Goal: Task Accomplishment & Management: Use online tool/utility

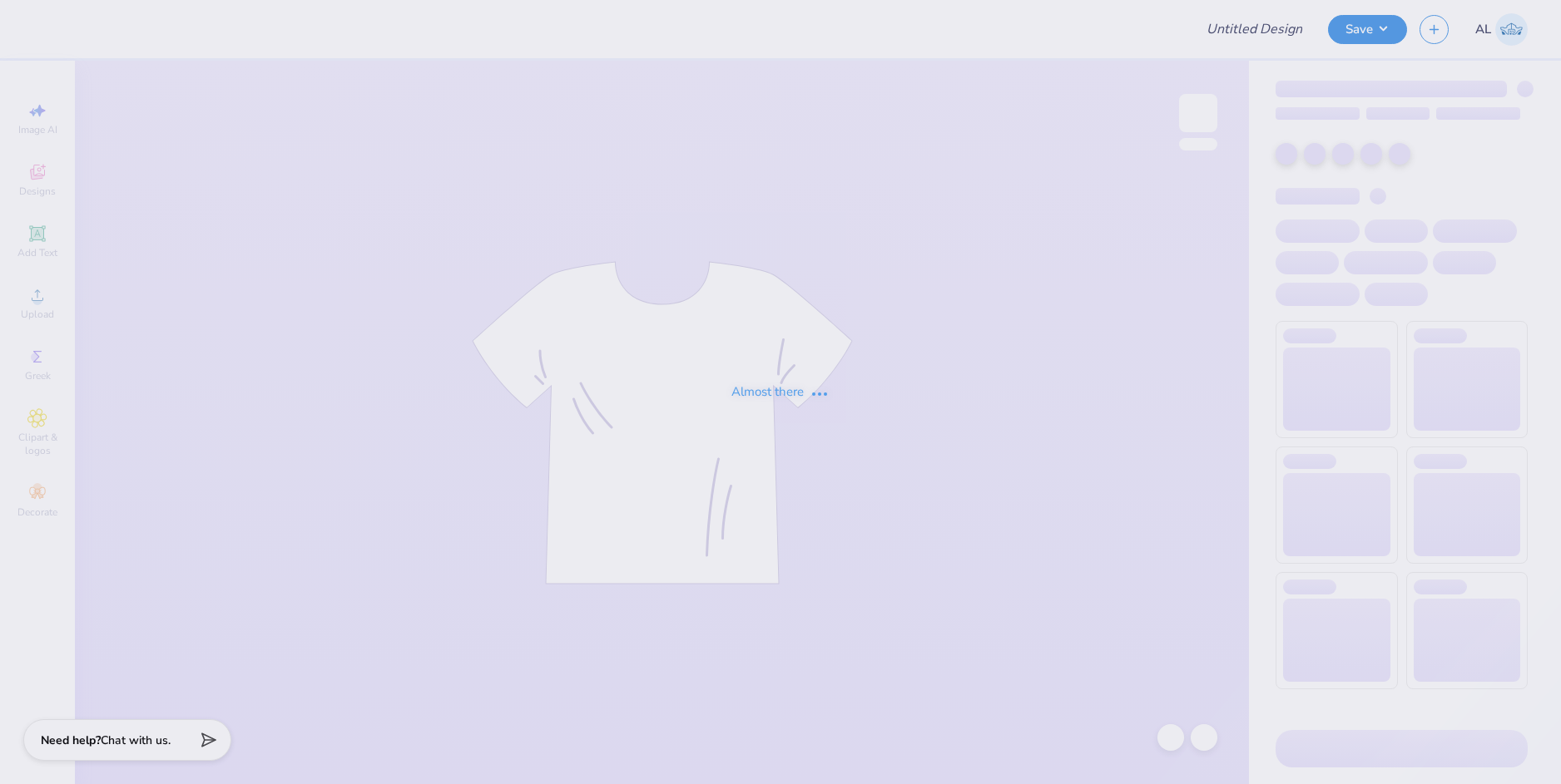
type input "Meridian T-shirts Fall 2025"
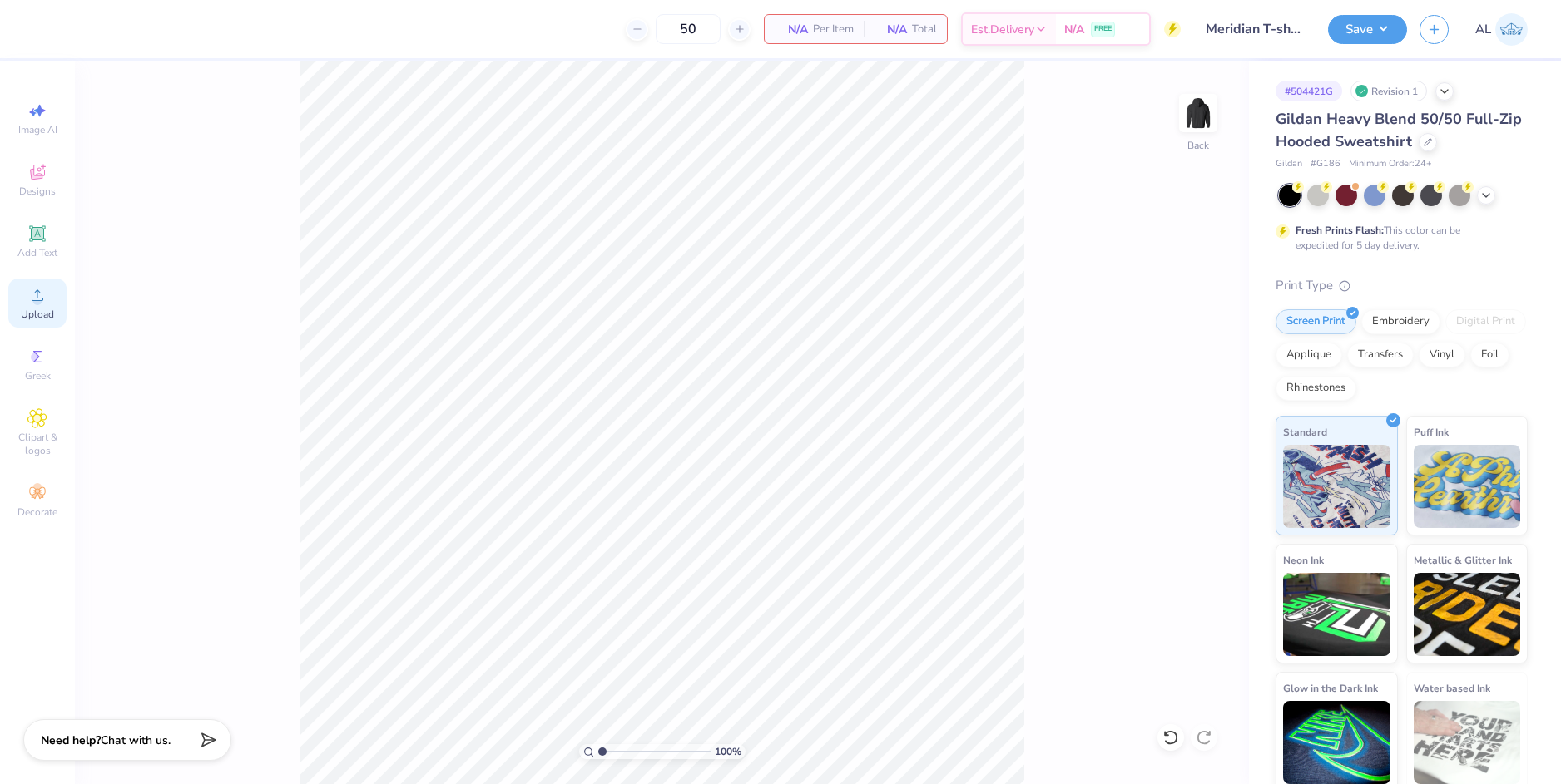
click at [54, 300] on div "Upload" at bounding box center [37, 303] width 58 height 49
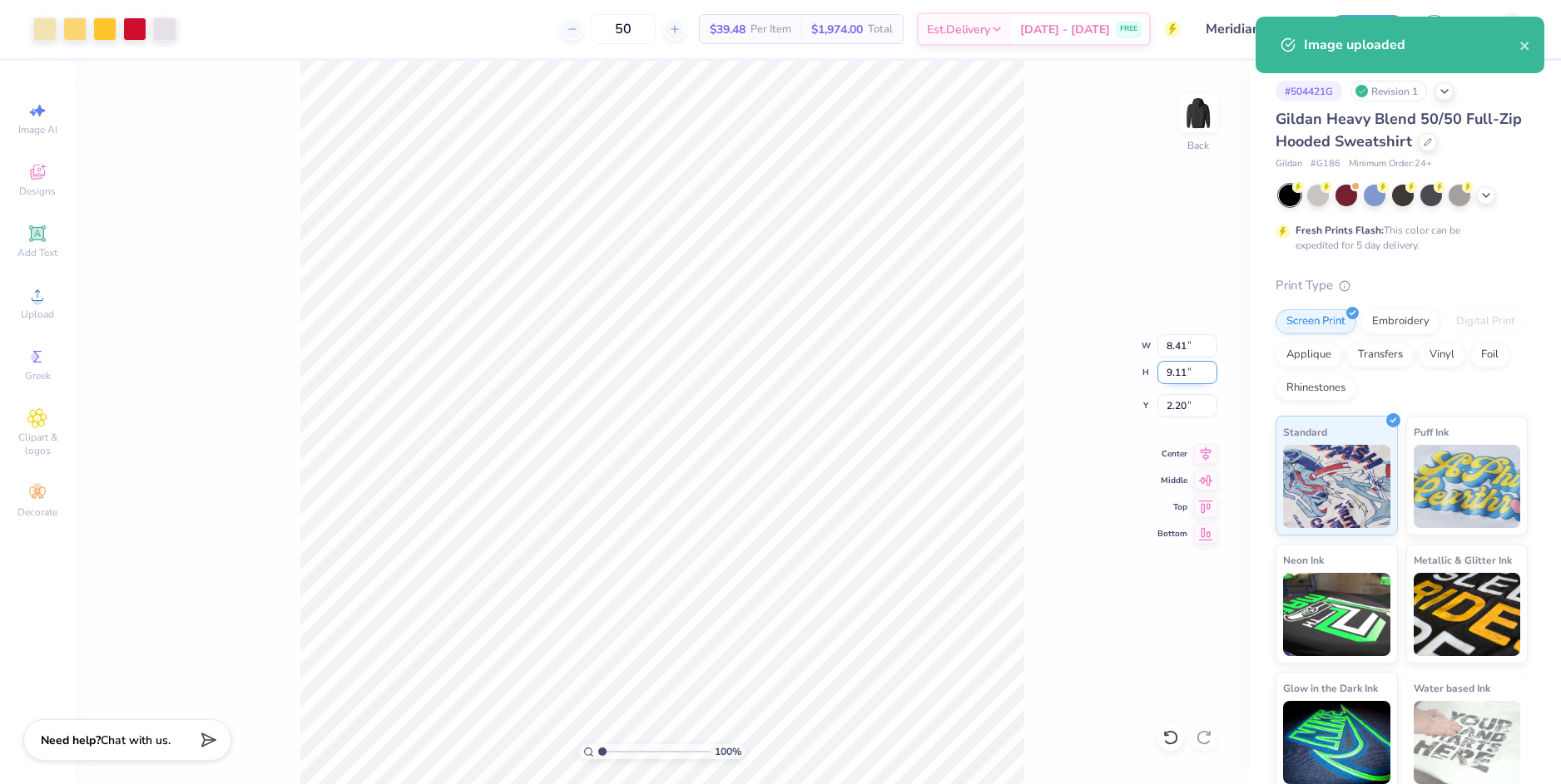
click at [1181, 375] on input "9.11" at bounding box center [1187, 372] width 60 height 23
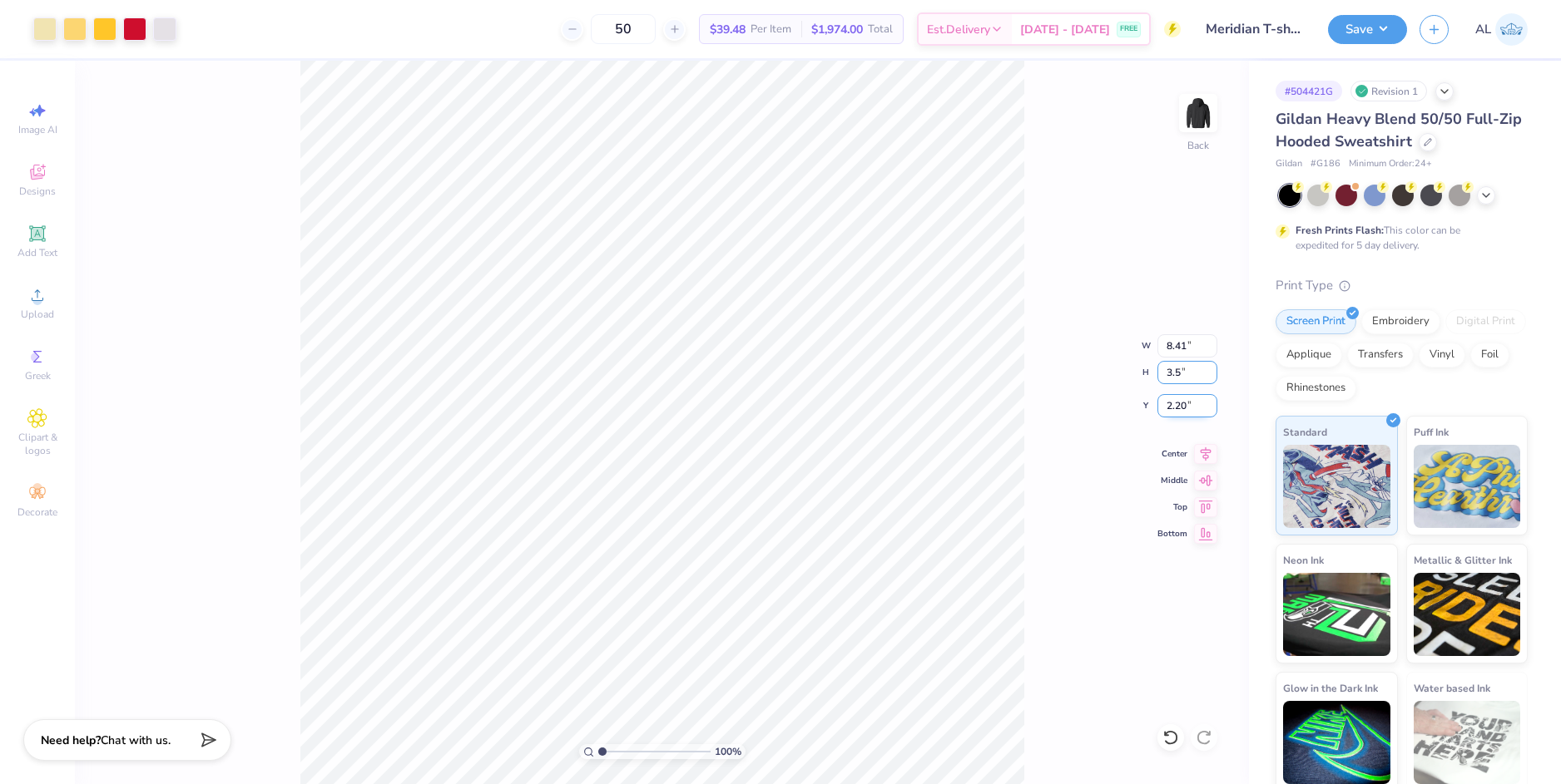
type input "3.5"
click at [1190, 400] on input "2.20" at bounding box center [1187, 406] width 60 height 23
type input "3.23"
type input "3.50"
click at [1177, 402] on input "5.00" at bounding box center [1187, 406] width 60 height 23
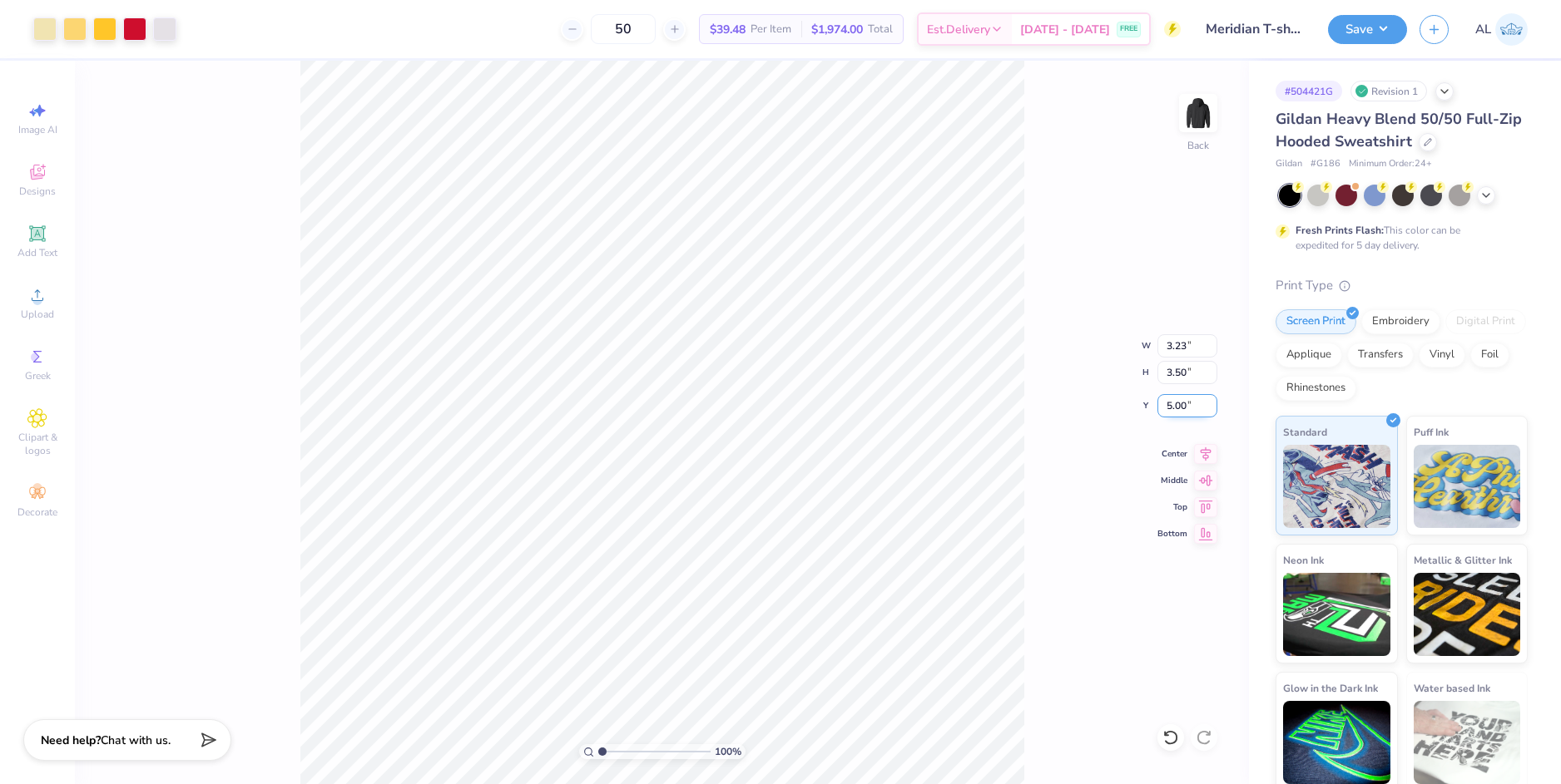
click at [1177, 402] on input "5.00" at bounding box center [1187, 406] width 60 height 23
click at [1177, 403] on input "2" at bounding box center [1187, 406] width 60 height 23
click at [1172, 406] on input "2" at bounding box center [1187, 406] width 60 height 23
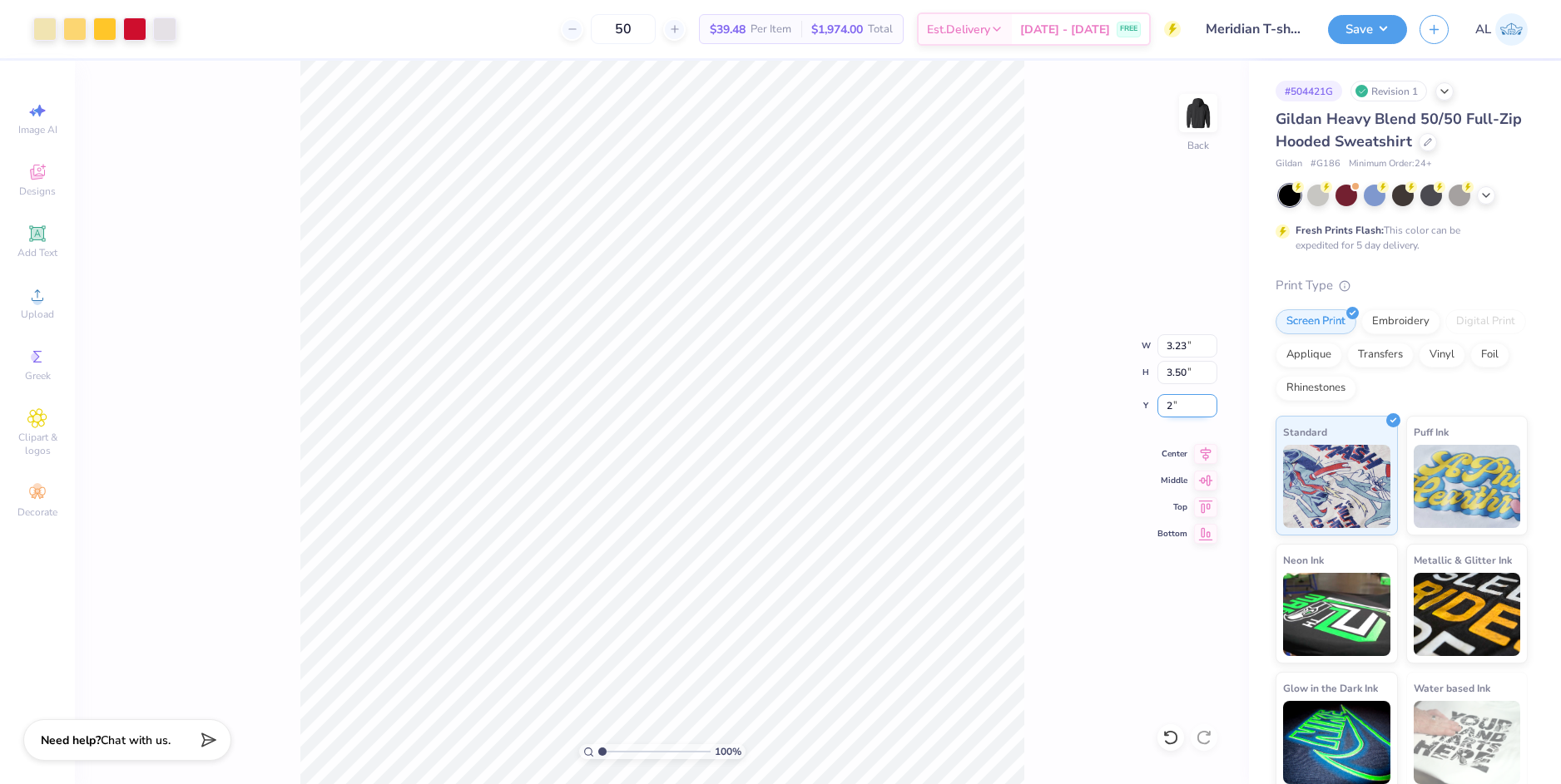
click at [1166, 407] on input "2" at bounding box center [1187, 406] width 60 height 23
drag, startPoint x: 1164, startPoint y: 407, endPoint x: 1177, endPoint y: 409, distance: 13.2
click at [1177, 409] on input "2" at bounding box center [1187, 406] width 60 height 23
click at [1173, 369] on input "3.50" at bounding box center [1187, 372] width 60 height 23
type input "3.00"
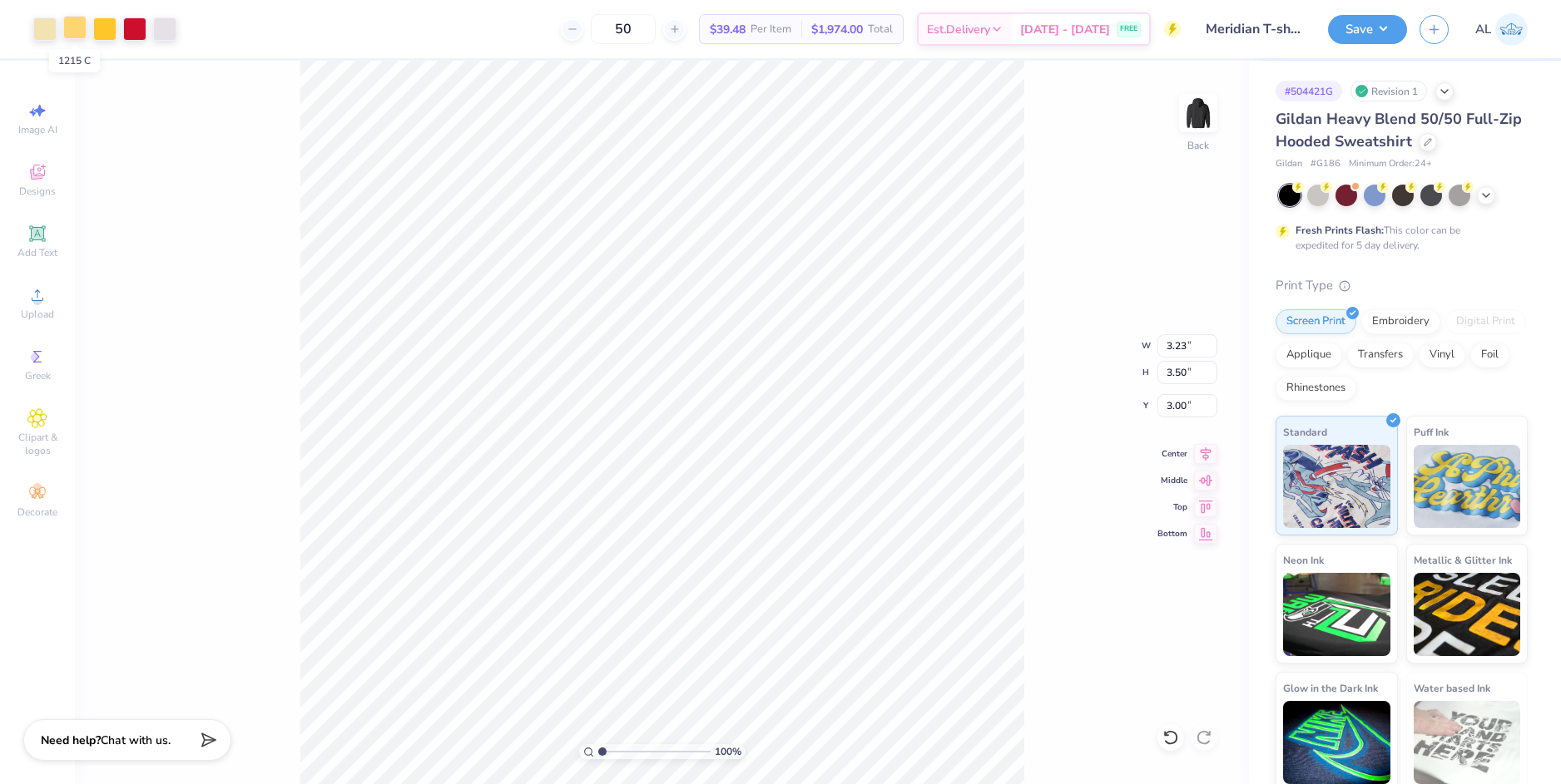
click at [77, 32] on div at bounding box center [75, 28] width 23 height 23
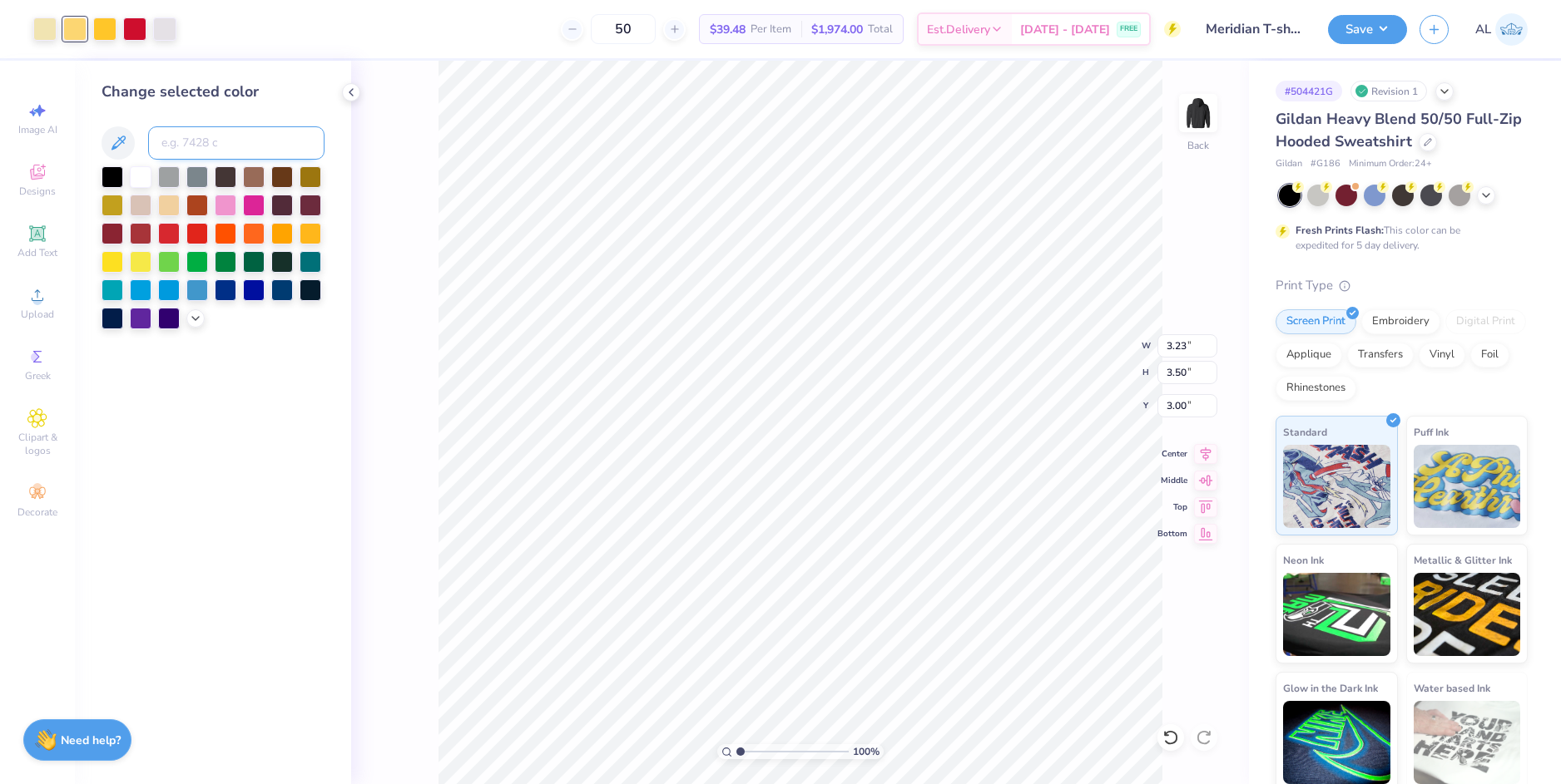
click at [176, 140] on input at bounding box center [236, 143] width 176 height 33
type input "123"
click at [47, 32] on div at bounding box center [45, 28] width 23 height 23
click at [205, 143] on input at bounding box center [236, 143] width 176 height 33
type input "123"
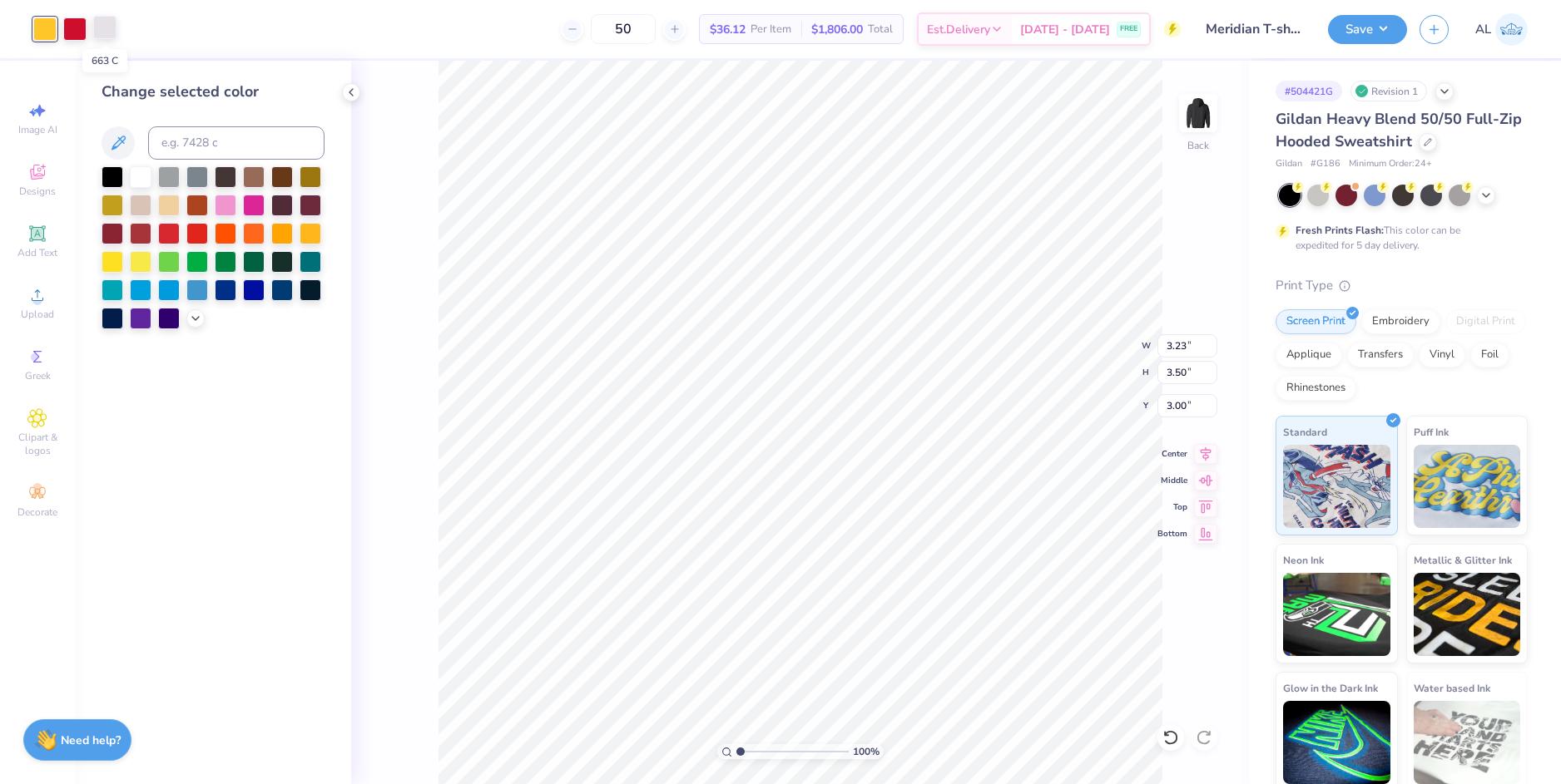
click at [103, 37] on div at bounding box center [104, 28] width 23 height 23
click at [136, 175] on div at bounding box center [140, 175] width 21 height 21
drag, startPoint x: 747, startPoint y: 751, endPoint x: 761, endPoint y: 749, distance: 14.1
click at [761, 749] on input "range" at bounding box center [792, 752] width 113 height 15
drag, startPoint x: 758, startPoint y: 750, endPoint x: 725, endPoint y: 751, distance: 33.0
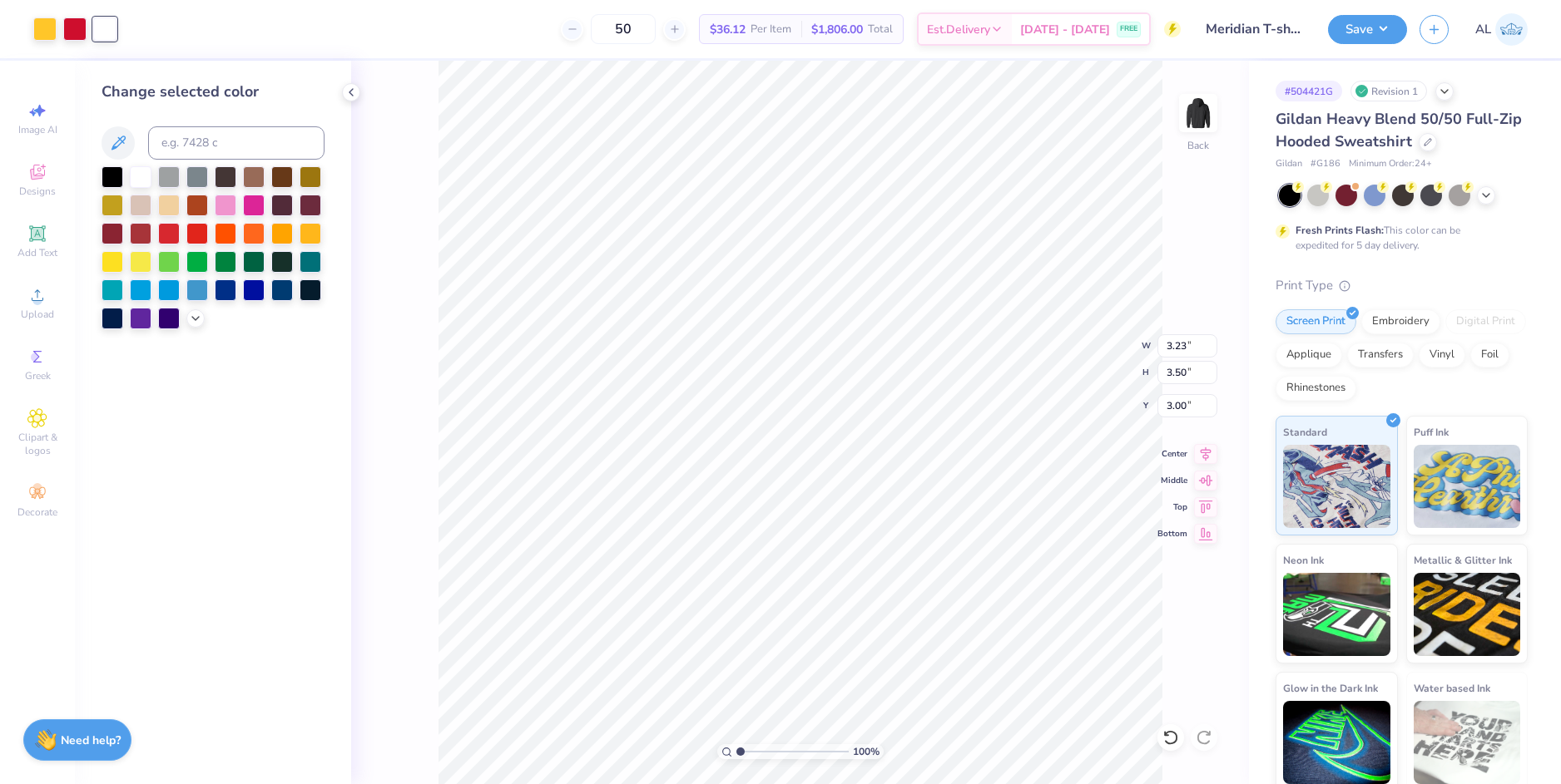
type input "1"
click at [736, 751] on input "range" at bounding box center [792, 752] width 113 height 15
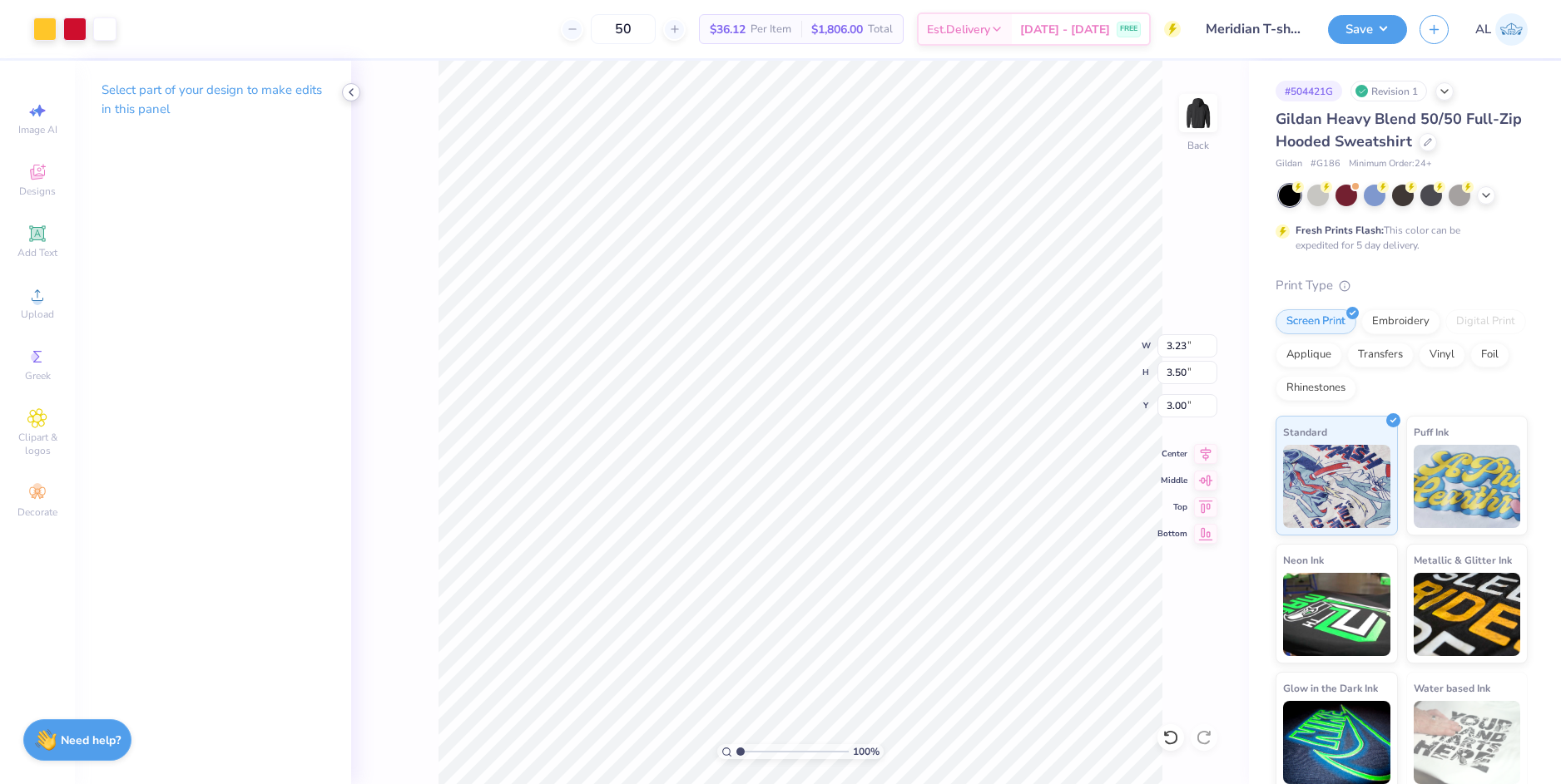
click at [348, 95] on icon at bounding box center [351, 92] width 13 height 13
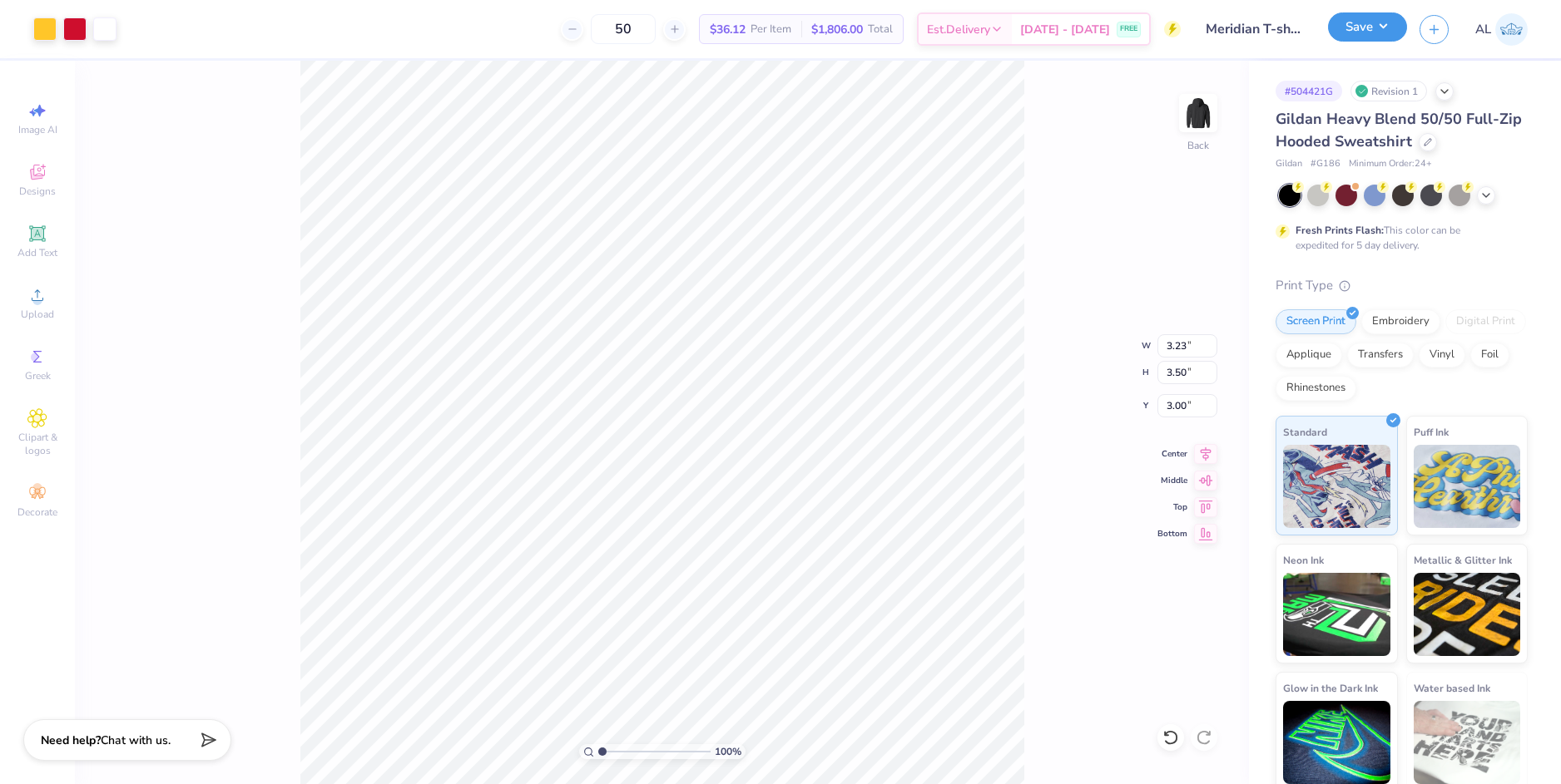
click at [1375, 33] on button "Save" at bounding box center [1367, 27] width 79 height 29
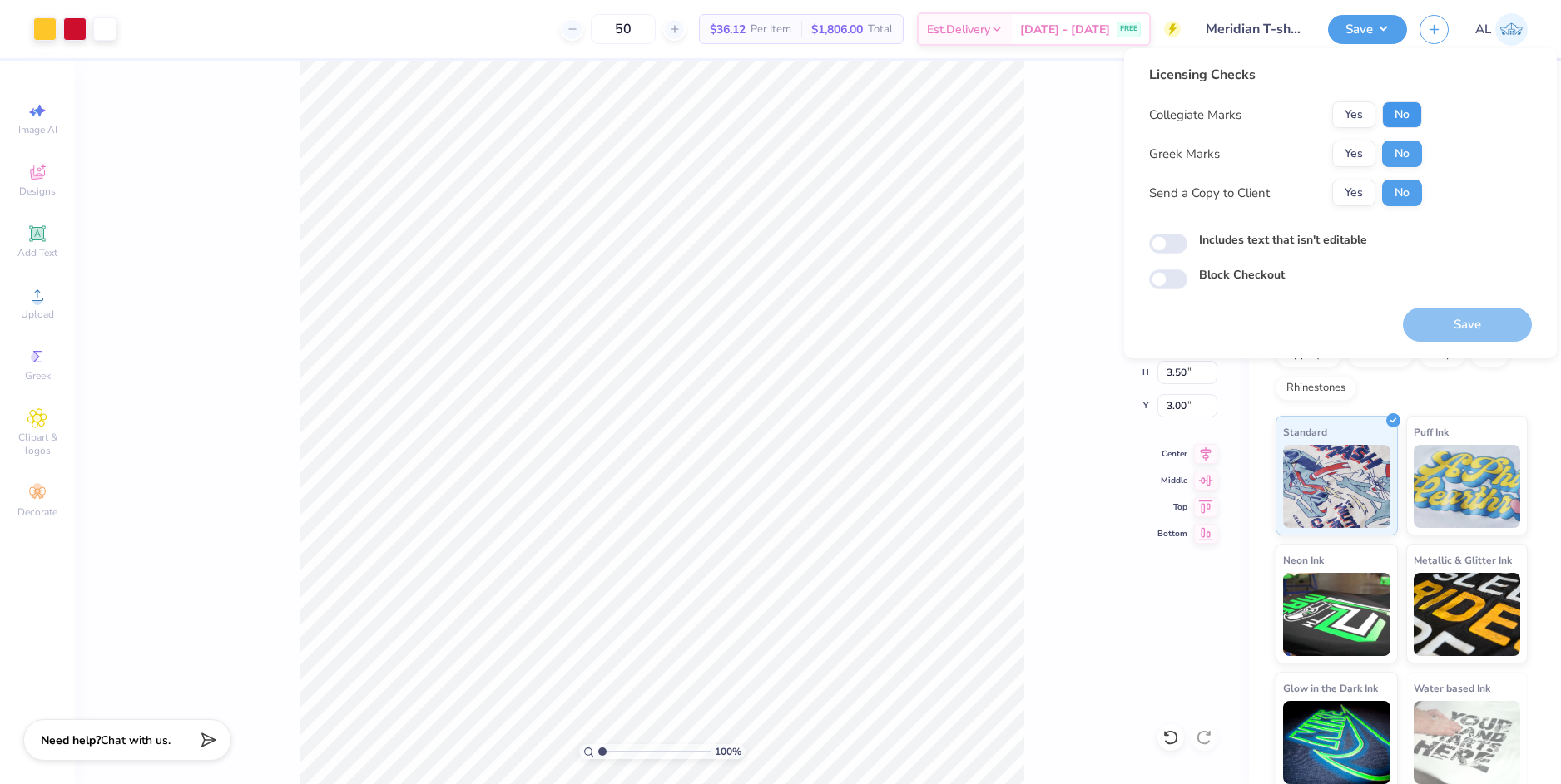
click at [1405, 118] on button "No" at bounding box center [1401, 115] width 40 height 27
click at [1367, 188] on button "Yes" at bounding box center [1353, 193] width 43 height 27
click at [1458, 314] on button "Save" at bounding box center [1467, 325] width 129 height 34
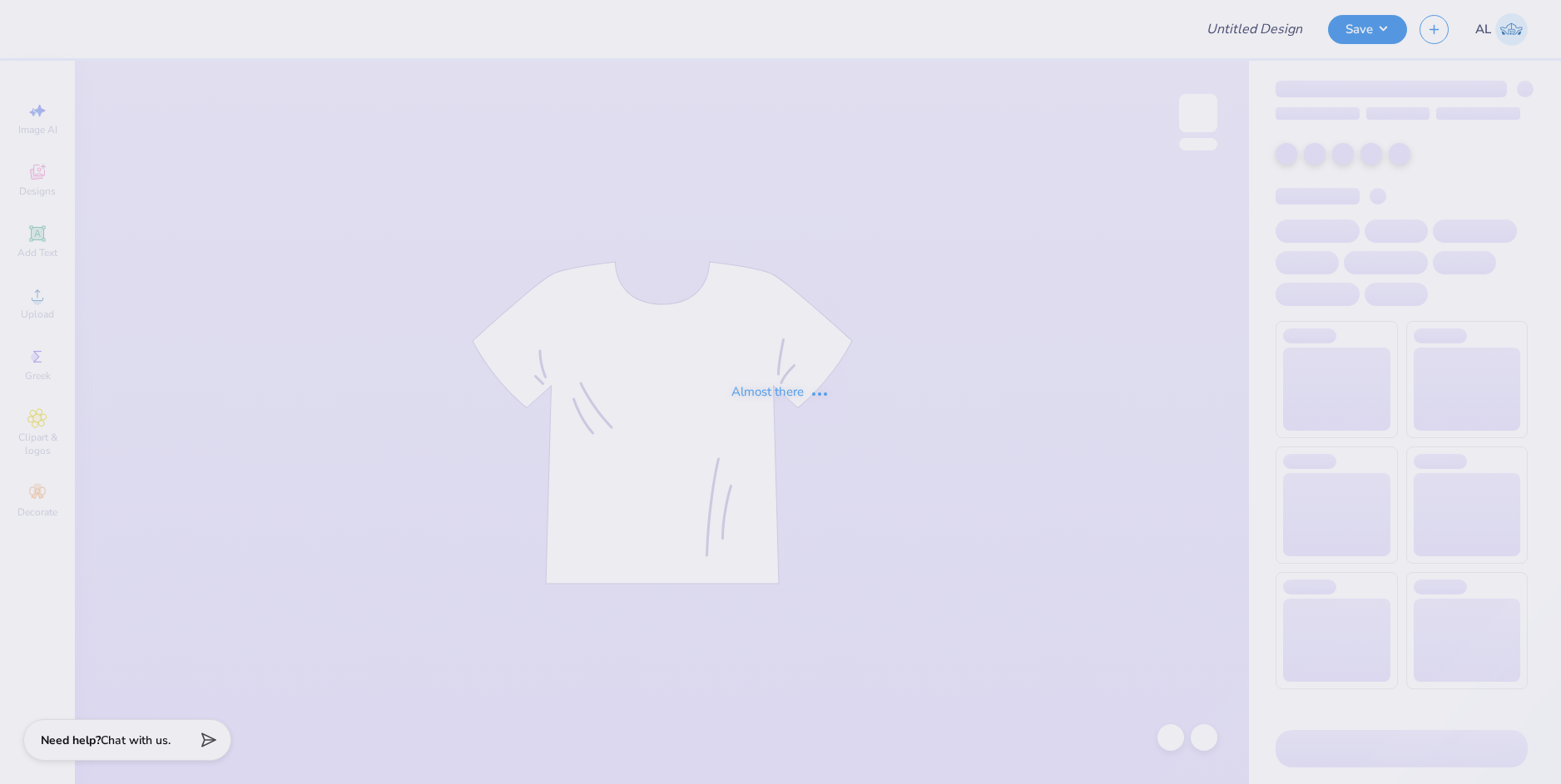
type input "Phi Psi Dad's Weekend"
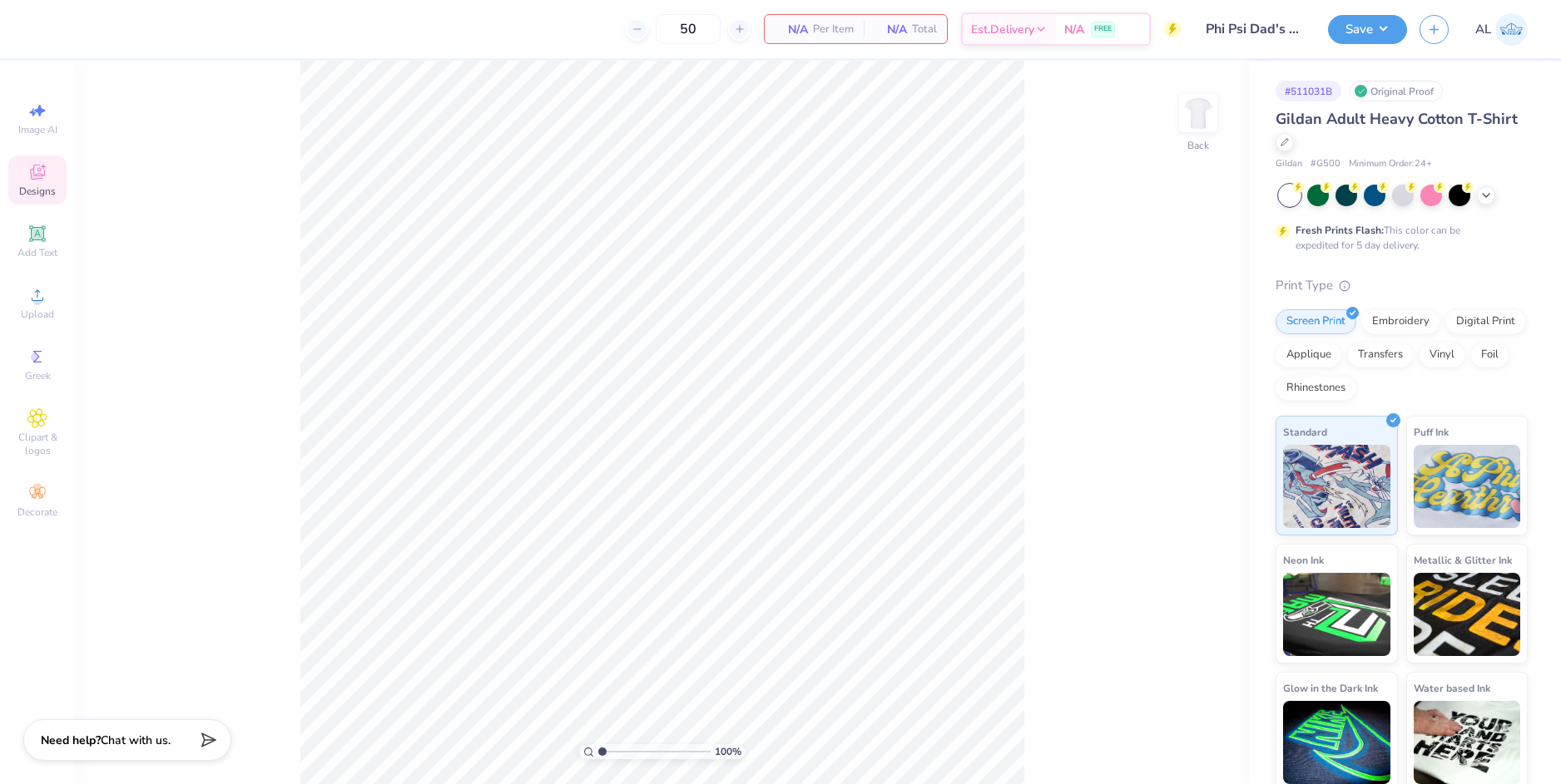
click at [49, 179] on div "Designs" at bounding box center [37, 179] width 58 height 49
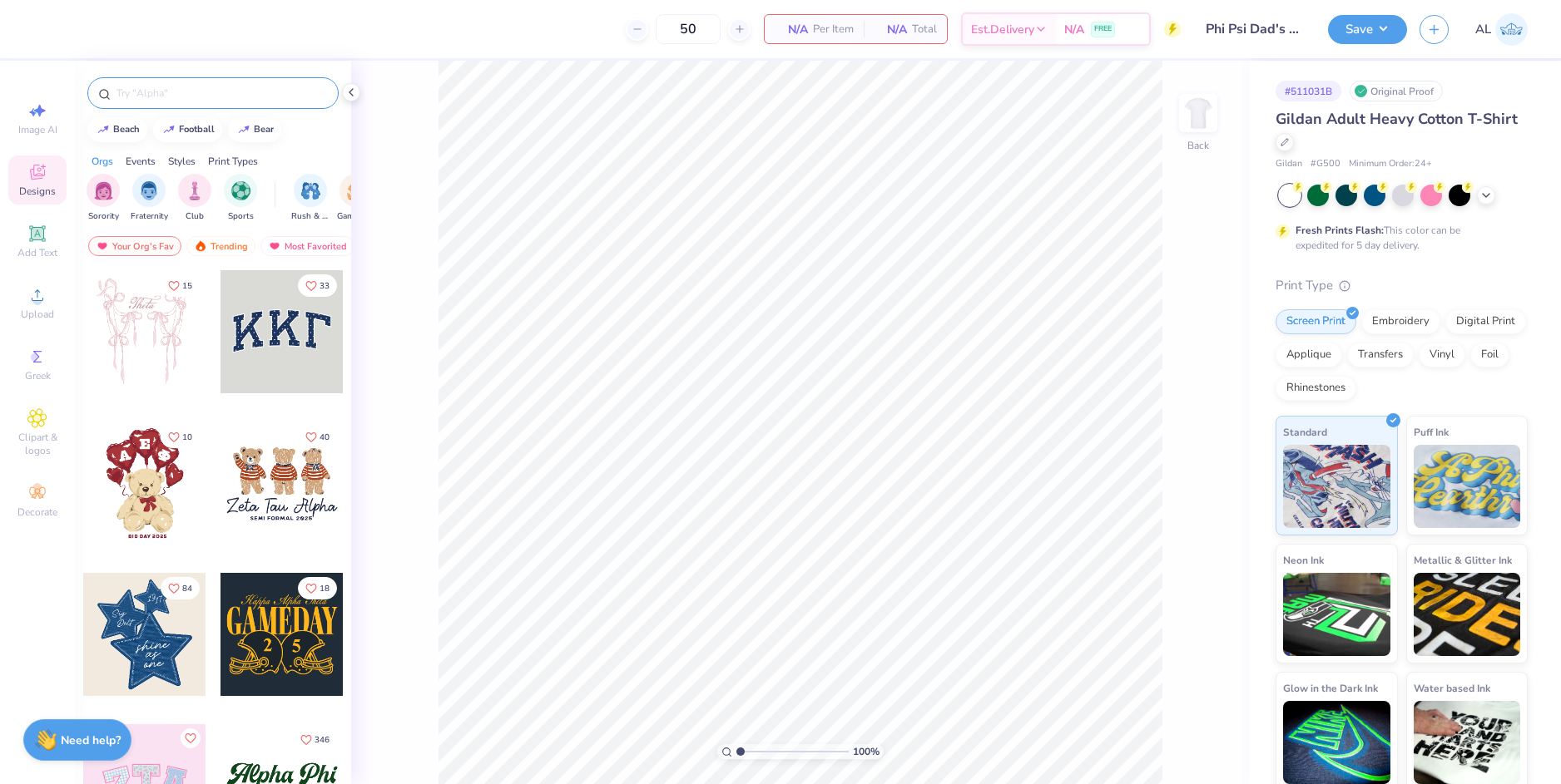
click at [196, 96] on input "text" at bounding box center [221, 93] width 213 height 17
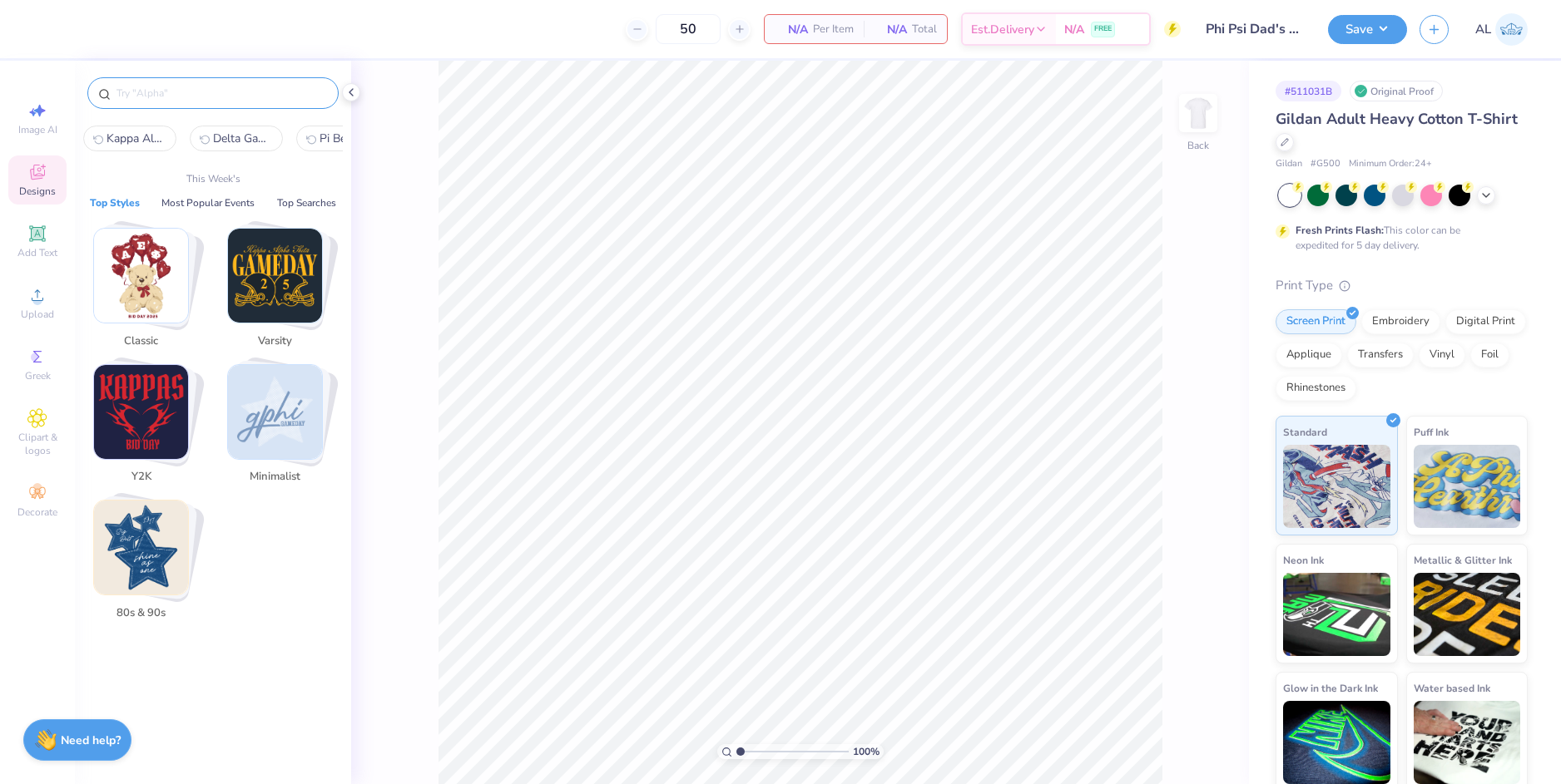
paste input "Seated Referee Dad's Day Shirt"
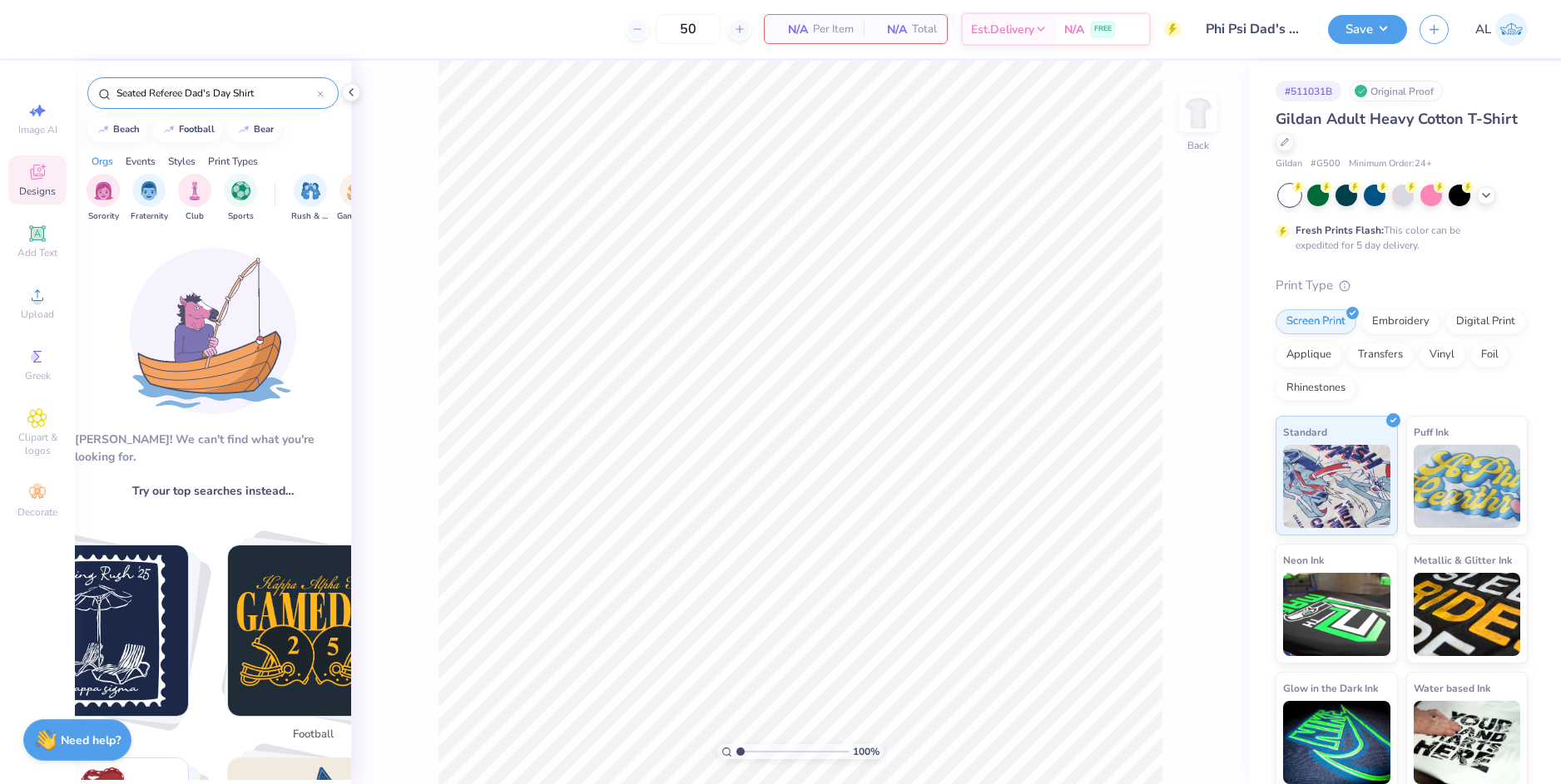
click at [227, 94] on input "Seated Referee Dad's Day Shirt" at bounding box center [216, 93] width 202 height 17
paste input "text"
click at [219, 93] on input "Se" at bounding box center [216, 93] width 202 height 17
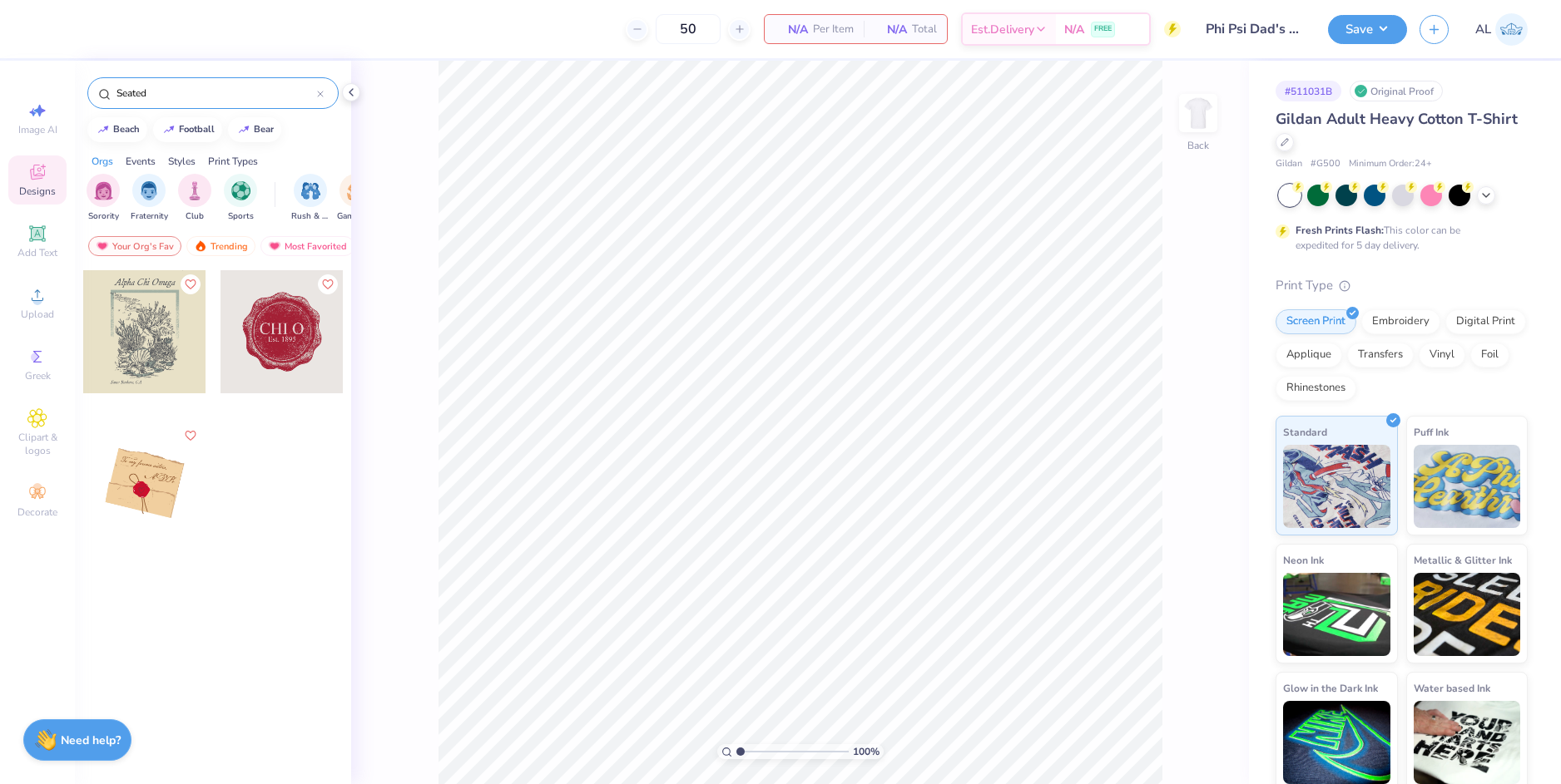
click at [200, 101] on input "Seated" at bounding box center [216, 93] width 202 height 17
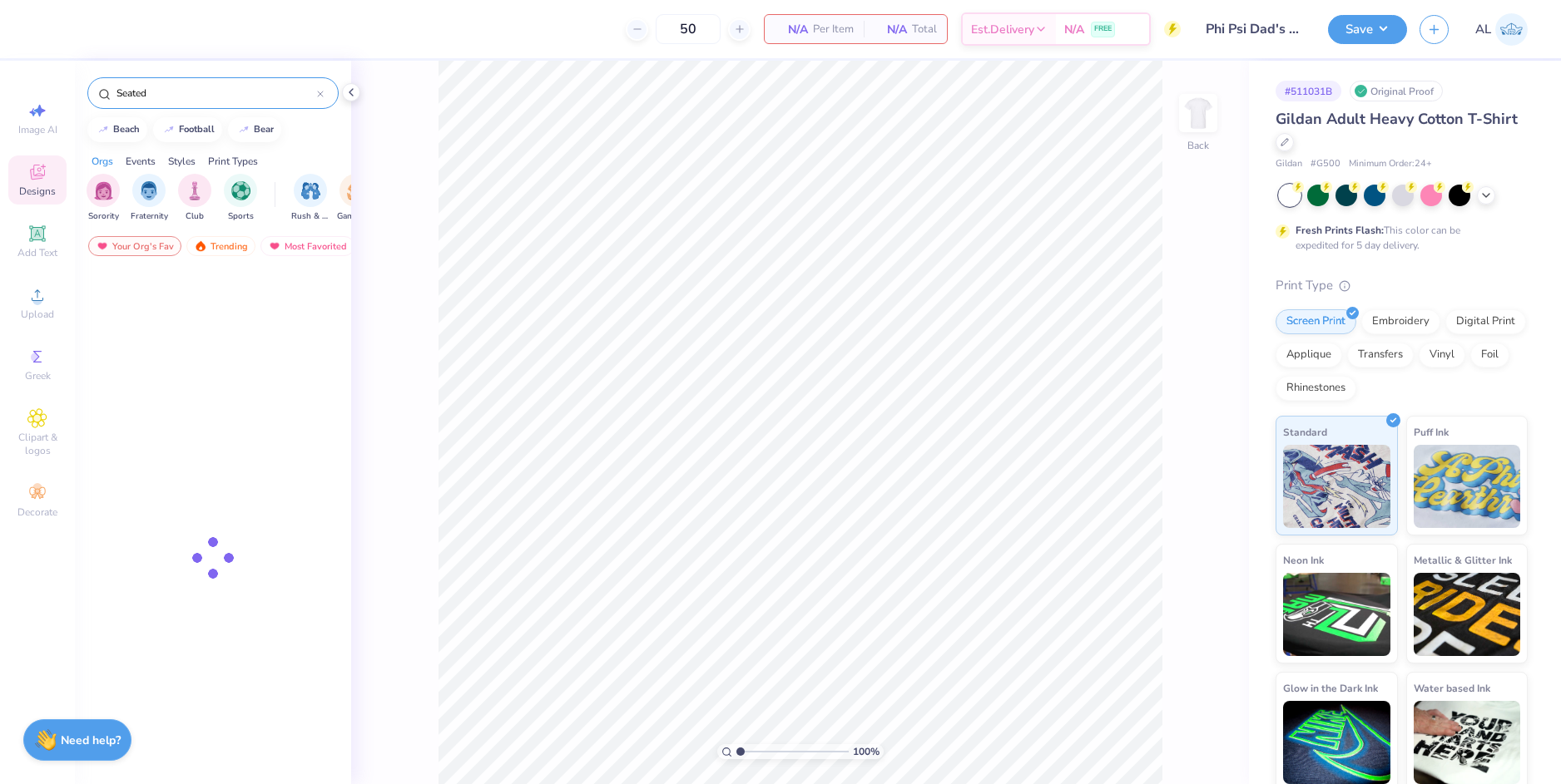
click at [200, 101] on input "Seated" at bounding box center [216, 93] width 202 height 17
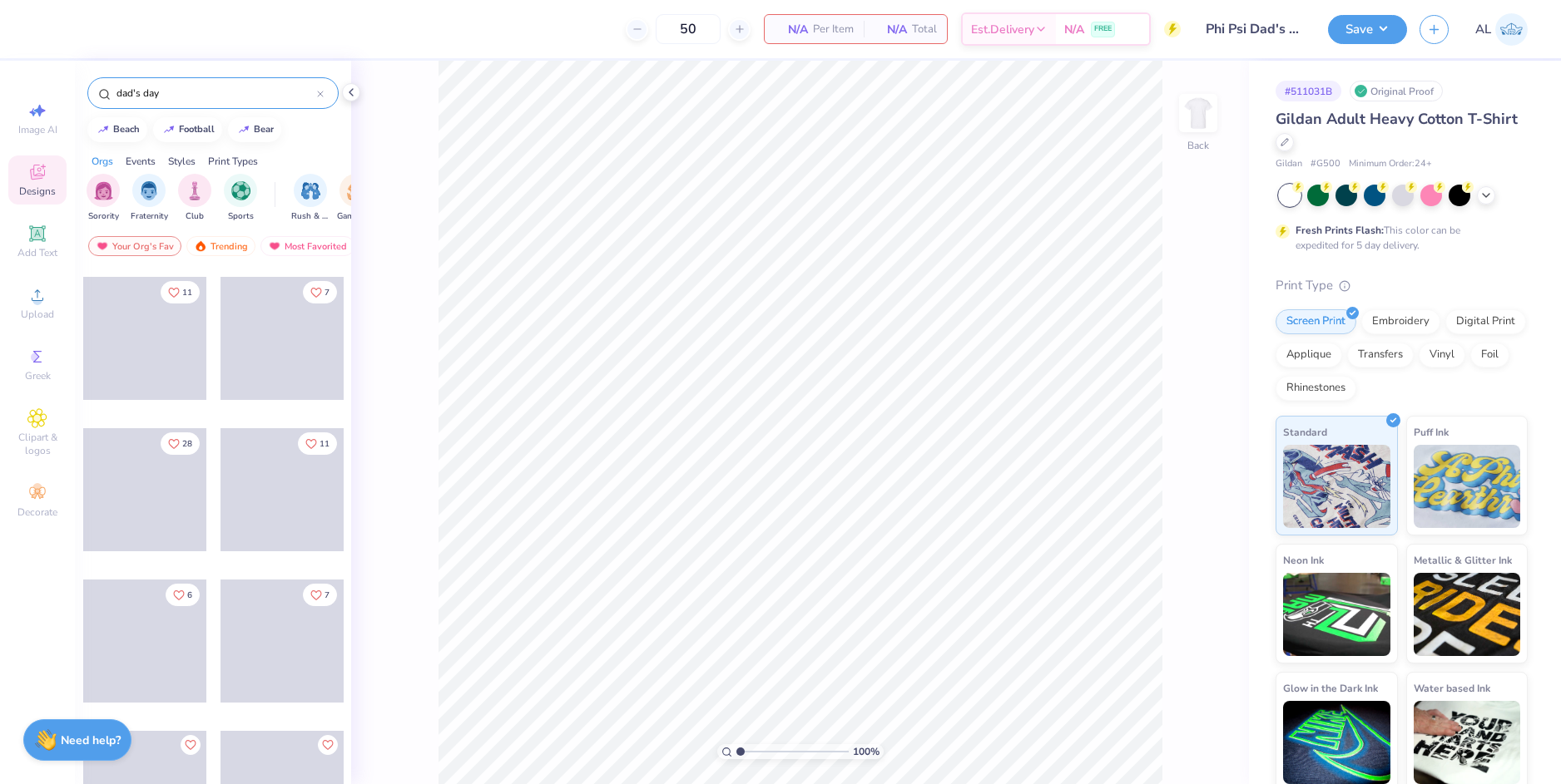
scroll to position [1288, 0]
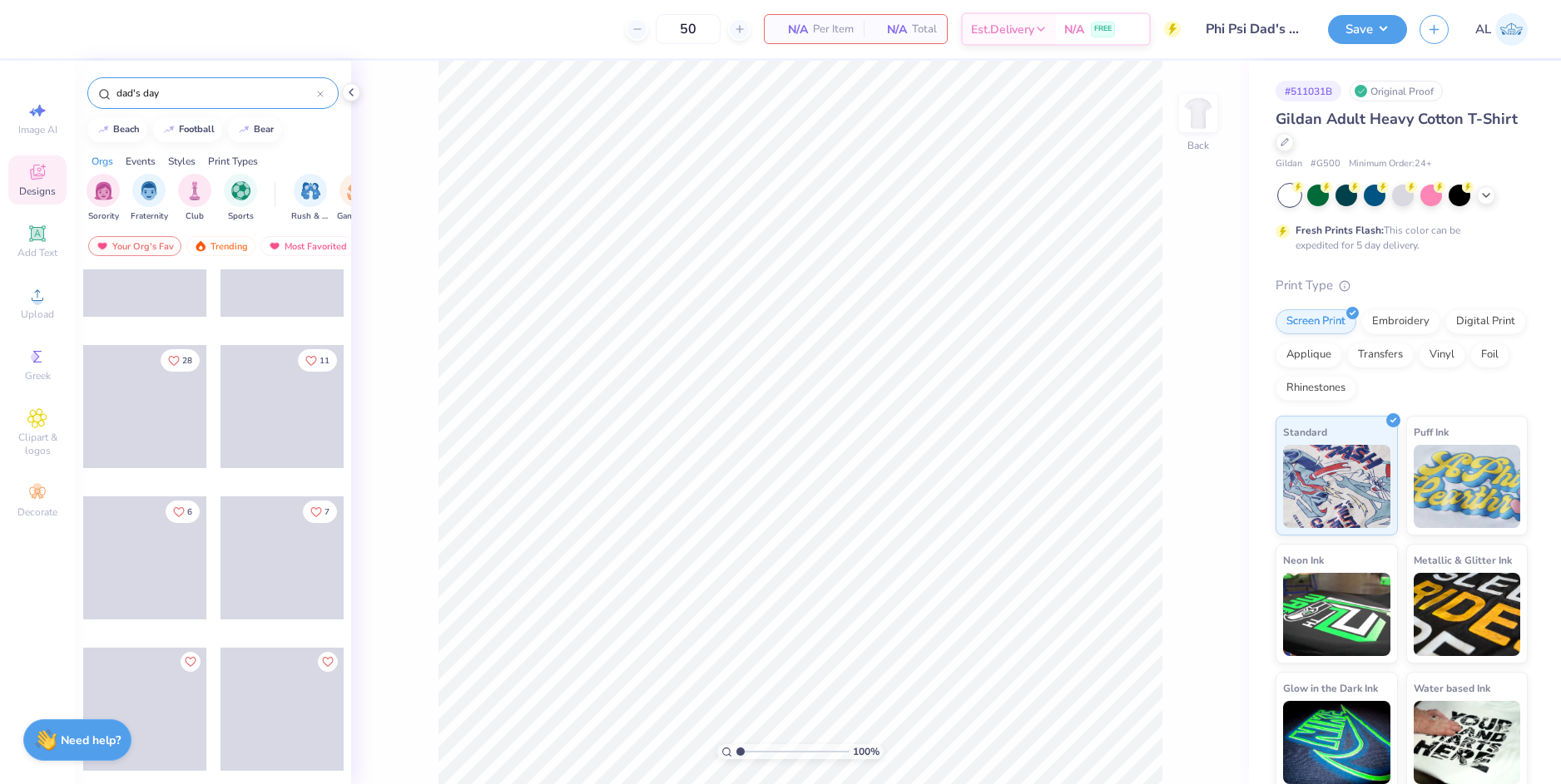
type input "dad's day"
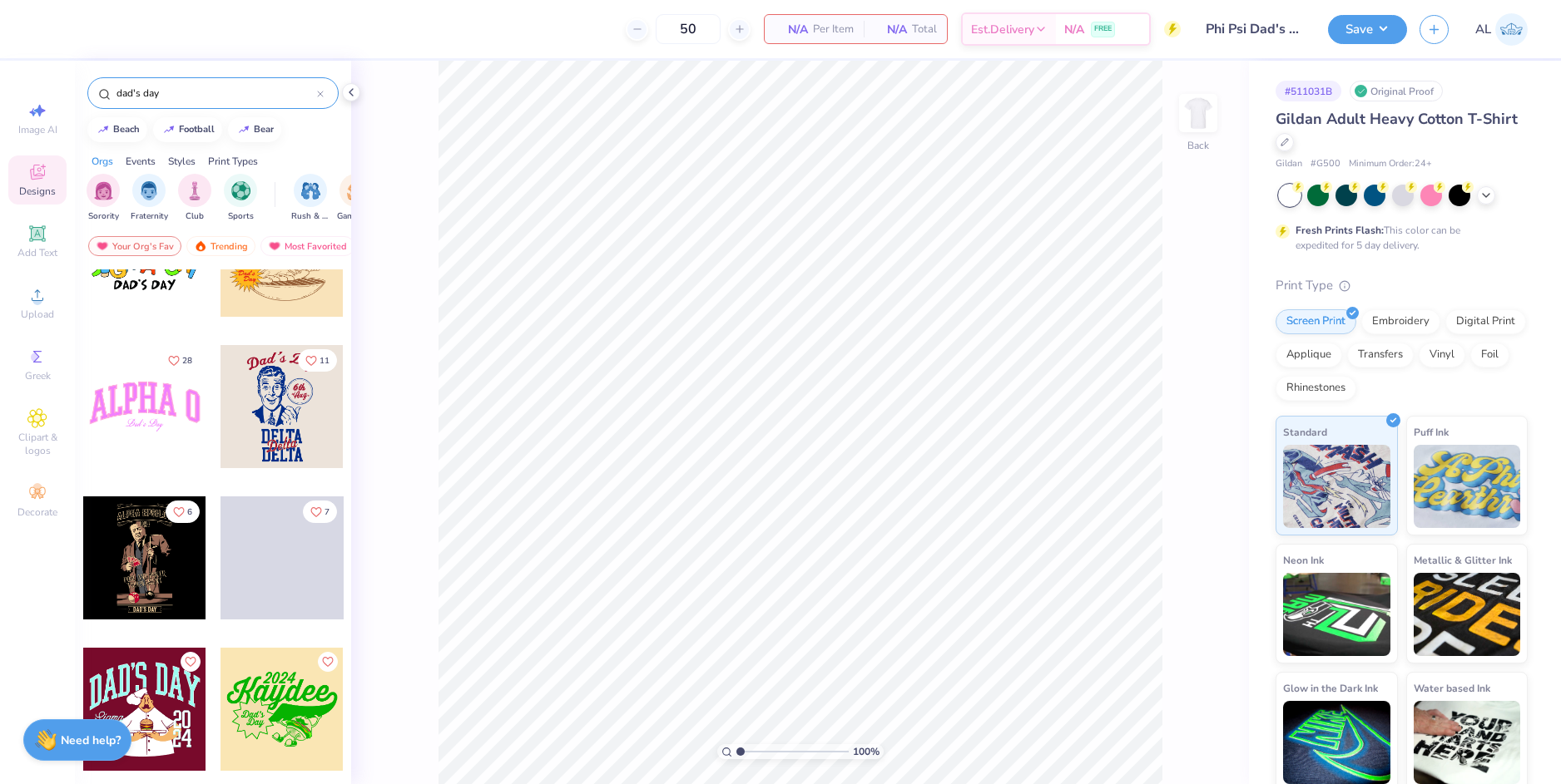
scroll to position [1164, 0]
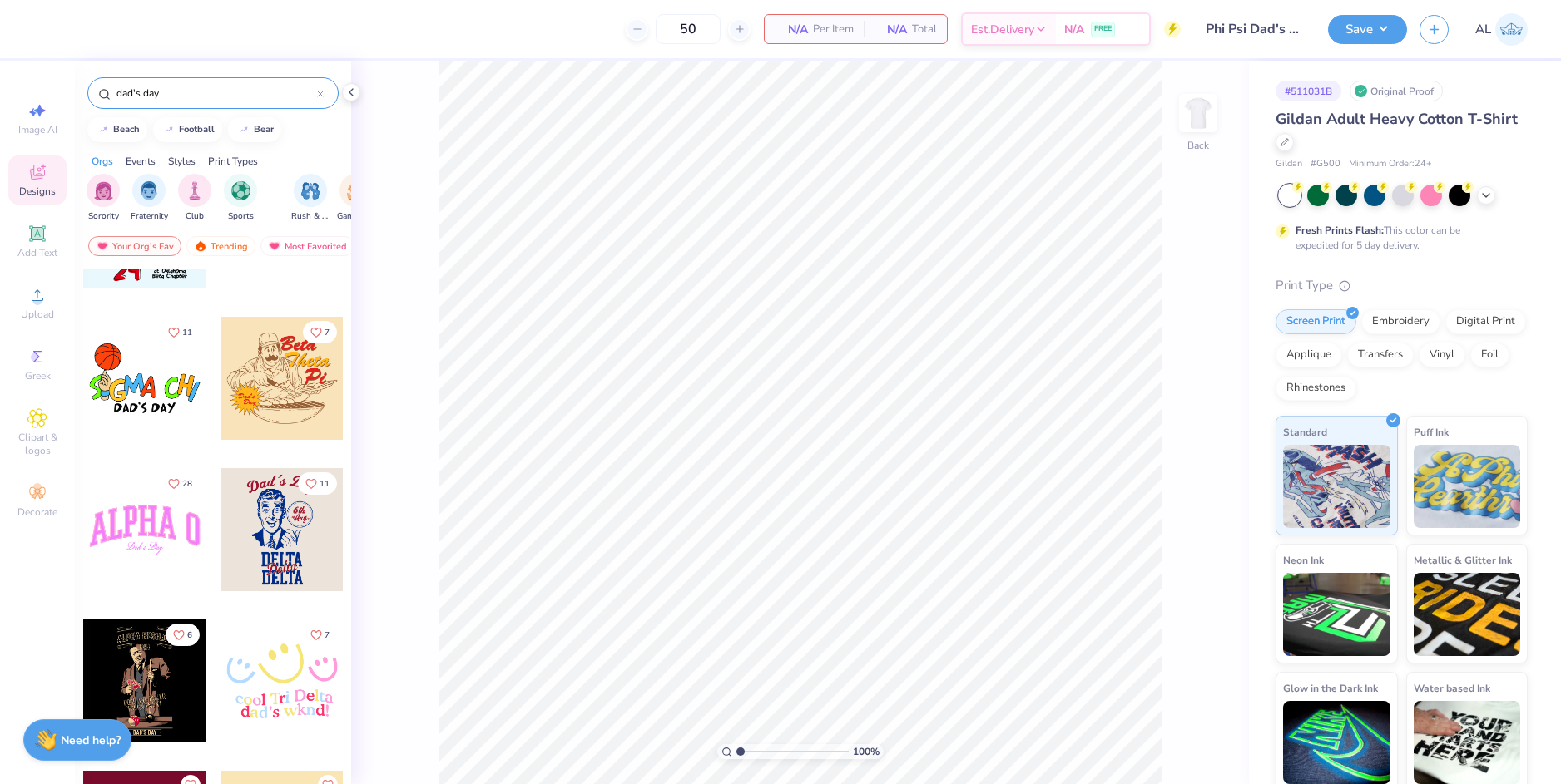
click at [320, 97] on icon at bounding box center [320, 94] width 6 height 6
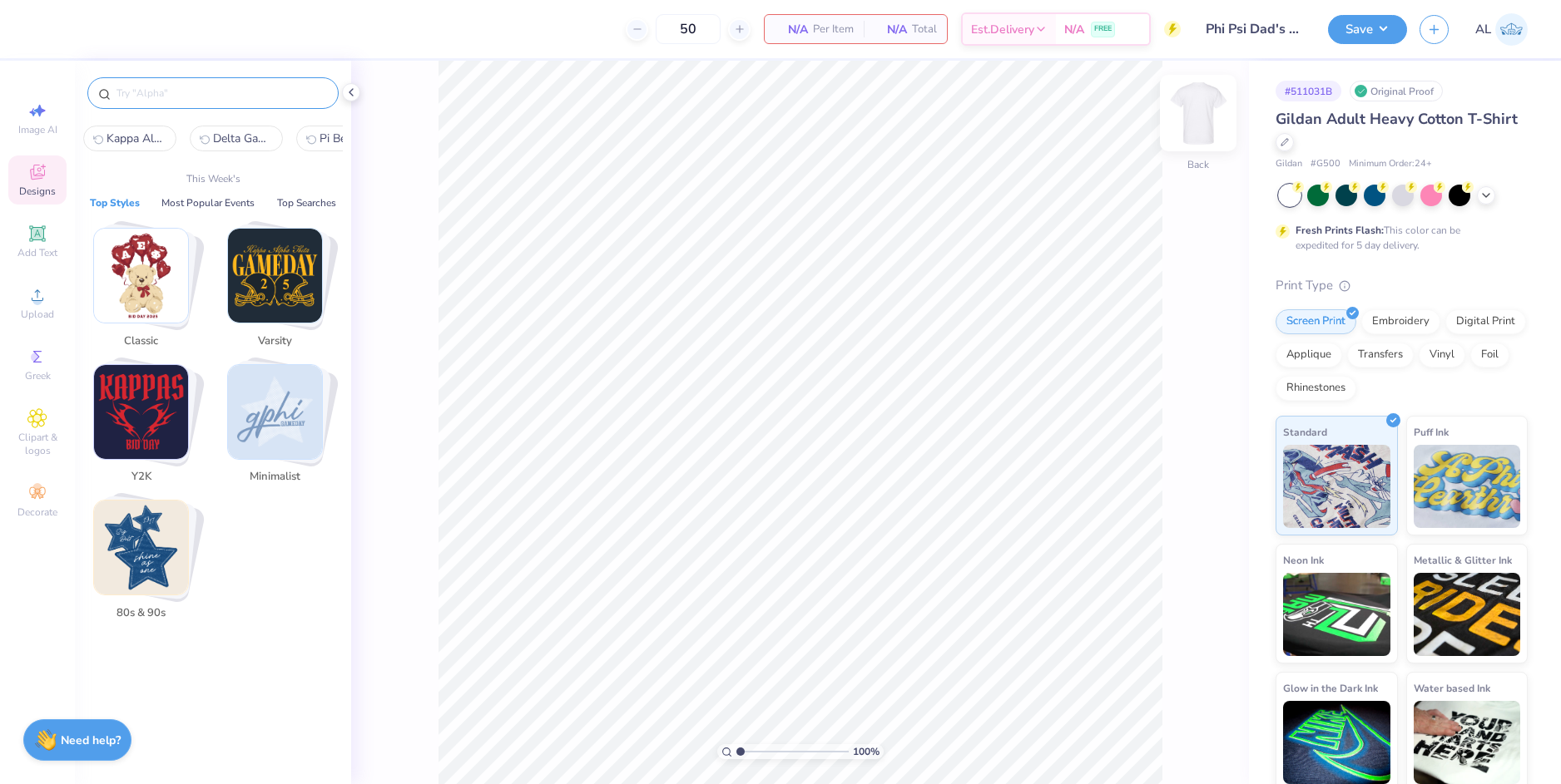
click at [1198, 116] on img at bounding box center [1198, 113] width 67 height 67
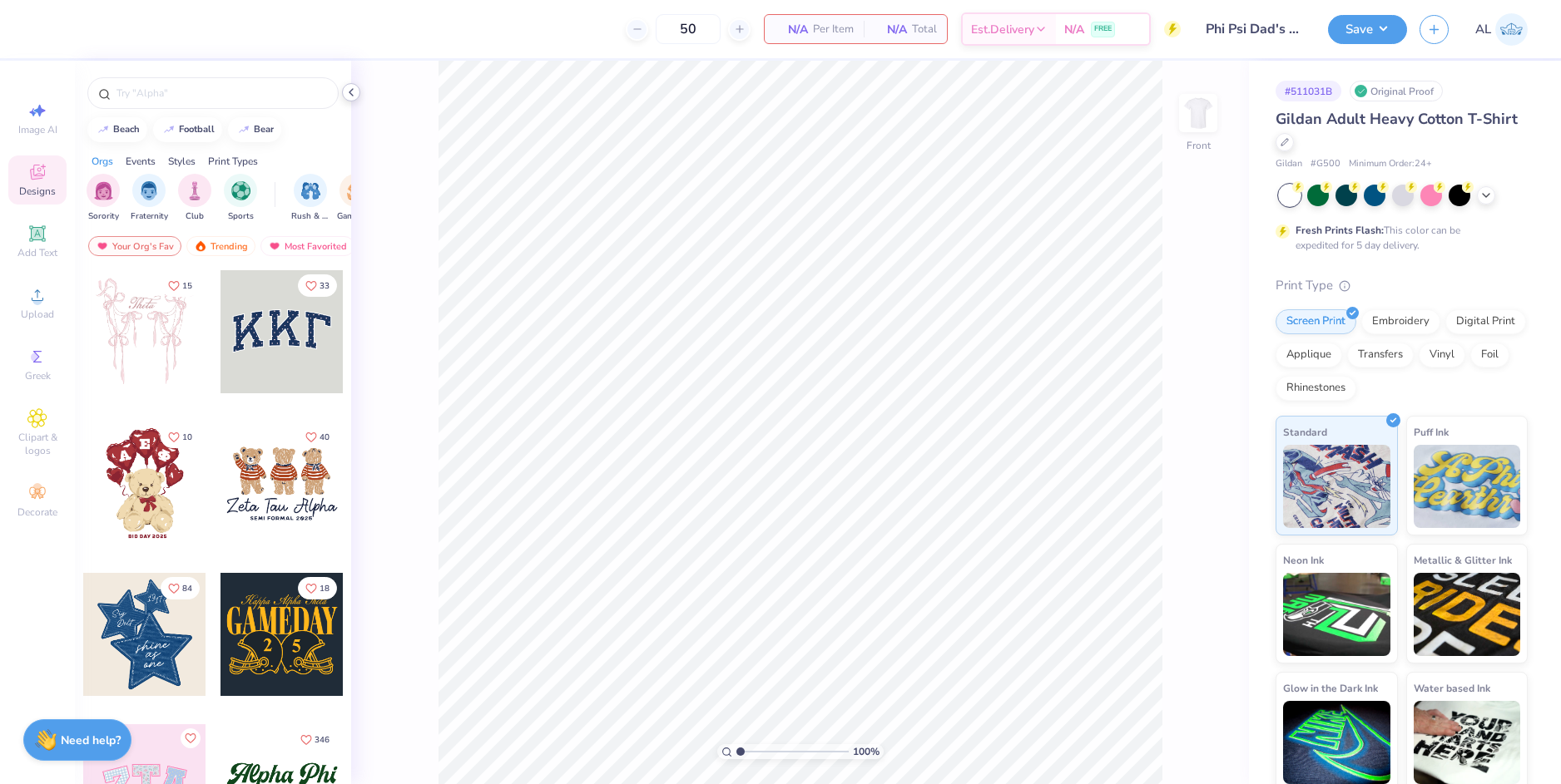
click at [350, 91] on icon at bounding box center [351, 92] width 13 height 13
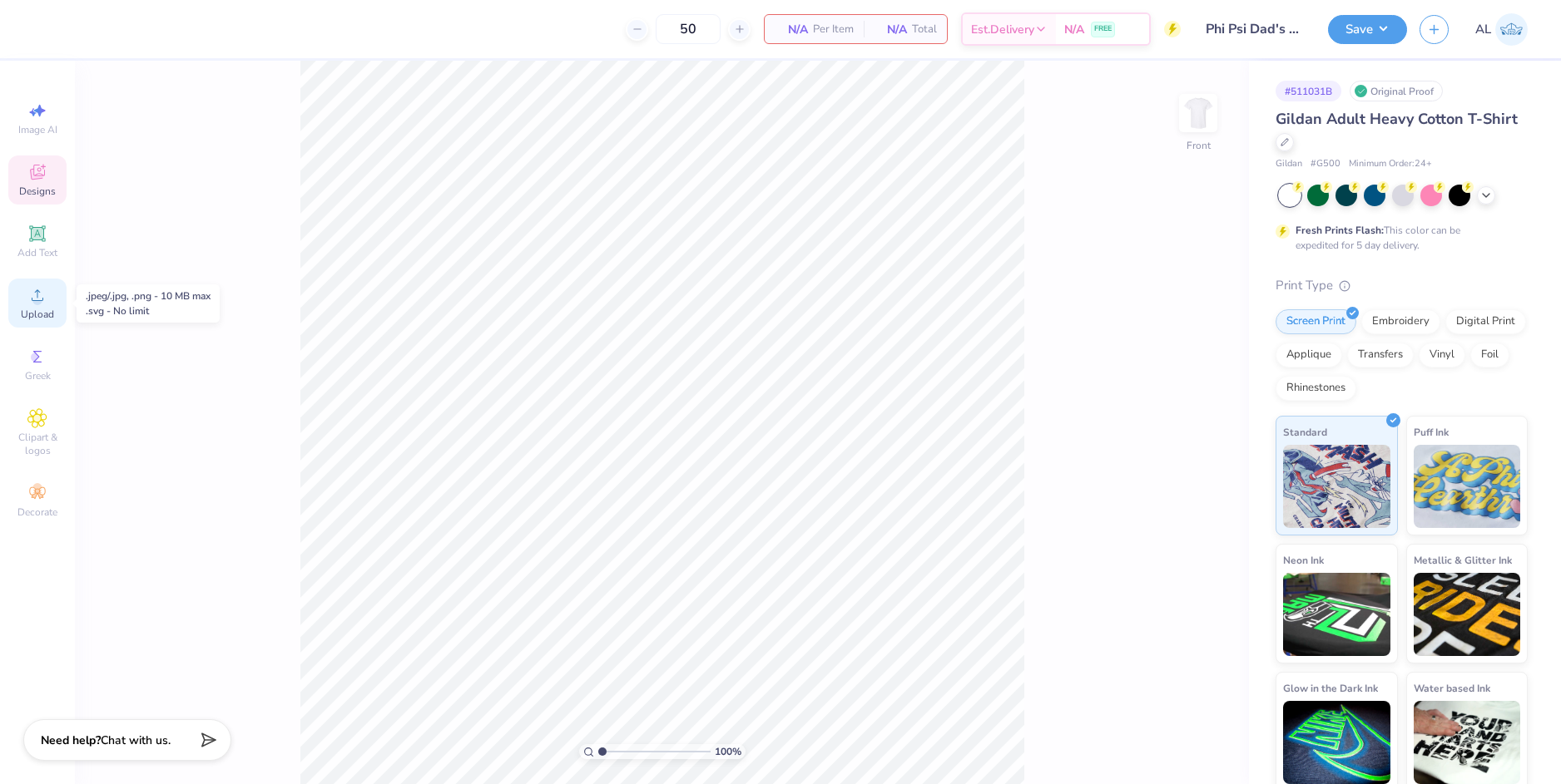
click at [51, 302] on div "Upload" at bounding box center [37, 303] width 58 height 49
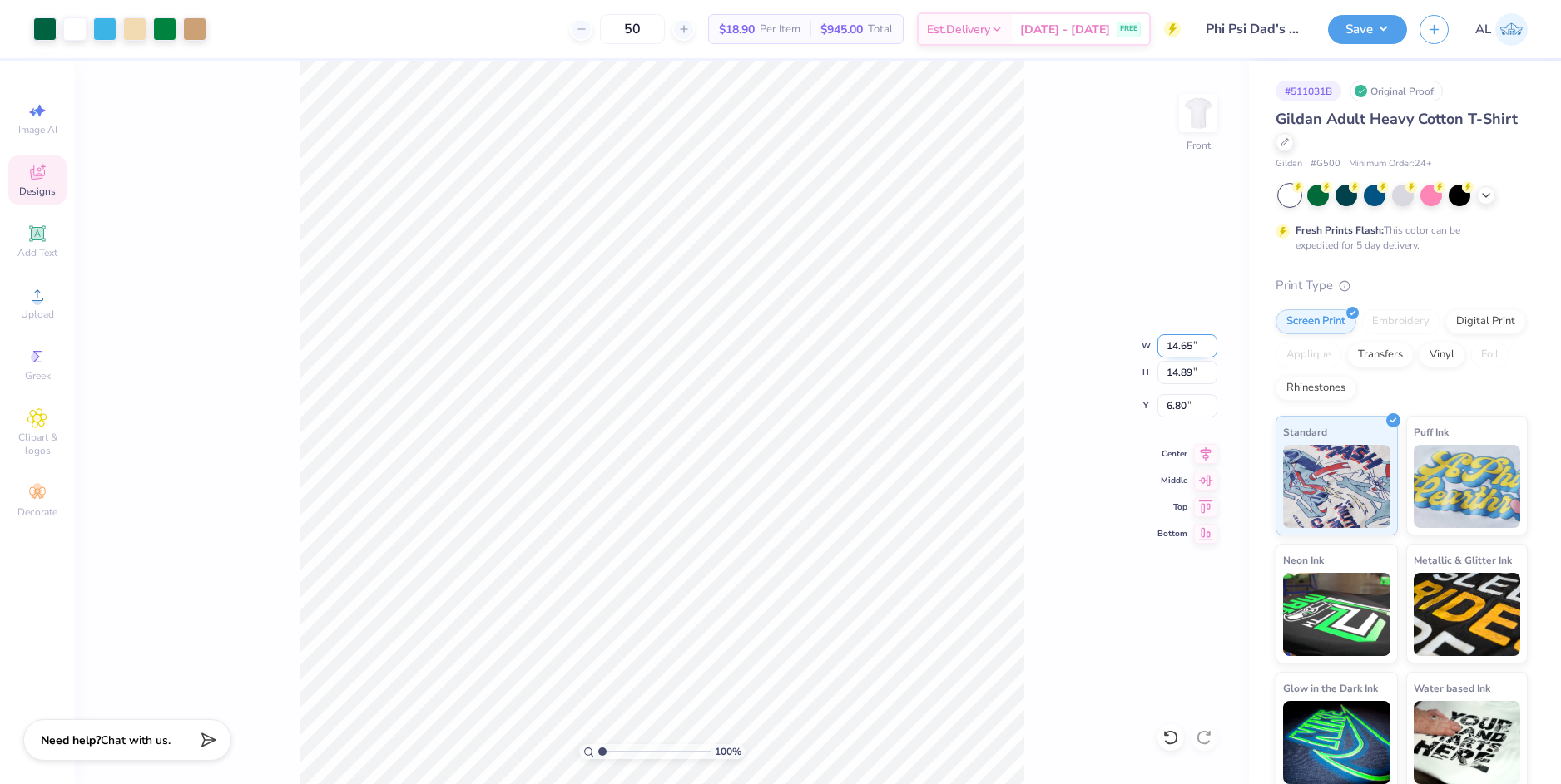
click at [1171, 345] on input "14.65" at bounding box center [1187, 346] width 60 height 23
click at [1176, 407] on input "6.80" at bounding box center [1187, 406] width 60 height 23
type input "10.00"
type input "10.17"
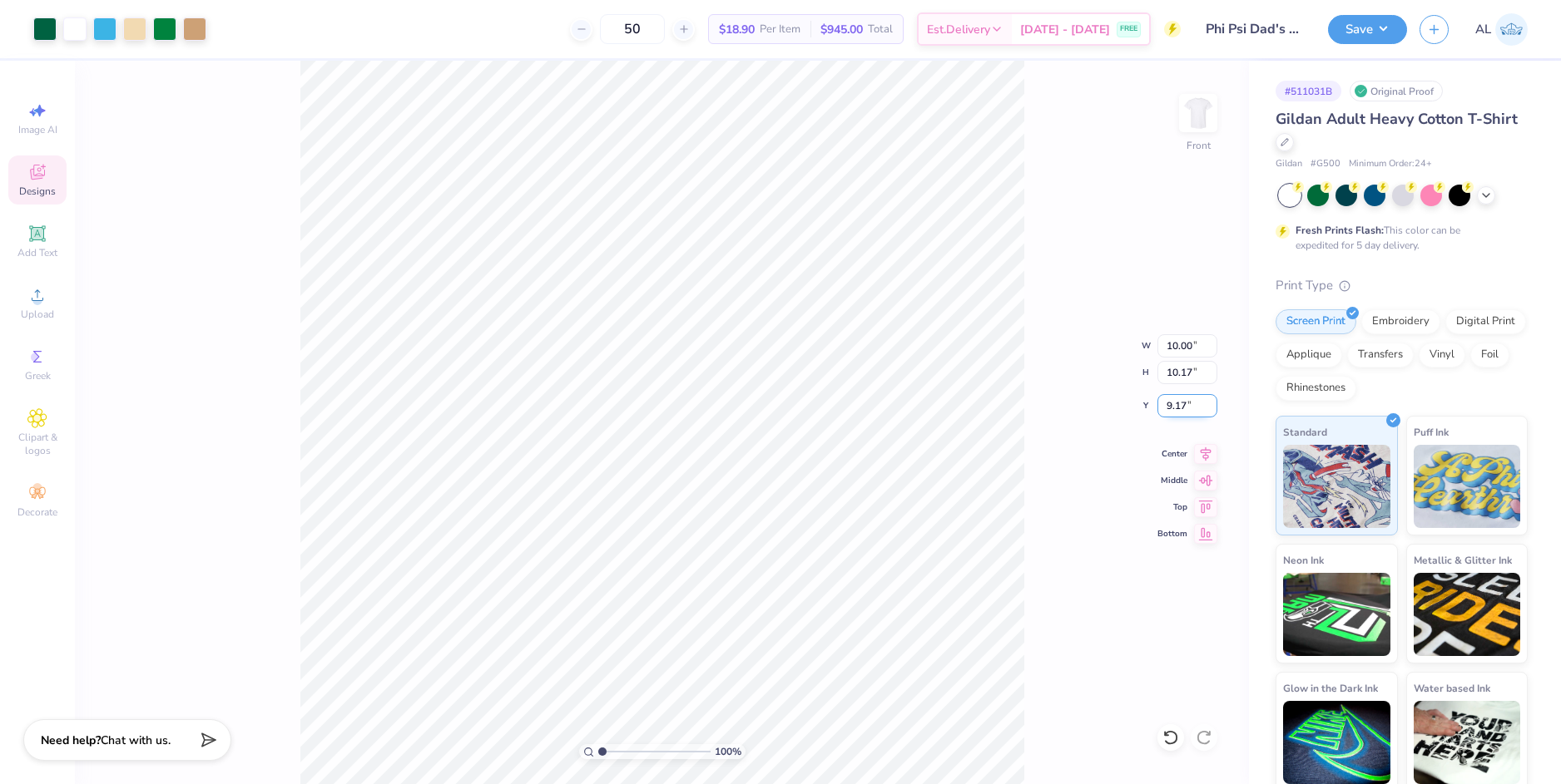
click at [1176, 407] on input "9.17" at bounding box center [1187, 406] width 60 height 23
click at [1183, 380] on input "10.17" at bounding box center [1187, 372] width 60 height 23
type input "3.00"
click at [1055, 357] on div "100 % Front W 10.00 10.00 " H 10.17 10.17 " Y 3.00 3.00 " Center Middle Top Bot…" at bounding box center [662, 422] width 1173 height 723
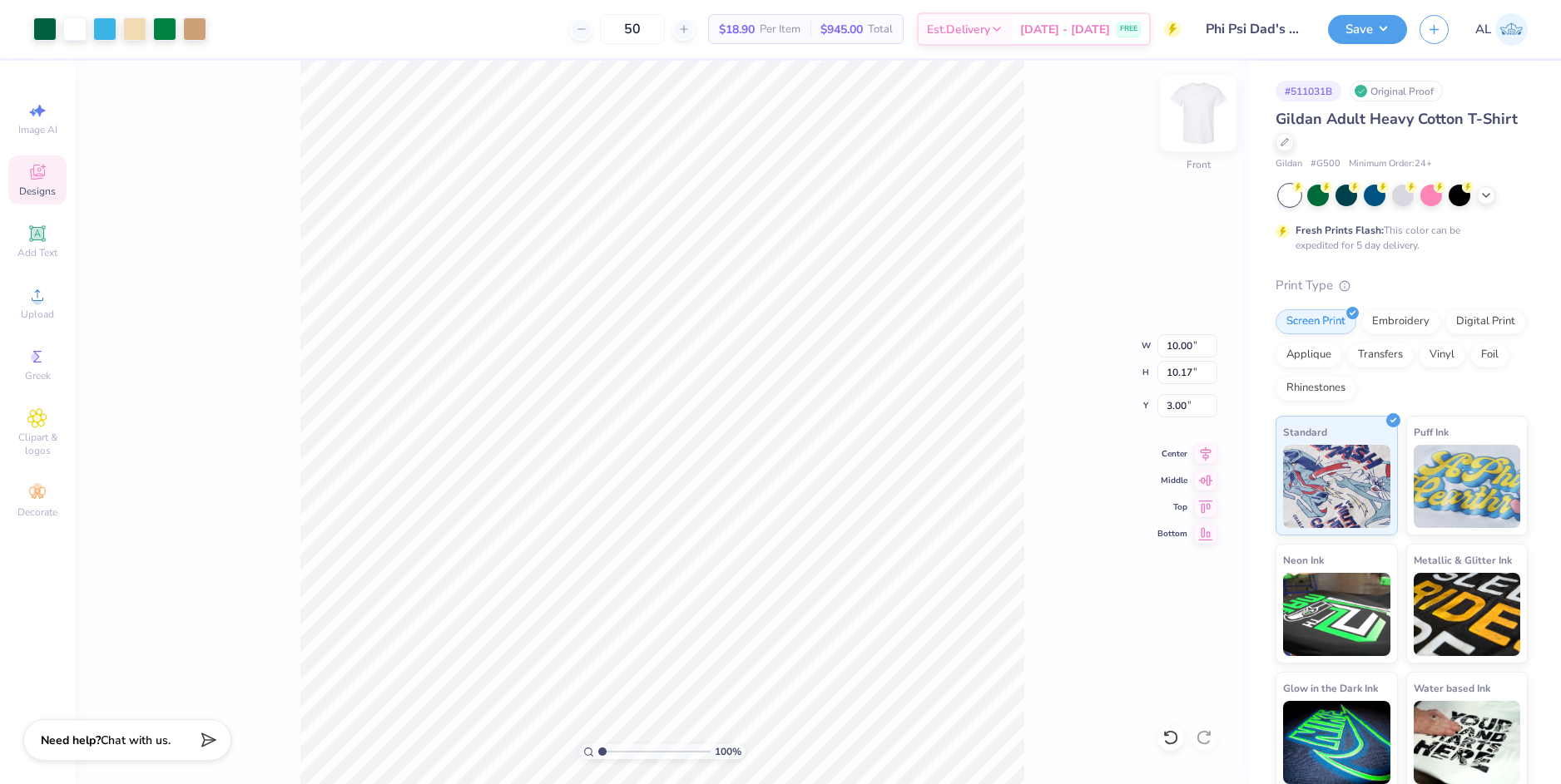
click at [1189, 126] on img at bounding box center [1198, 113] width 67 height 67
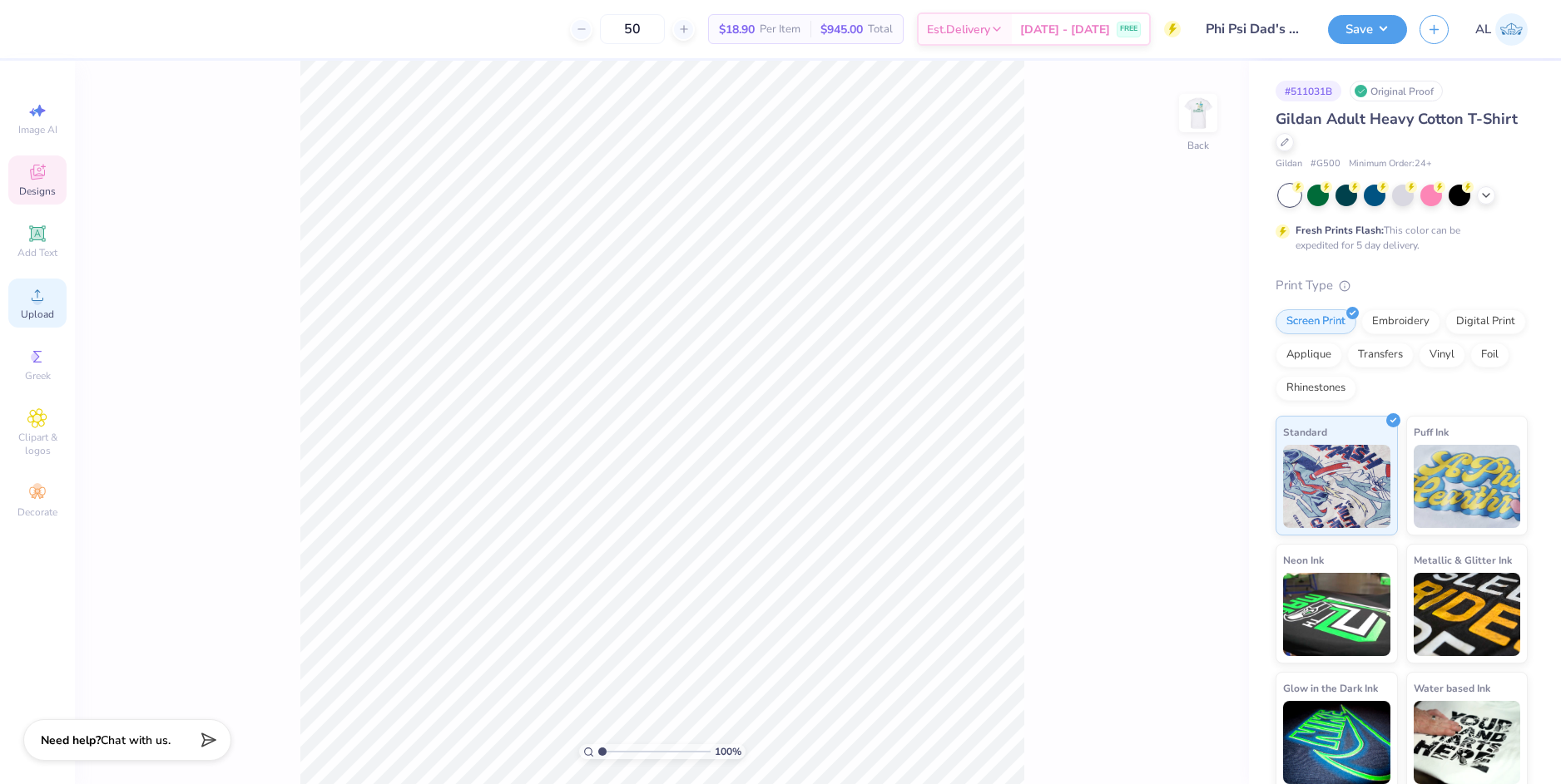
click at [31, 321] on div "Upload" at bounding box center [37, 303] width 58 height 49
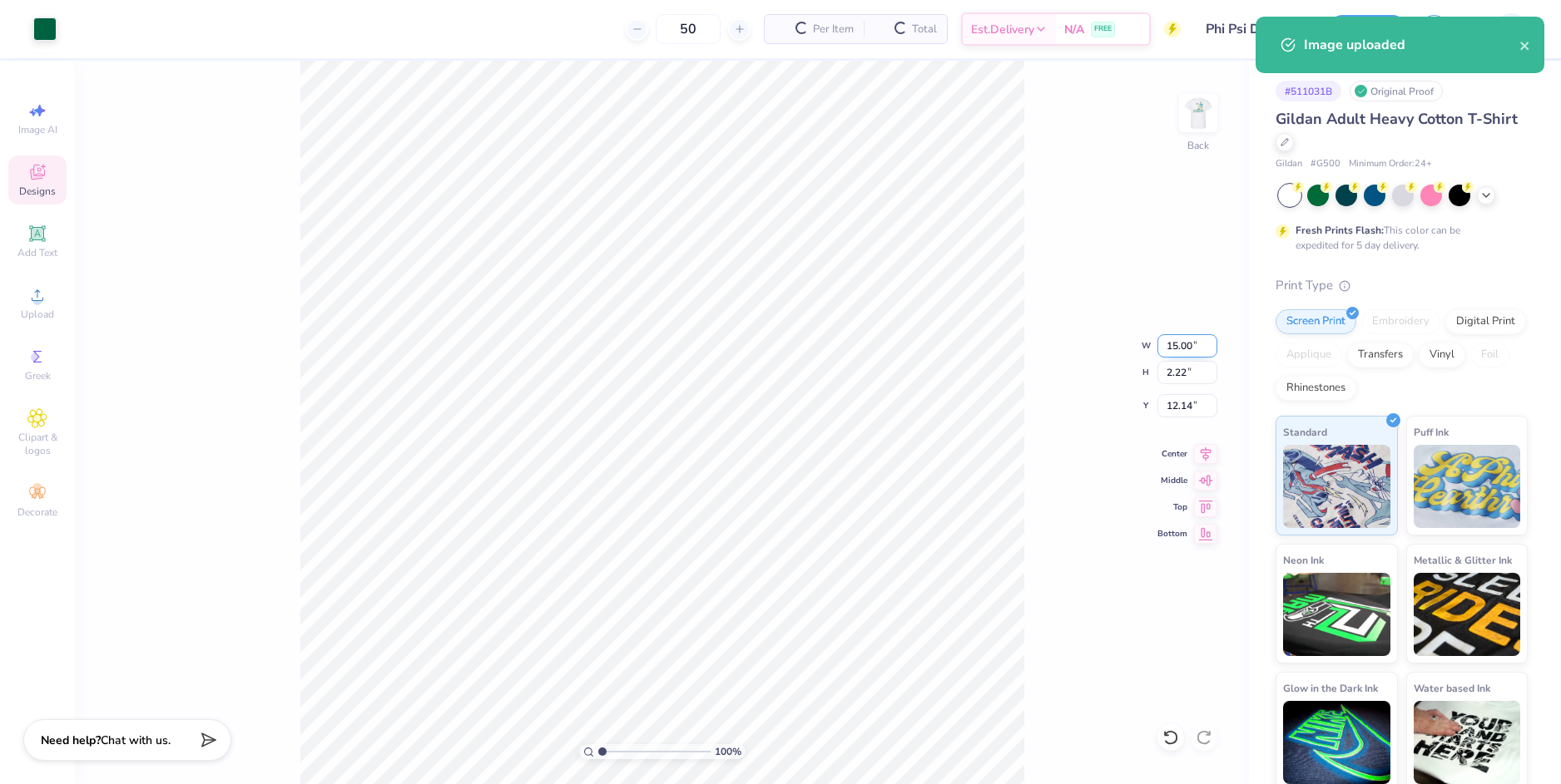
click at [1186, 343] on input "15.00" at bounding box center [1187, 346] width 60 height 23
type input "2"
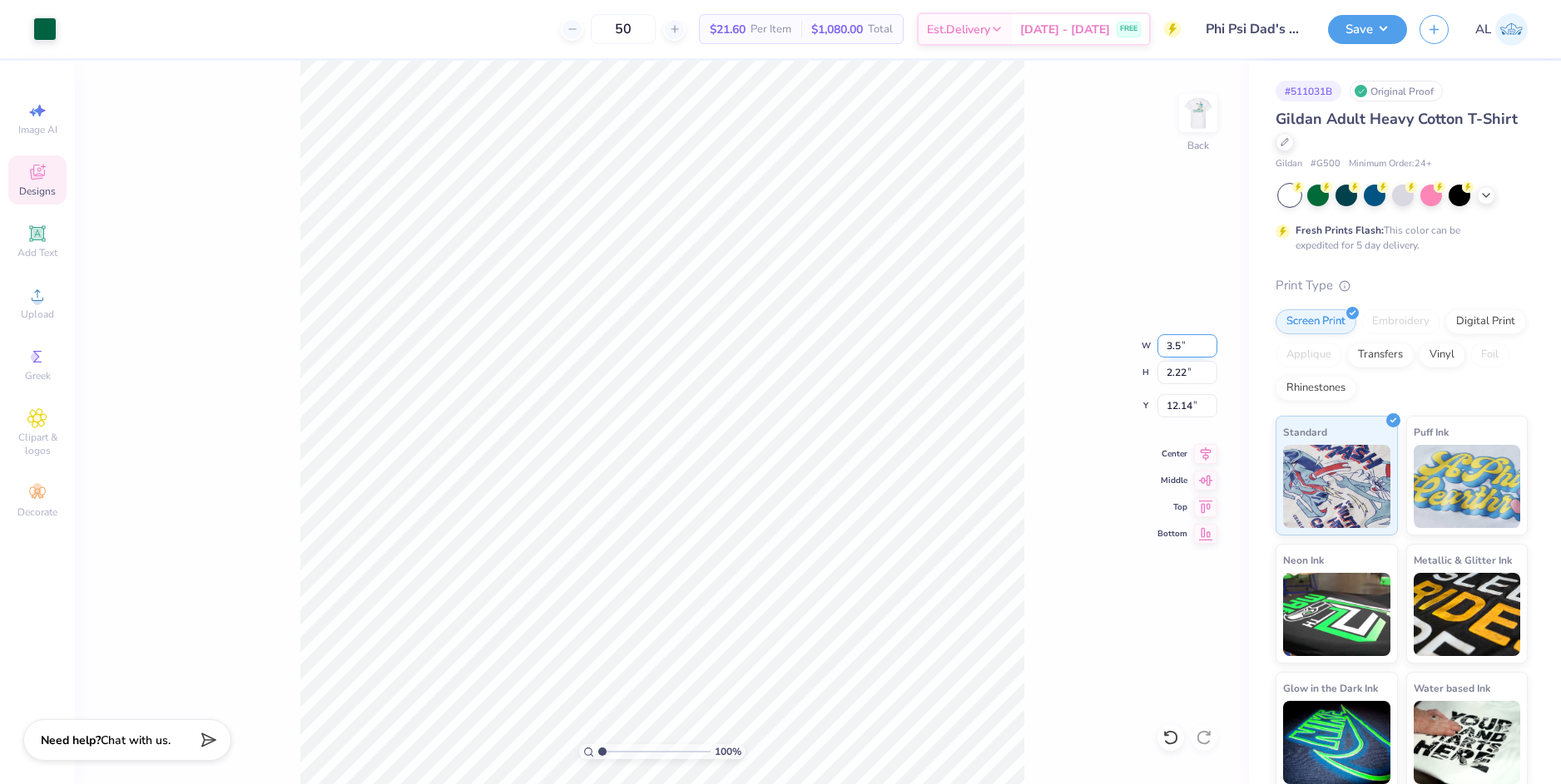
type input "3.50"
type input "0.52"
click at [1173, 406] on input "12.99" at bounding box center [1187, 406] width 60 height 23
type input "3.00"
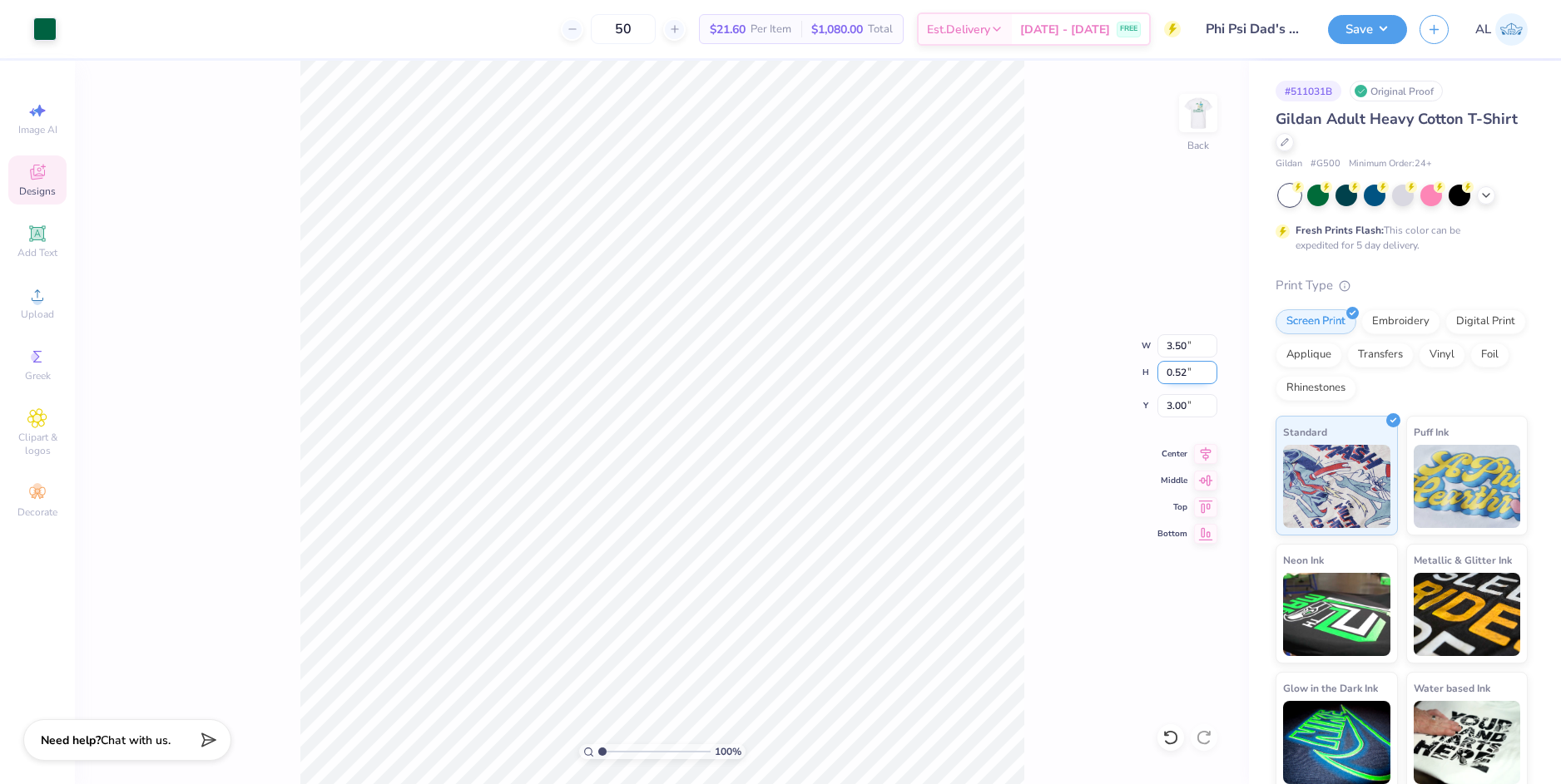
click at [1178, 380] on input "0.52" at bounding box center [1187, 372] width 60 height 23
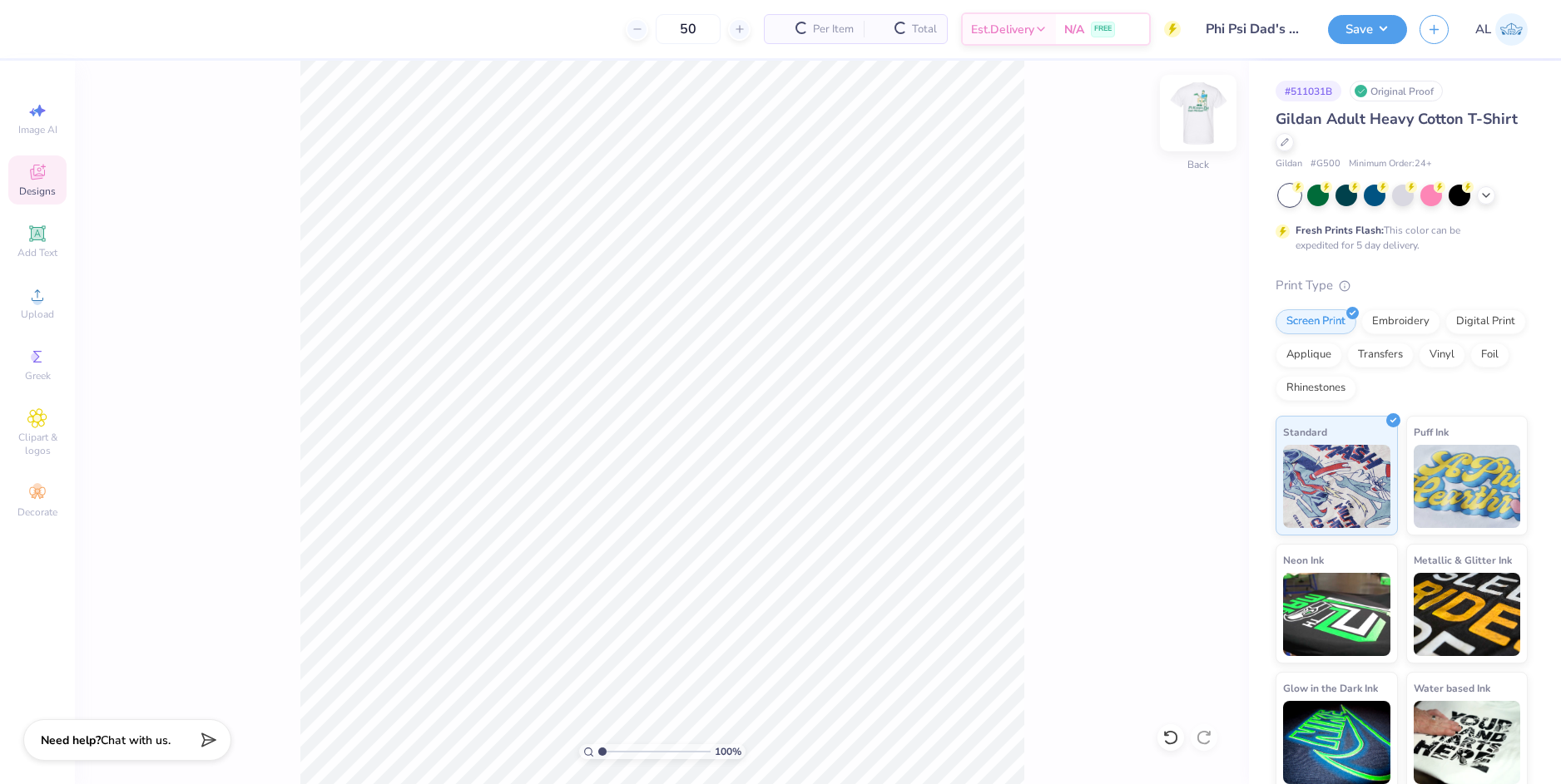
click at [1200, 116] on img at bounding box center [1198, 113] width 67 height 67
click at [43, 297] on icon at bounding box center [38, 296] width 20 height 20
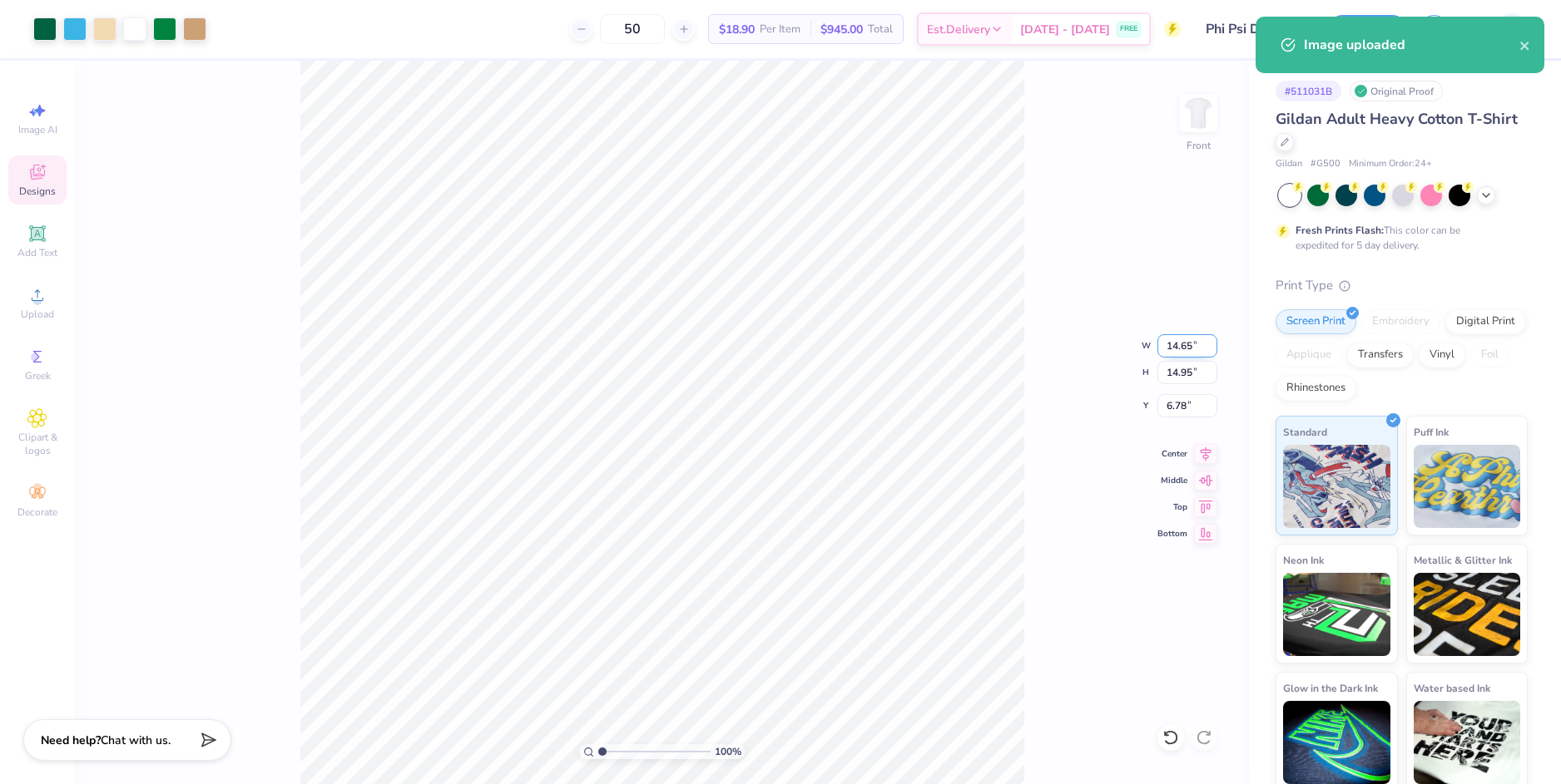
click at [1181, 346] on input "14.65" at bounding box center [1187, 346] width 60 height 23
click at [1165, 405] on input "6.78" at bounding box center [1187, 406] width 60 height 23
type input "10.00"
type input "10.20"
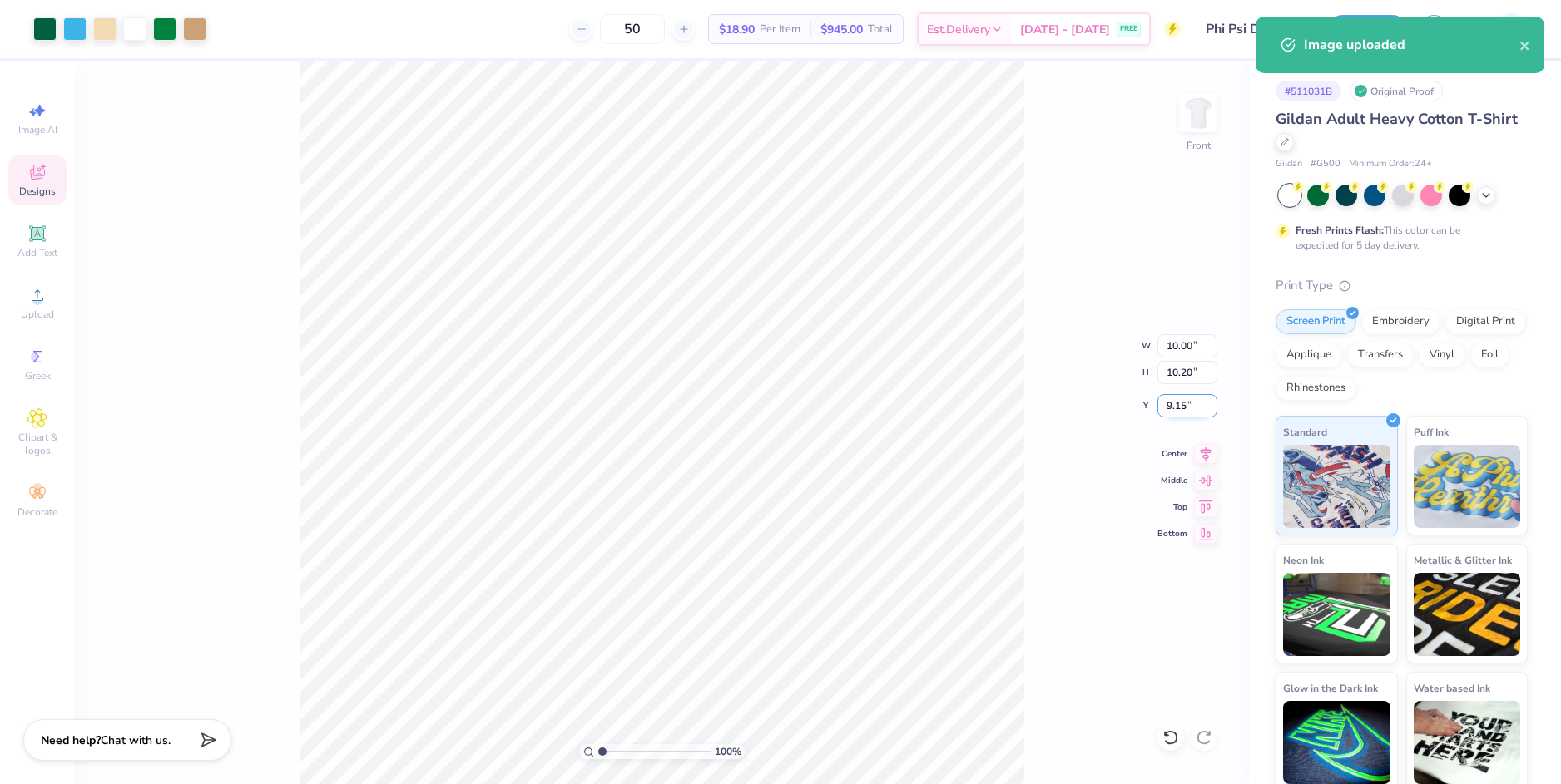
click at [1169, 405] on input "9.15" at bounding box center [1187, 406] width 60 height 23
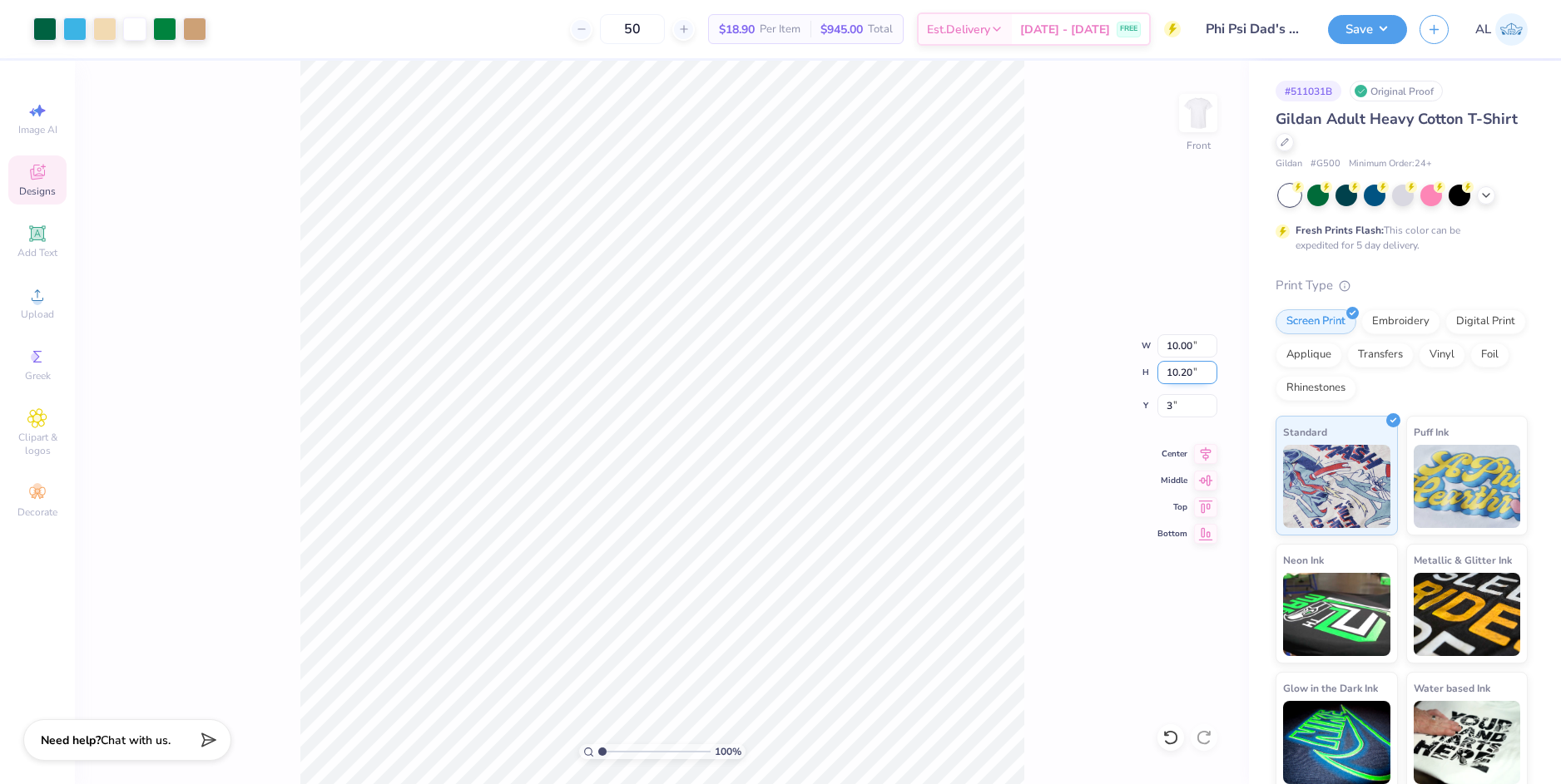
click at [1178, 375] on input "10.20" at bounding box center [1187, 372] width 60 height 23
type input "3.00"
click at [1181, 122] on img at bounding box center [1198, 113] width 67 height 67
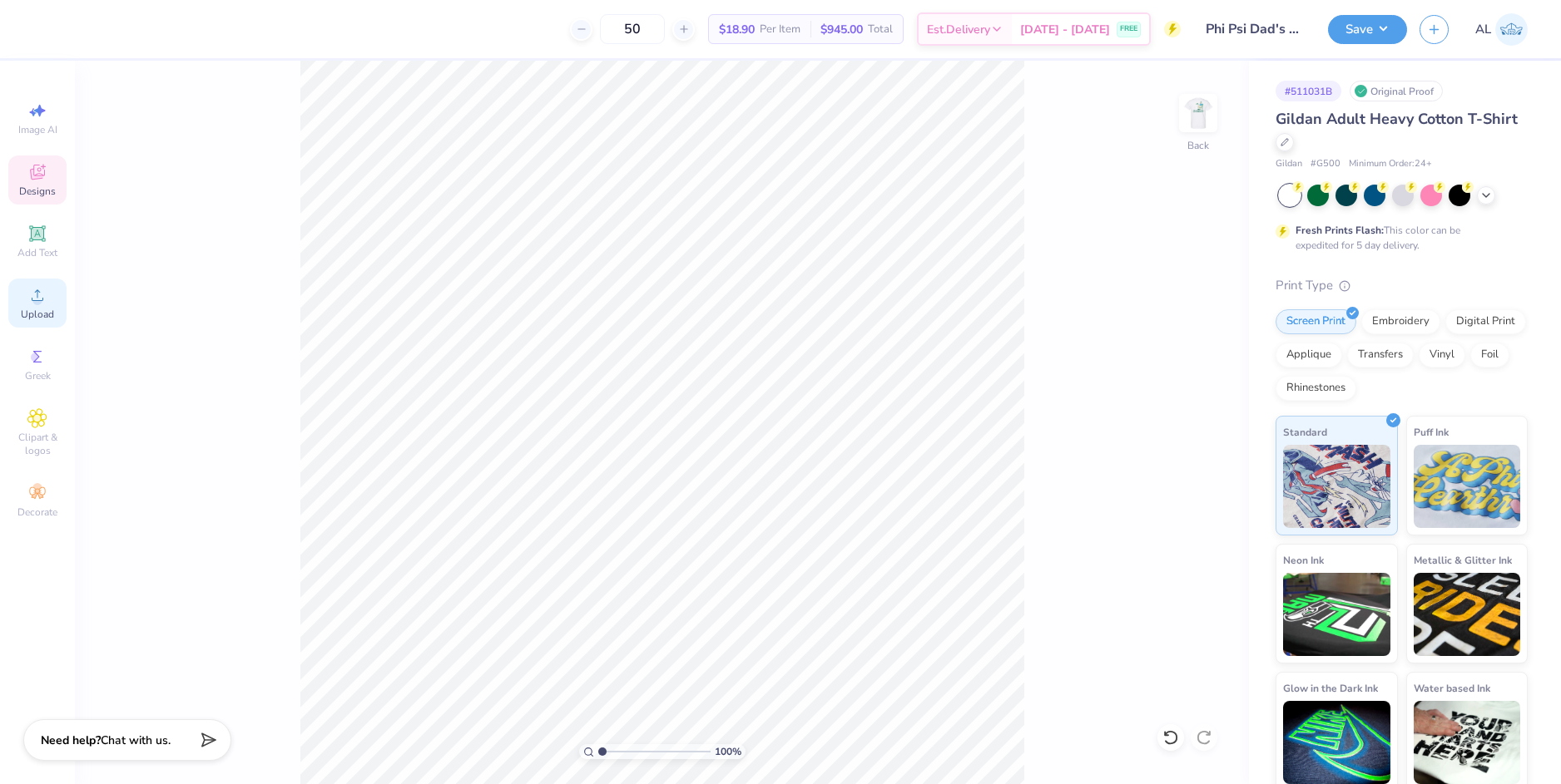
click at [43, 300] on icon at bounding box center [38, 296] width 20 height 20
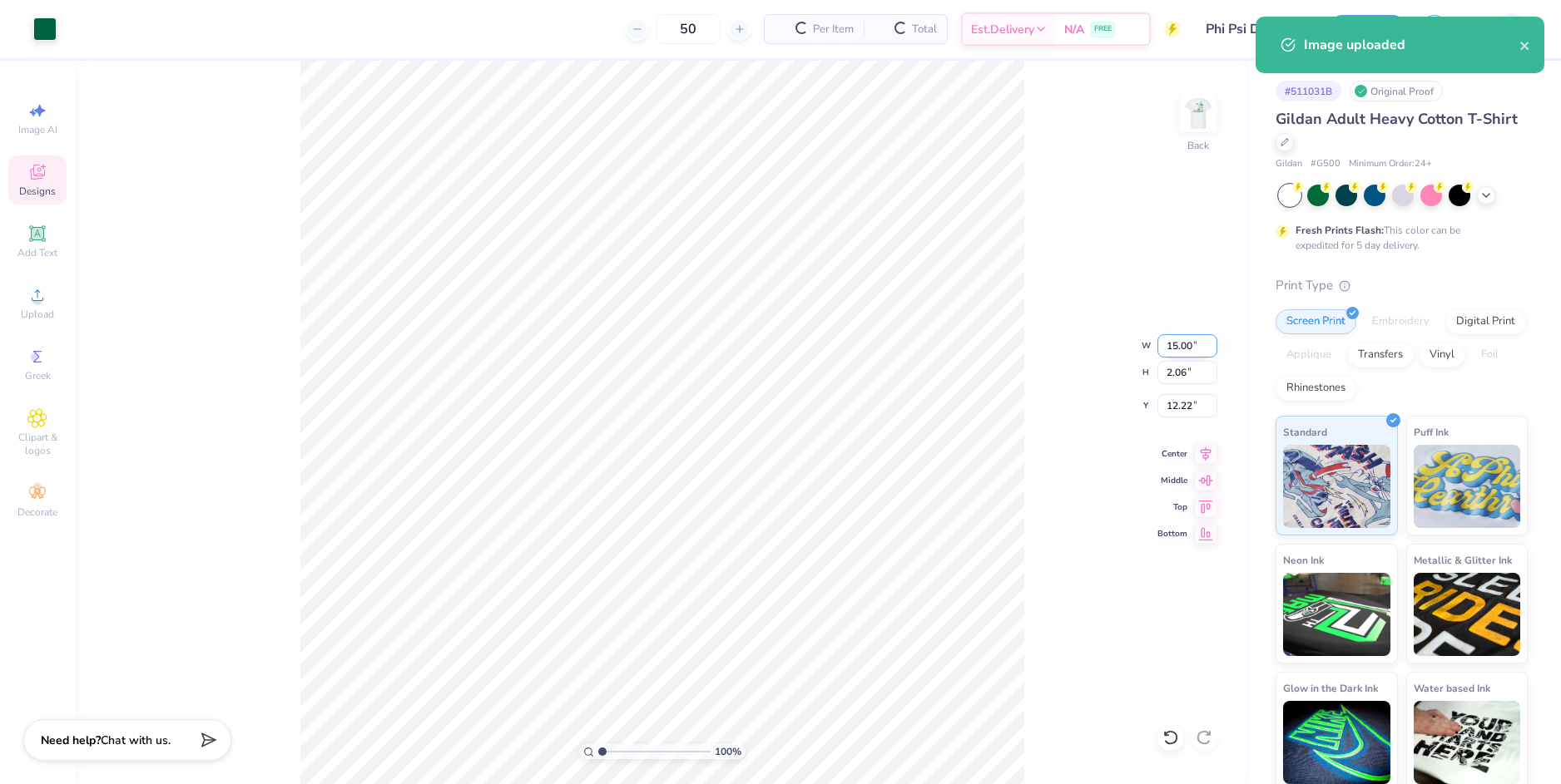
click at [1171, 346] on input "15.00" at bounding box center [1187, 346] width 60 height 23
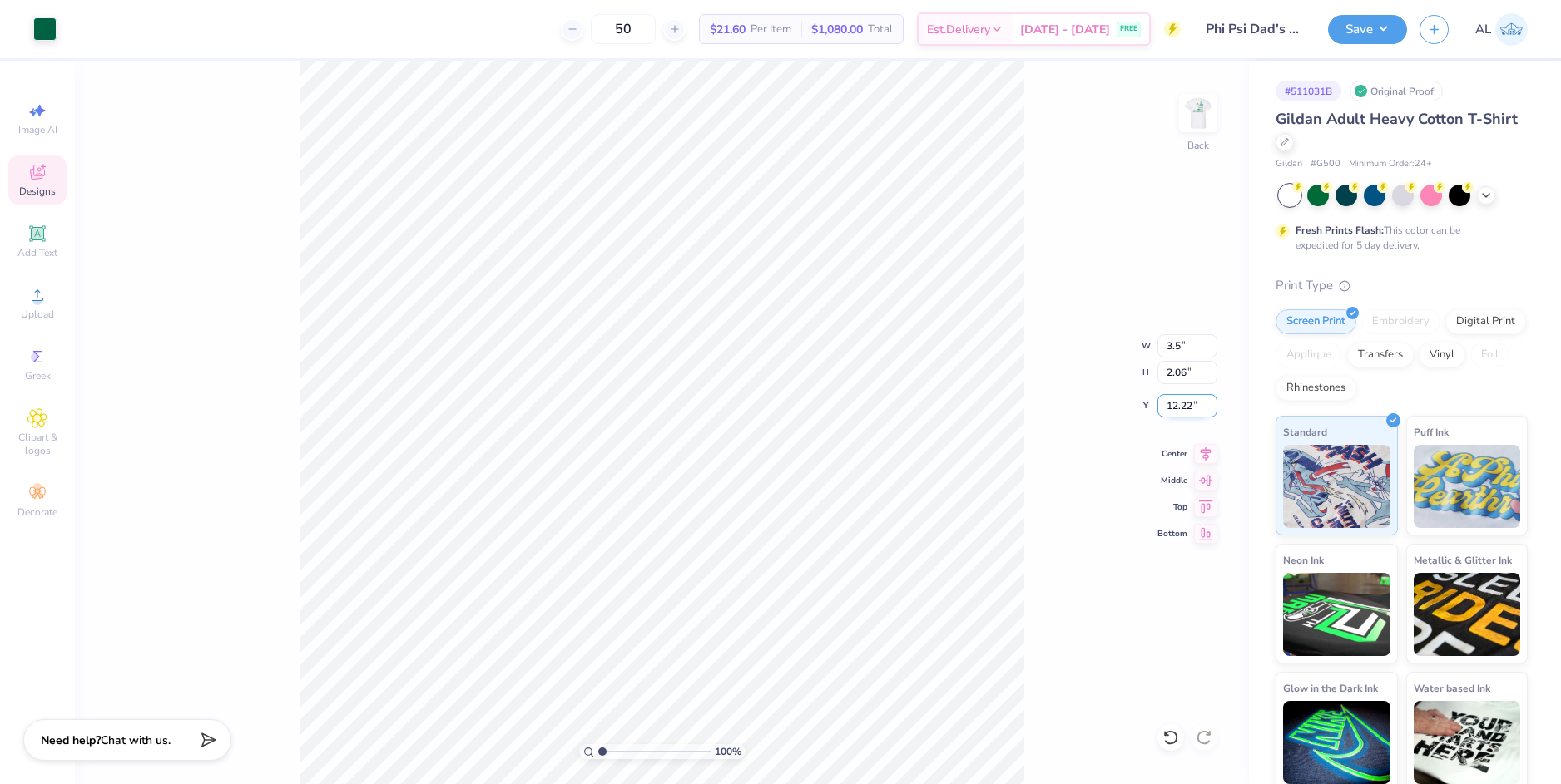
type input "3.50"
type input "0.48"
click at [1178, 406] on input "13.01" at bounding box center [1187, 406] width 60 height 23
click at [1177, 406] on input "13.01" at bounding box center [1187, 406] width 60 height 23
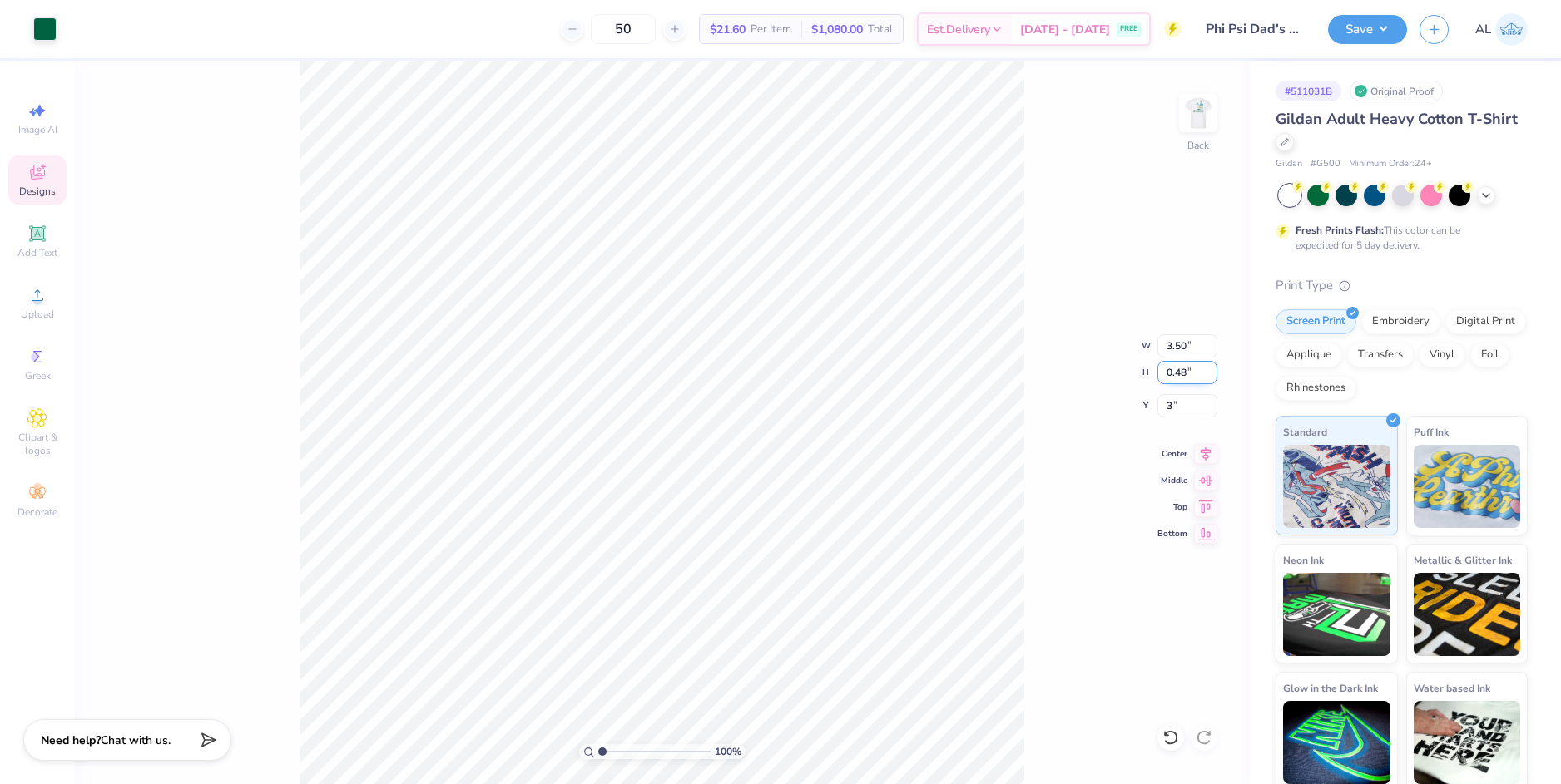
type input "3.00"
click at [1177, 379] on input "0.48" at bounding box center [1187, 372] width 60 height 23
click at [1190, 110] on img at bounding box center [1198, 113] width 67 height 67
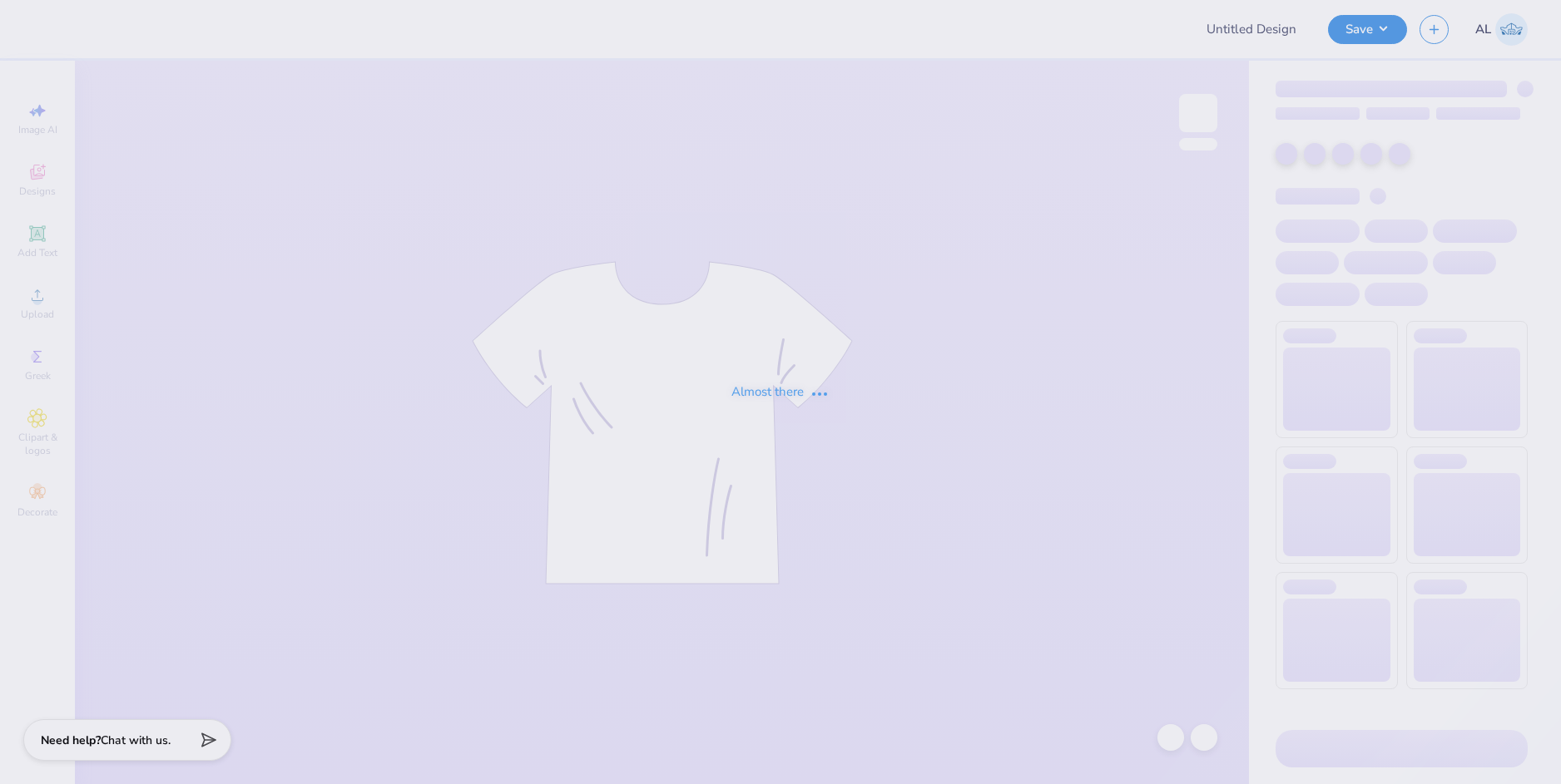
type input "Jessica Holliday : Georgia College and State University"
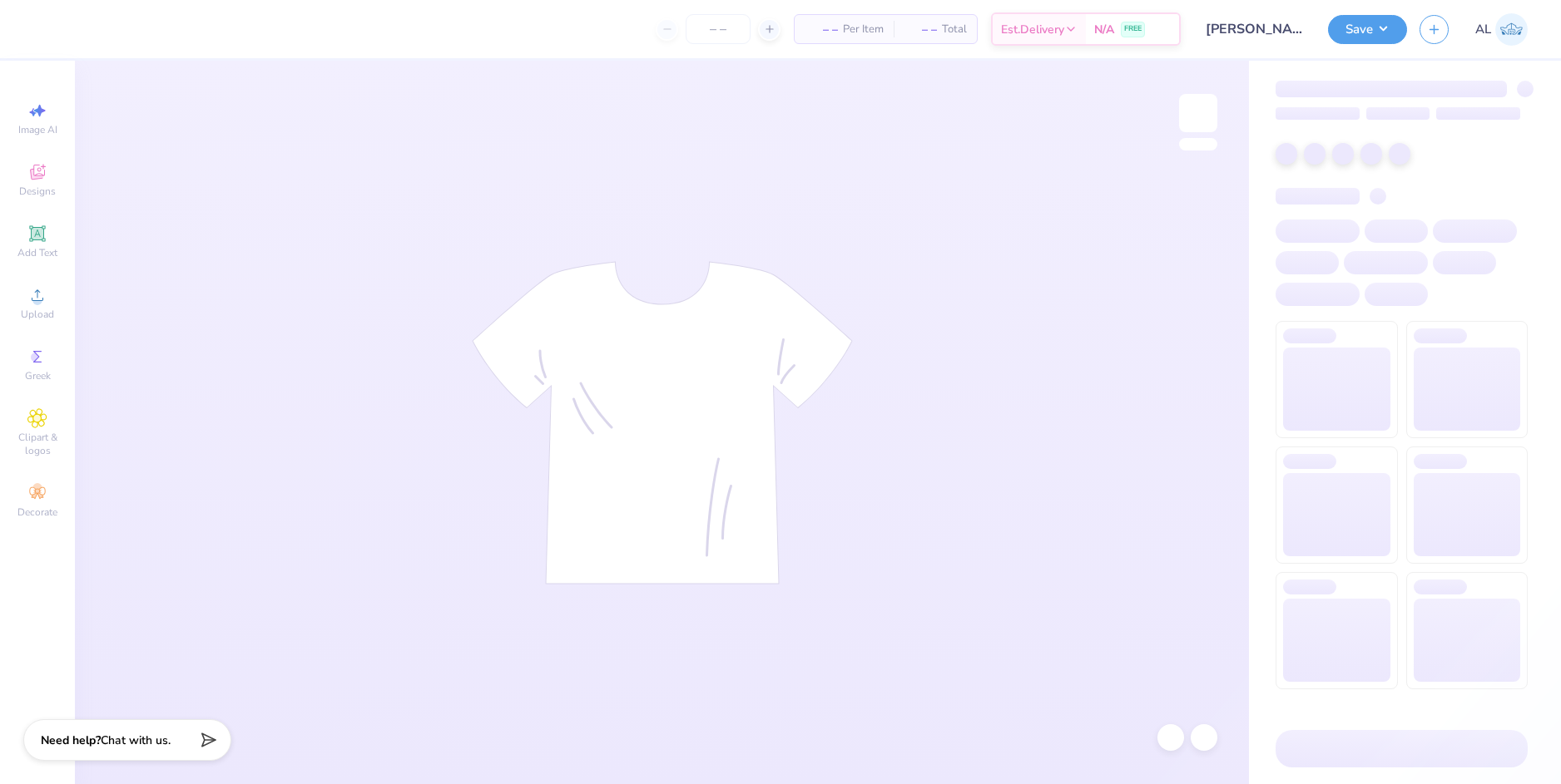
type input "24"
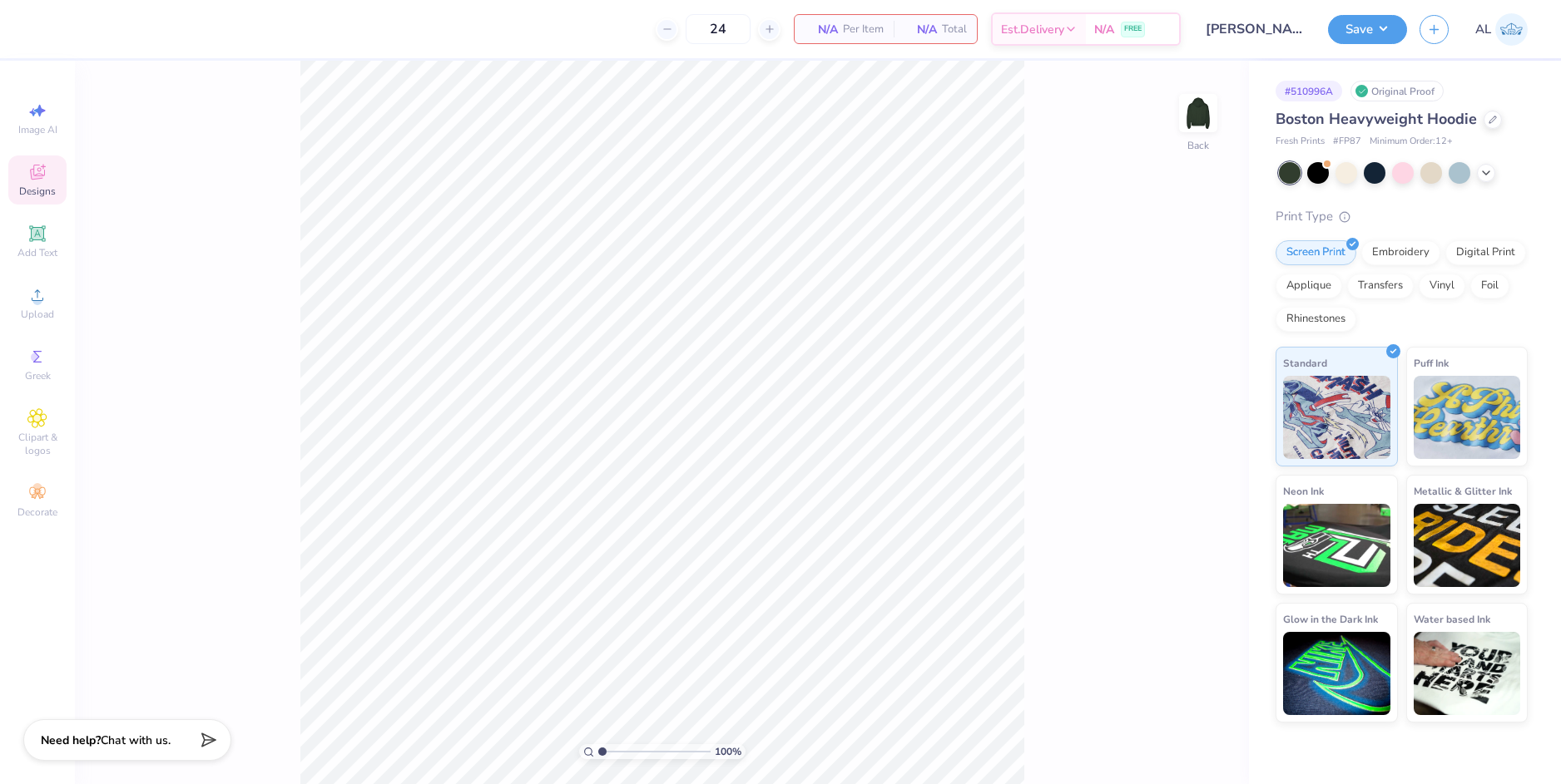
click at [43, 181] on icon at bounding box center [38, 172] width 20 height 20
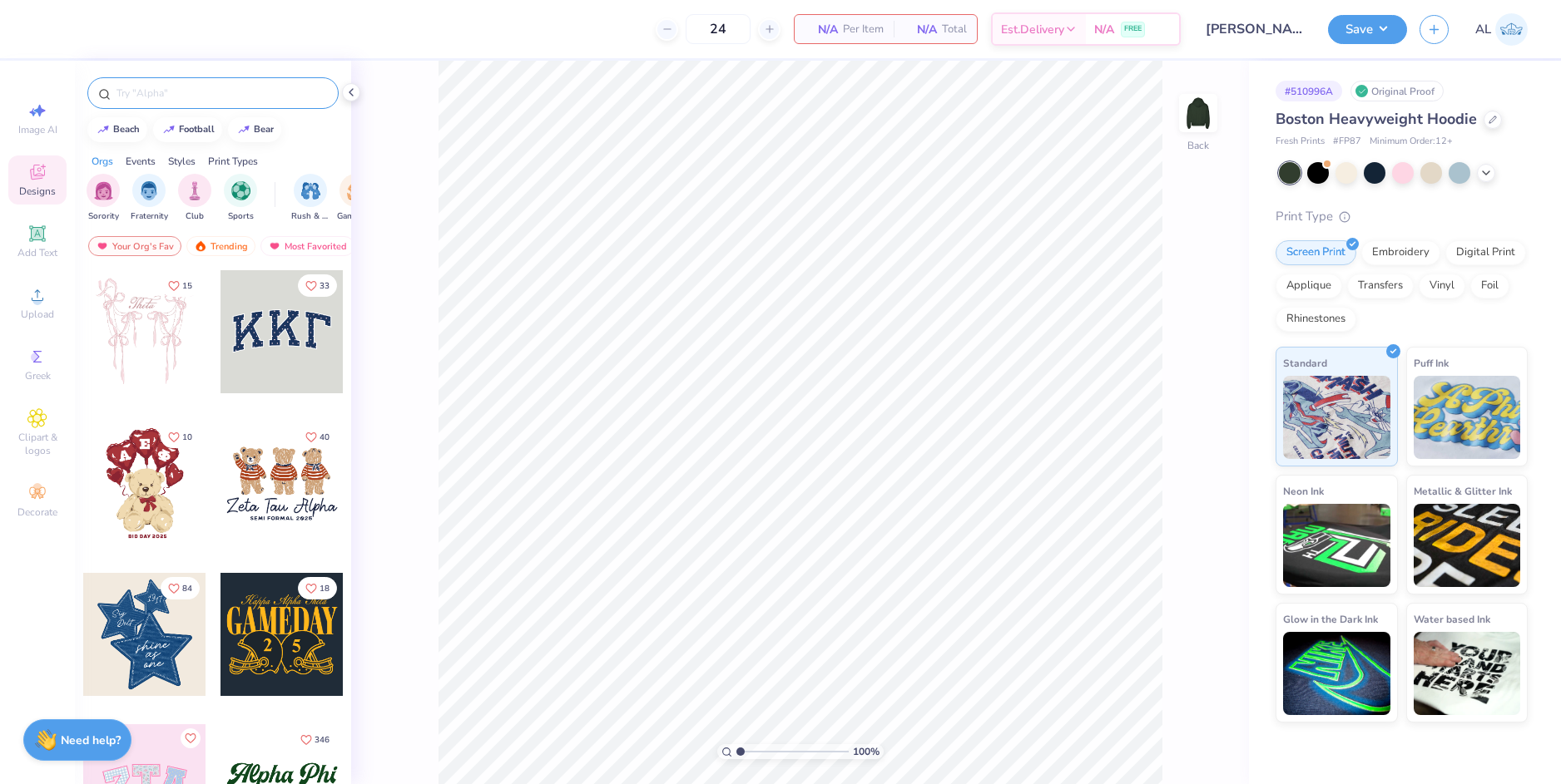
click at [185, 88] on input "text" at bounding box center [221, 93] width 213 height 17
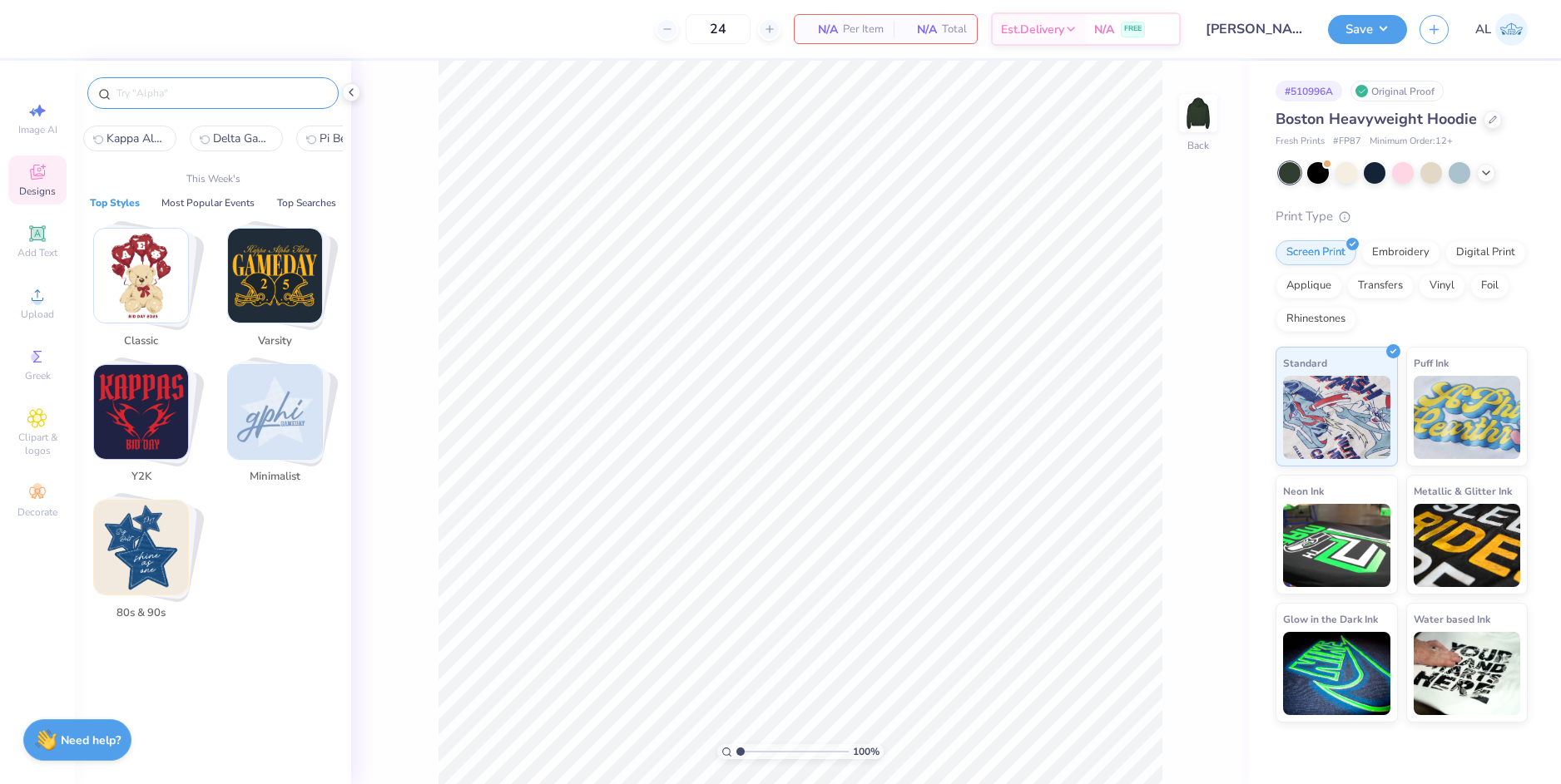
paste input "Gamma Phi Beta Script Text with Floral Crest in Purple PR Sweater"
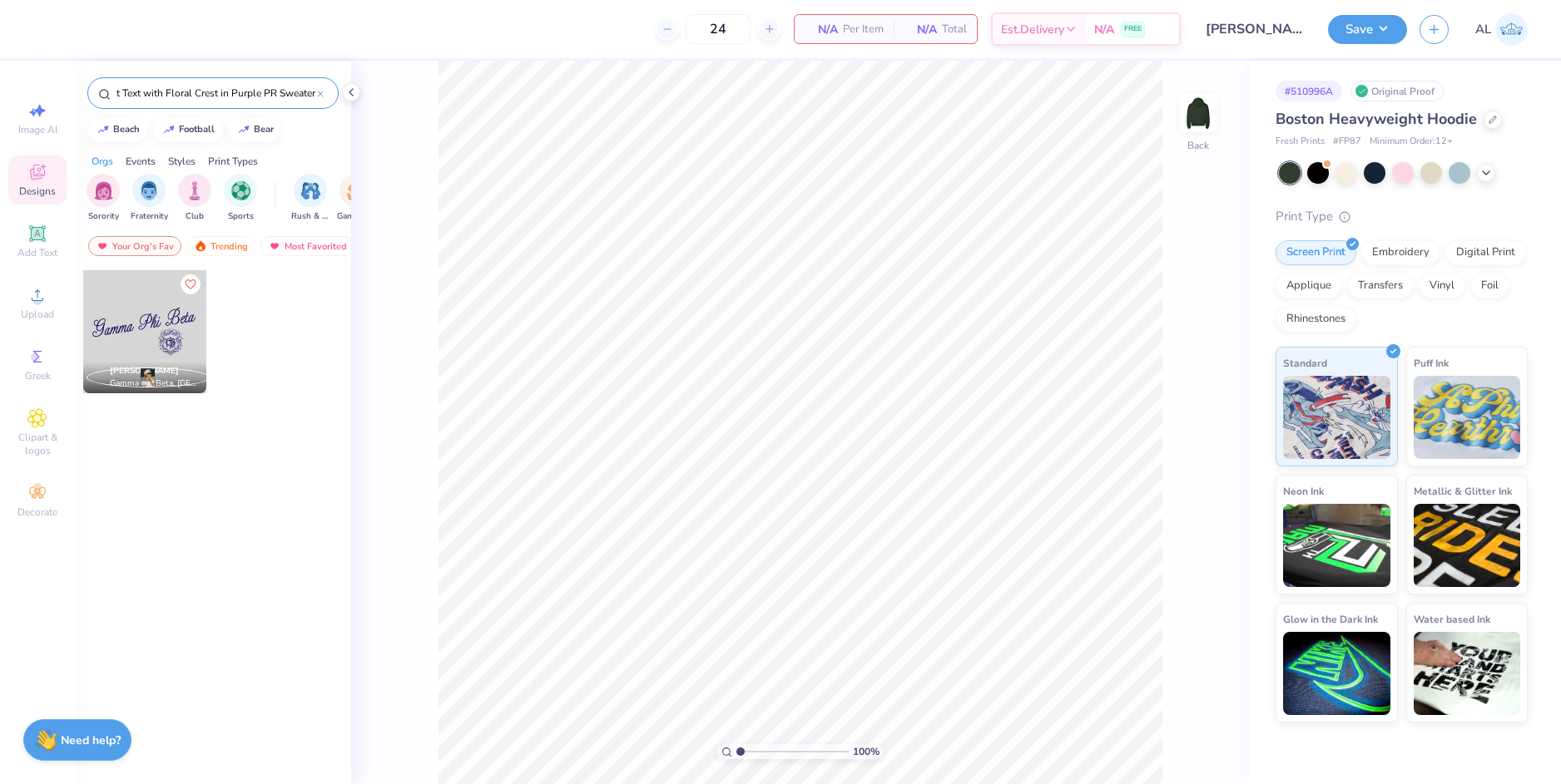
type input "Gamma Phi Beta Script Text with Floral Crest in Purple PR Sweater"
click at [126, 346] on div at bounding box center [145, 332] width 123 height 123
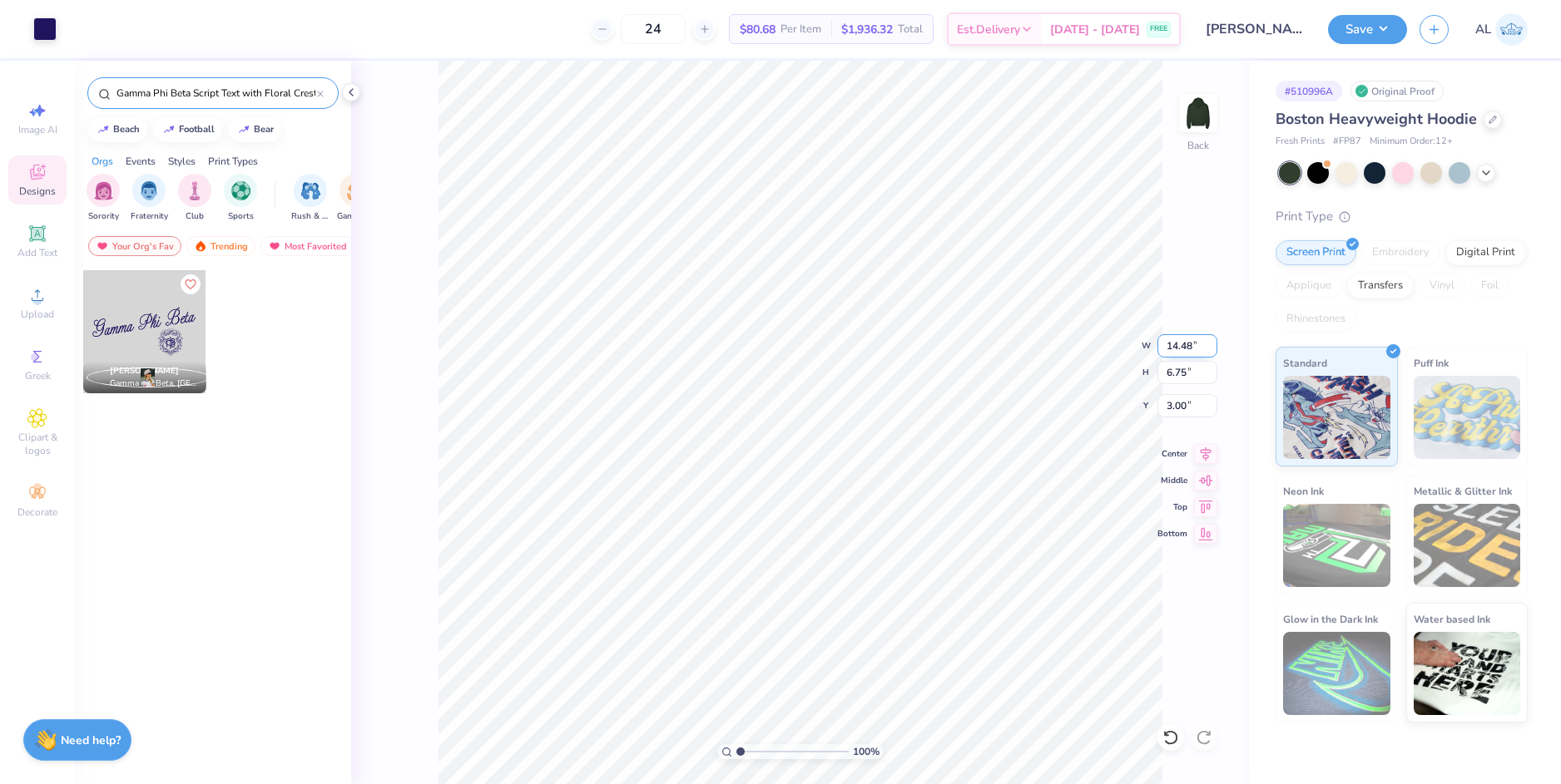
click at [1184, 346] on input "14.48" at bounding box center [1187, 346] width 60 height 23
type input "10.00"
type input "4.66"
type input "4.04"
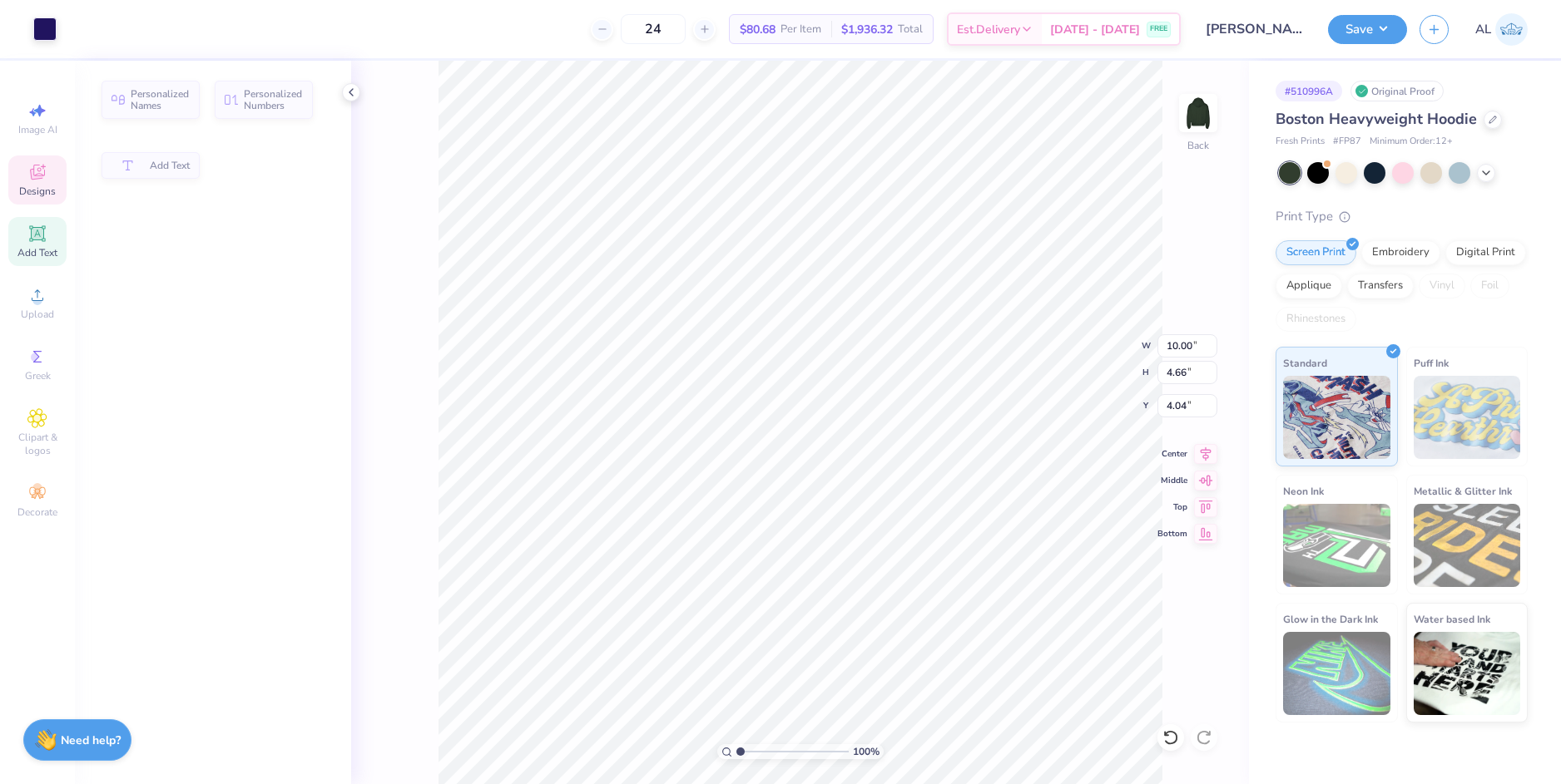
type input "2.83"
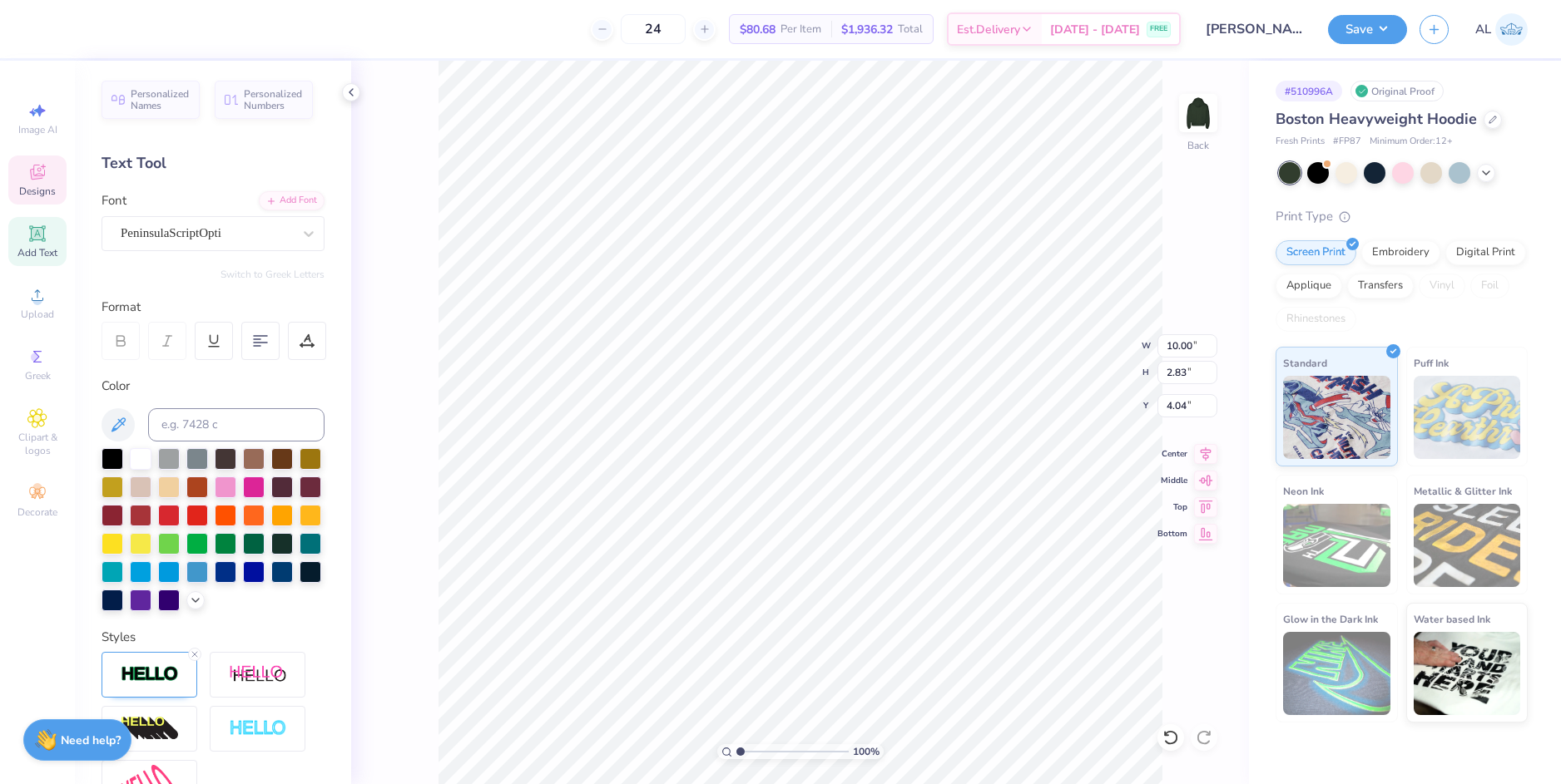
type input "3.92"
type textarea "Delta Zeta"
click at [52, 25] on div at bounding box center [45, 28] width 23 height 23
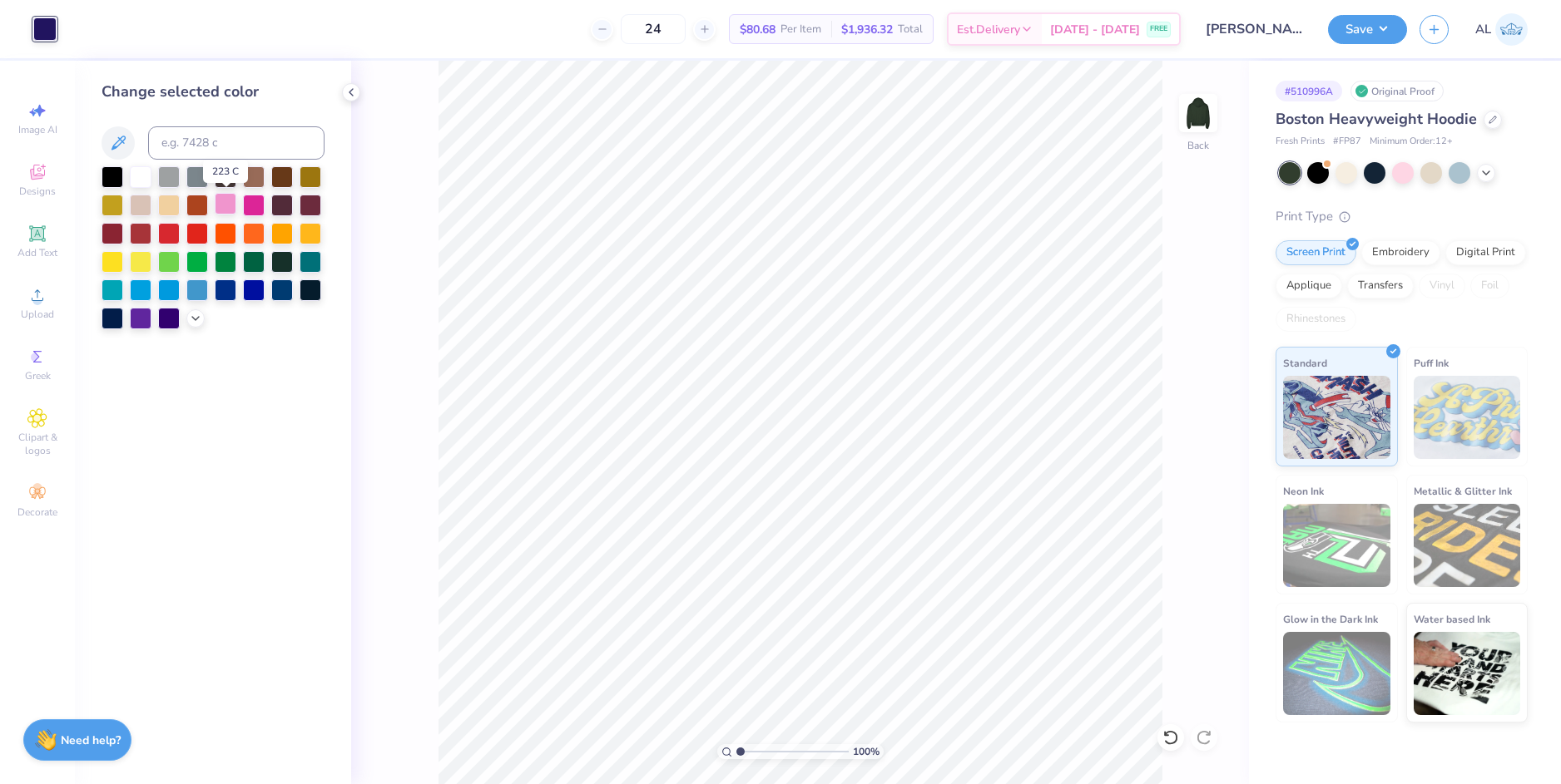
click at [229, 203] on div at bounding box center [225, 204] width 21 height 21
click at [226, 204] on div at bounding box center [225, 204] width 21 height 21
click at [199, 313] on icon at bounding box center [195, 316] width 13 height 13
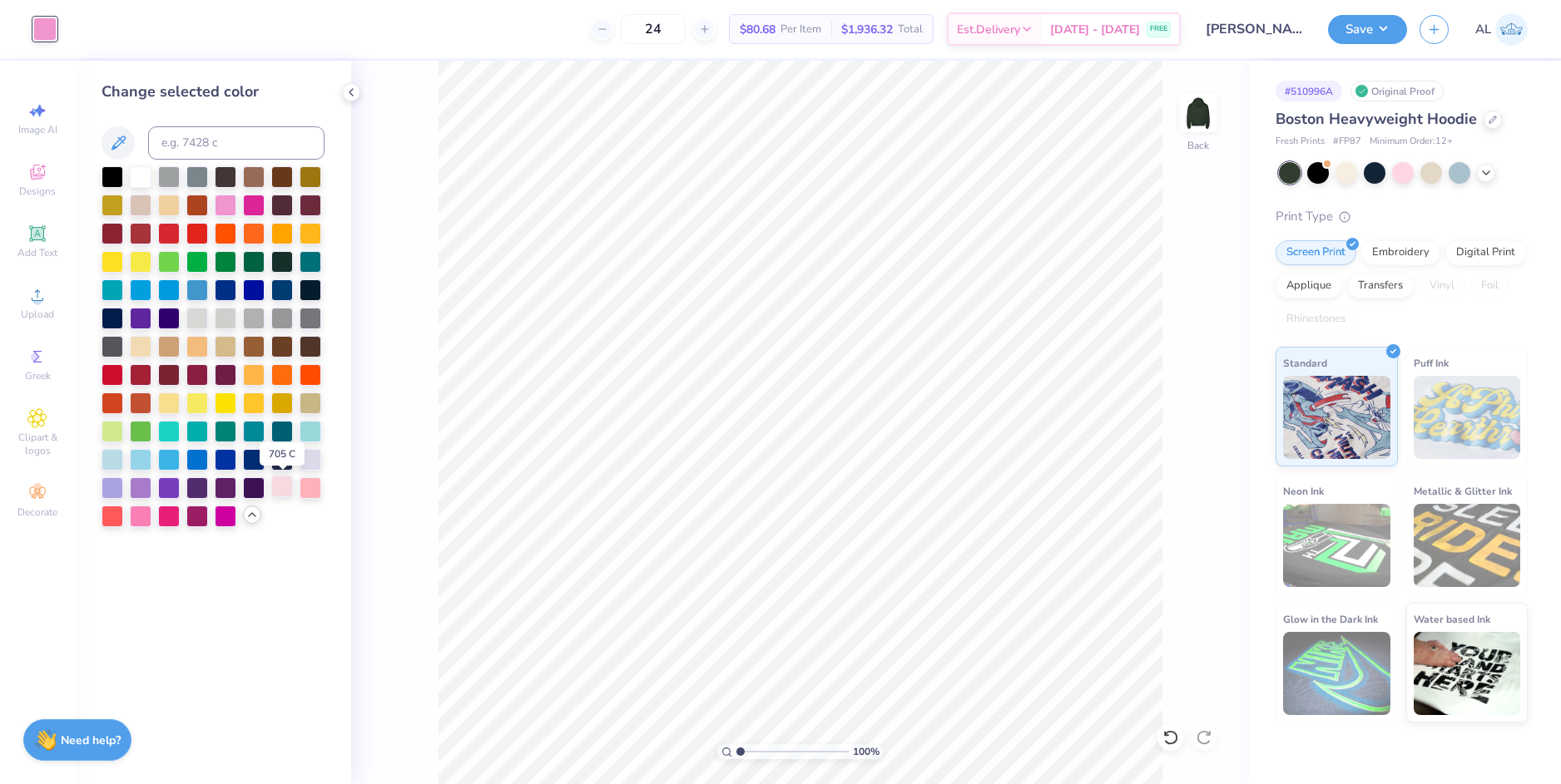
click at [282, 491] on div at bounding box center [282, 487] width 21 height 21
click at [222, 200] on div at bounding box center [225, 204] width 21 height 21
click at [312, 488] on div at bounding box center [310, 487] width 21 height 21
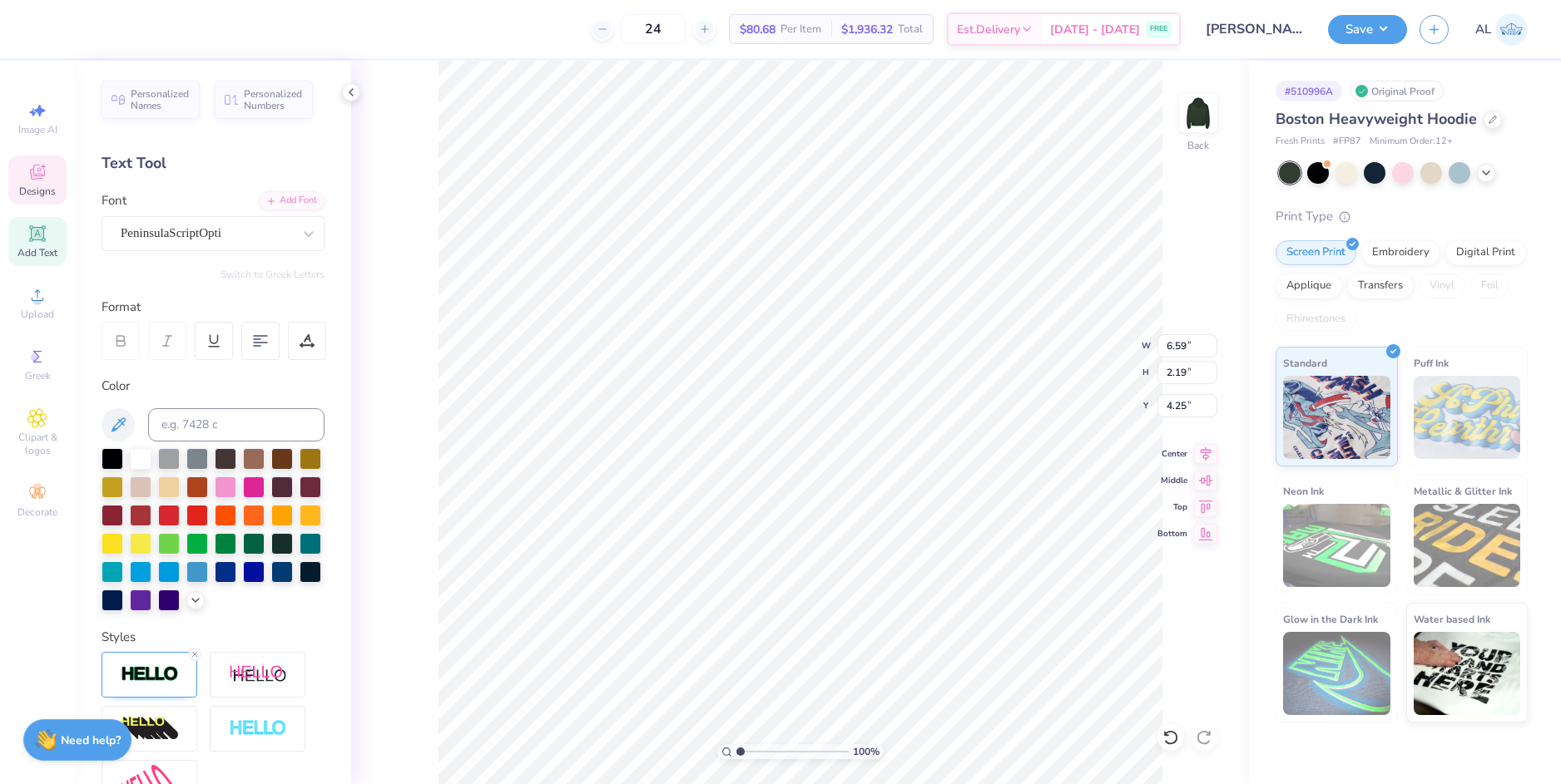
type input "4.56"
drag, startPoint x: 738, startPoint y: 753, endPoint x: 761, endPoint y: 741, distance: 25.9
type input "2.9"
click at [761, 745] on input "range" at bounding box center [792, 752] width 113 height 15
type input "6.59"
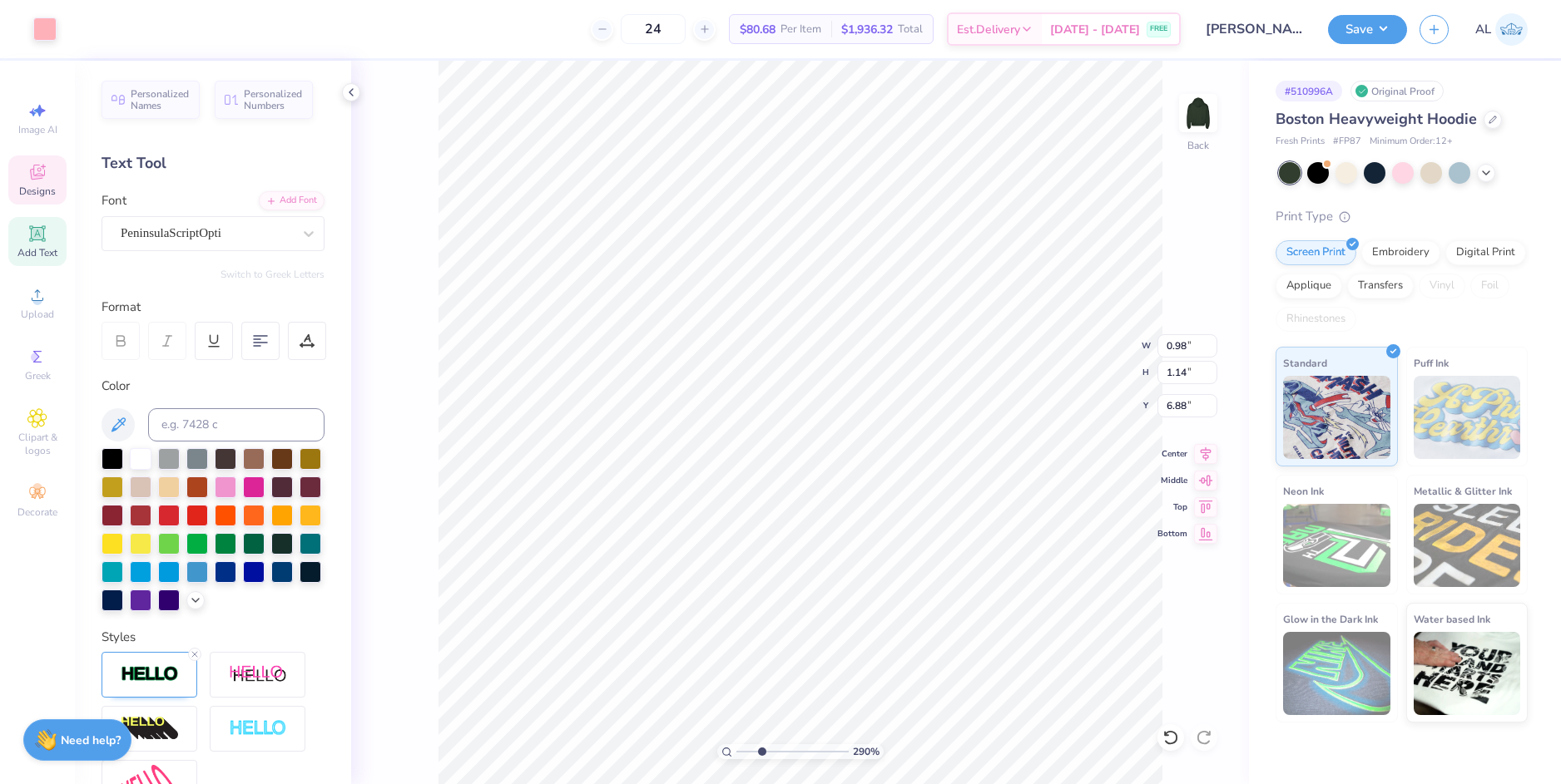
type input "2.19"
type input "4.56"
click at [300, 226] on icon at bounding box center [308, 233] width 17 height 17
click at [250, 235] on div "PeninsulaScriptOpti" at bounding box center [206, 233] width 175 height 26
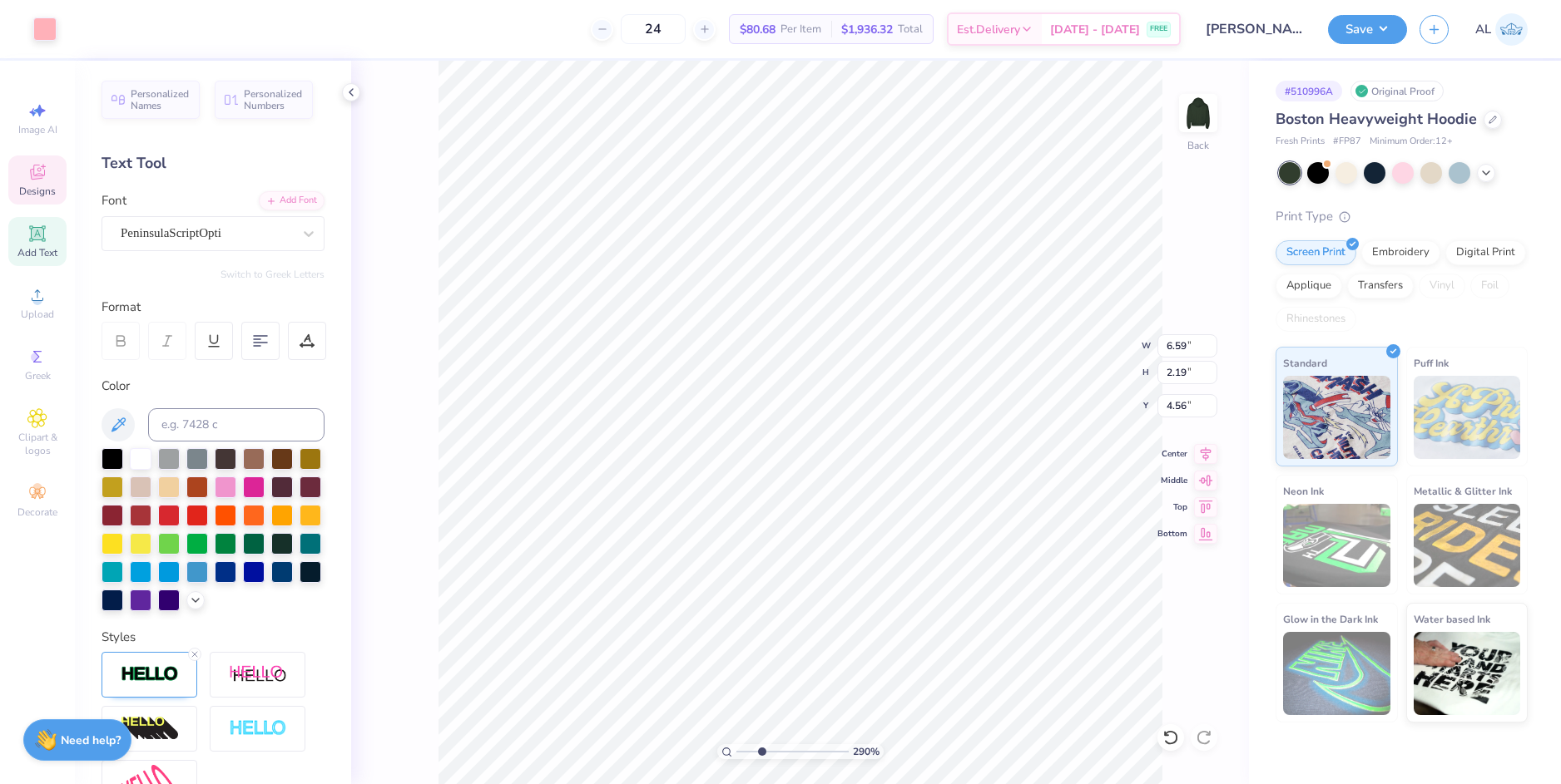
type input "0.98"
type input "1.14"
type input "6.88"
click at [41, 292] on icon at bounding box center [38, 296] width 20 height 20
drag, startPoint x: 757, startPoint y: 750, endPoint x: 732, endPoint y: 750, distance: 25.0
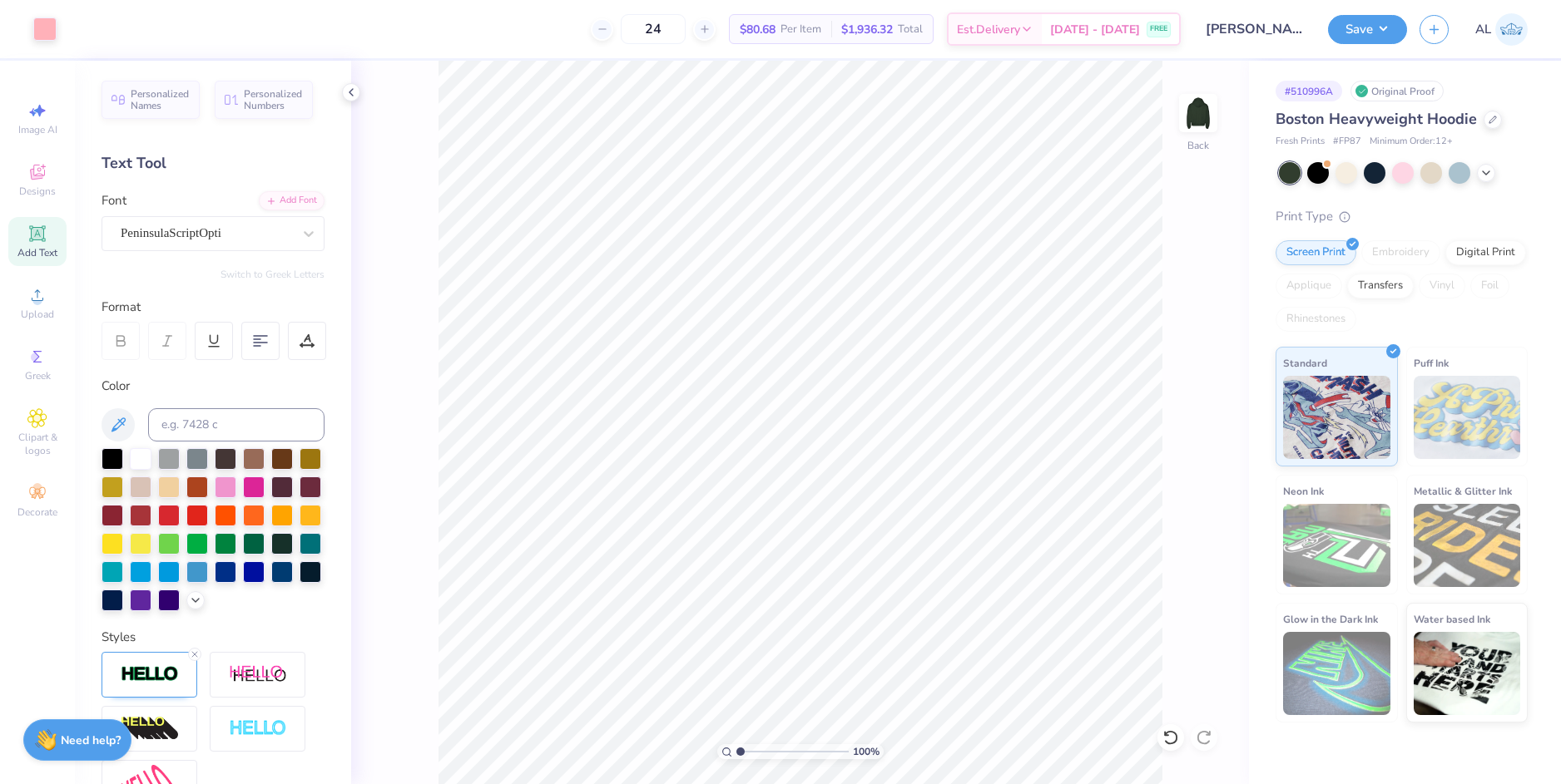
type input "1"
click at [736, 750] on input "range" at bounding box center [792, 752] width 113 height 15
type input "1.12"
type input "0.59"
type input "8.70"
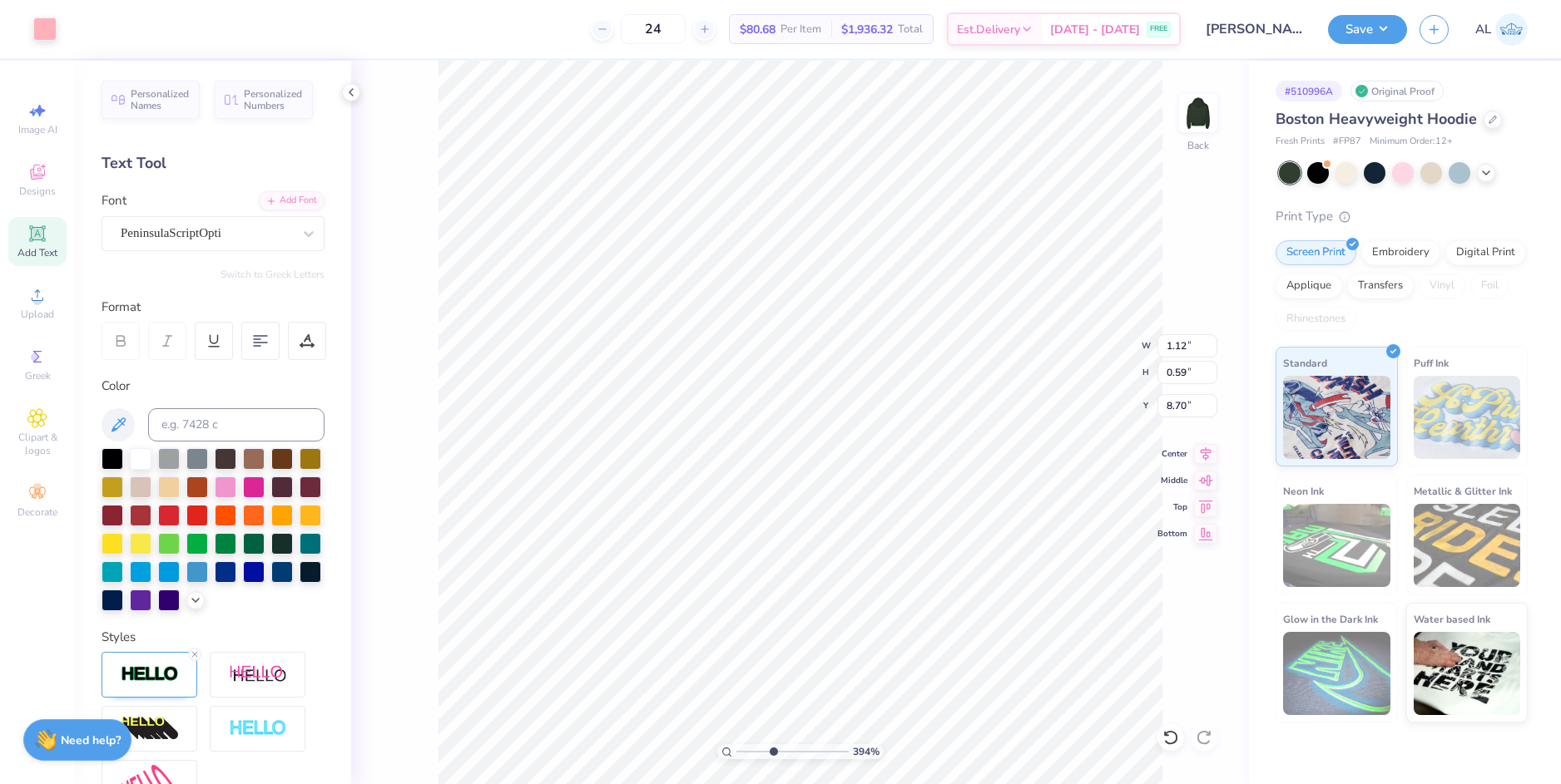
drag, startPoint x: 747, startPoint y: 749, endPoint x: 772, endPoint y: 736, distance: 28.2
type input "3.94"
click at [772, 745] on input "range" at bounding box center [792, 752] width 113 height 15
type input "7.08"
type input "0.93"
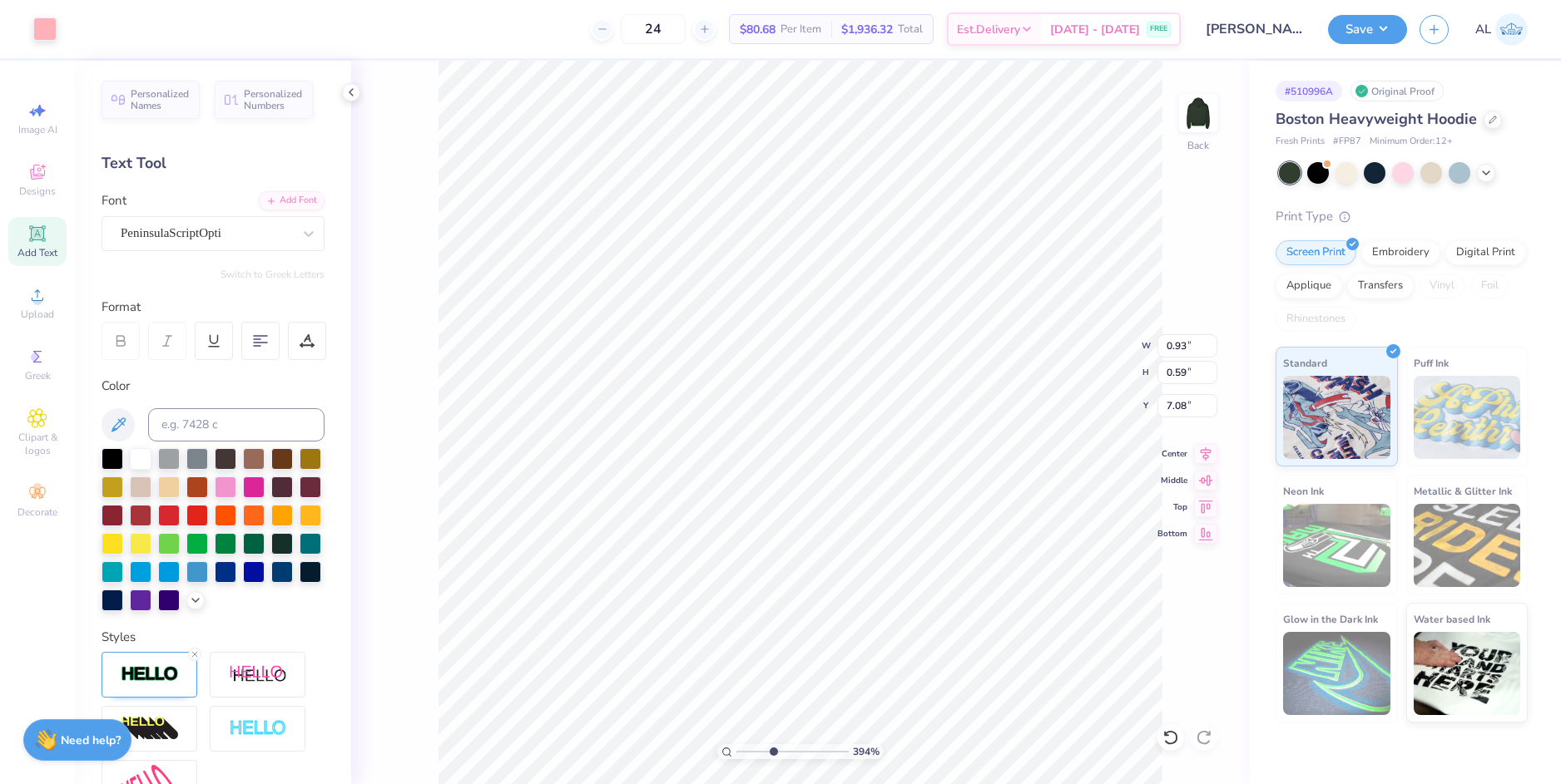
type input "0.49"
type input "7.13"
click at [45, 314] on span "Upload" at bounding box center [37, 314] width 33 height 13
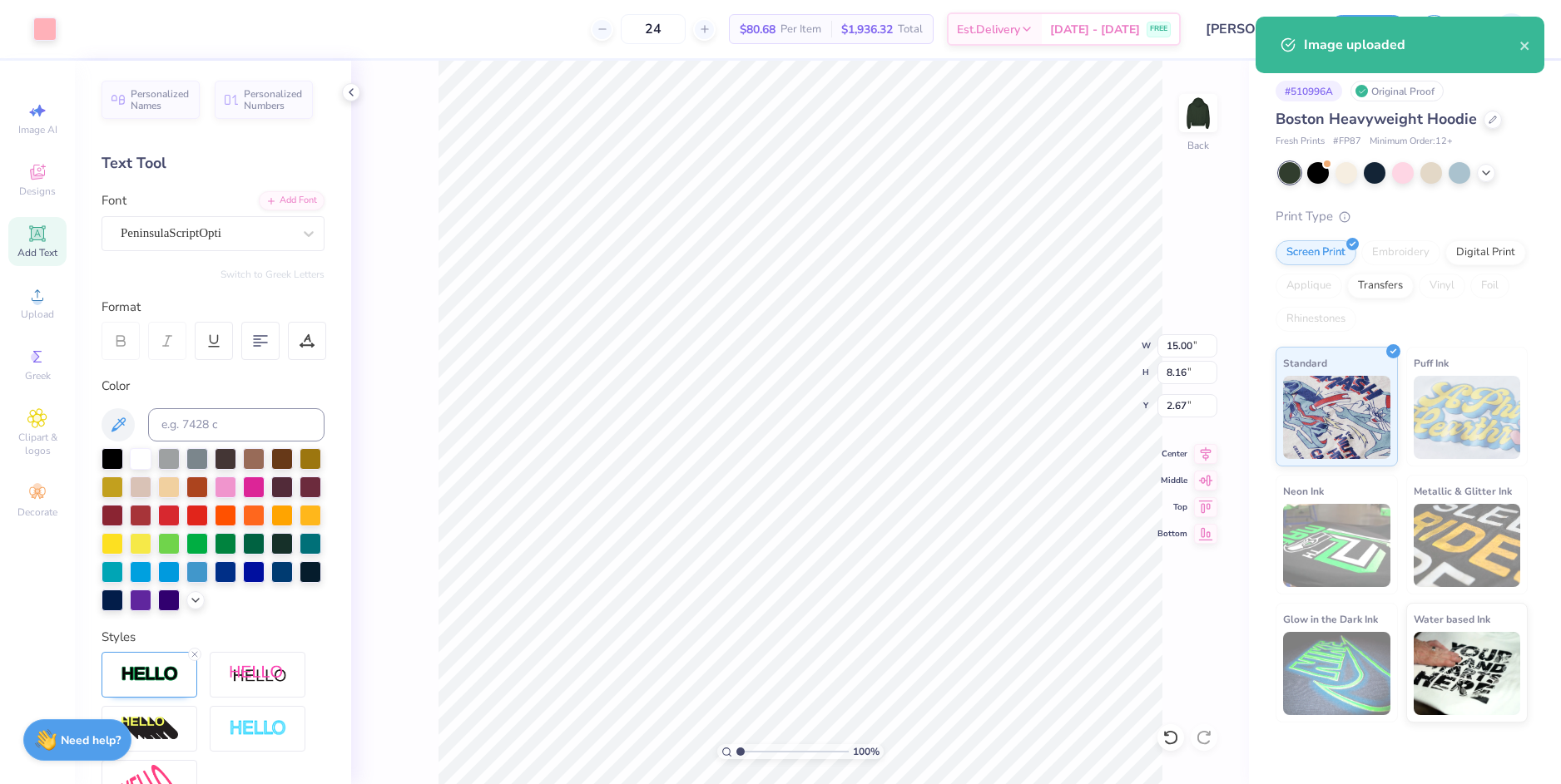
drag, startPoint x: 767, startPoint y: 748, endPoint x: 681, endPoint y: 759, distance: 86.7
type input "1"
click at [736, 759] on input "range" at bounding box center [792, 752] width 113 height 15
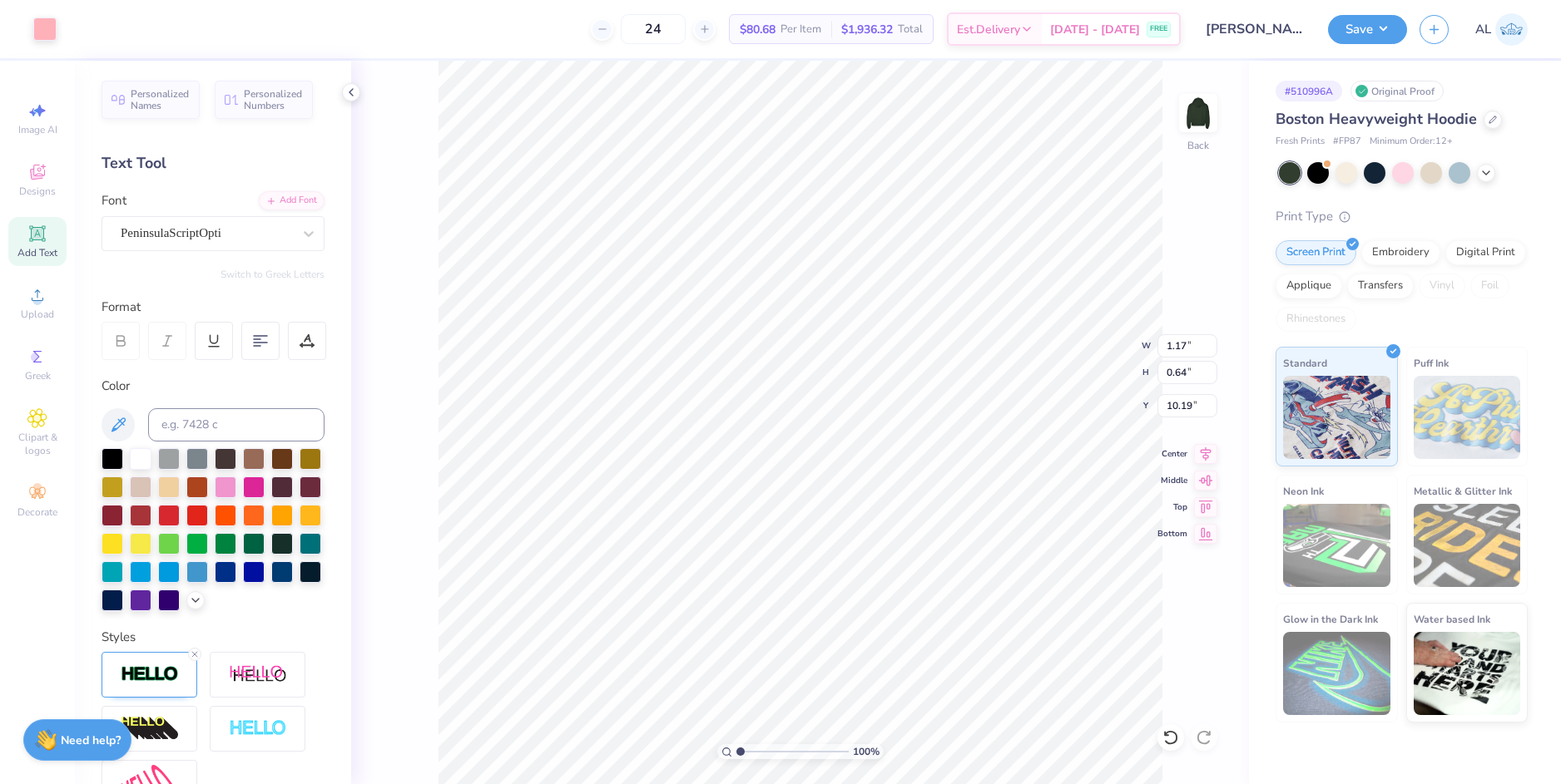
type input "1.17"
type input "0.64"
type input "7.38"
click at [767, 749] on div "100 %" at bounding box center [800, 422] width 723 height 723
type input "2.97"
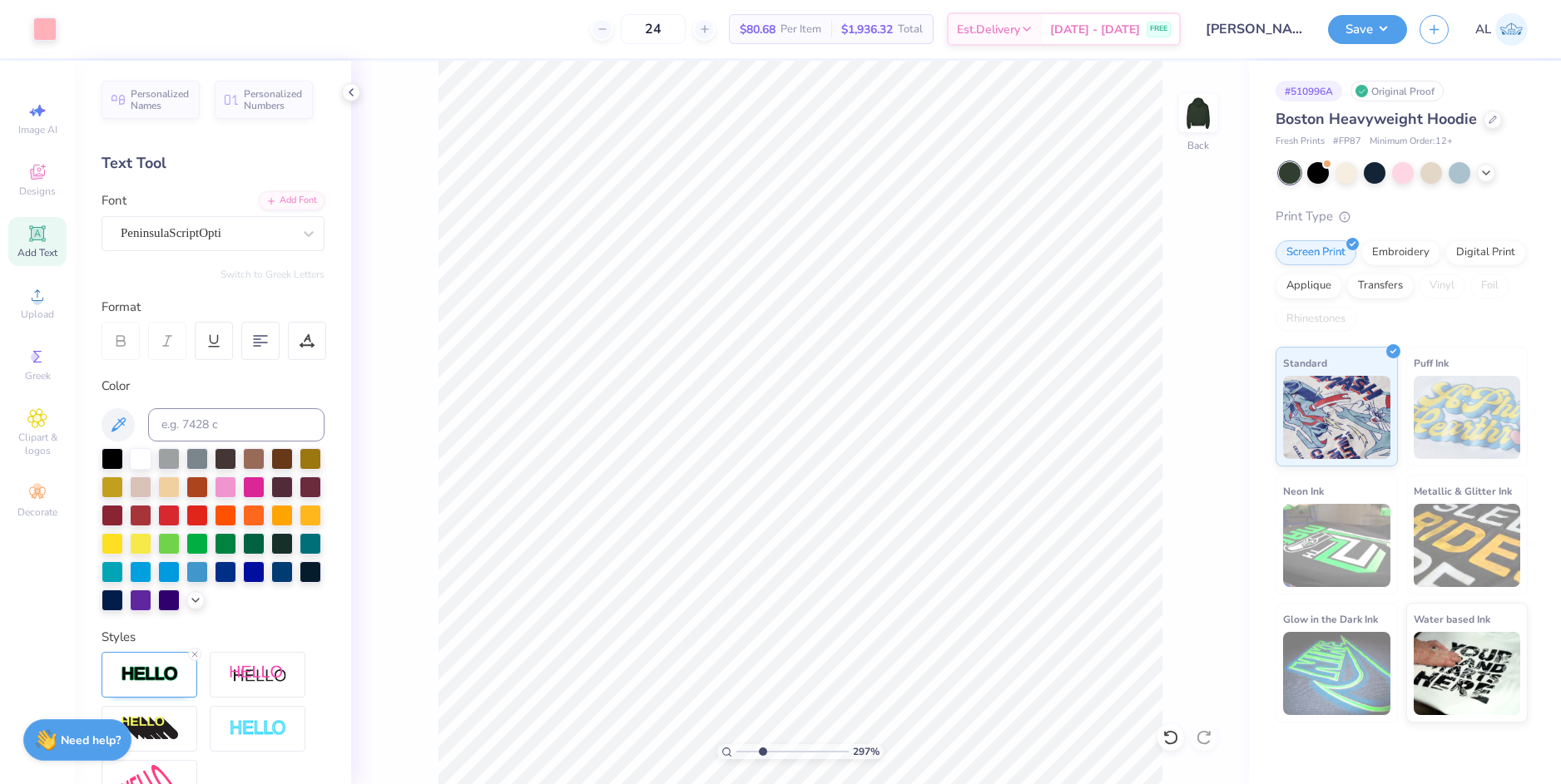
click at [762, 753] on input "range" at bounding box center [792, 752] width 113 height 15
type input "7.06"
type input "0.86"
type input "0.47"
type input "7.05"
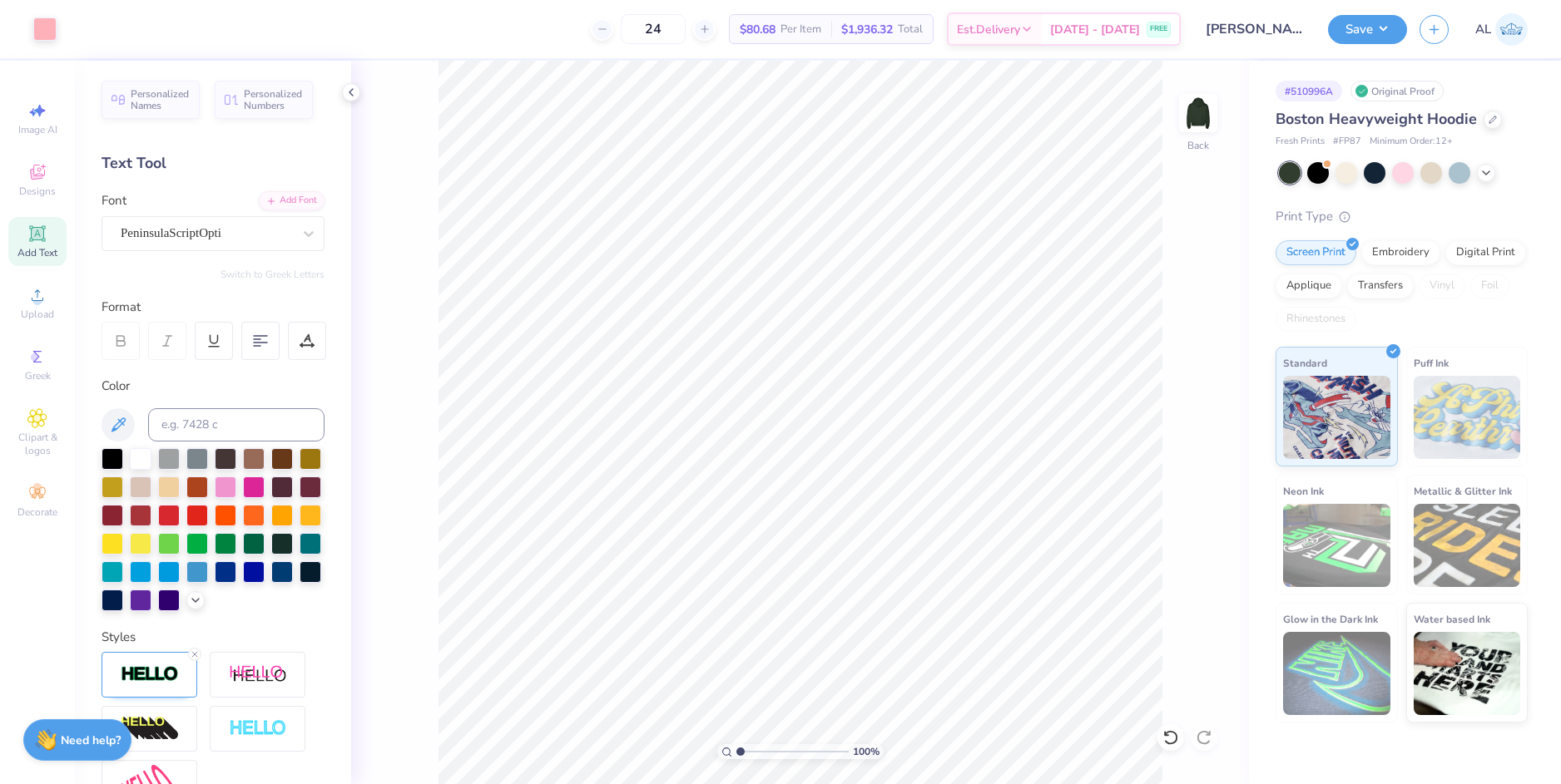
drag, startPoint x: 763, startPoint y: 746, endPoint x: 736, endPoint y: 749, distance: 27.2
type input "1"
click at [736, 749] on input "range" at bounding box center [792, 752] width 113 height 15
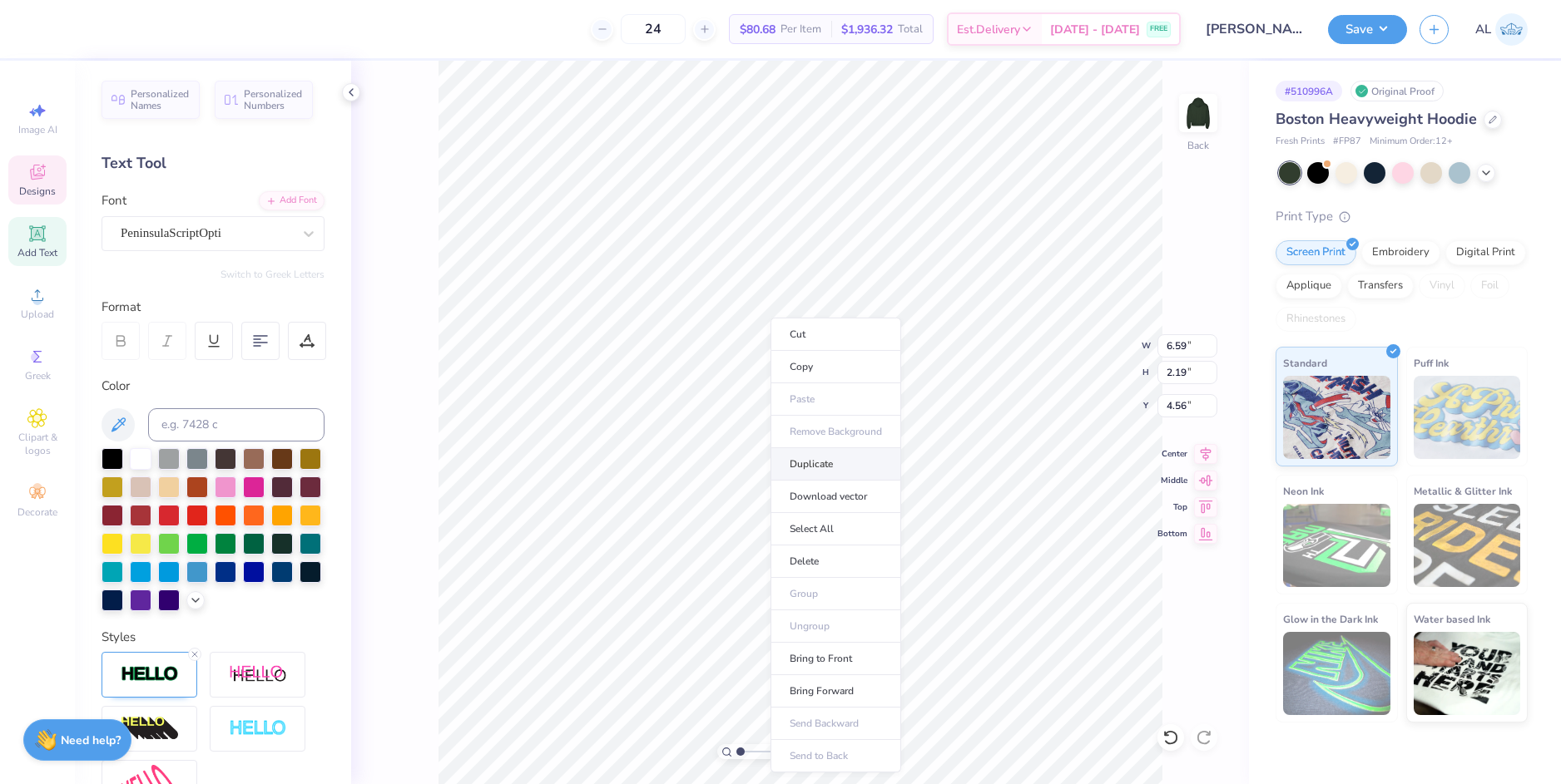
click at [826, 467] on li "Duplicate" at bounding box center [836, 464] width 130 height 32
type input "9.09"
type textarea "Parents Weekend"
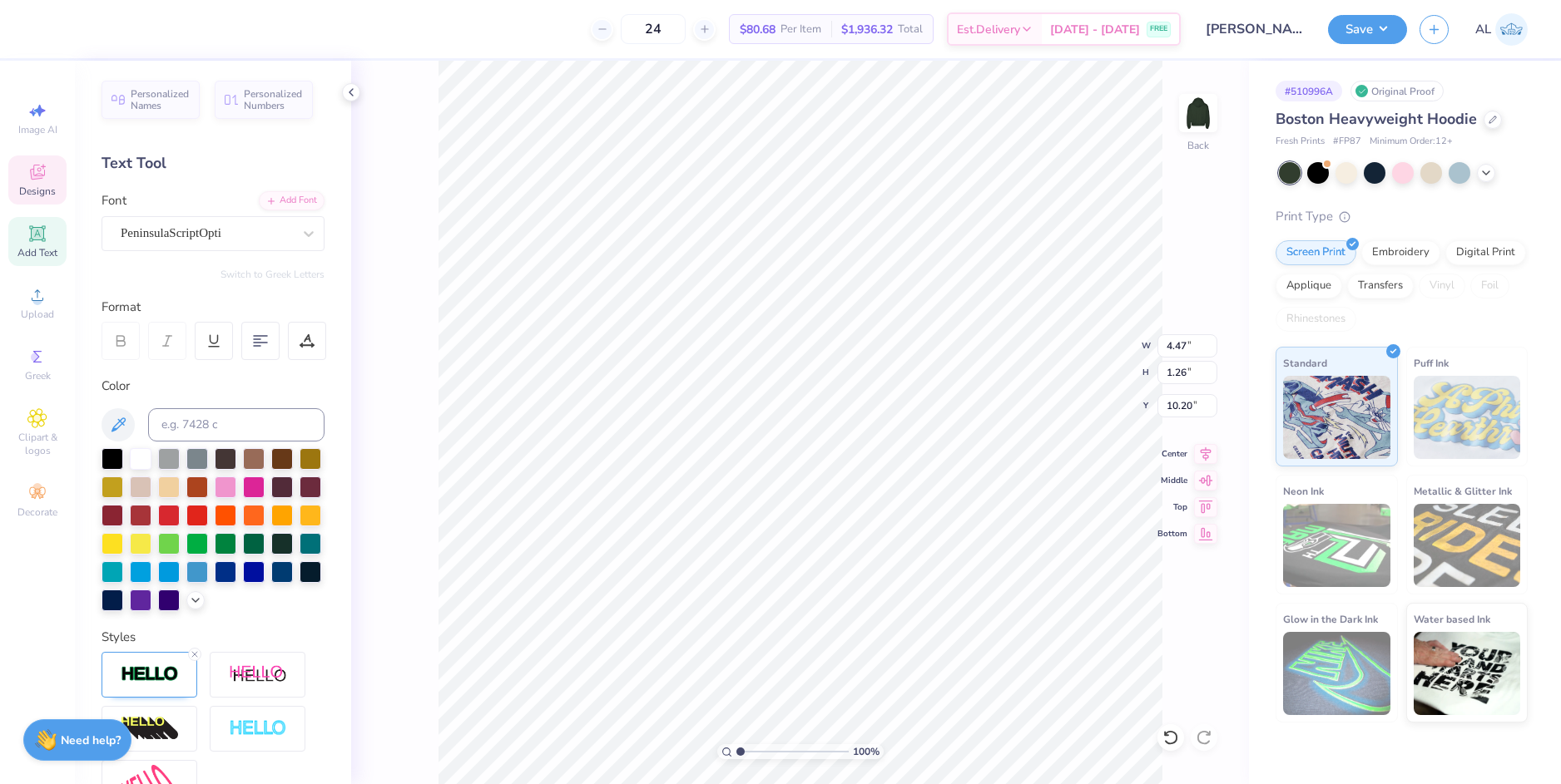
type input "4.47"
type input "1.26"
type input "10.20"
drag, startPoint x: 743, startPoint y: 751, endPoint x: 759, endPoint y: 746, distance: 16.8
click at [759, 746] on input "range" at bounding box center [792, 752] width 113 height 15
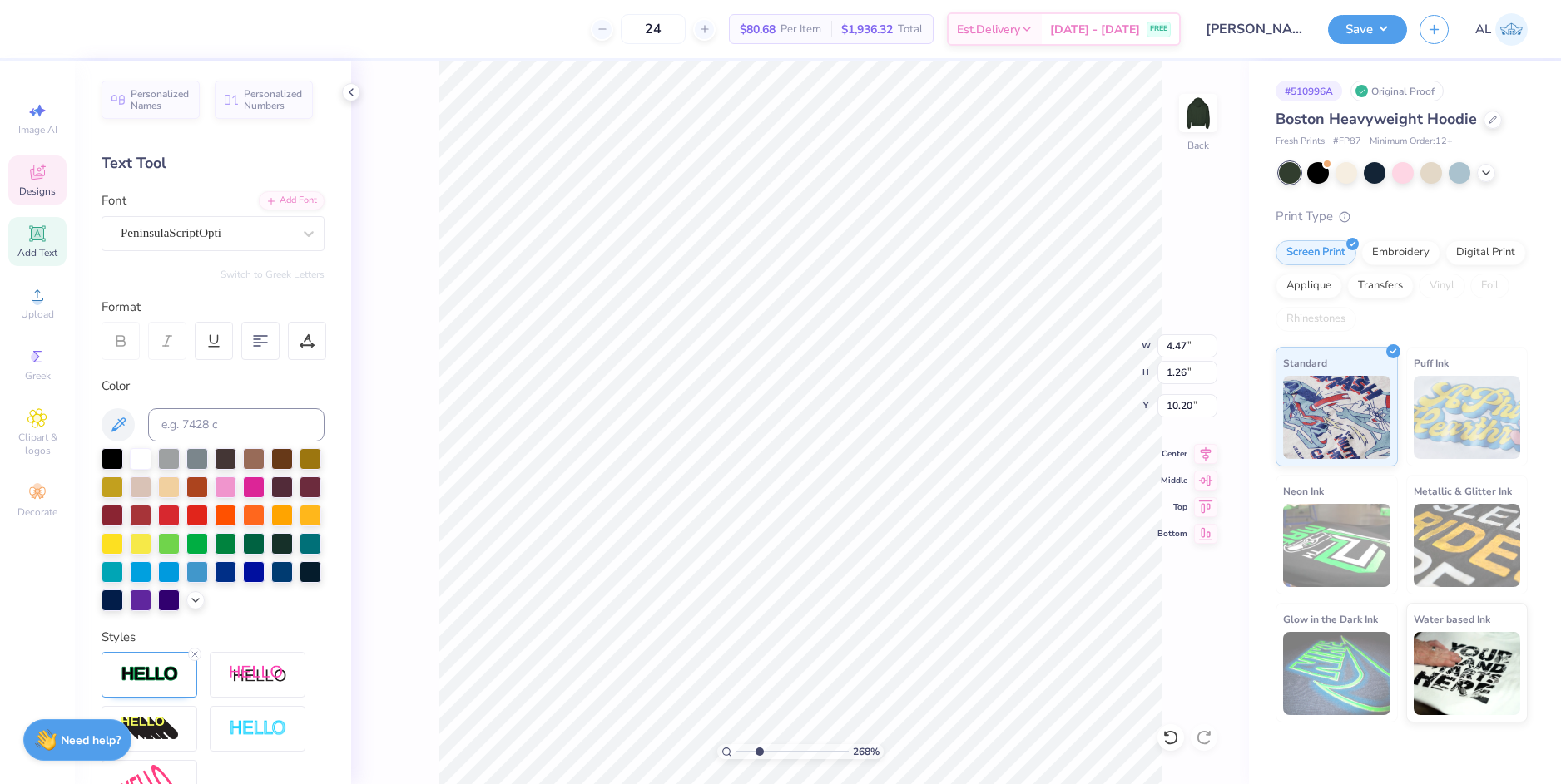
type input "2.68"
type input "6.51"
type input "3.56"
type input "1.00"
type input "6.37"
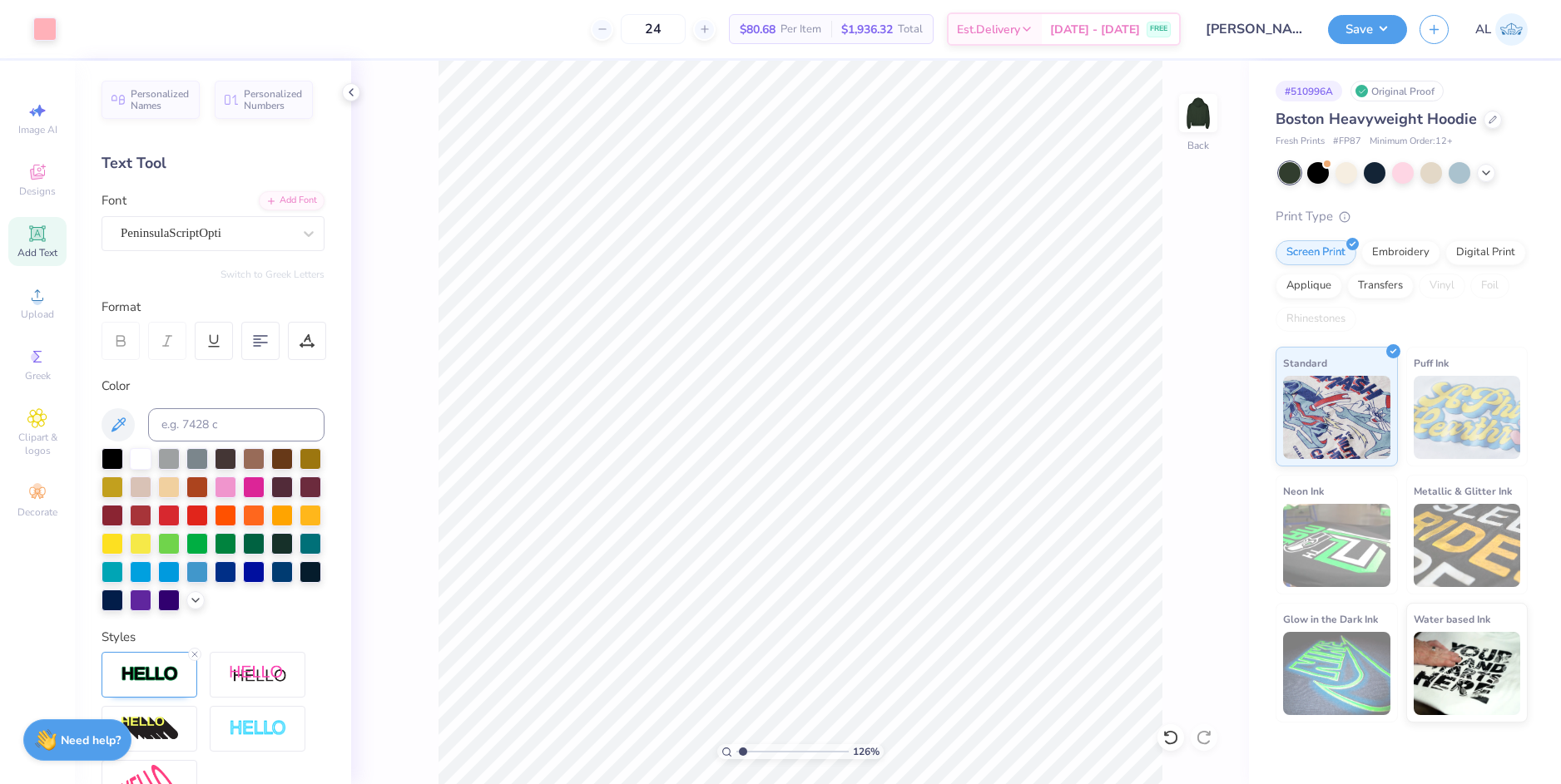
drag, startPoint x: 760, startPoint y: 749, endPoint x: 745, endPoint y: 745, distance: 15.5
click at [743, 747] on input "range" at bounding box center [792, 752] width 113 height 15
type input "1.26"
type input "7.02"
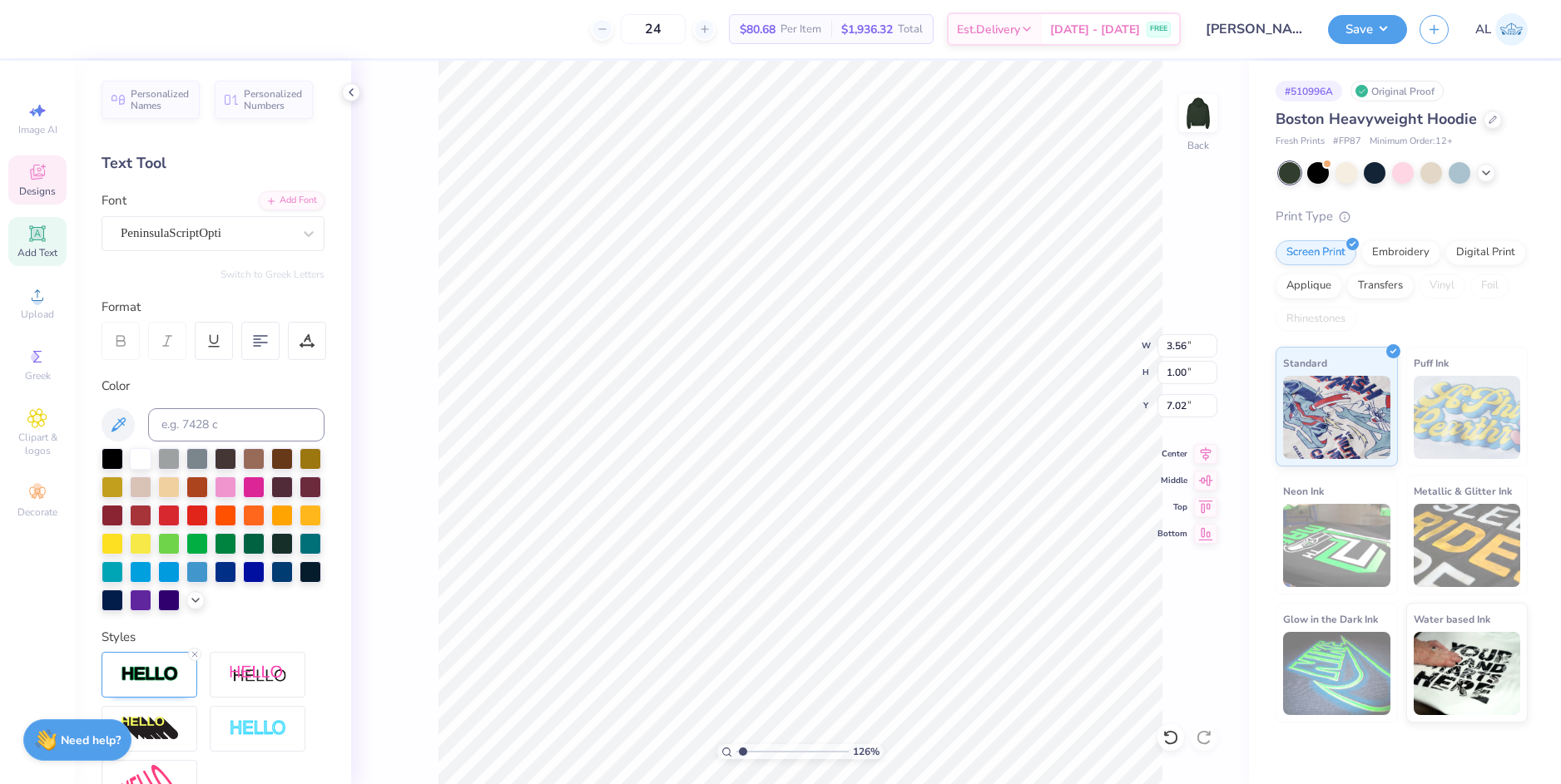
type textarea "Parents Weekend 2025"
type input "4.59"
type input "1.14"
type input "7.02"
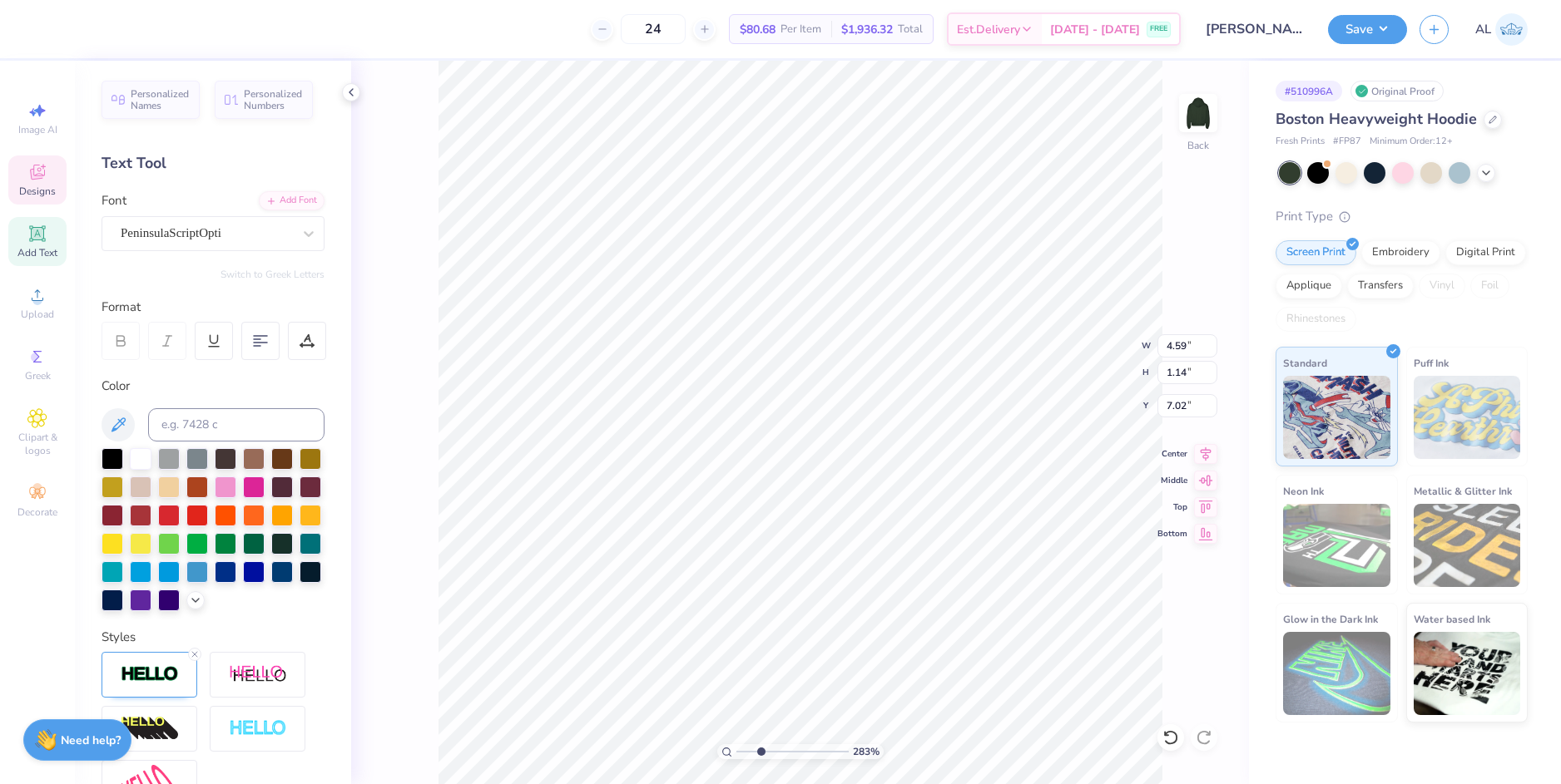
drag, startPoint x: 745, startPoint y: 748, endPoint x: 760, endPoint y: 743, distance: 15.8
type input "2.83"
click at [760, 745] on input "range" at bounding box center [792, 752] width 113 height 15
type input "6.18"
click at [1073, 344] on div "283 % Back W 2.42 2.42 " H 2.64 2.64 " Y 6.06 6.06 " Center Middle Top Bottom" at bounding box center [799, 422] width 897 height 723
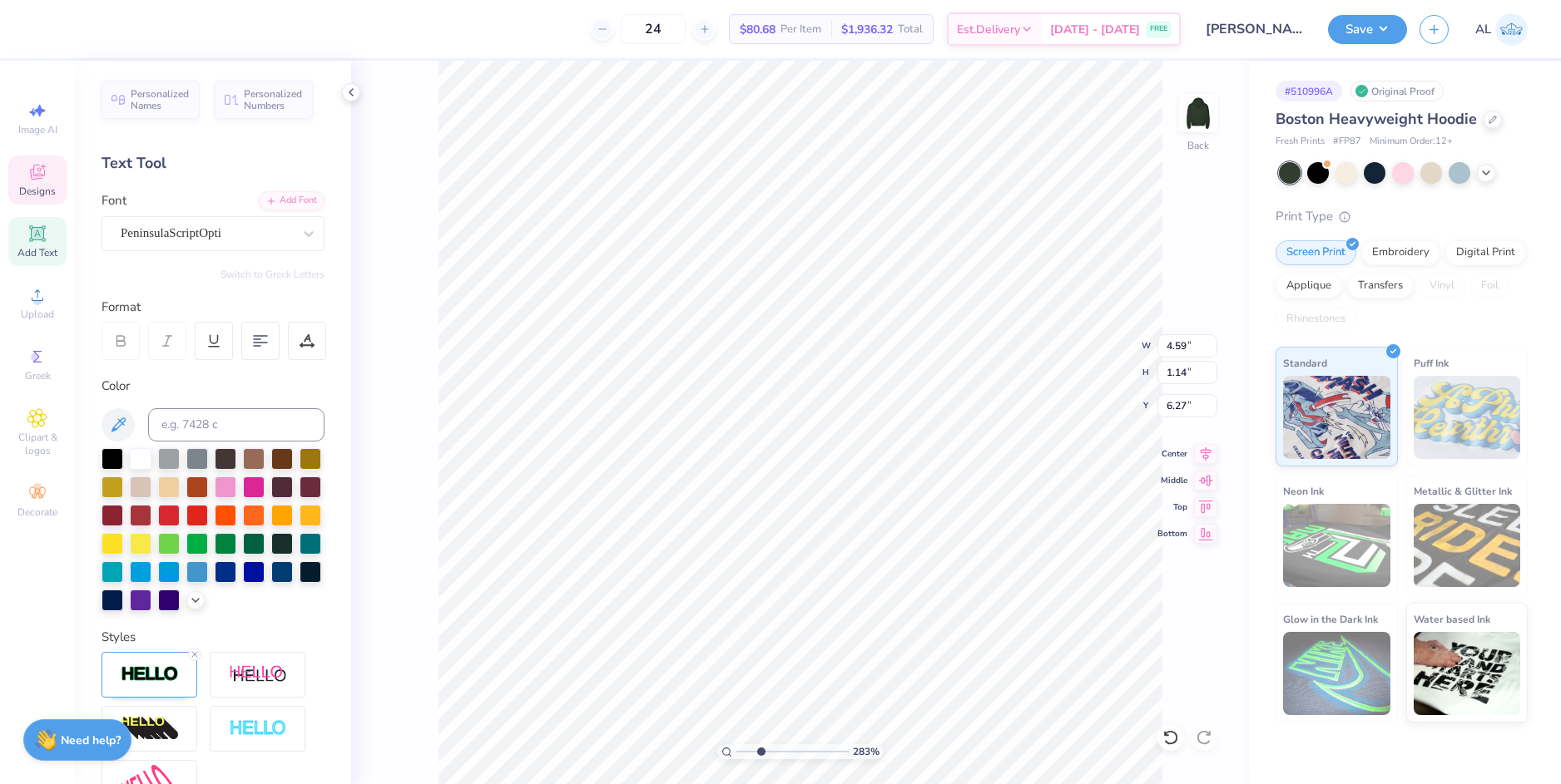
type input "6.27"
drag, startPoint x: 751, startPoint y: 749, endPoint x: 727, endPoint y: 755, distance: 24.7
type input "1"
click at [736, 755] on input "range" at bounding box center [792, 752] width 113 height 15
click at [921, 597] on li "Group" at bounding box center [888, 596] width 130 height 32
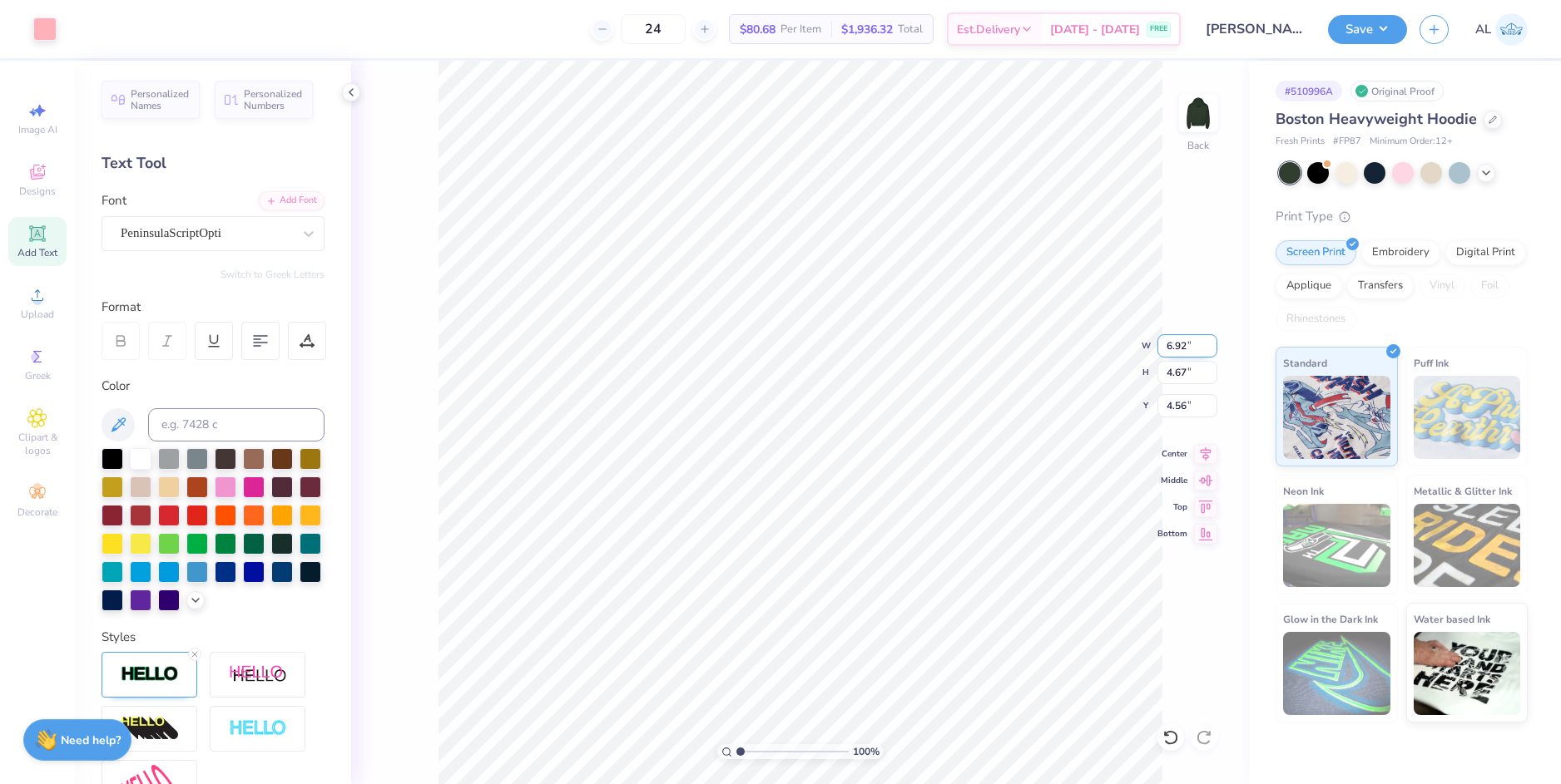
click at [1174, 343] on input "6.92" at bounding box center [1187, 346] width 60 height 23
type input "7"
click at [1177, 407] on input "4.56" at bounding box center [1187, 406] width 60 height 23
click at [1182, 398] on input "4.56" at bounding box center [1187, 406] width 60 height 23
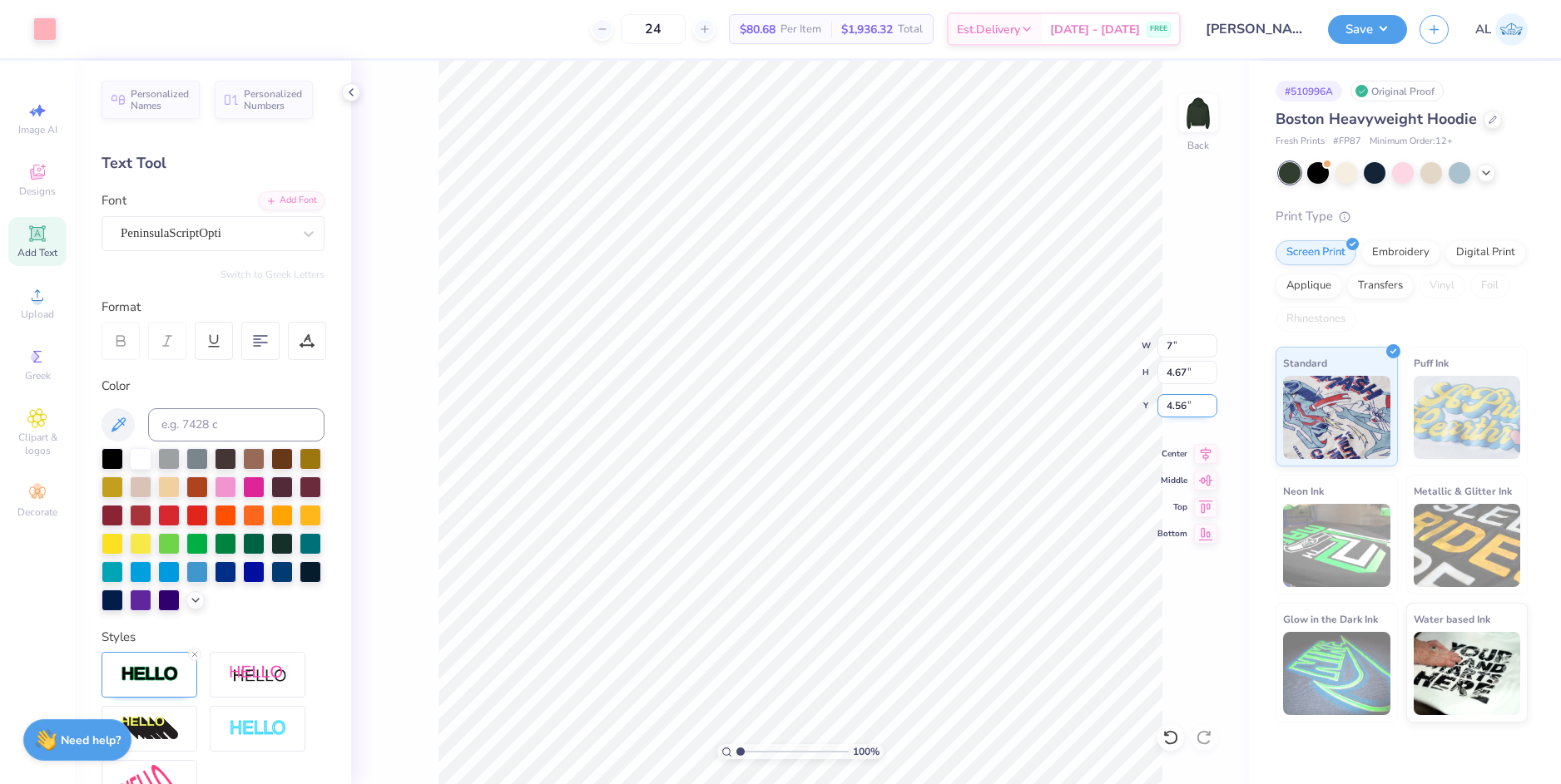
click at [1182, 398] on input "4.56" at bounding box center [1187, 406] width 60 height 23
type input "3"
click at [1179, 376] on input "4.67" at bounding box center [1187, 372] width 60 height 23
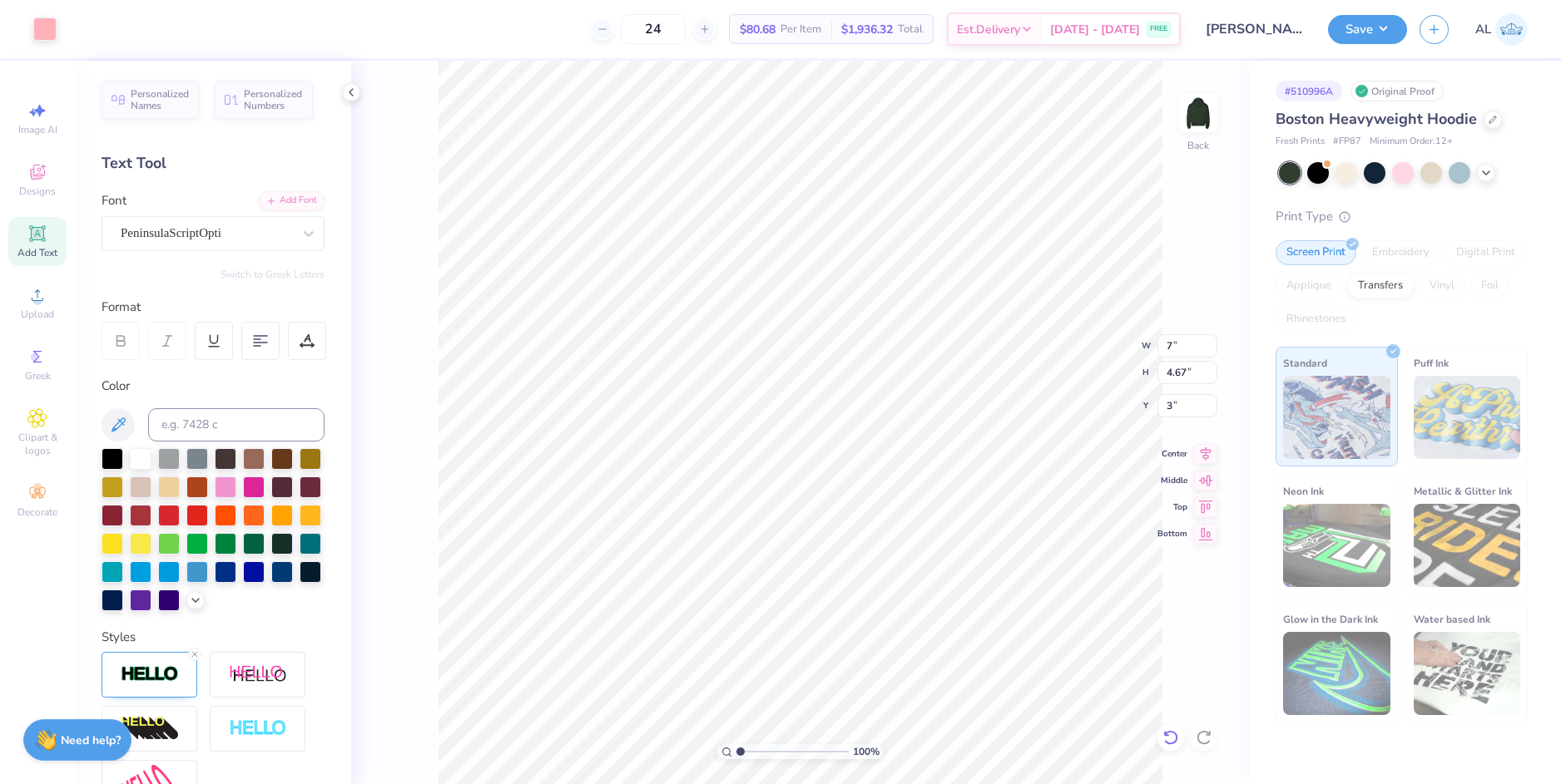
click at [1165, 738] on icon at bounding box center [1170, 738] width 17 height 17
click at [1167, 746] on icon at bounding box center [1170, 738] width 17 height 17
click at [1173, 739] on icon at bounding box center [1170, 738] width 17 height 17
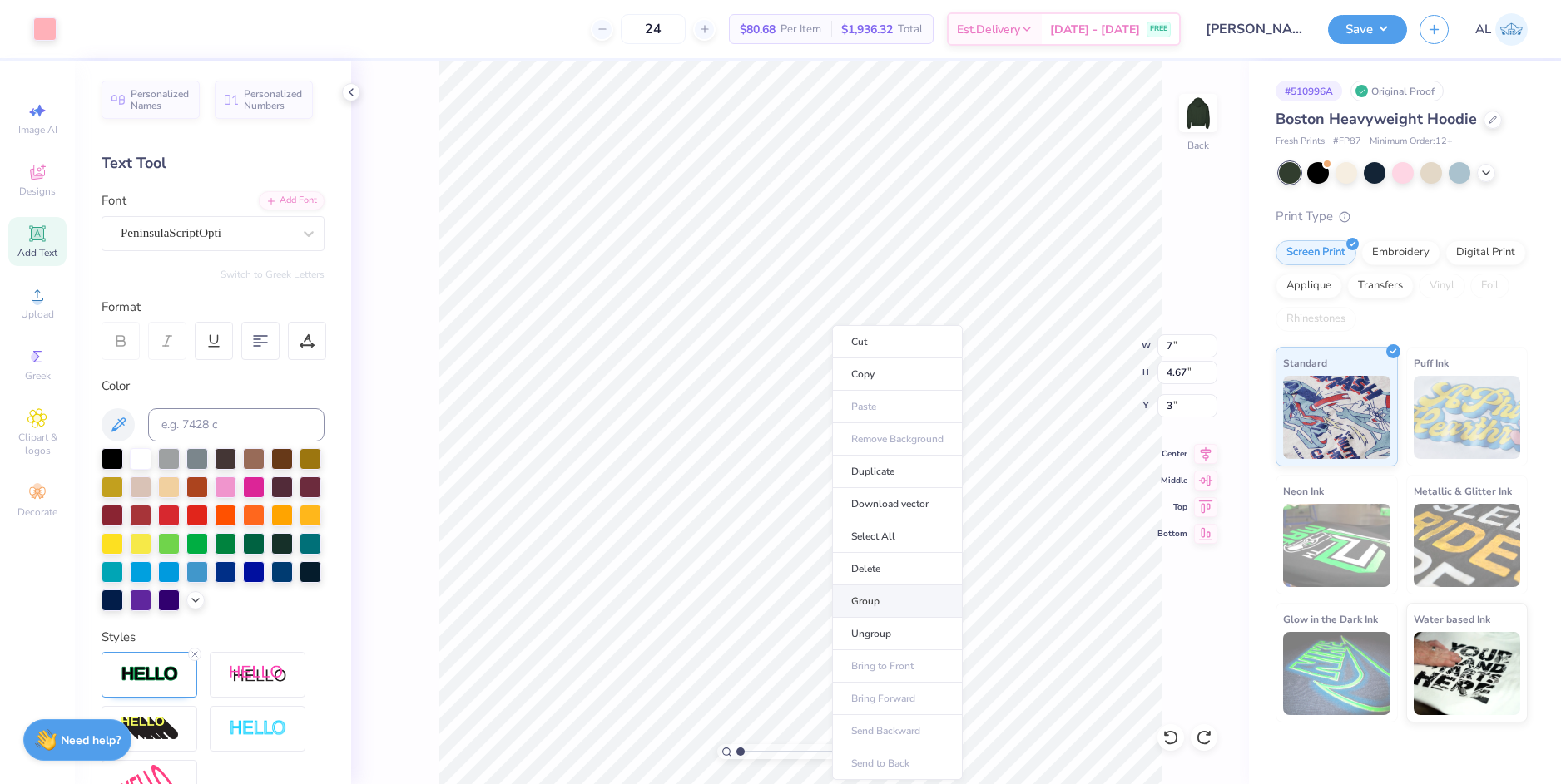
click at [914, 605] on li "Group" at bounding box center [897, 602] width 130 height 32
click at [1167, 404] on input "3" at bounding box center [1187, 406] width 60 height 23
click at [1175, 346] on input "7" at bounding box center [1187, 346] width 60 height 23
type input "6.92"
type input "4.56"
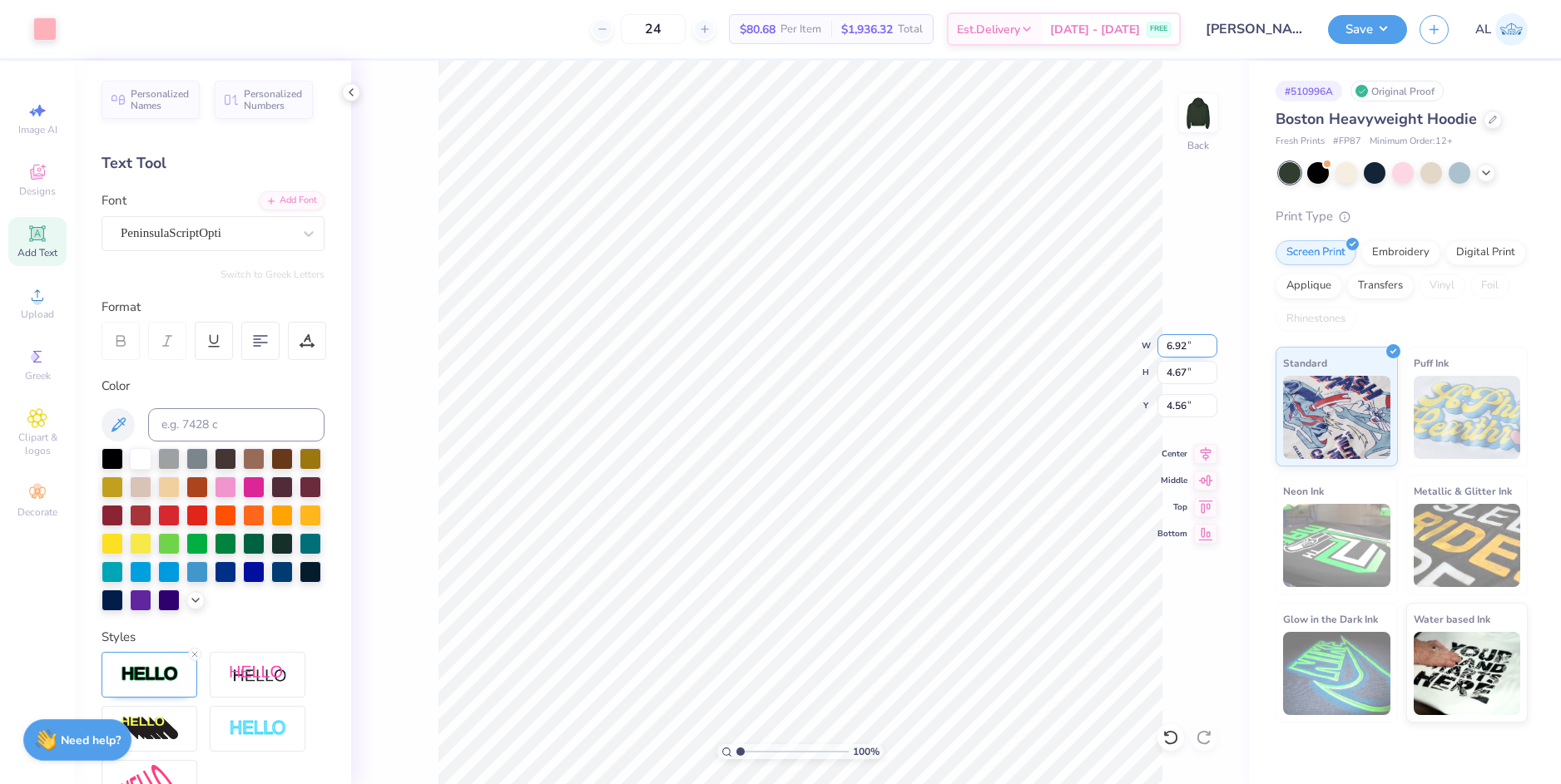
click at [1177, 348] on input "6.92" at bounding box center [1187, 346] width 60 height 23
click at [1181, 408] on input "4.56" at bounding box center [1187, 406] width 60 height 23
type input "8.00"
type input "5.40"
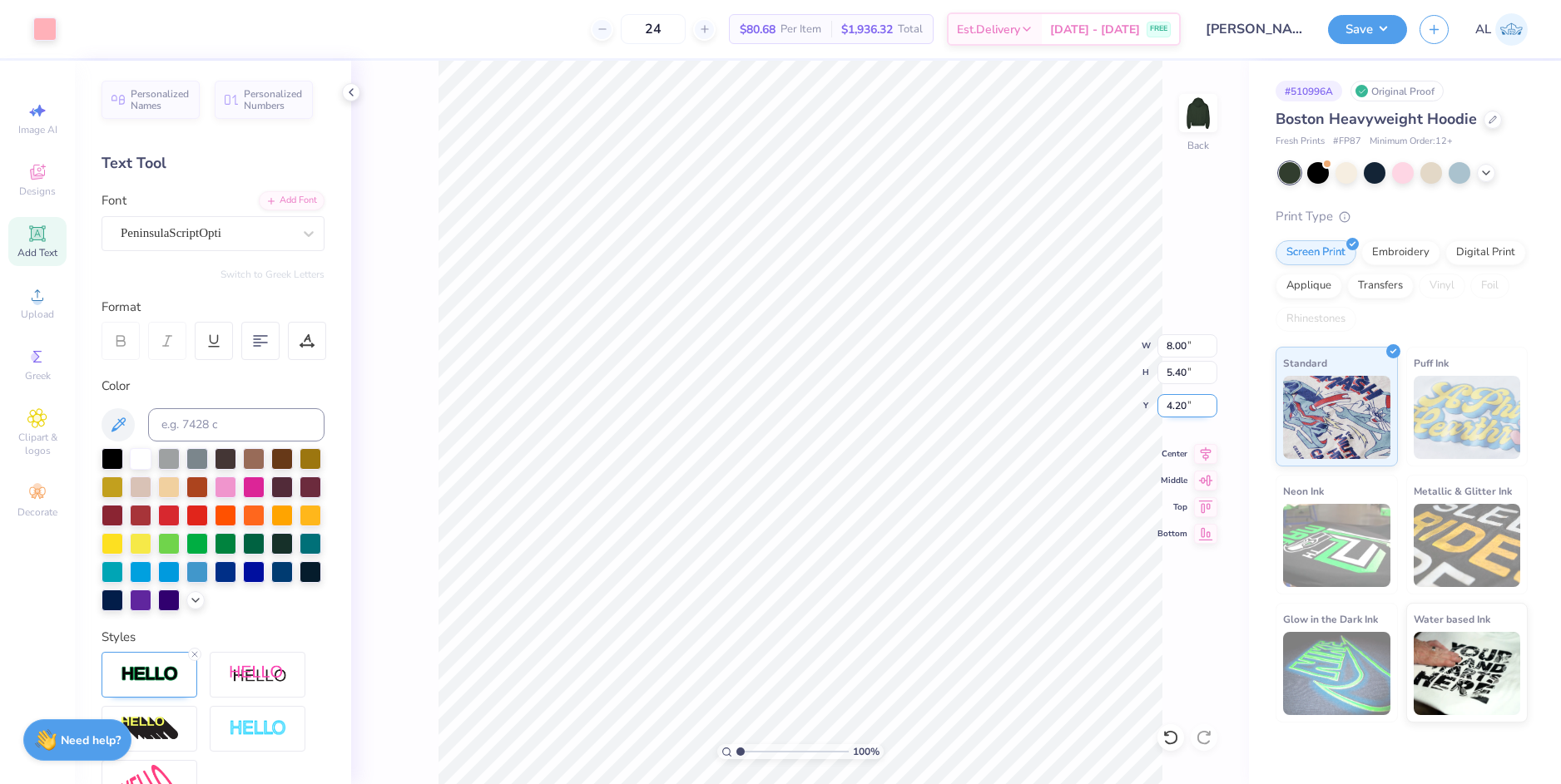
click at [1175, 405] on input "4.20" at bounding box center [1187, 406] width 60 height 23
click at [1177, 379] on input "5.40" at bounding box center [1187, 372] width 60 height 23
type input "3.00"
click at [1178, 371] on input "5.40" at bounding box center [1187, 372] width 60 height 23
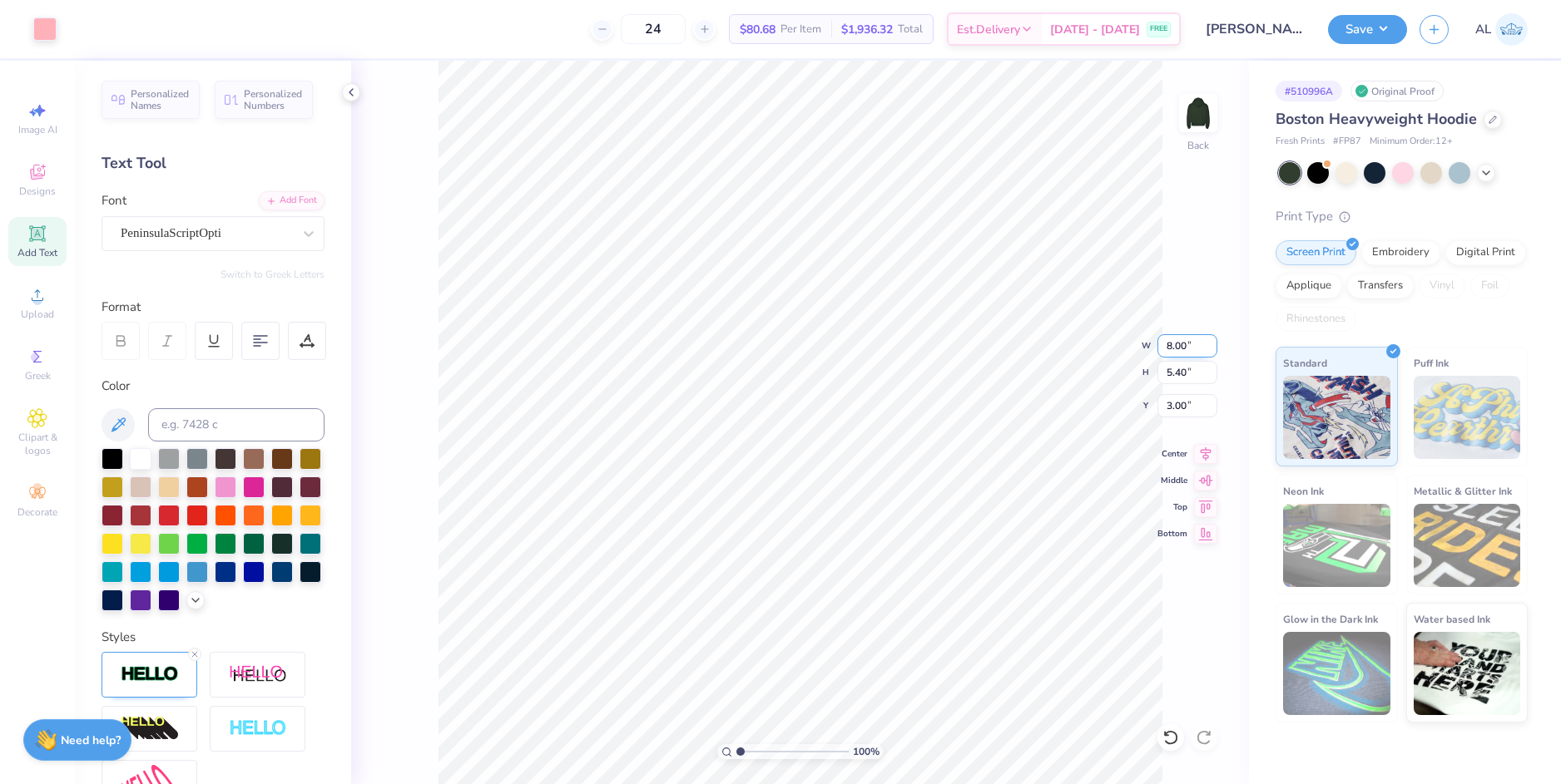
click at [1180, 346] on input "8.00" at bounding box center [1187, 346] width 60 height 23
click at [1374, 37] on button "Save" at bounding box center [1367, 27] width 79 height 29
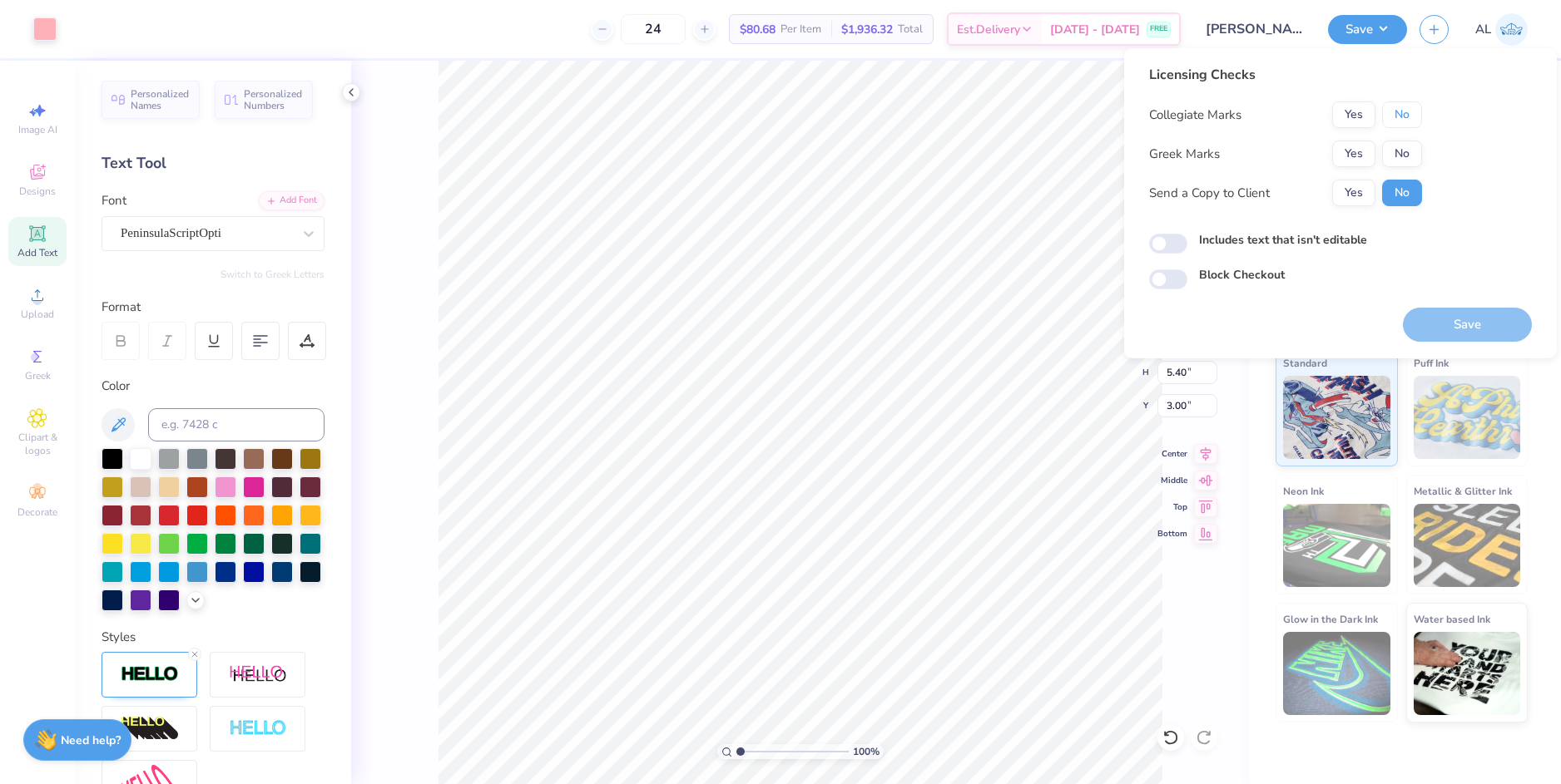
click at [1393, 110] on button "No" at bounding box center [1401, 115] width 40 height 27
click at [1368, 151] on button "Yes" at bounding box center [1353, 154] width 43 height 27
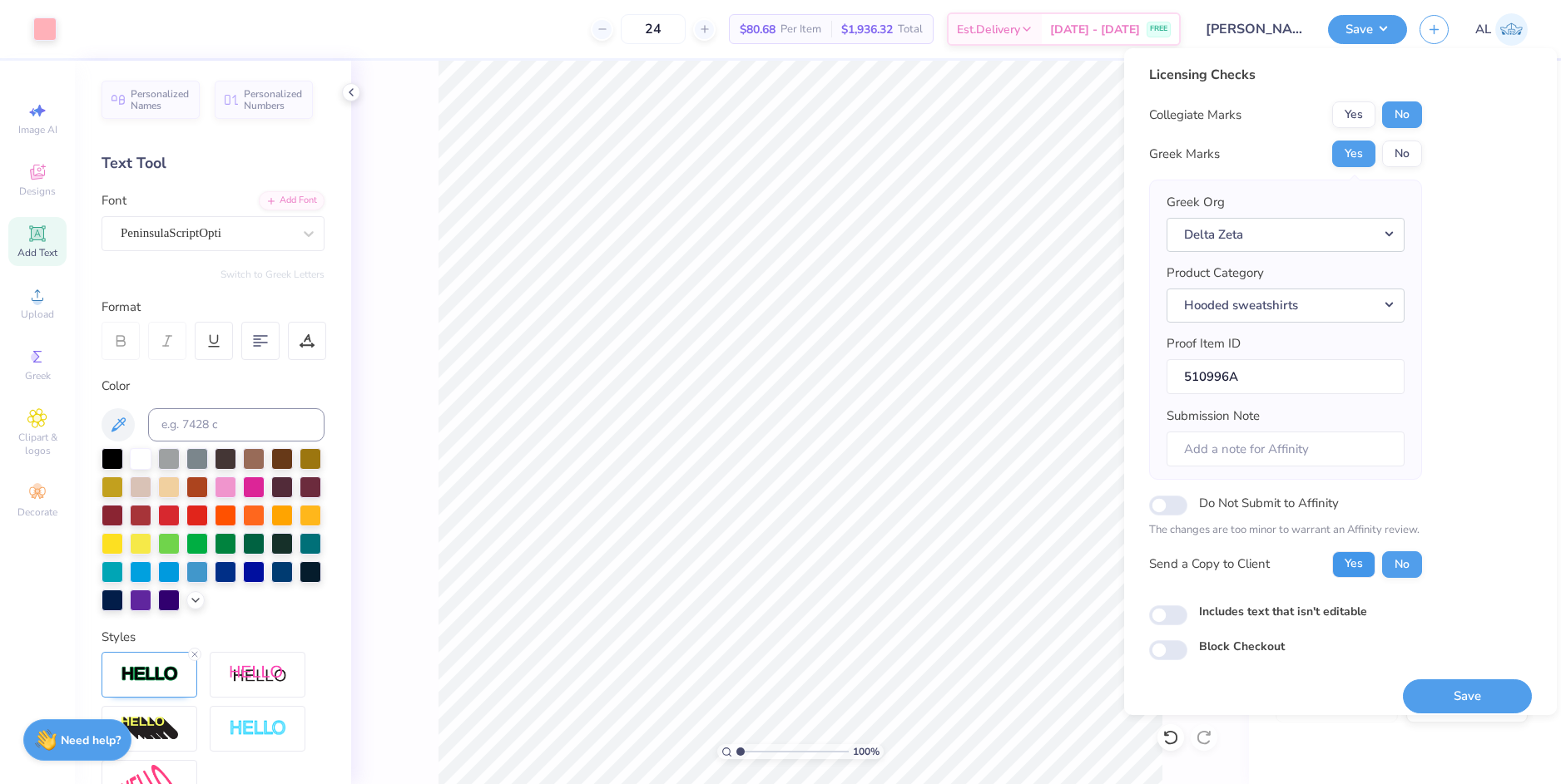
click at [1361, 578] on button "Yes" at bounding box center [1353, 565] width 43 height 27
click at [1432, 689] on button "Save" at bounding box center [1467, 696] width 129 height 34
checkbox input "true"
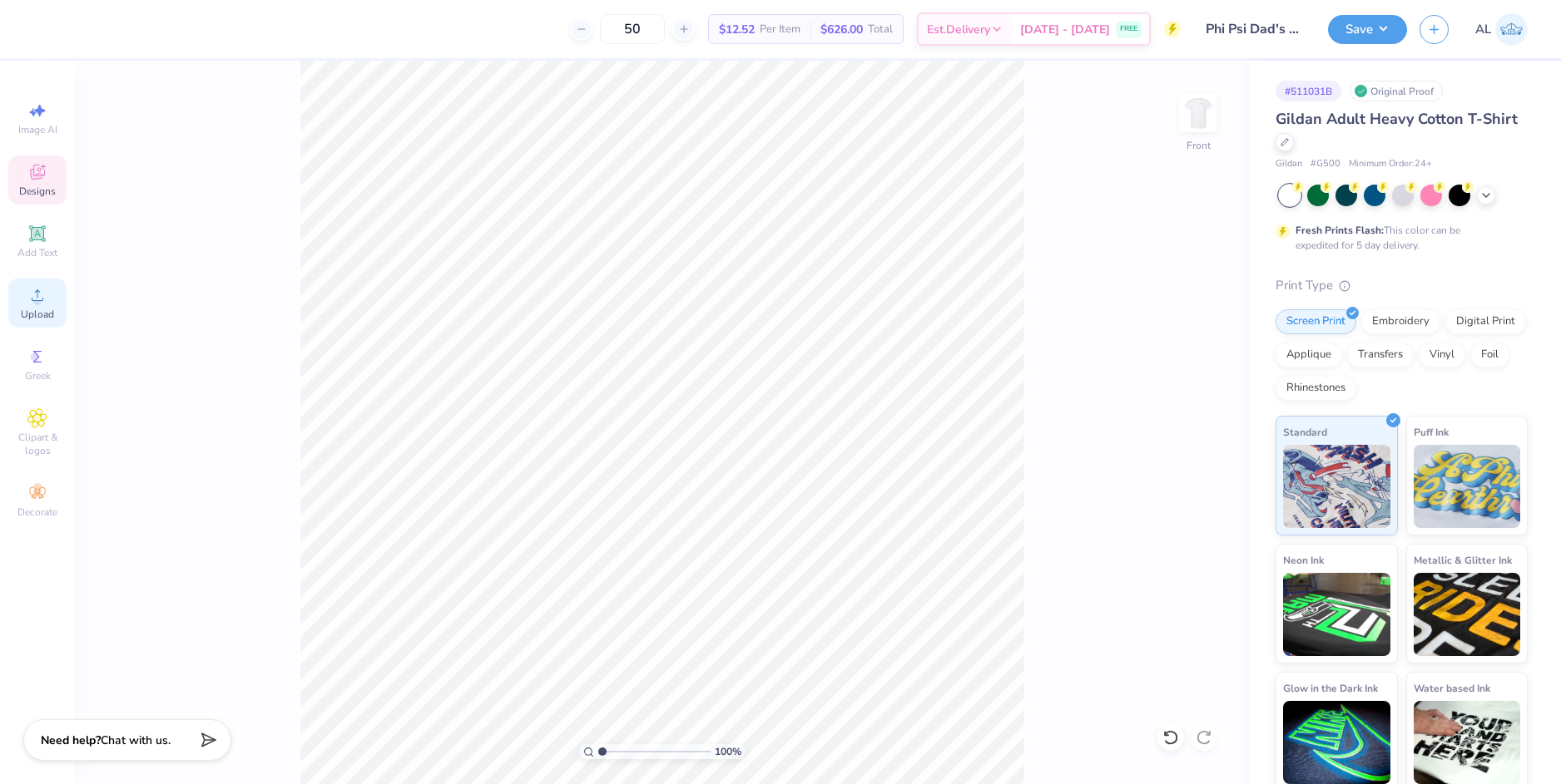
click at [50, 299] on div "Upload" at bounding box center [37, 303] width 58 height 49
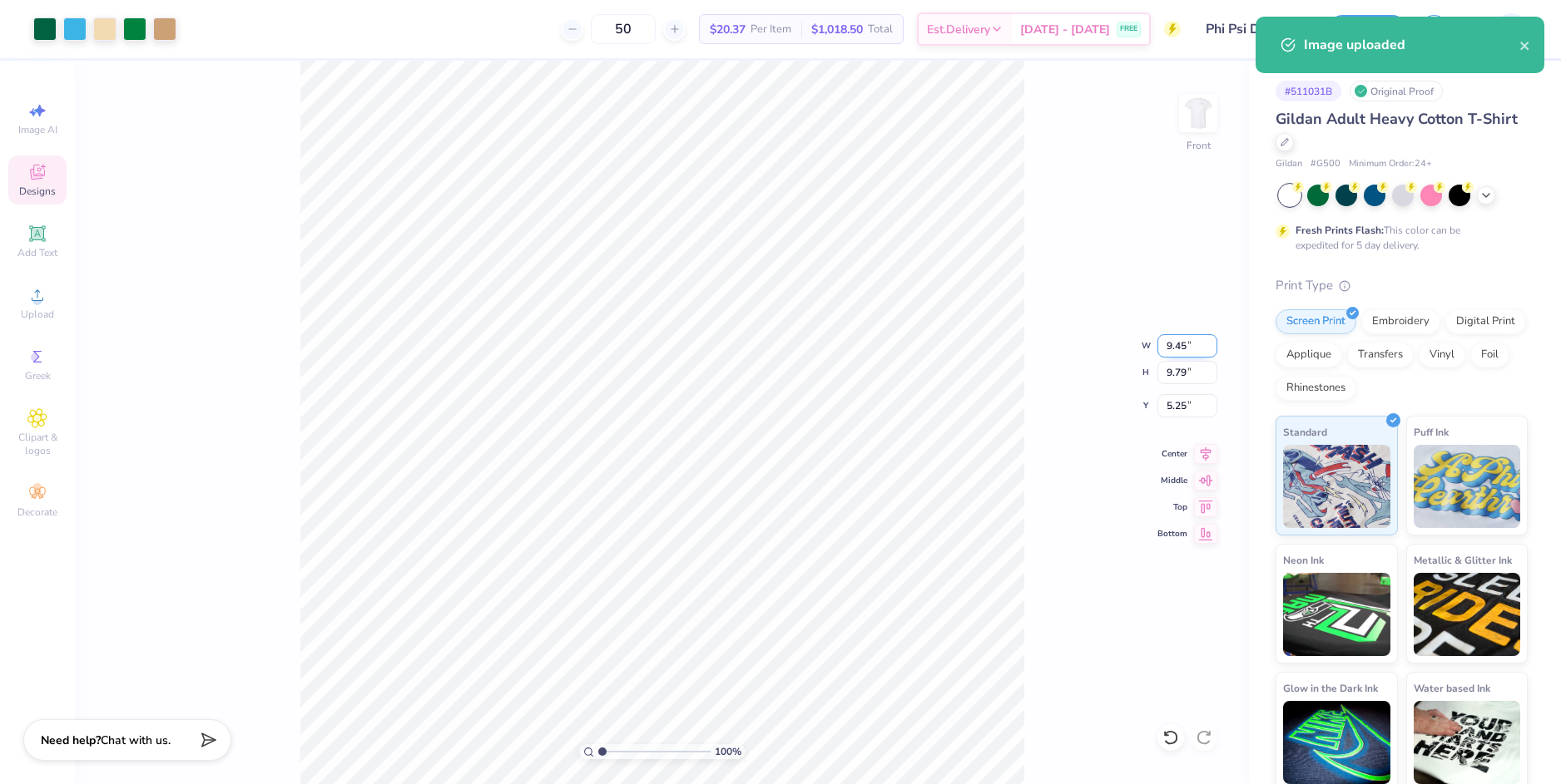
click at [1173, 346] on input "9.45" at bounding box center [1187, 346] width 60 height 23
click at [1185, 411] on input "5.25" at bounding box center [1187, 406] width 60 height 23
type input "8.00"
type input "8.28"
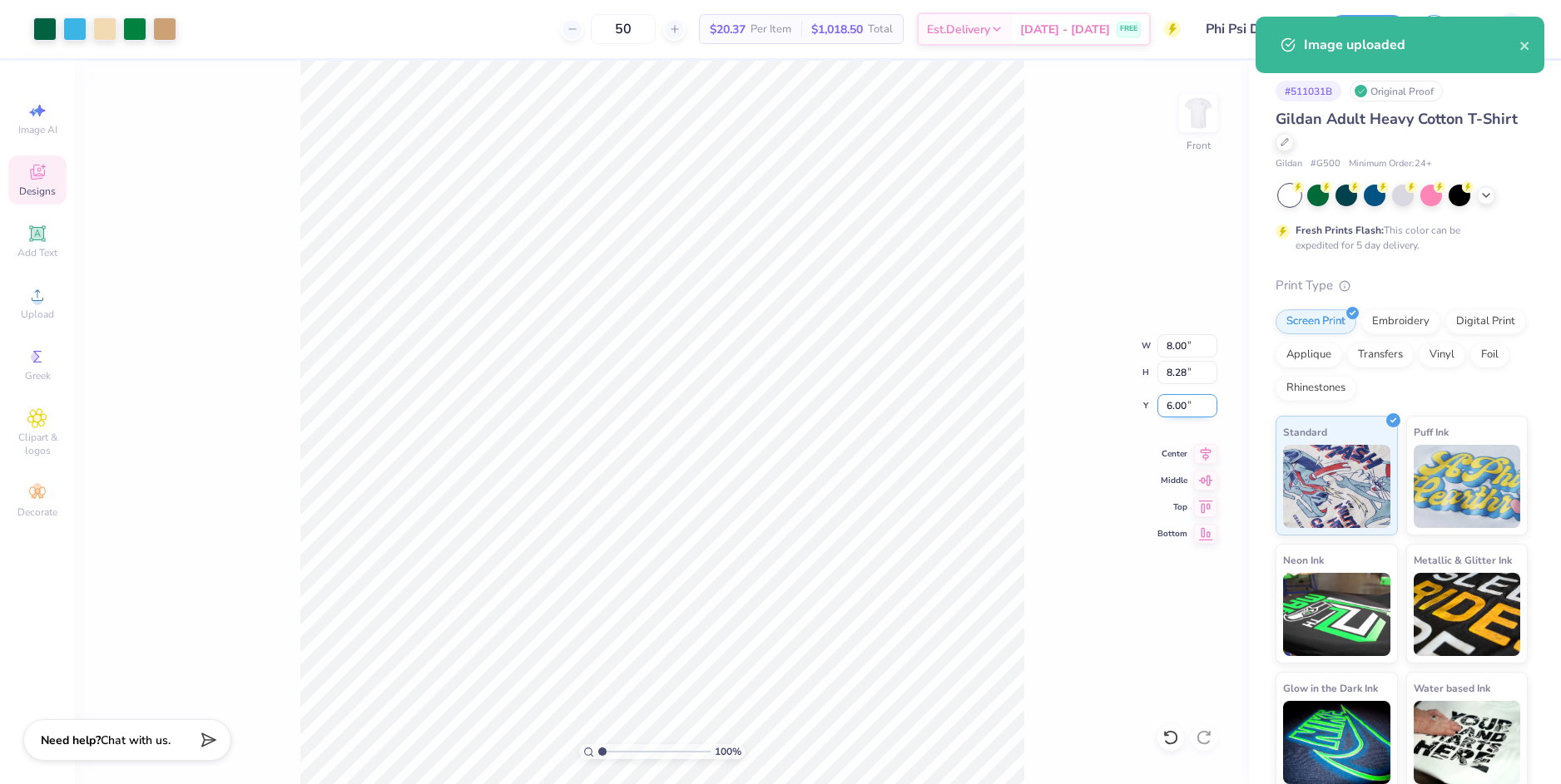
click at [1178, 409] on input "6.00" at bounding box center [1187, 406] width 60 height 23
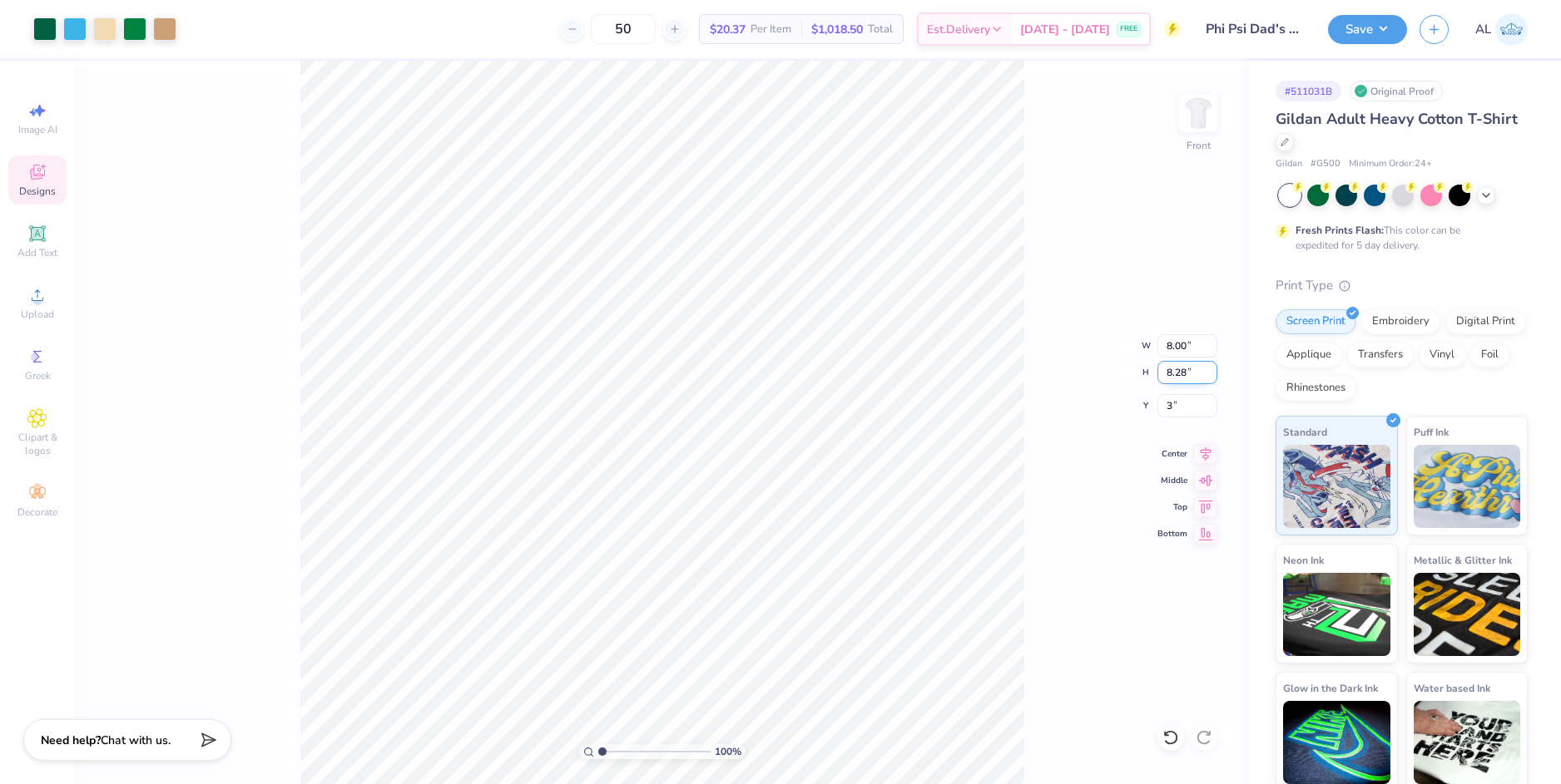
click at [1179, 379] on input "8.28" at bounding box center [1187, 372] width 60 height 23
type input "3.00"
click at [1178, 348] on input "8.00" at bounding box center [1187, 346] width 60 height 23
click at [1176, 410] on input "3.00" at bounding box center [1187, 406] width 60 height 23
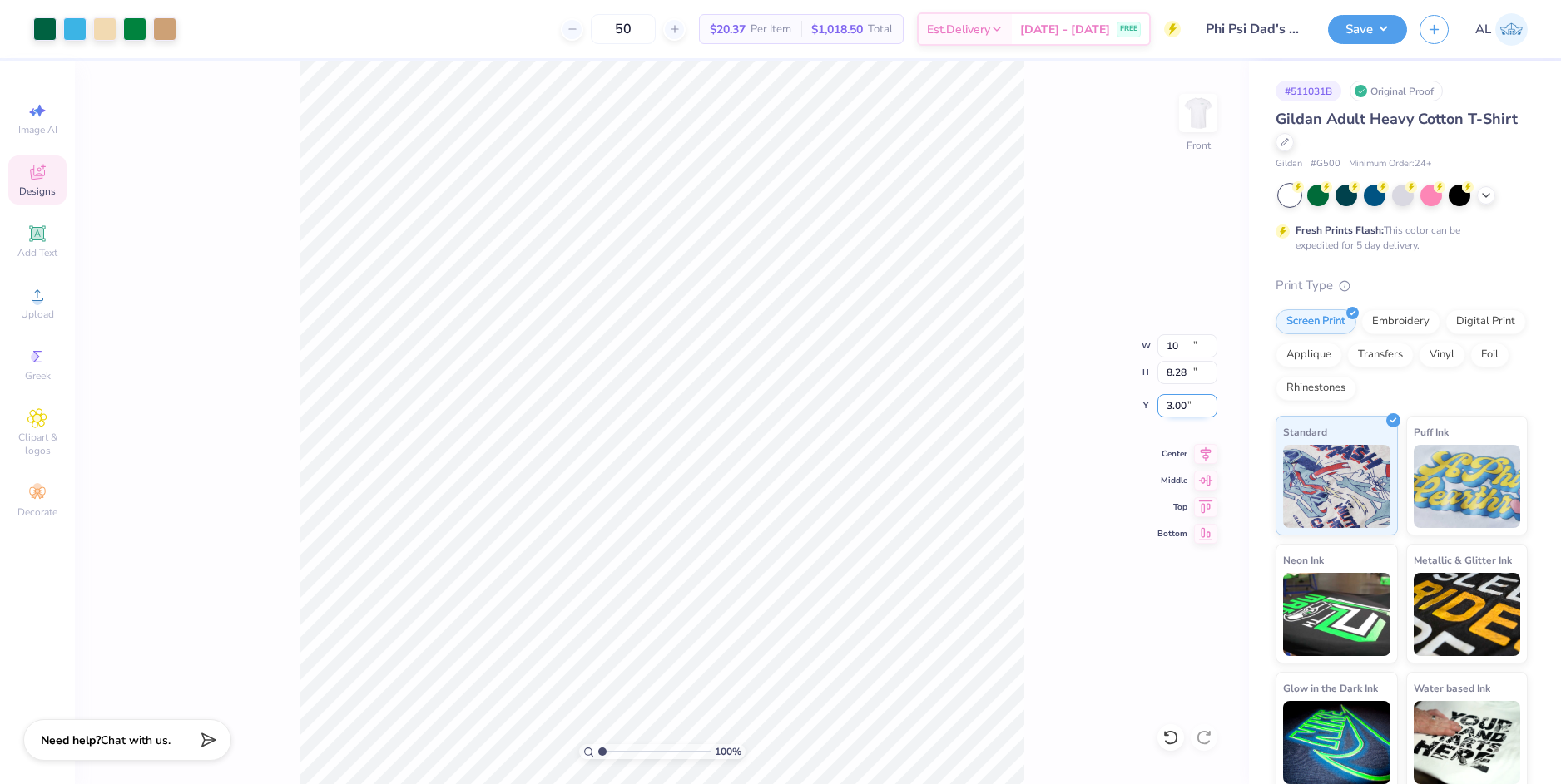
type input "10.00"
type input "10.35"
type input "1.97"
click at [1174, 405] on input "1.97" at bounding box center [1187, 406] width 60 height 23
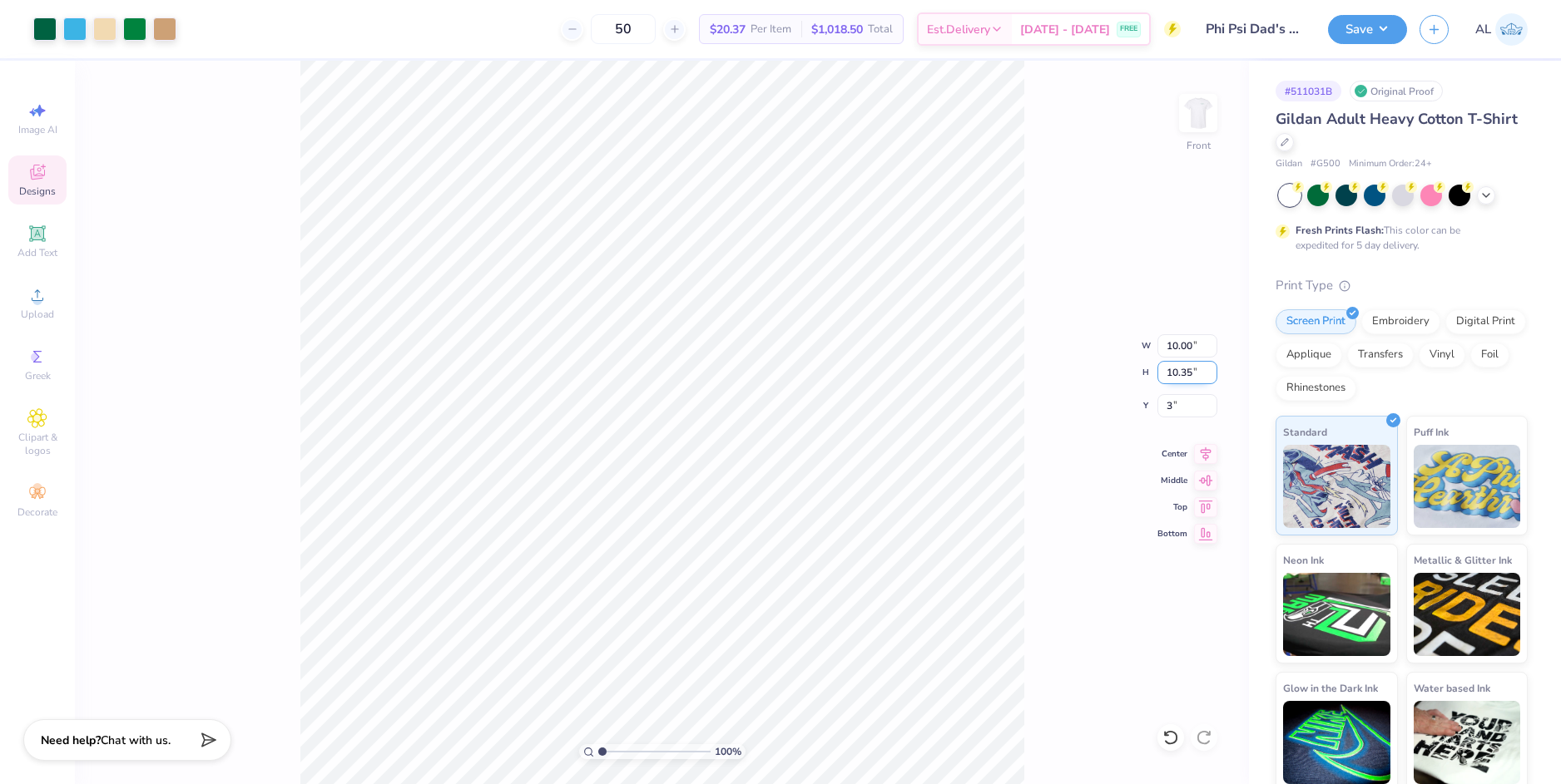
click at [1173, 373] on input "10.35" at bounding box center [1187, 372] width 60 height 23
type input "3.00"
click at [1198, 125] on img at bounding box center [1198, 113] width 67 height 67
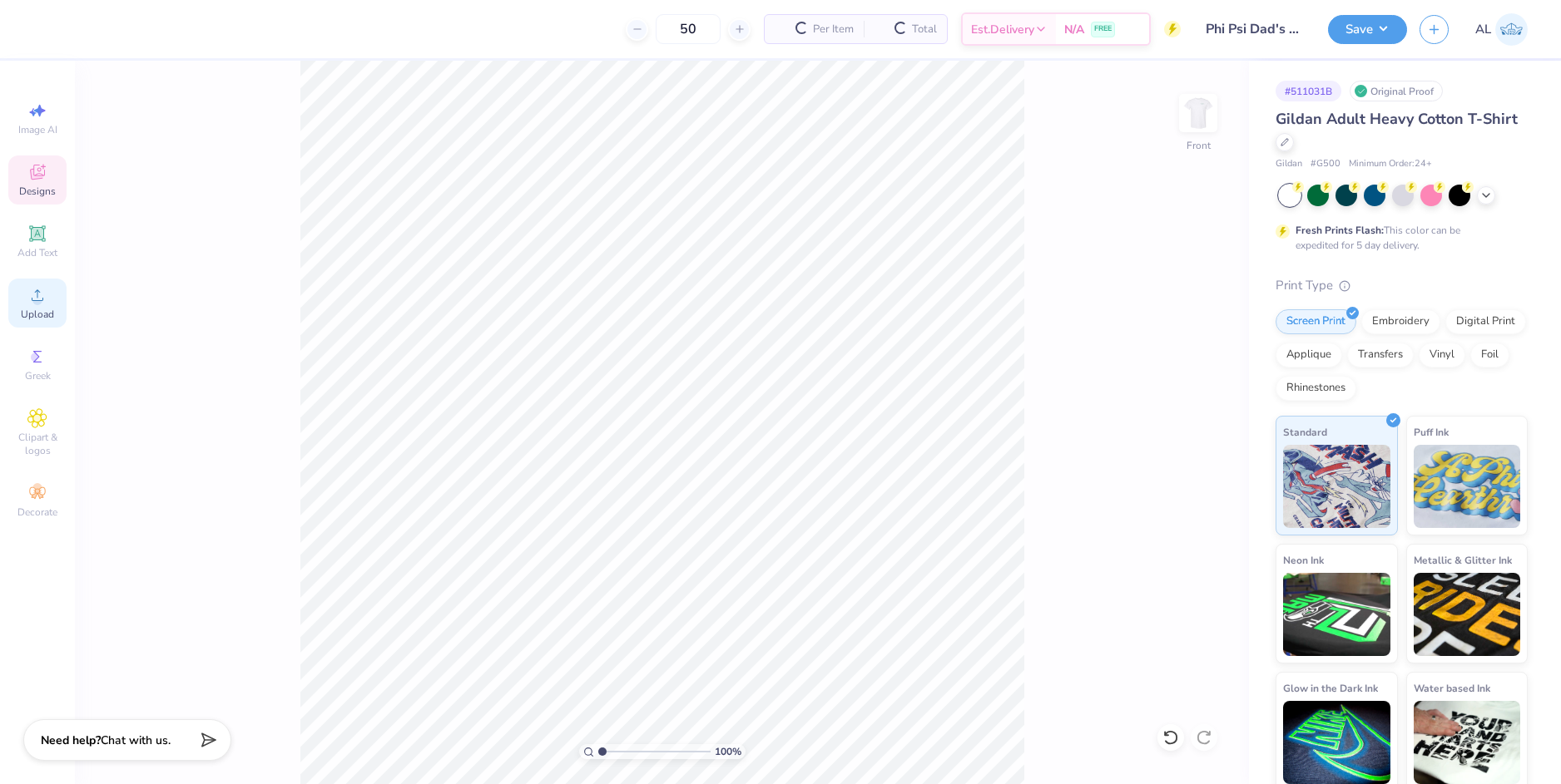
click at [46, 304] on icon at bounding box center [38, 296] width 20 height 20
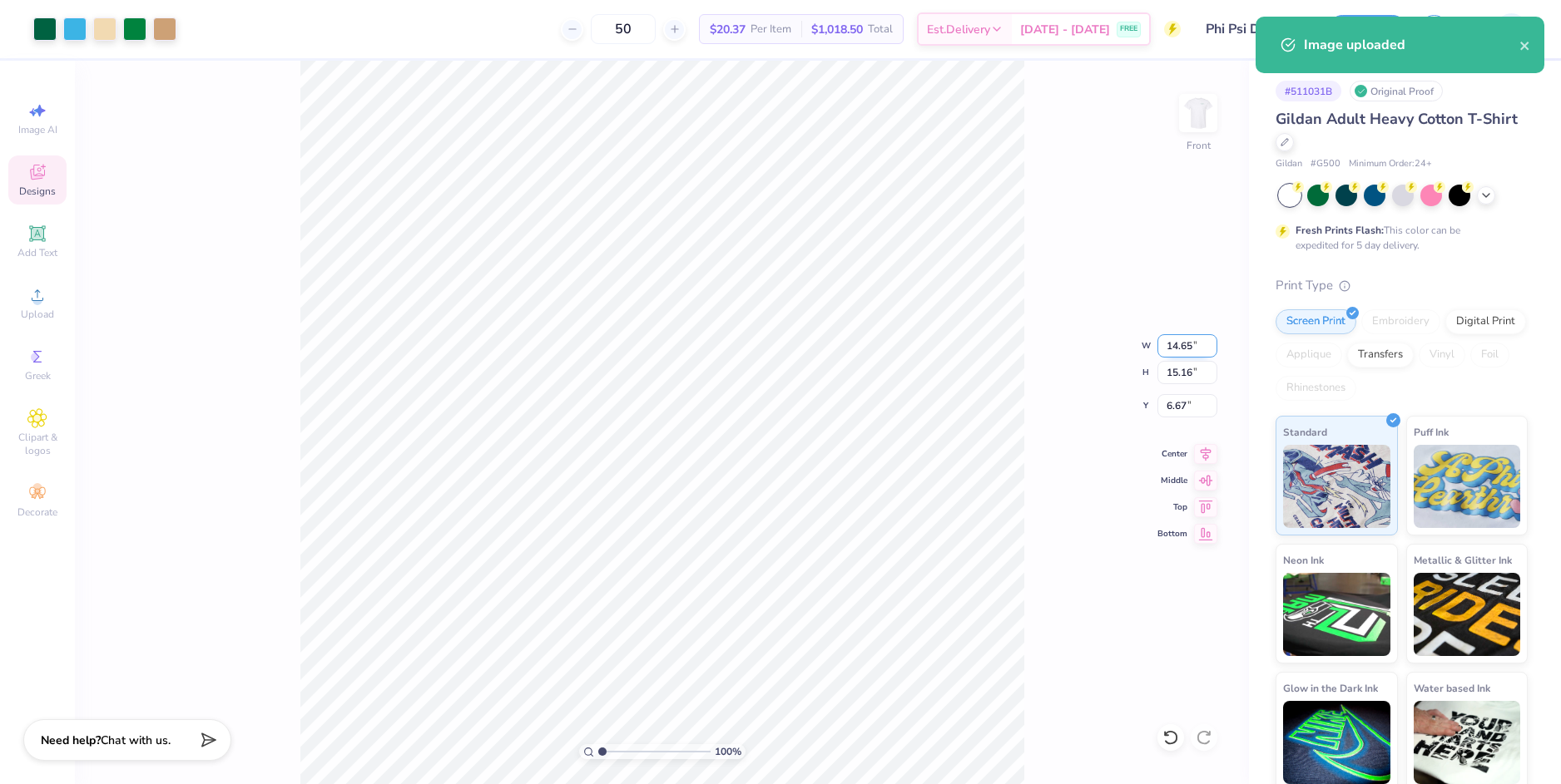
click at [1180, 355] on input "14.65" at bounding box center [1187, 346] width 60 height 23
click at [1175, 415] on input "6.67" at bounding box center [1187, 406] width 60 height 23
type input "10.00"
type input "10.35"
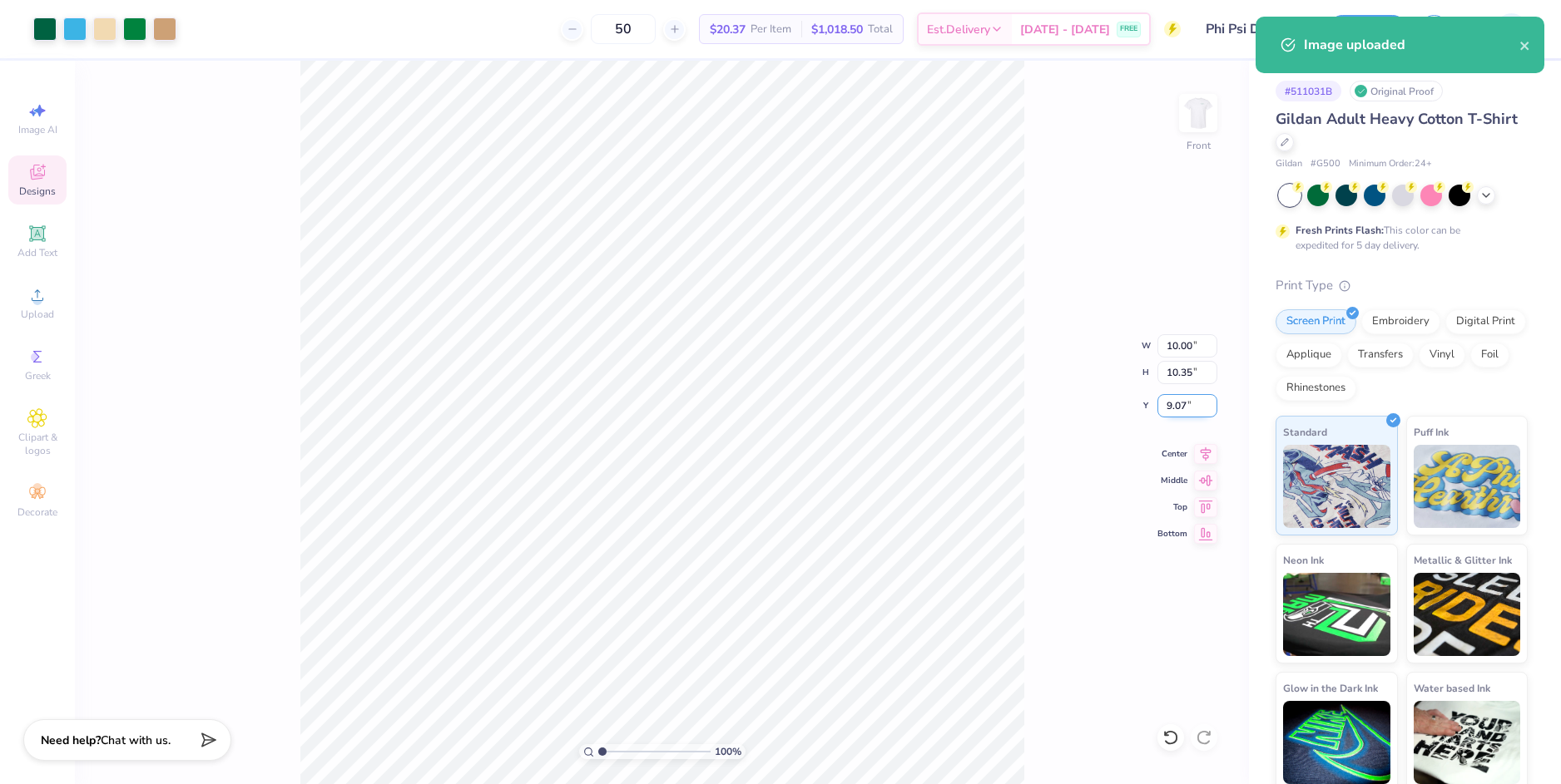
click at [1175, 415] on input "9.07" at bounding box center [1187, 406] width 60 height 23
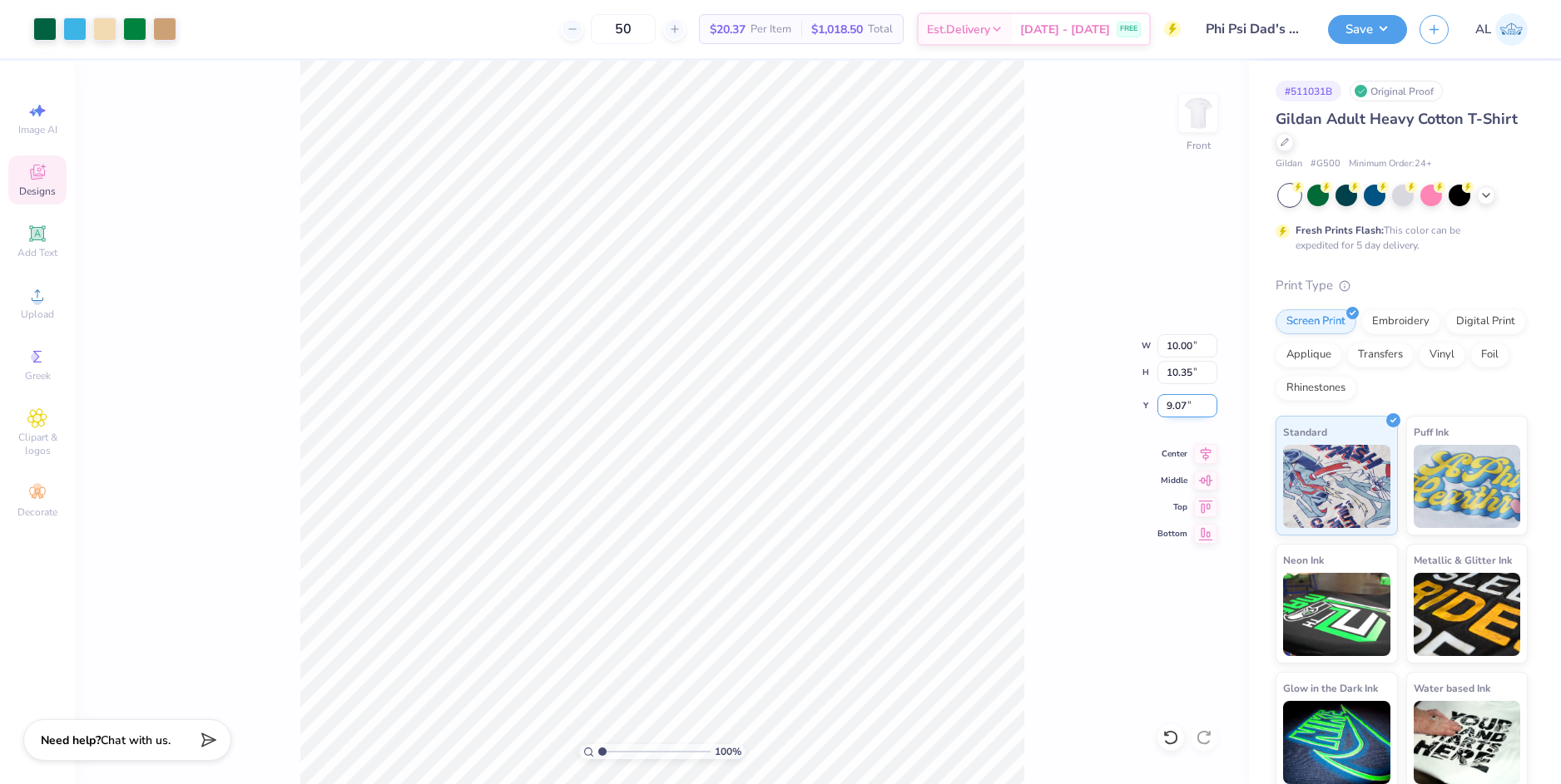
click at [1175, 415] on input "9.07" at bounding box center [1187, 406] width 60 height 23
click at [1175, 368] on input "10.35" at bounding box center [1187, 372] width 60 height 23
type input "3.00"
click at [1378, 31] on button "Save" at bounding box center [1367, 27] width 79 height 29
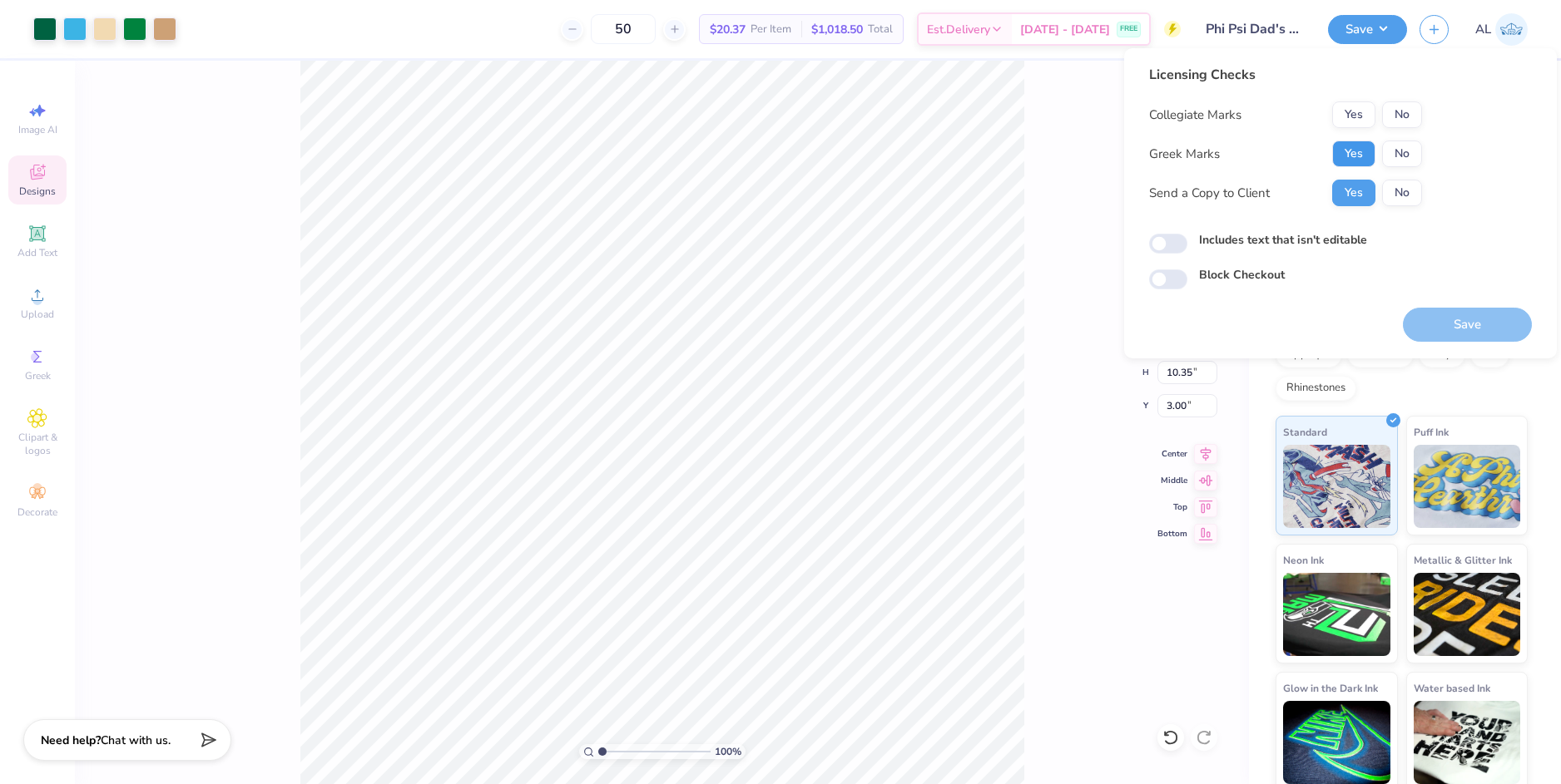
click at [1356, 152] on button "Yes" at bounding box center [1353, 154] width 43 height 27
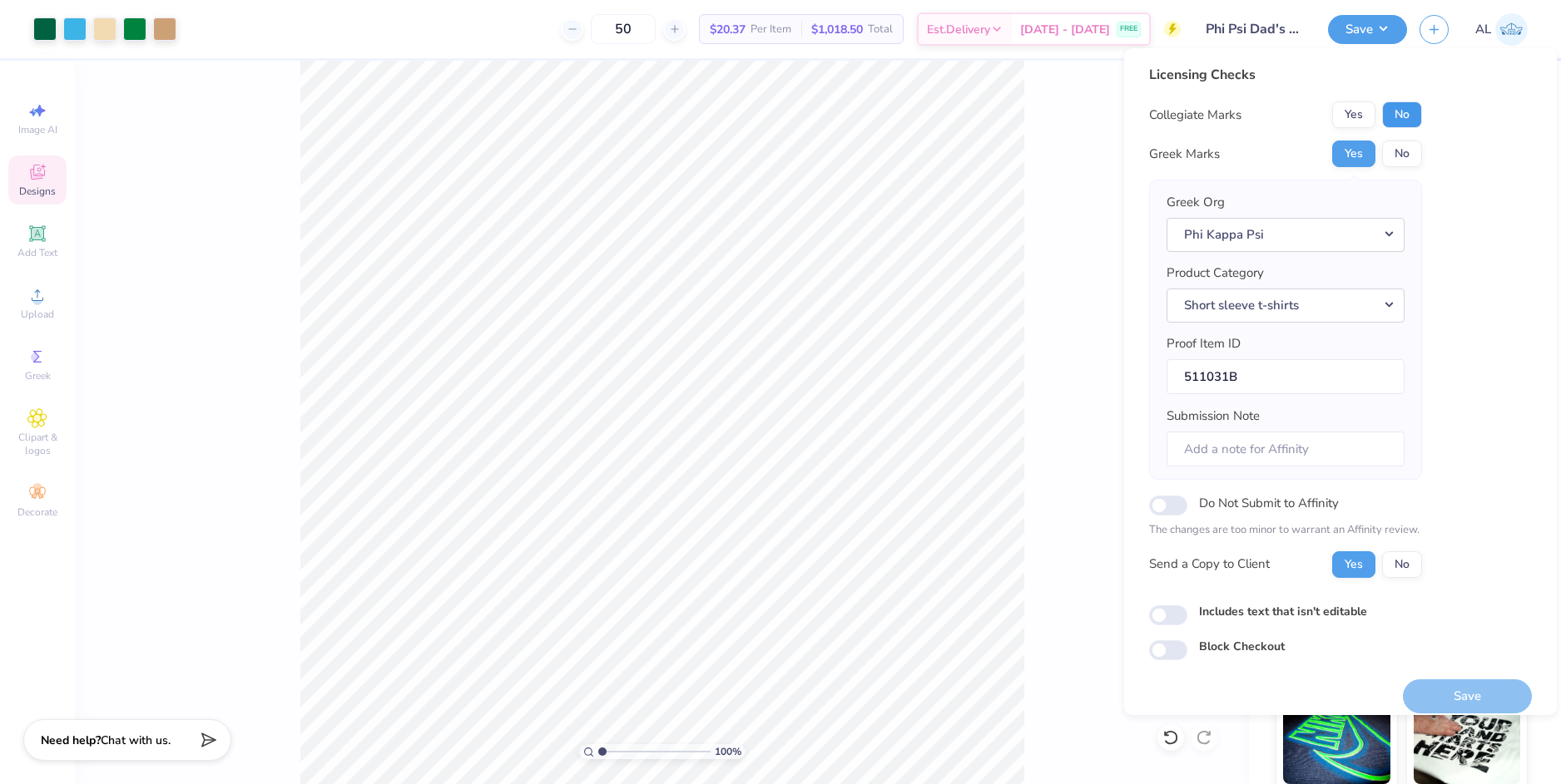
click at [1398, 115] on button "No" at bounding box center [1401, 115] width 40 height 27
click at [1439, 692] on button "Save" at bounding box center [1467, 696] width 129 height 34
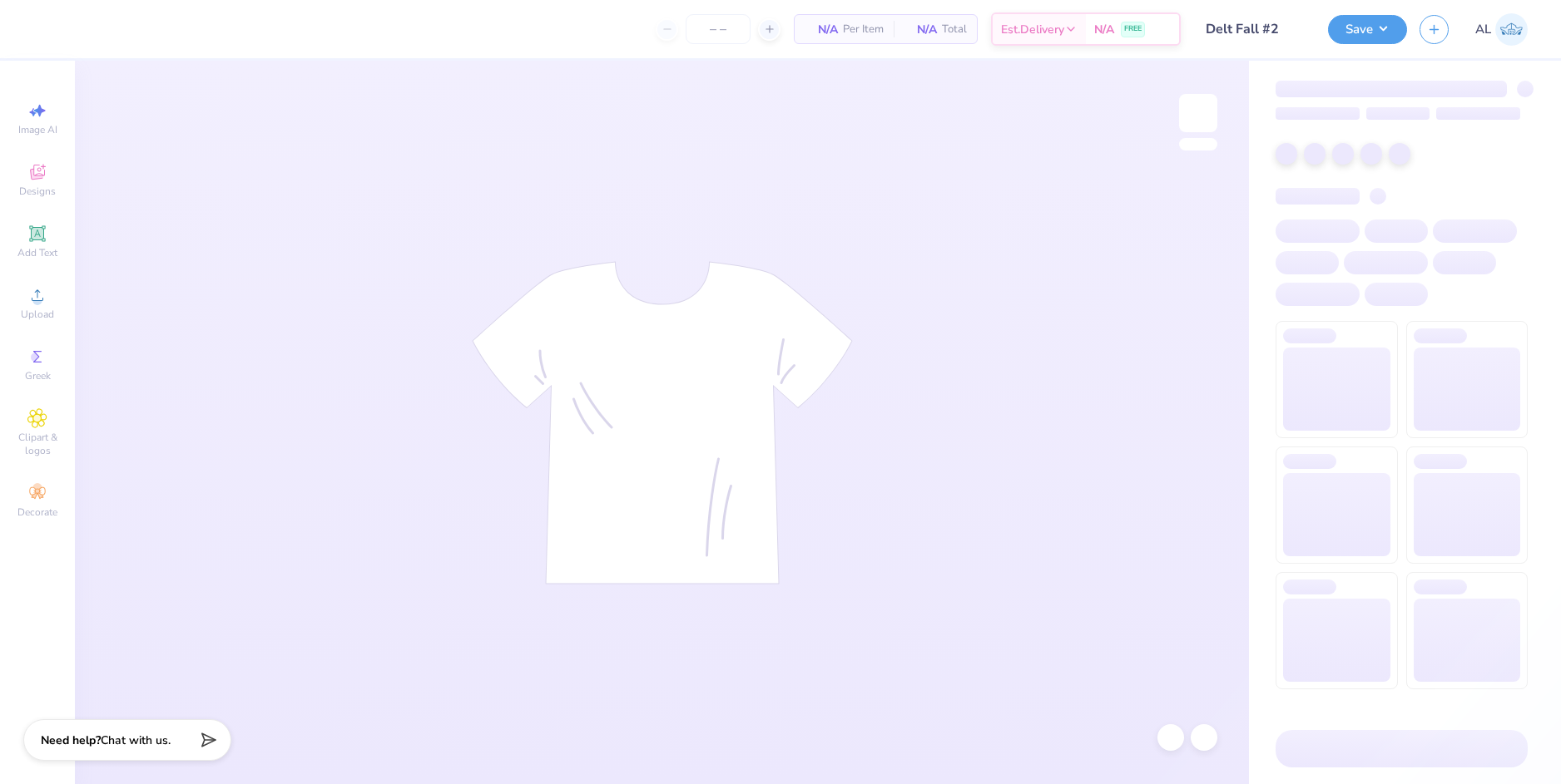
type input "50"
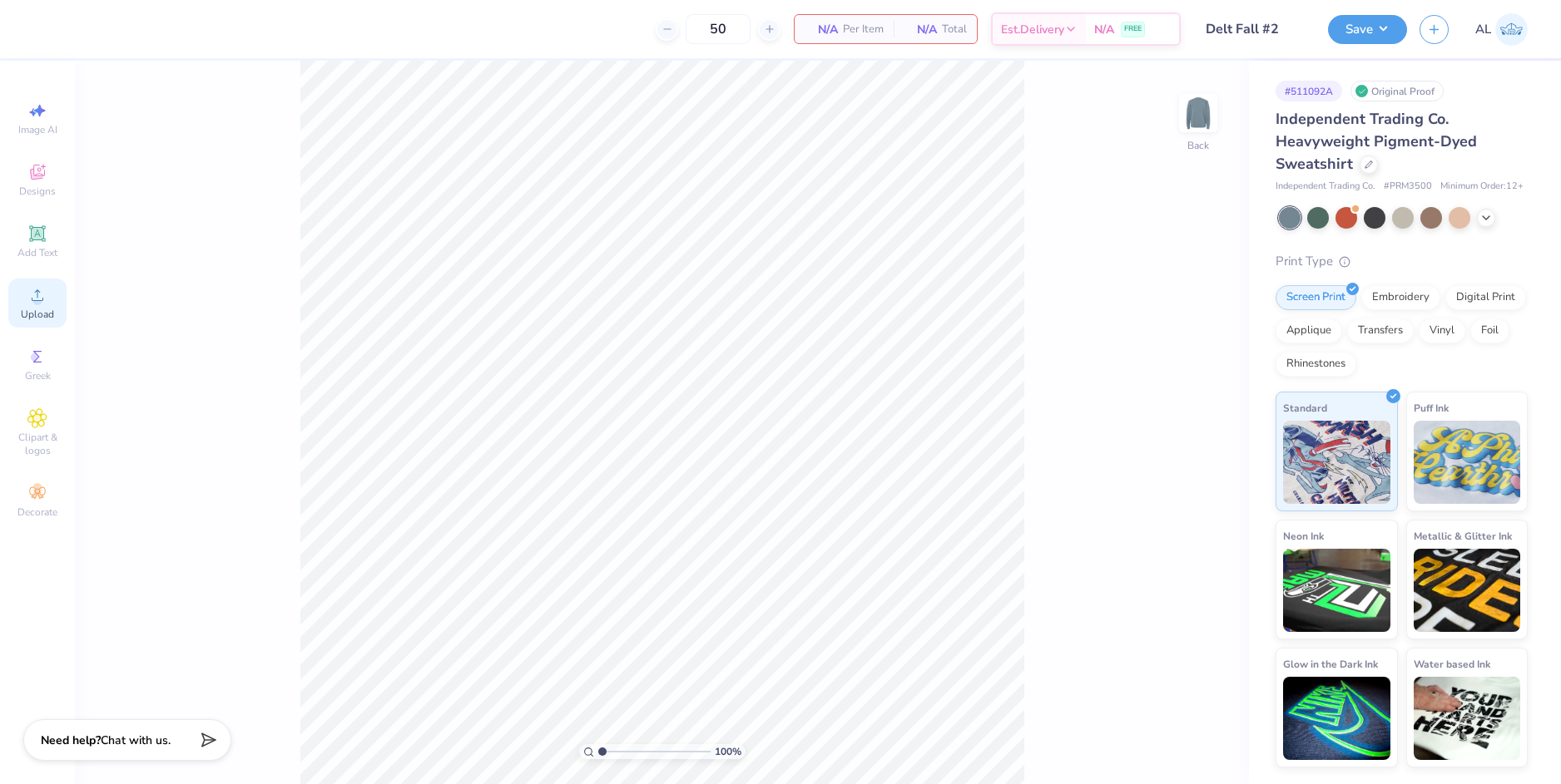
click at [36, 303] on circle at bounding box center [37, 301] width 9 height 9
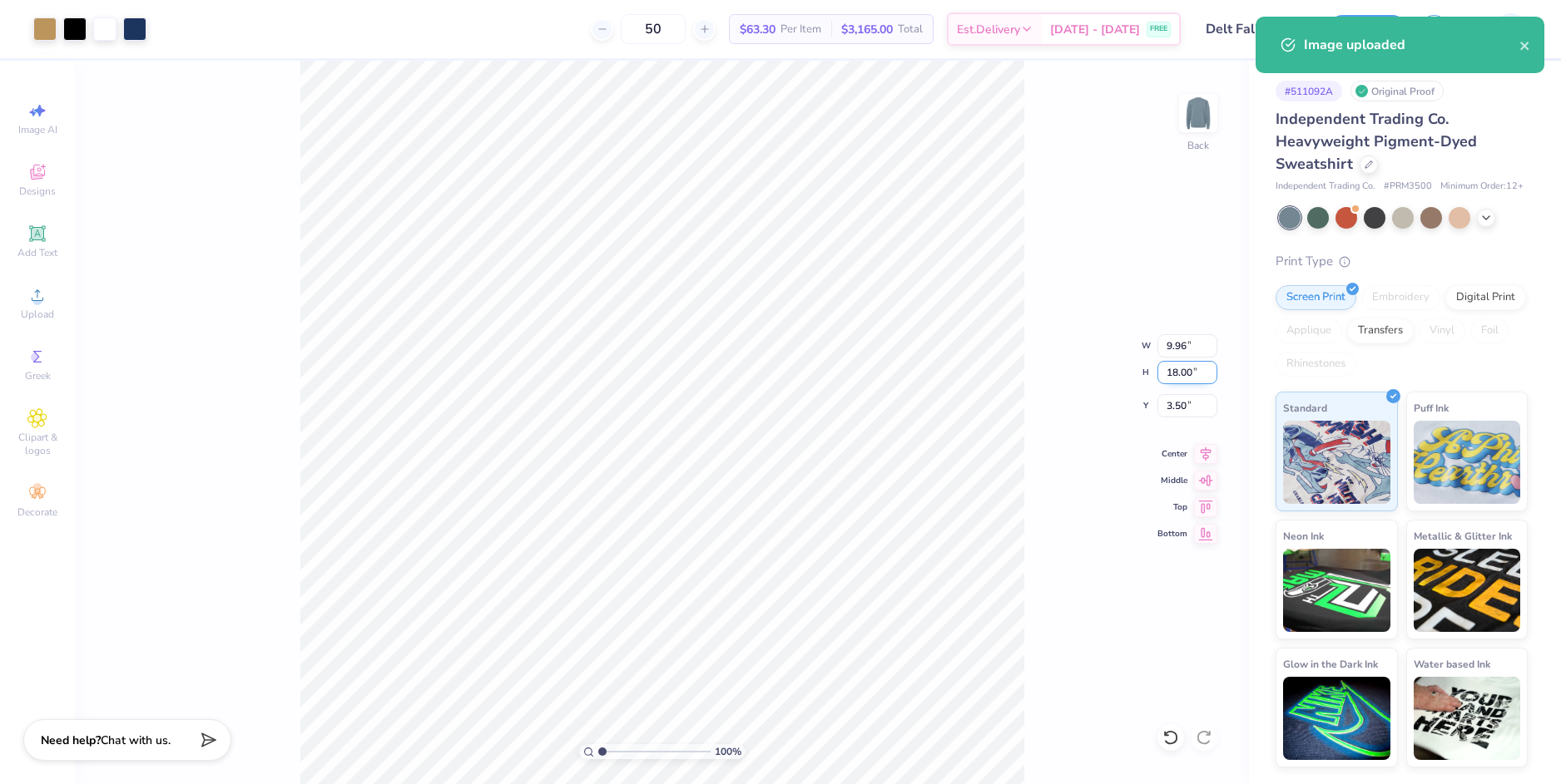
click at [1177, 371] on input "18.00" at bounding box center [1187, 372] width 60 height 23
type input "11"
click at [1183, 401] on input "3.50" at bounding box center [1187, 406] width 60 height 23
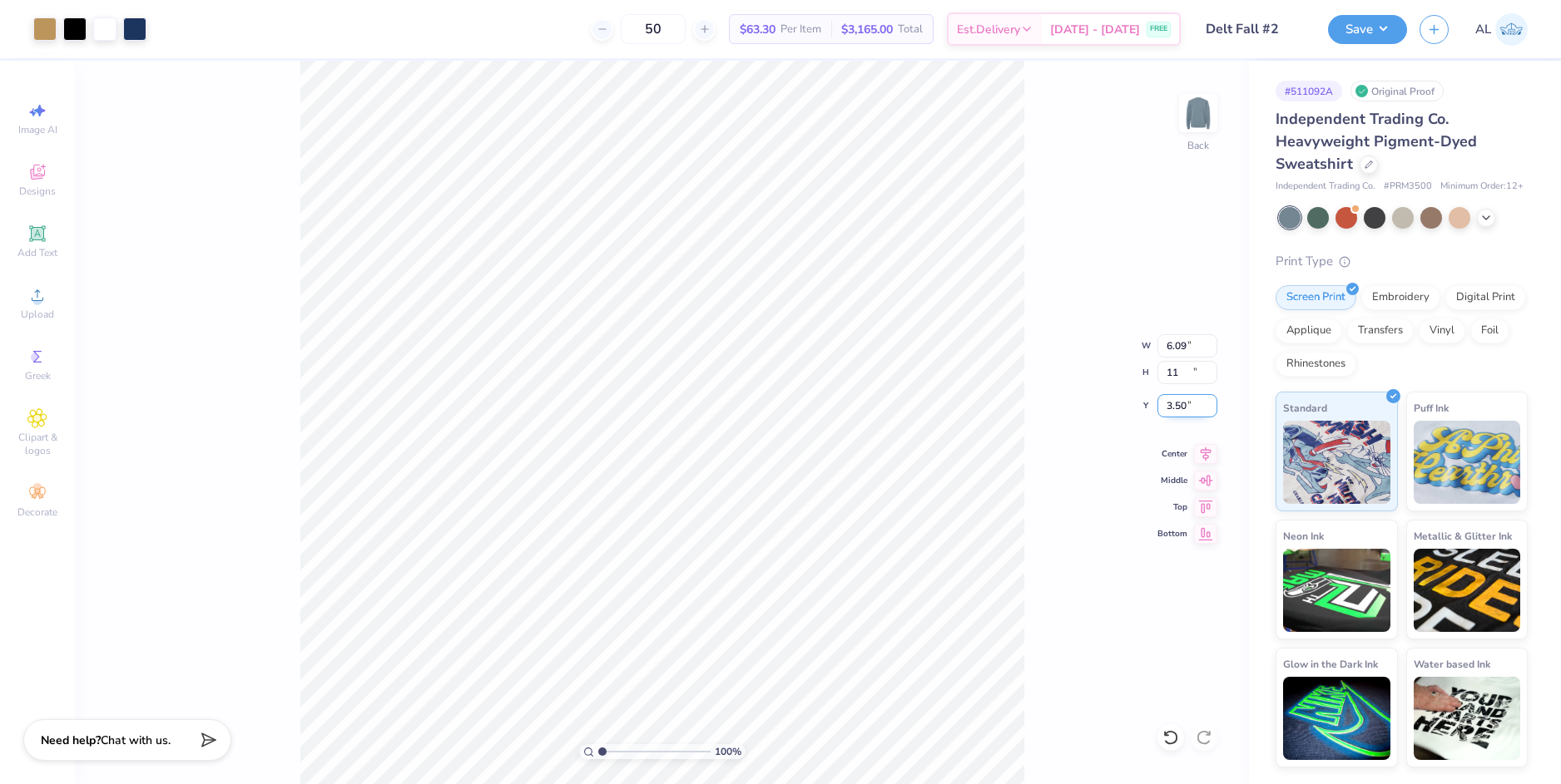
type input "6.09"
type input "11.00"
click at [1173, 405] on input "7.00" at bounding box center [1187, 406] width 60 height 23
click at [1167, 368] on input "11.00" at bounding box center [1187, 372] width 60 height 23
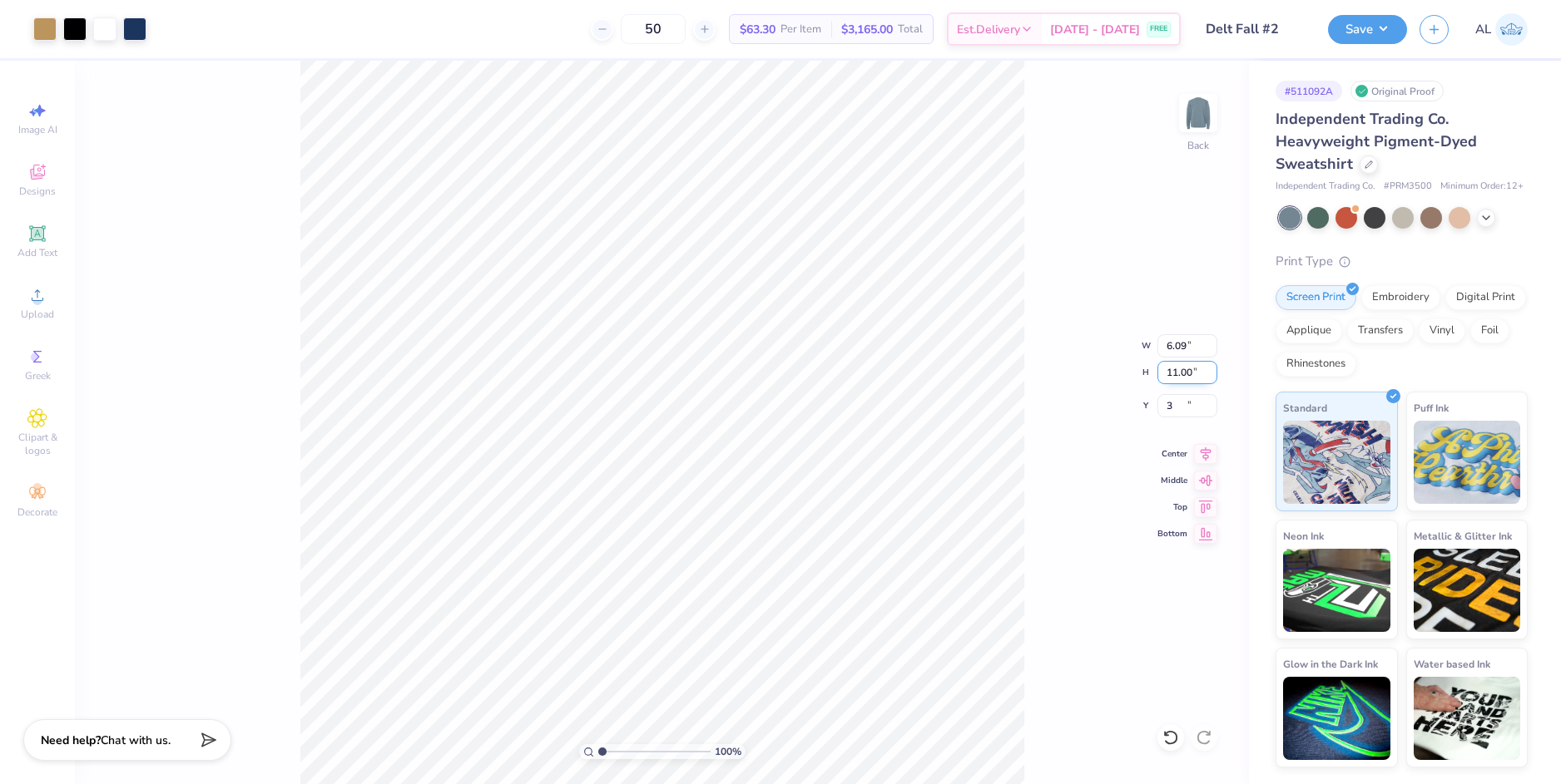
type input "3.00"
click at [1179, 374] on input "11.00" at bounding box center [1187, 372] width 60 height 23
type input "10"
click at [1168, 401] on input "3.00" at bounding box center [1187, 406] width 60 height 23
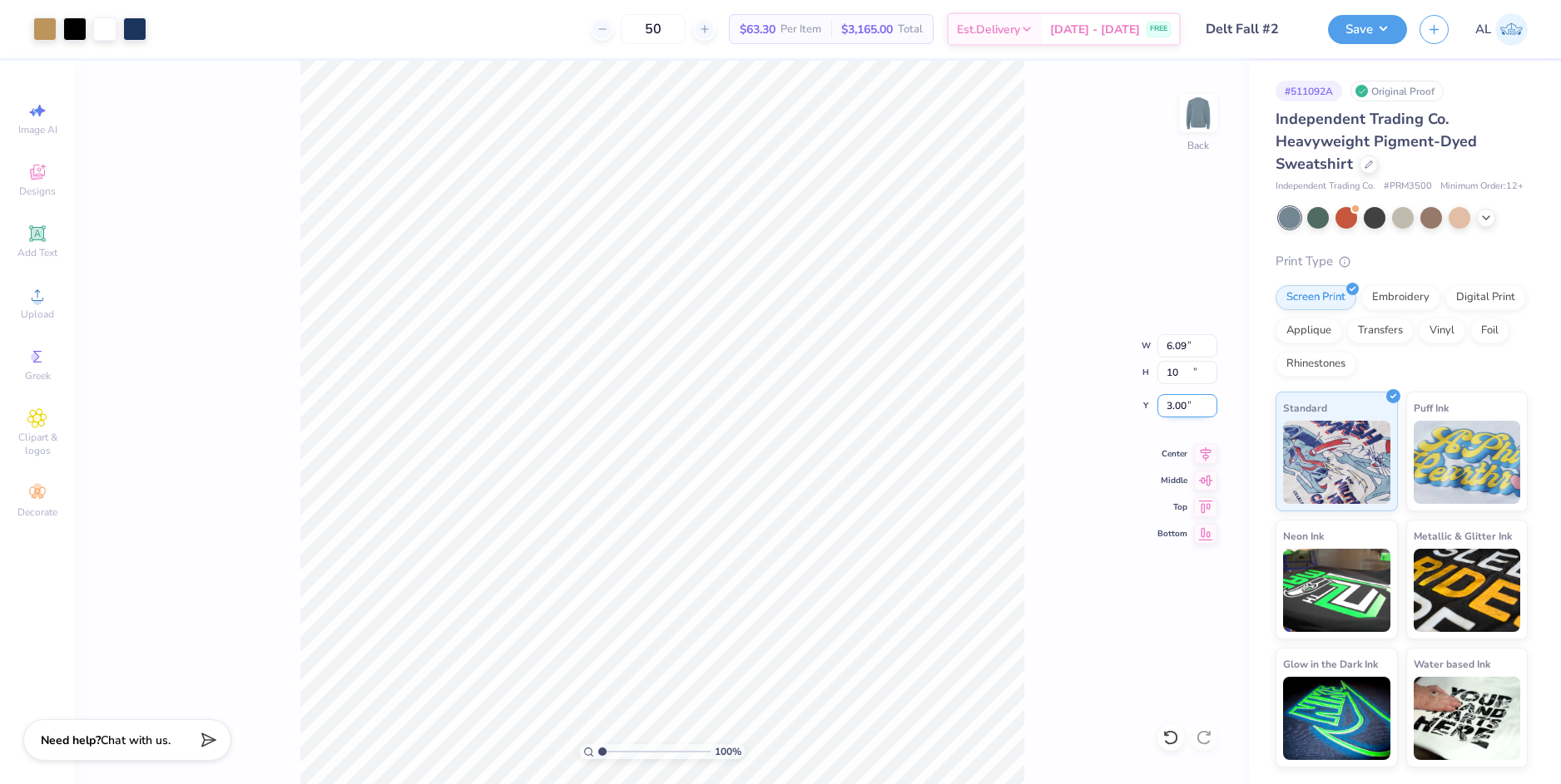
type input "5.53"
type input "10.00"
click at [1174, 400] on input "3.50" at bounding box center [1187, 406] width 60 height 23
click at [1171, 369] on input "10.00" at bounding box center [1187, 372] width 60 height 23
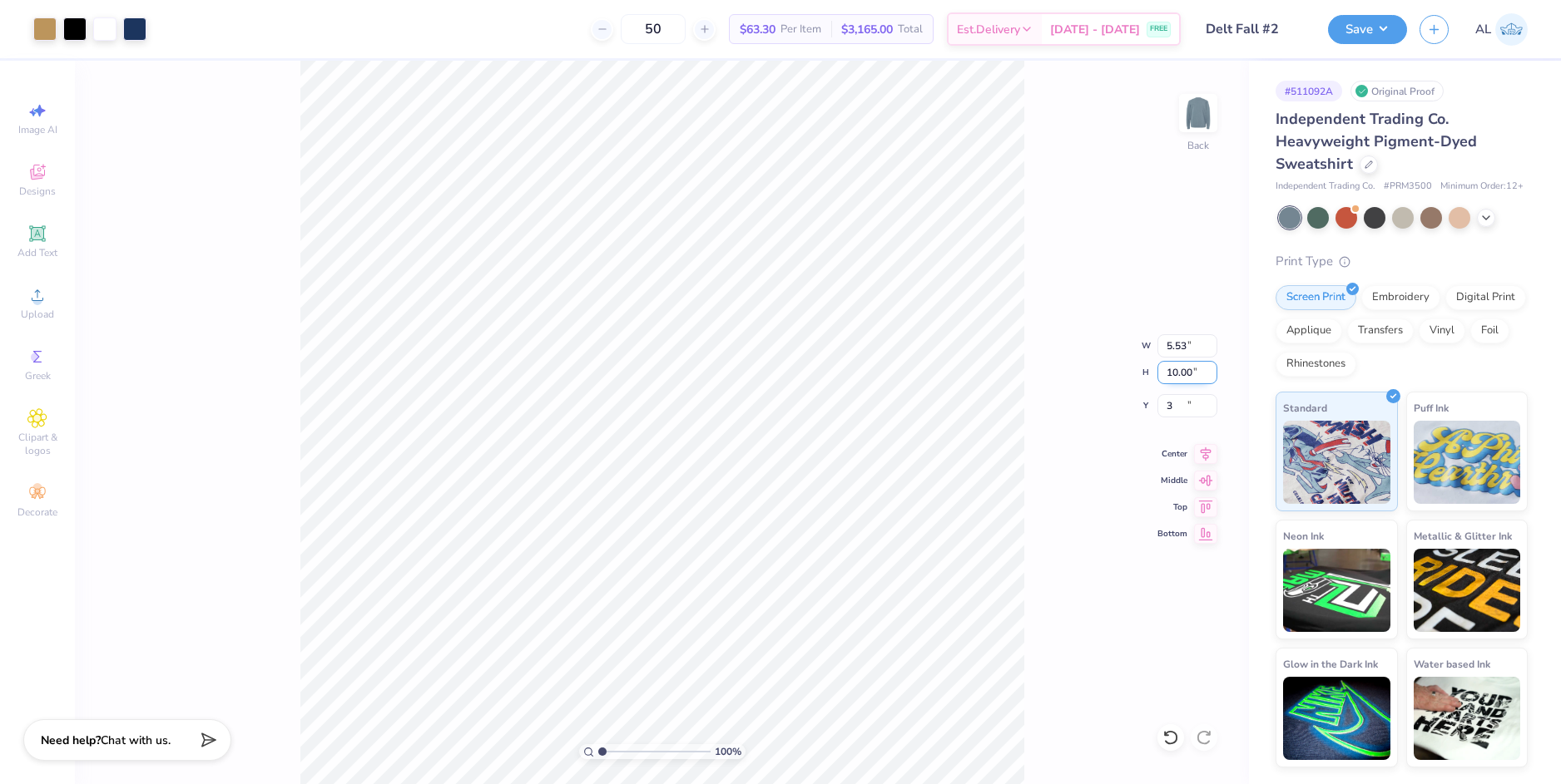
type input "3.00"
click at [1346, 33] on button "Save" at bounding box center [1367, 27] width 79 height 29
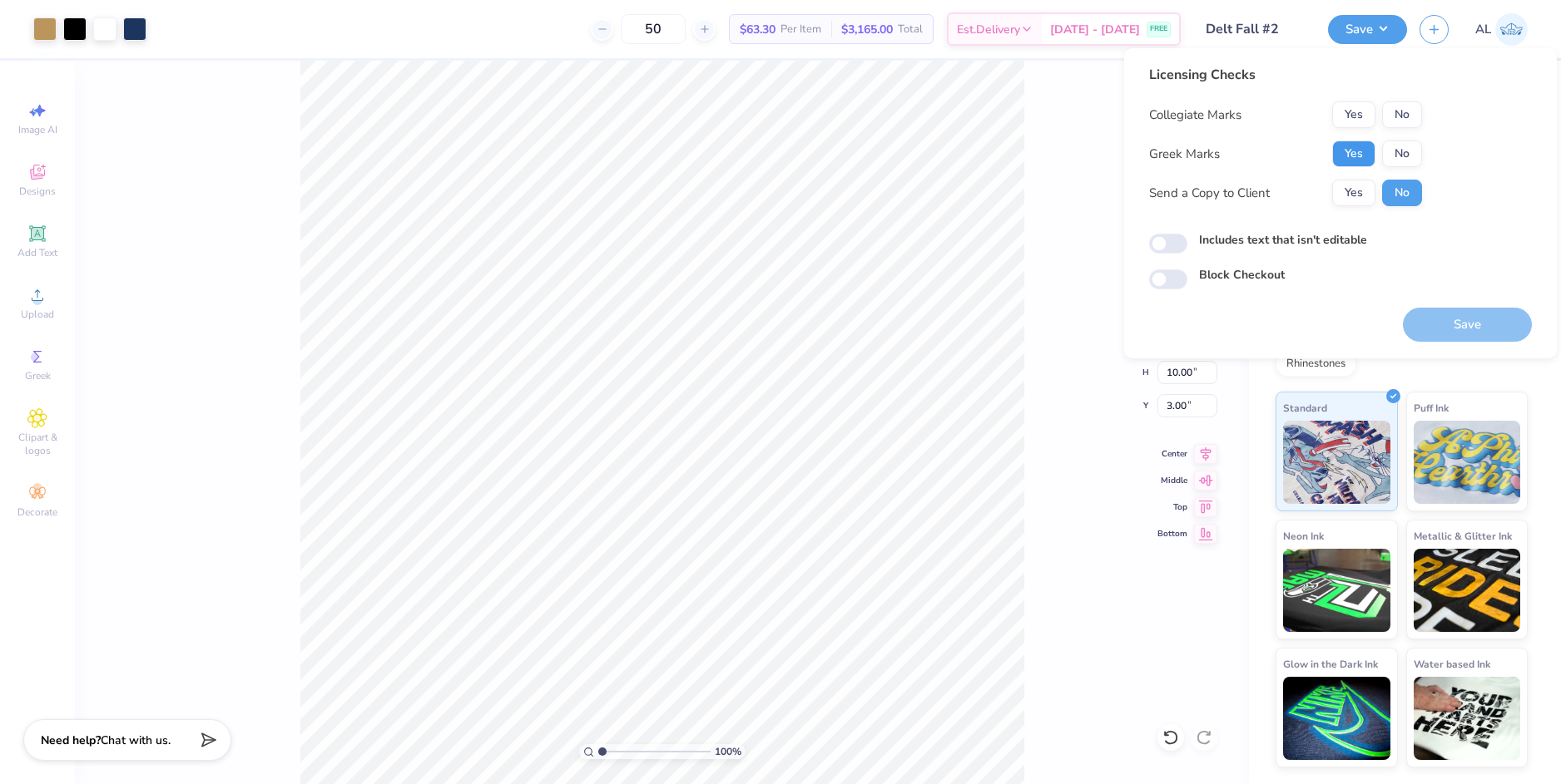
click at [1349, 143] on button "Yes" at bounding box center [1353, 154] width 43 height 27
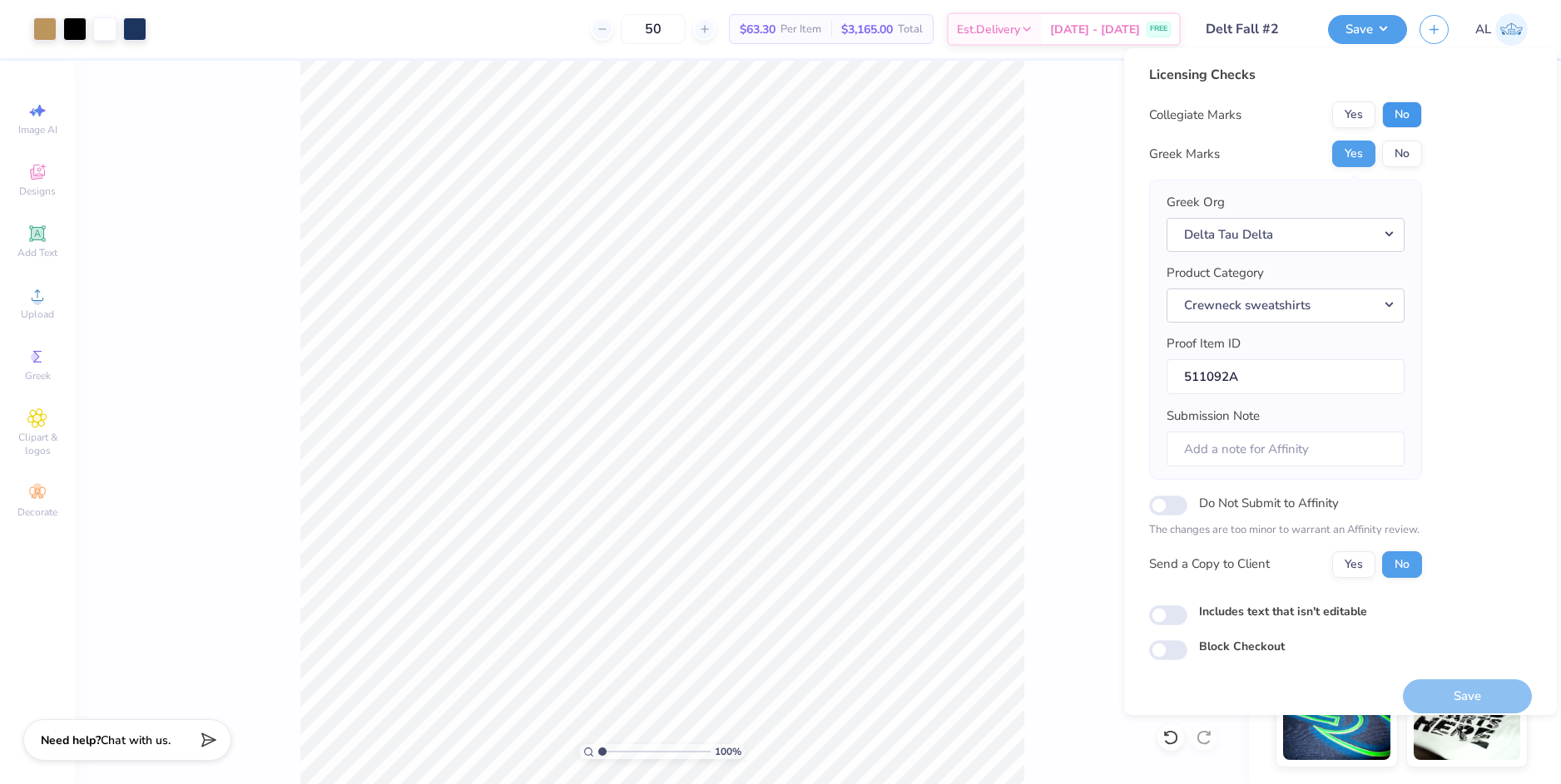
click at [1397, 114] on button "No" at bounding box center [1401, 115] width 40 height 27
click at [1356, 566] on button "Yes" at bounding box center [1353, 565] width 43 height 27
click at [1464, 695] on button "Save" at bounding box center [1467, 696] width 129 height 34
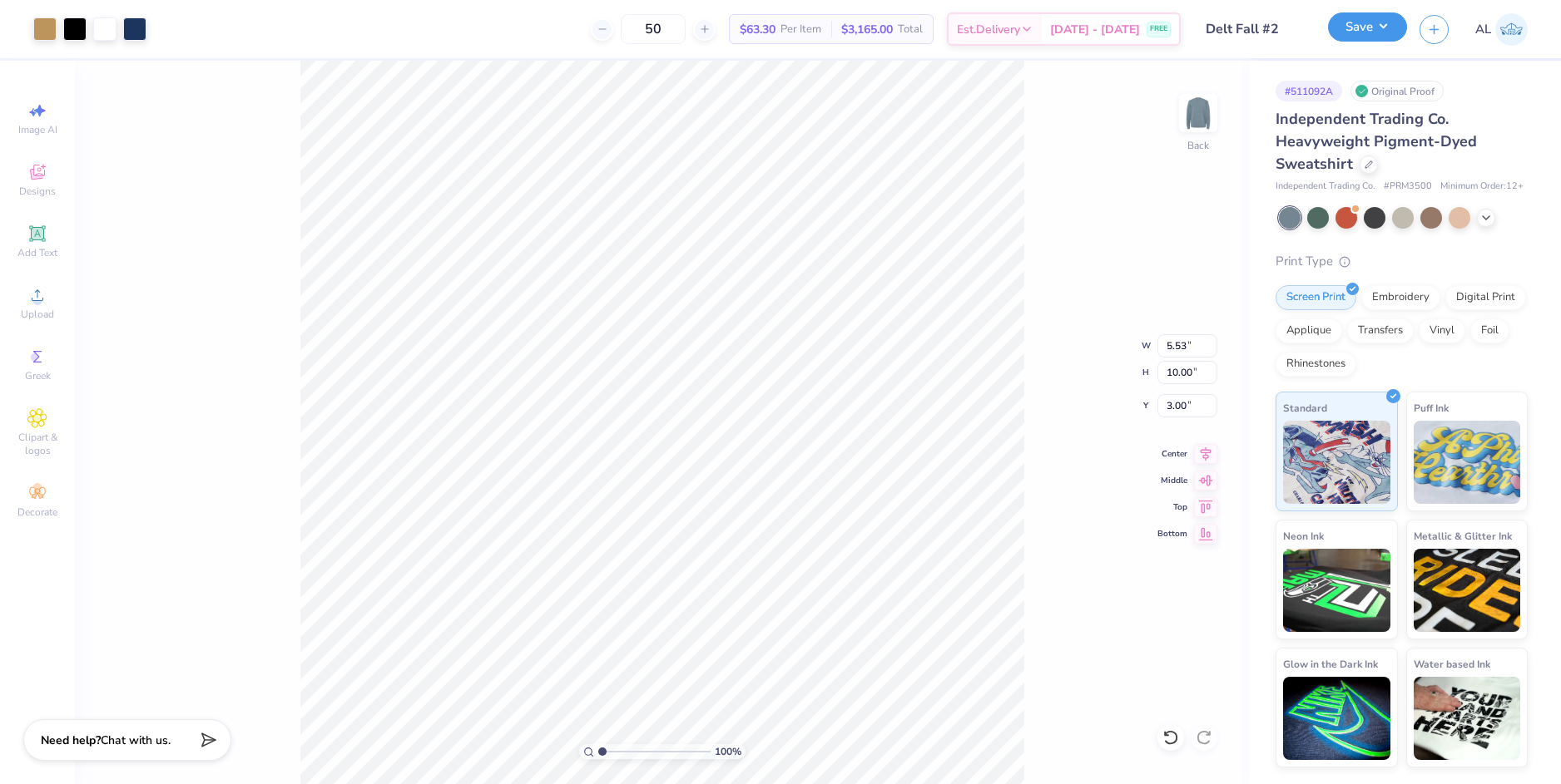
click at [1377, 29] on button "Save" at bounding box center [1367, 27] width 79 height 29
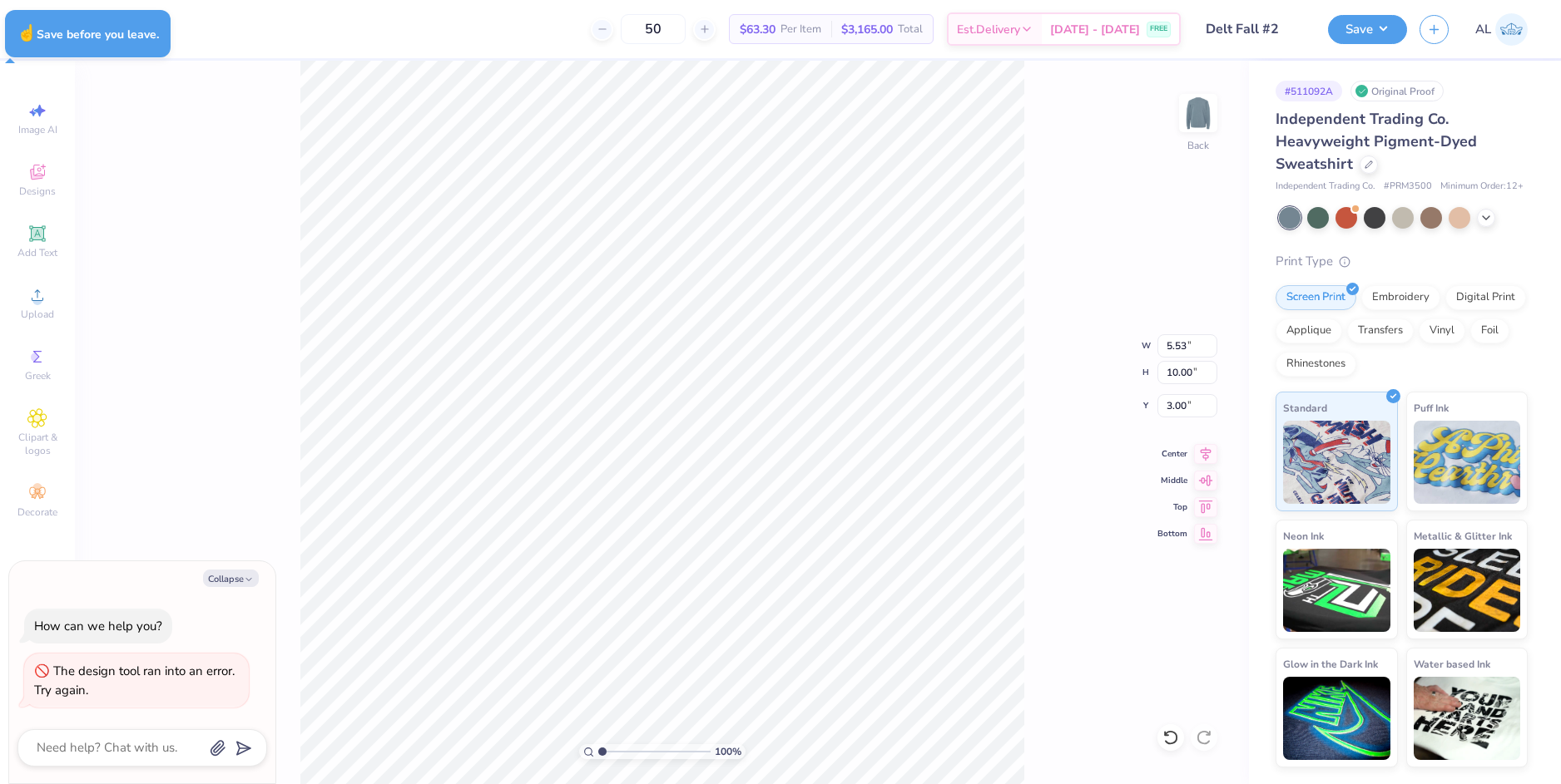
type textarea "x"
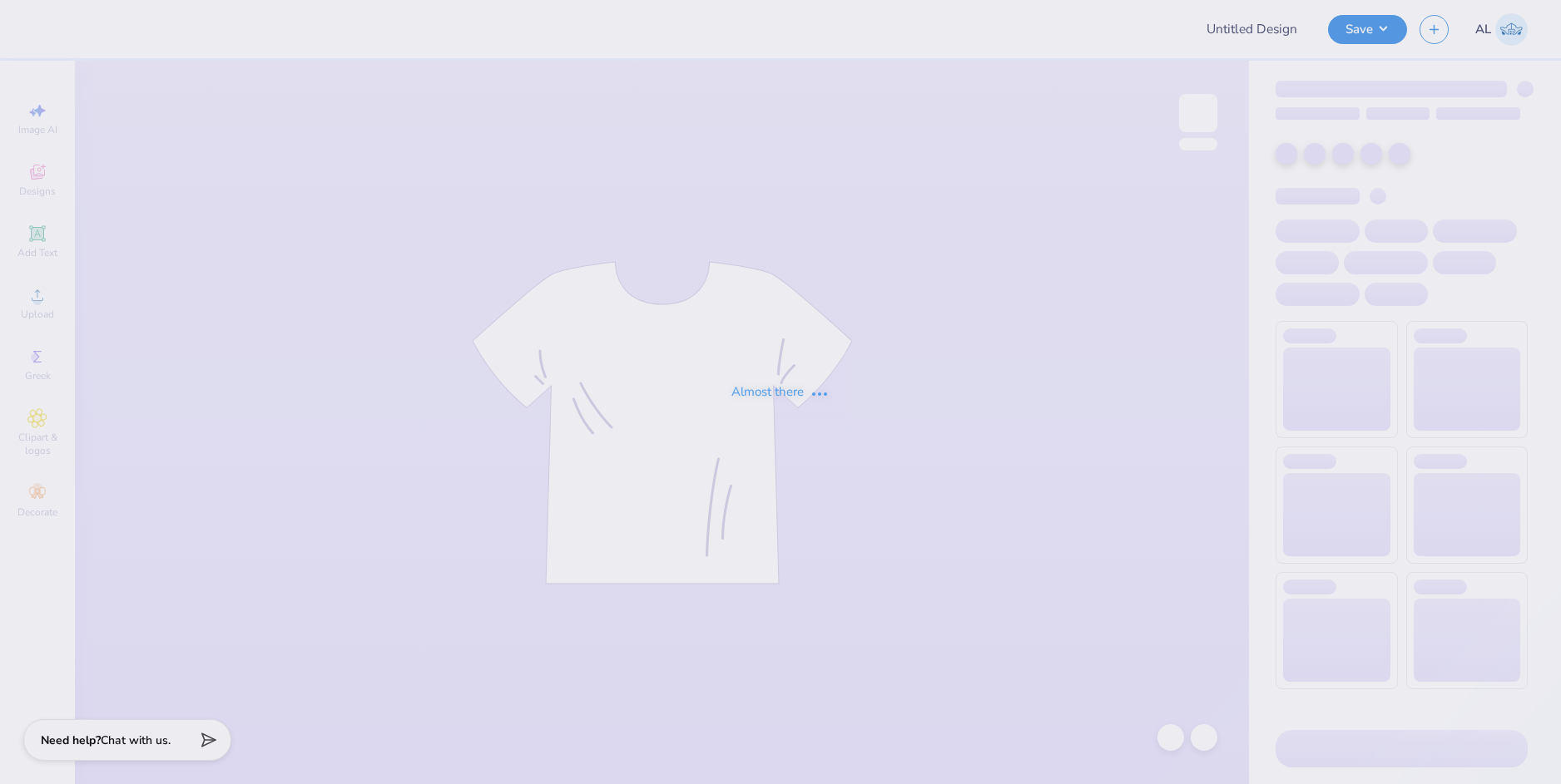
type input "Delt Fall #2"
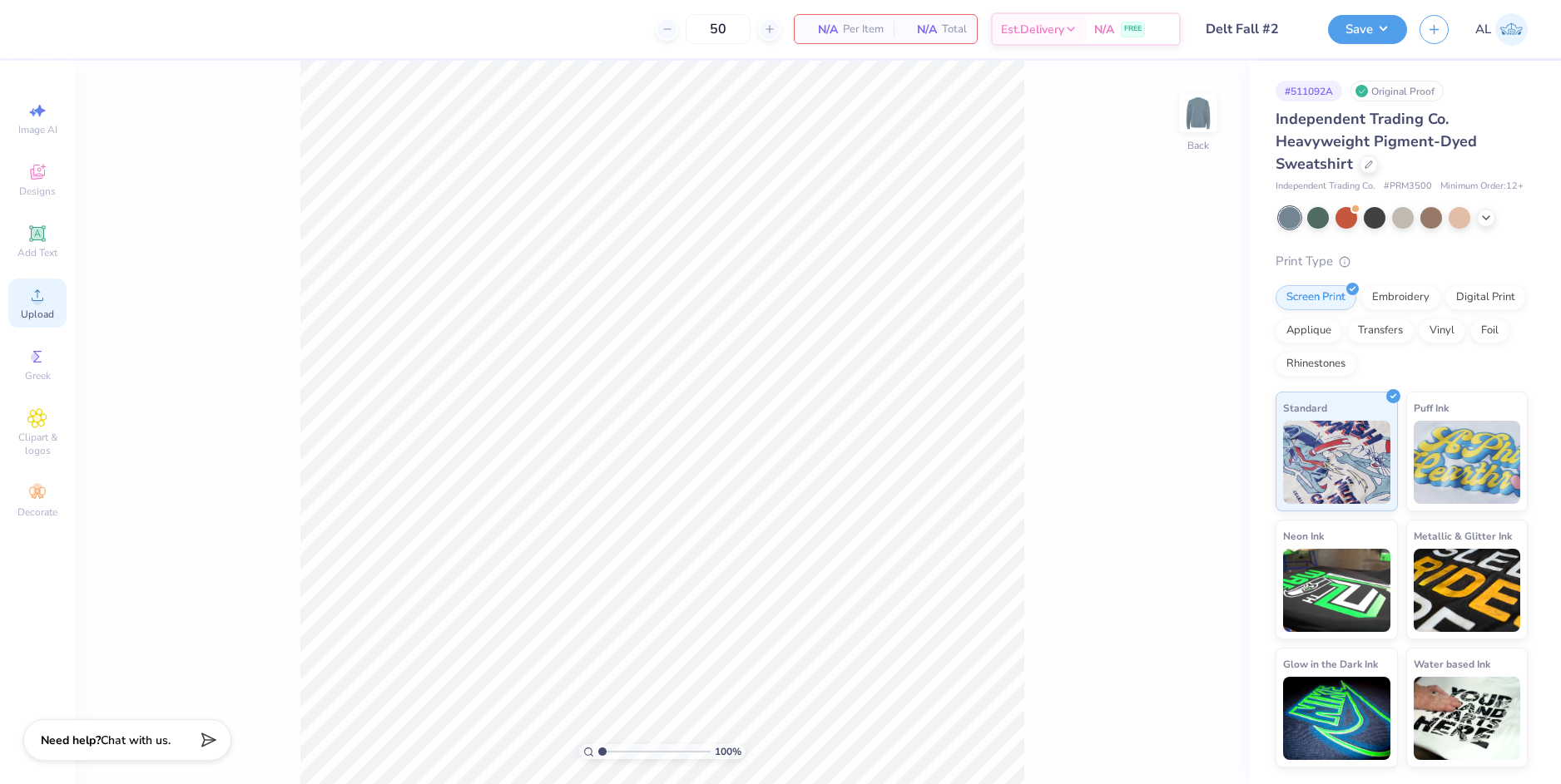
click at [39, 294] on icon at bounding box center [38, 296] width 20 height 20
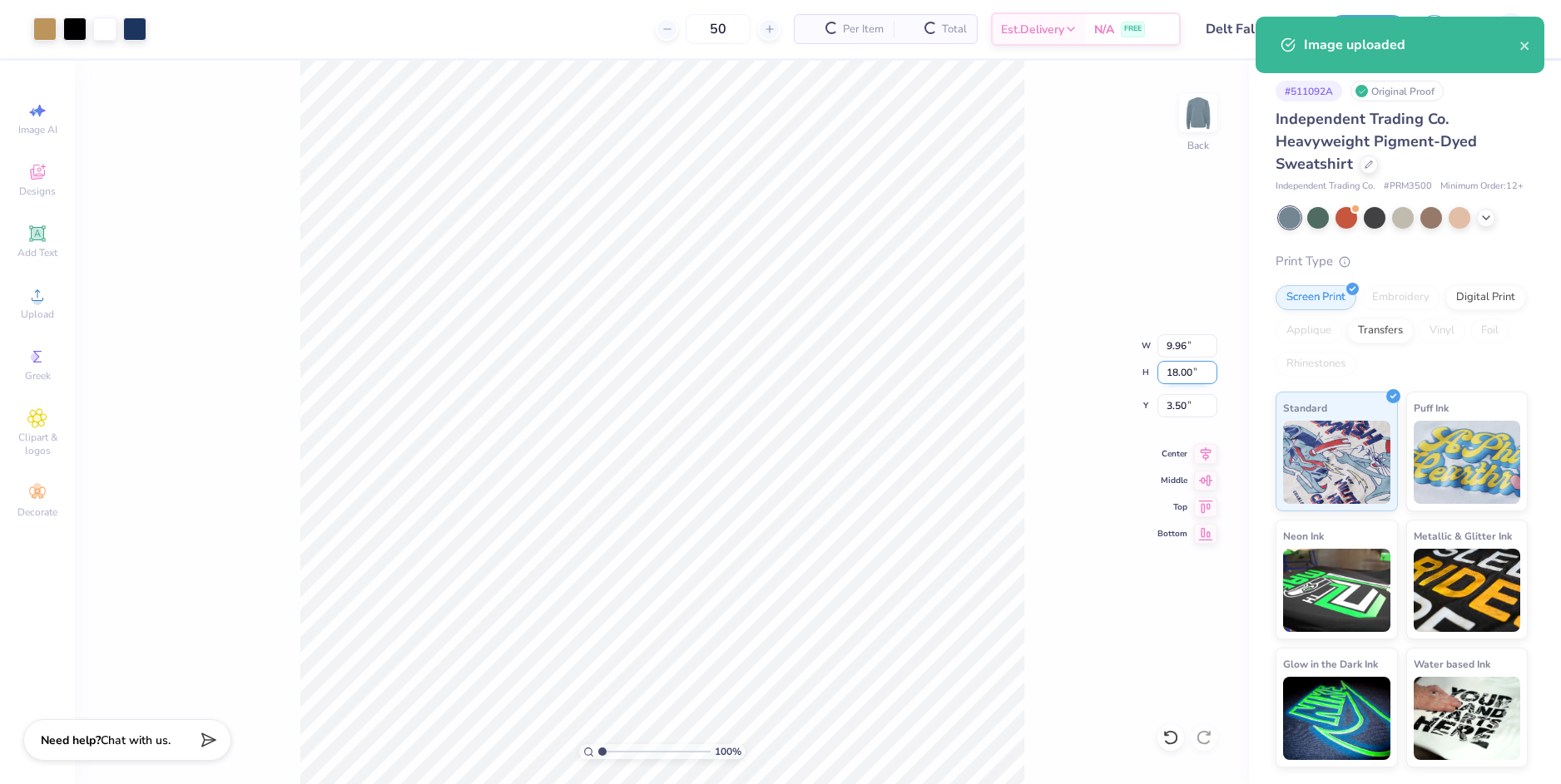
click at [1173, 378] on input "18.00" at bounding box center [1187, 372] width 60 height 23
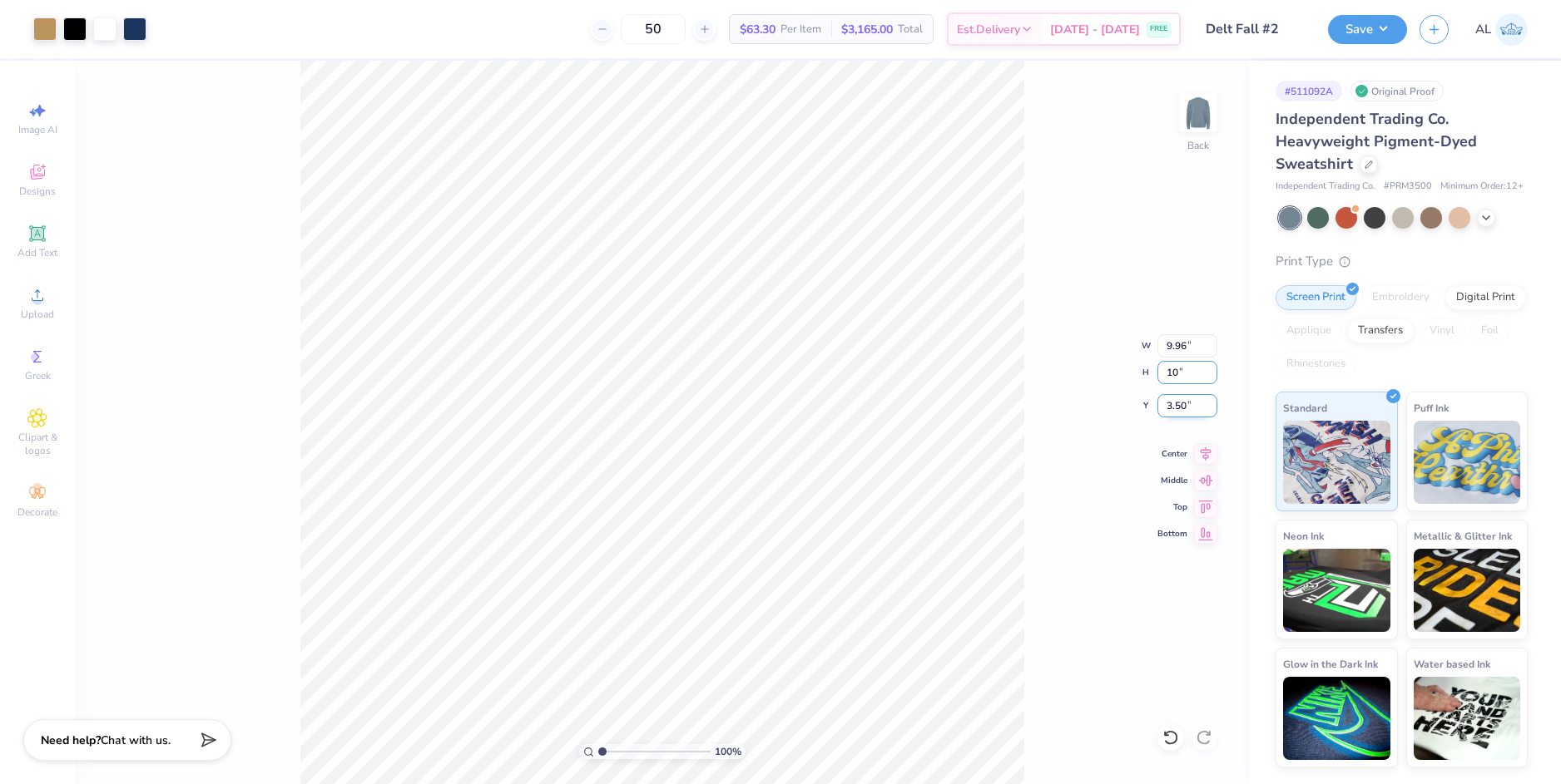
type input "10"
click at [1181, 406] on input "3.50" at bounding box center [1187, 406] width 60 height 23
type input "5.53"
type input "10.00"
click at [1175, 407] on input "7.50" at bounding box center [1187, 406] width 60 height 23
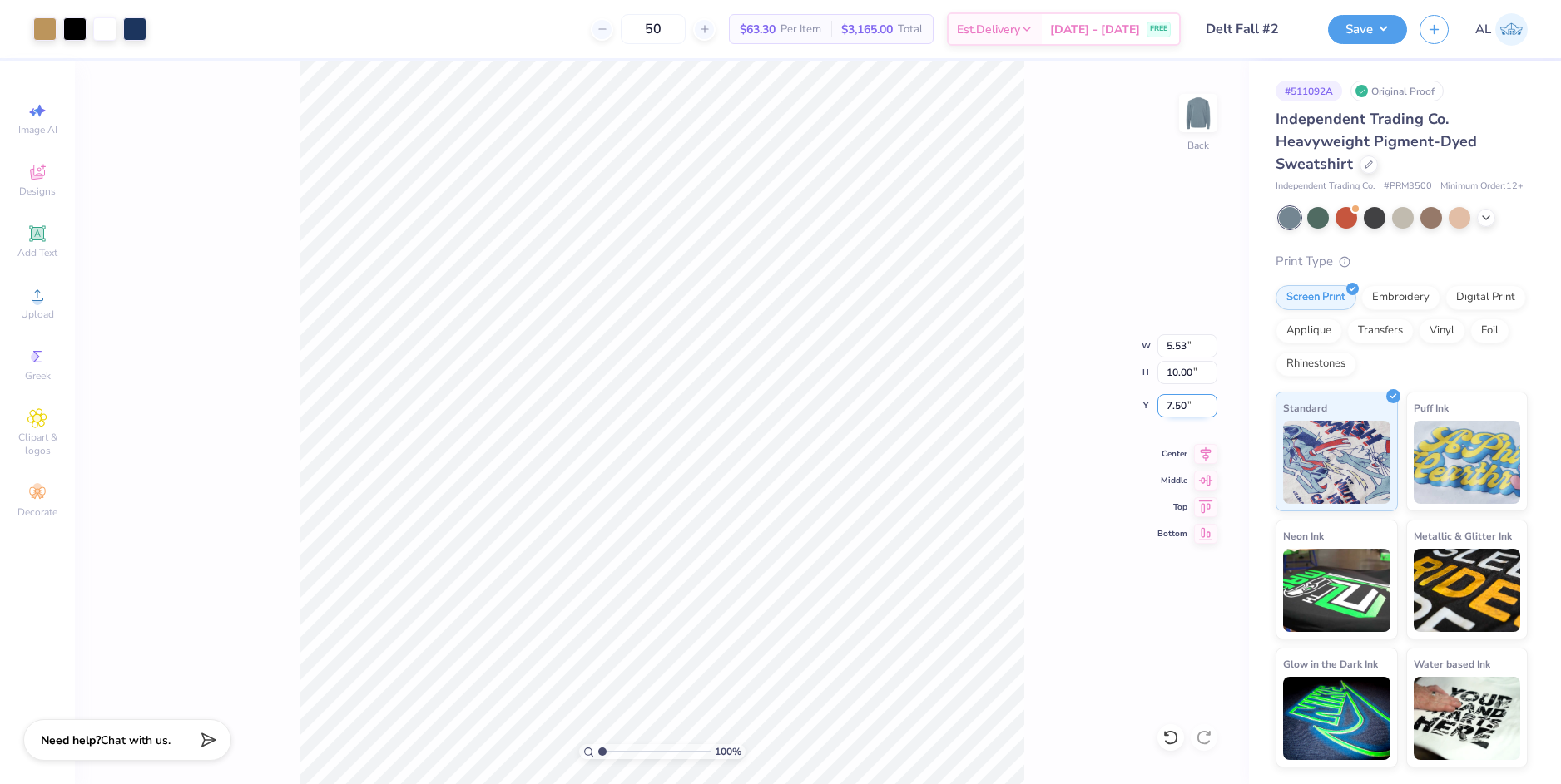
click at [1175, 407] on input "7.50" at bounding box center [1187, 406] width 60 height 23
click at [1173, 370] on input "10.00" at bounding box center [1187, 372] width 60 height 23
type input "3.00"
click at [1367, 42] on button "Save" at bounding box center [1367, 27] width 79 height 29
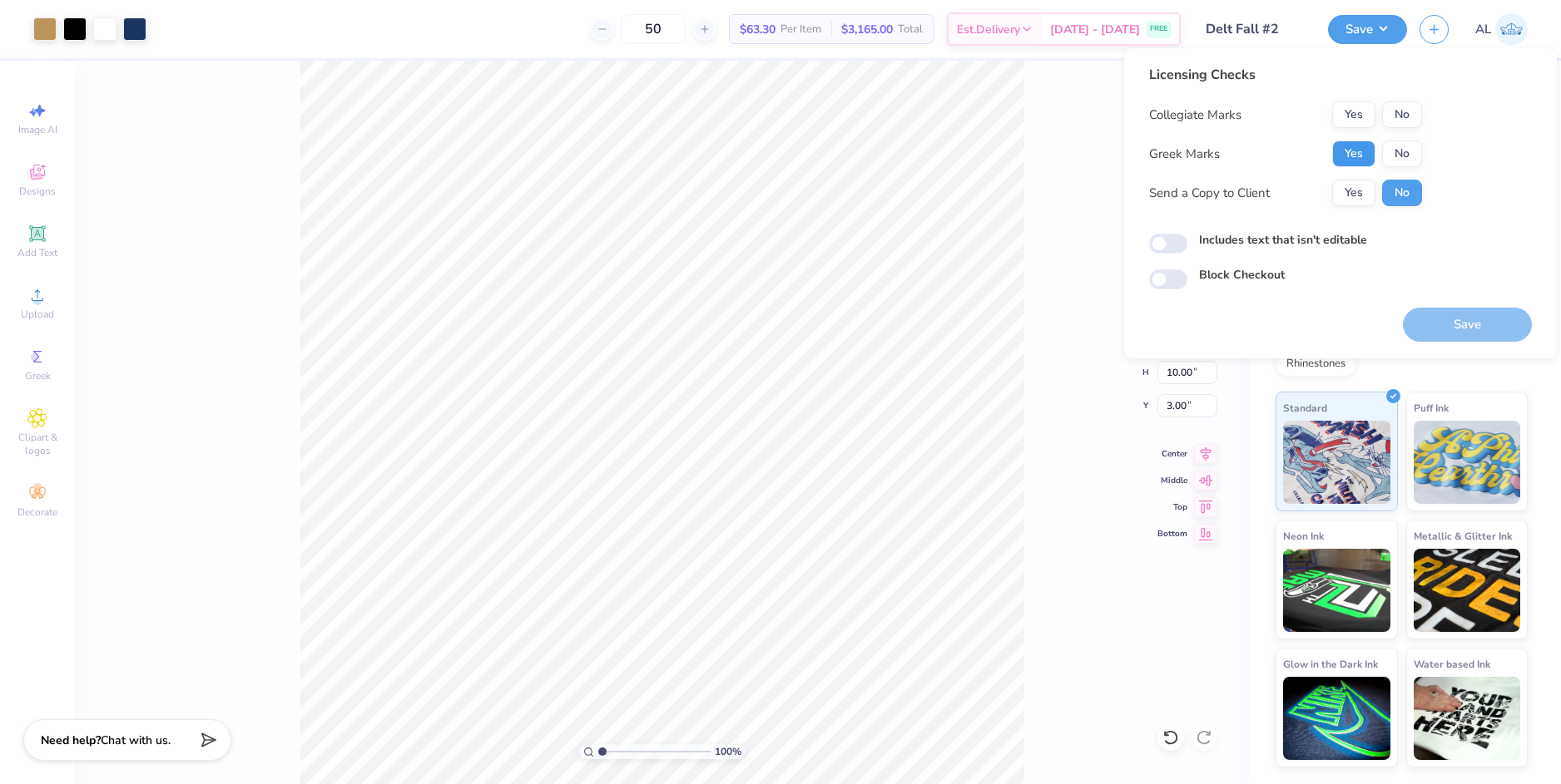
click at [1350, 159] on button "Yes" at bounding box center [1353, 154] width 43 height 27
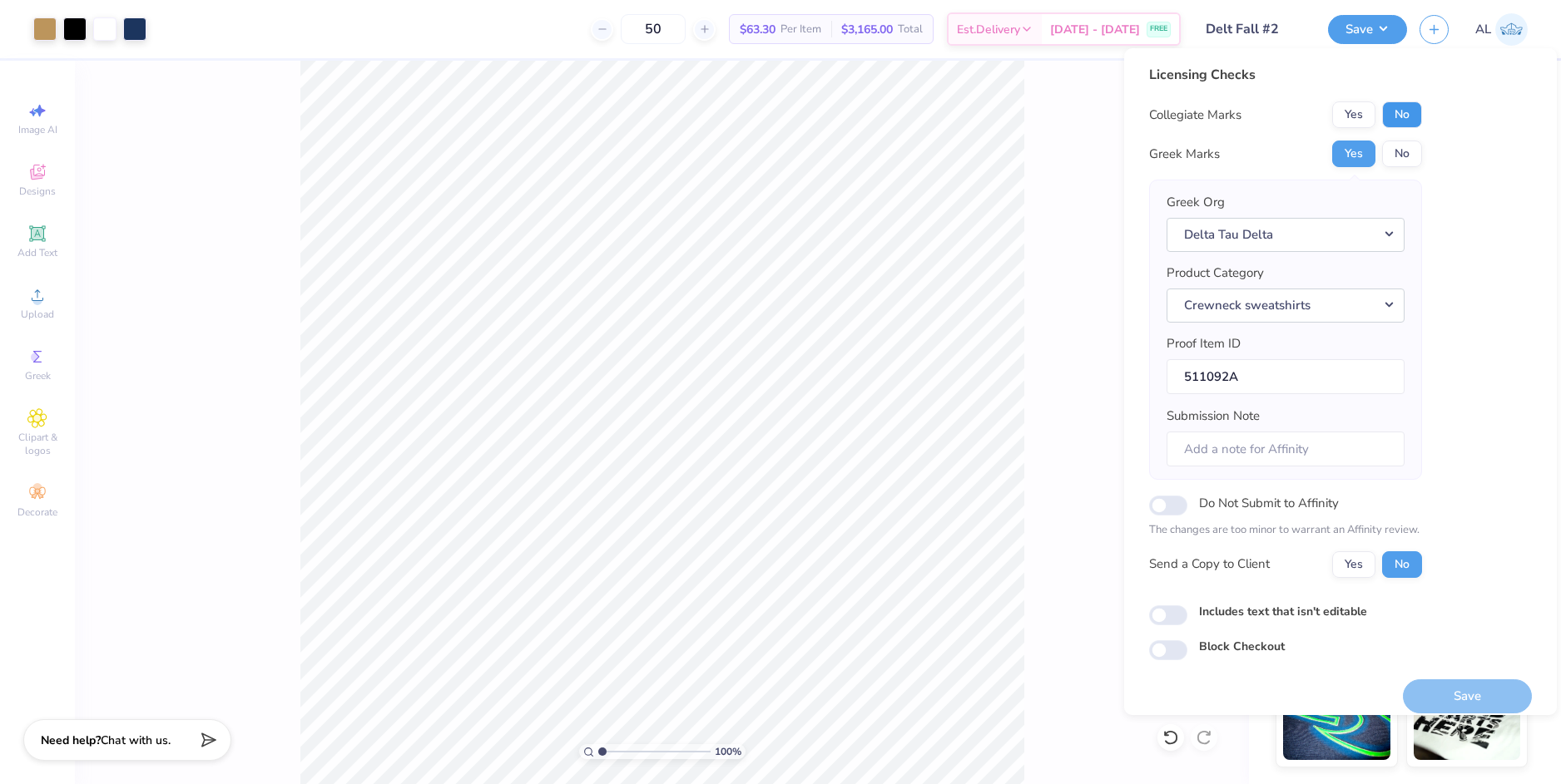
click at [1402, 113] on button "No" at bounding box center [1401, 115] width 40 height 27
click at [1367, 576] on button "Yes" at bounding box center [1353, 565] width 43 height 27
click at [1453, 699] on button "Save" at bounding box center [1467, 696] width 129 height 34
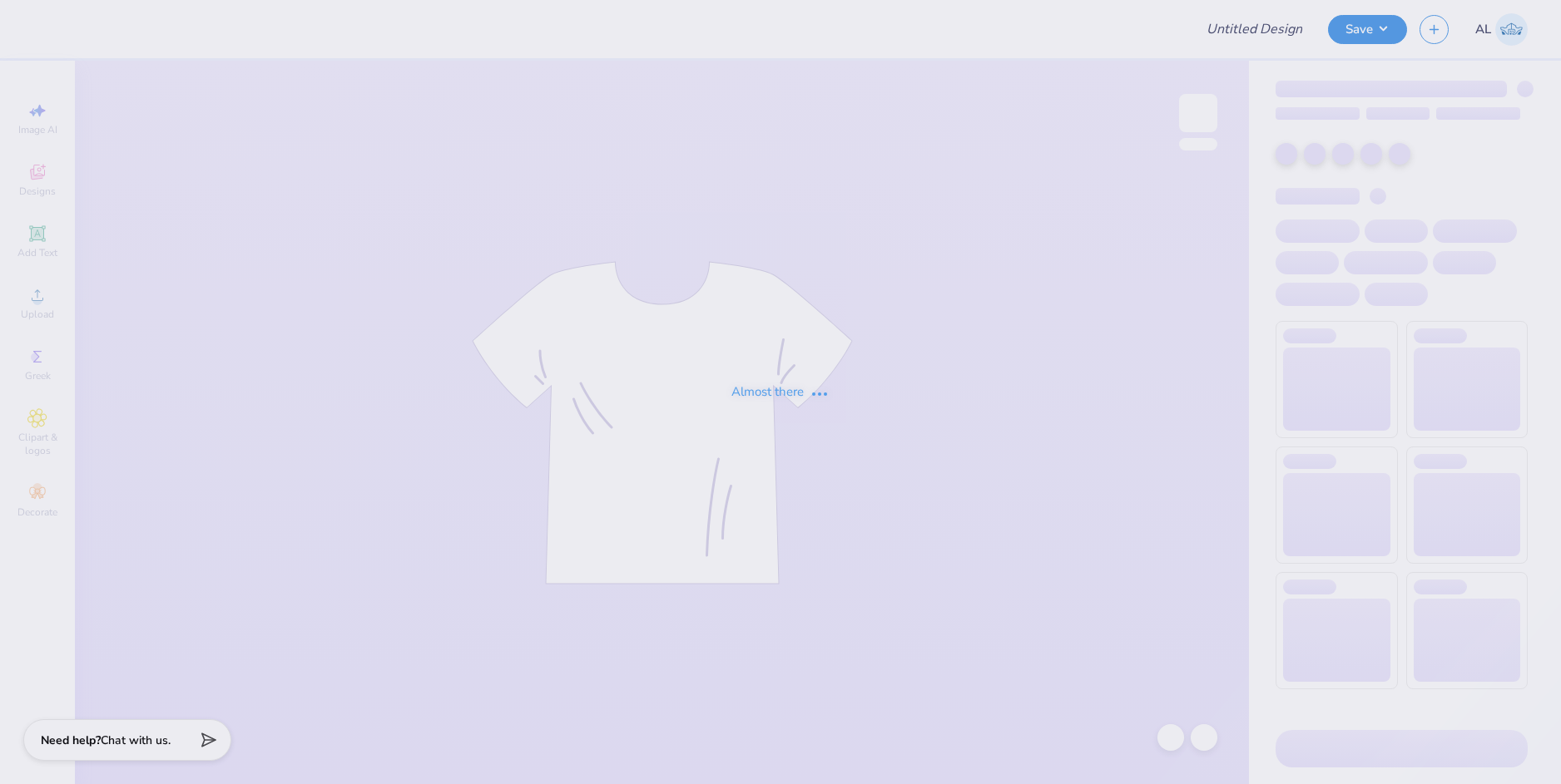
type input "Fall Drop Sweatshirt Option 1"
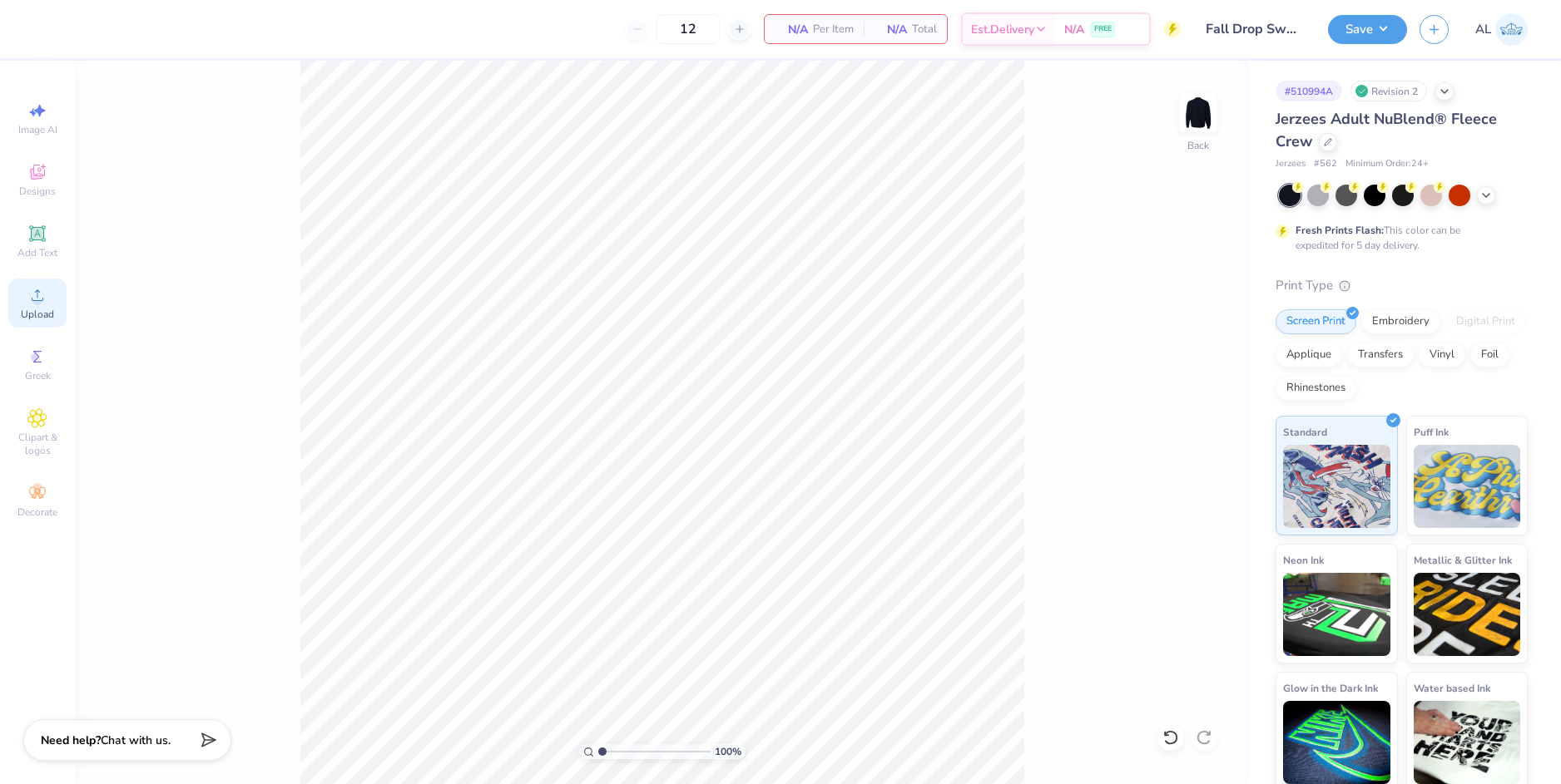
drag, startPoint x: 38, startPoint y: 312, endPoint x: 46, endPoint y: 308, distance: 8.9
click at [38, 312] on span "Upload" at bounding box center [37, 314] width 33 height 13
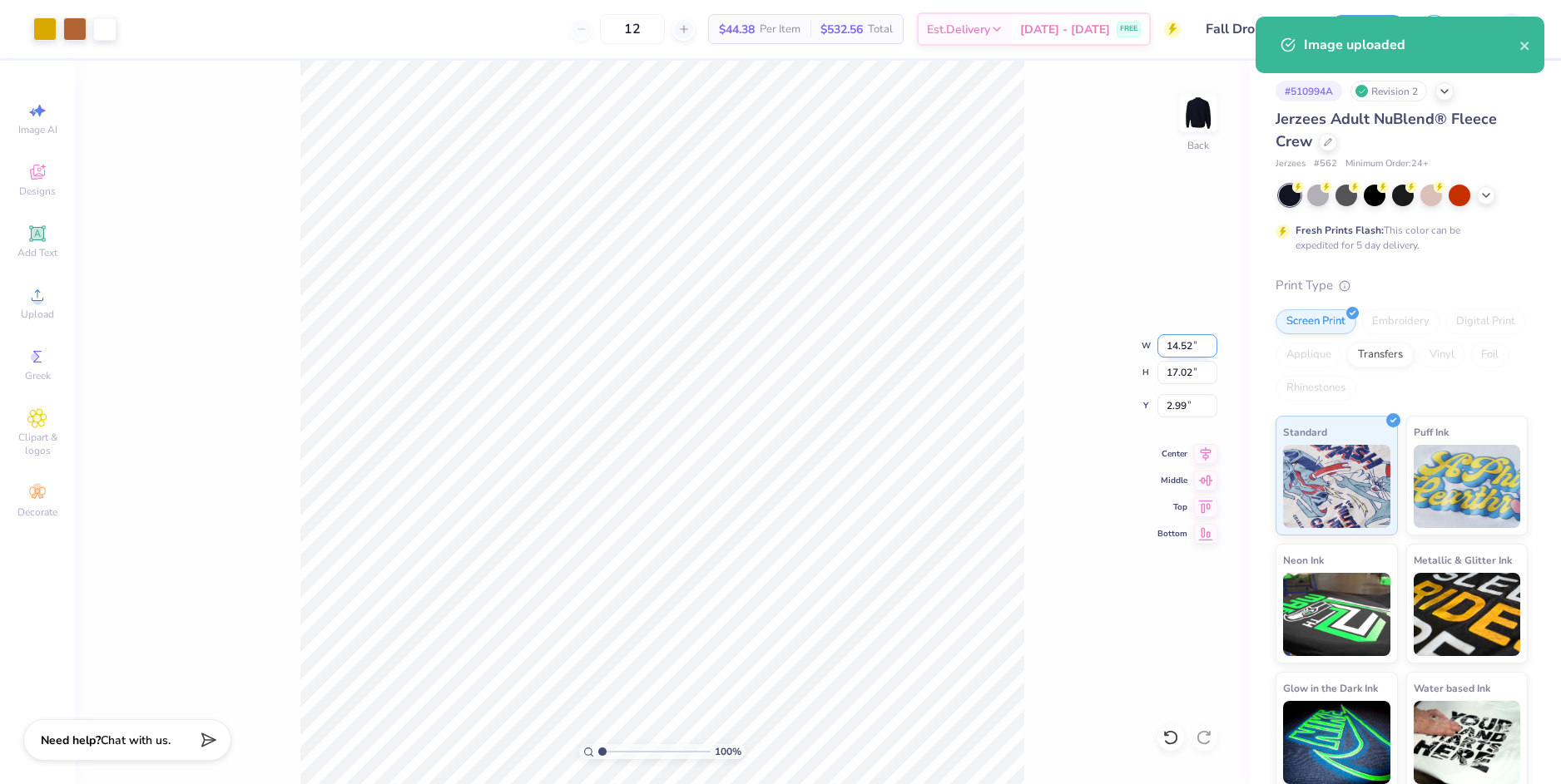
click at [1171, 344] on input "14.52" at bounding box center [1187, 346] width 60 height 23
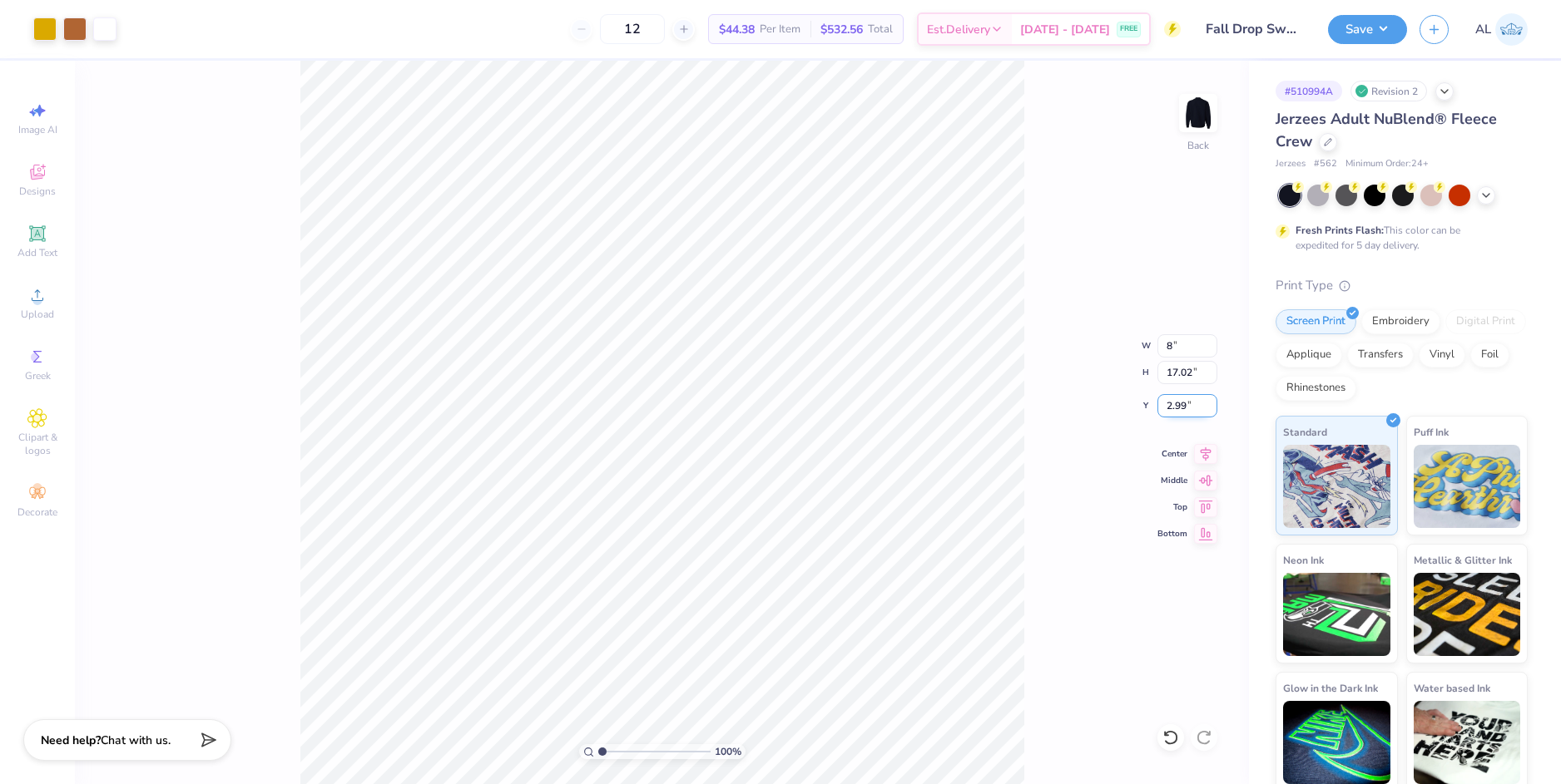
click at [1188, 407] on input "2.99" at bounding box center [1187, 406] width 60 height 23
type input "8.00"
type input "9.37"
click at [1174, 404] on input "6.81" at bounding box center [1187, 406] width 60 height 23
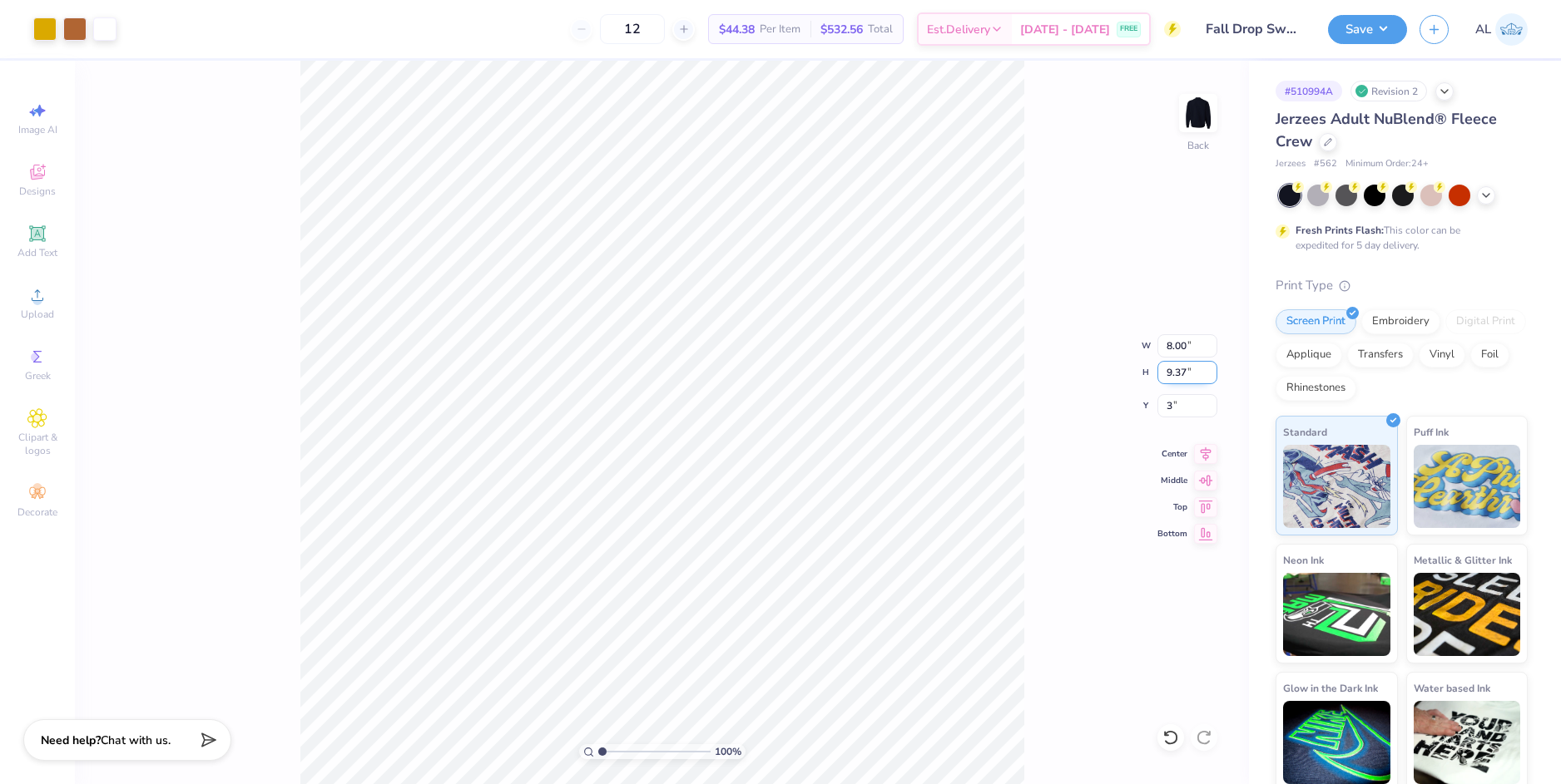
click at [1179, 375] on input "9.37" at bounding box center [1187, 372] width 60 height 23
type input "3.00"
click at [1205, 452] on icon at bounding box center [1206, 452] width 23 height 20
click at [1208, 453] on icon at bounding box center [1206, 451] width 11 height 14
click at [1362, 38] on button "Save" at bounding box center [1367, 27] width 79 height 29
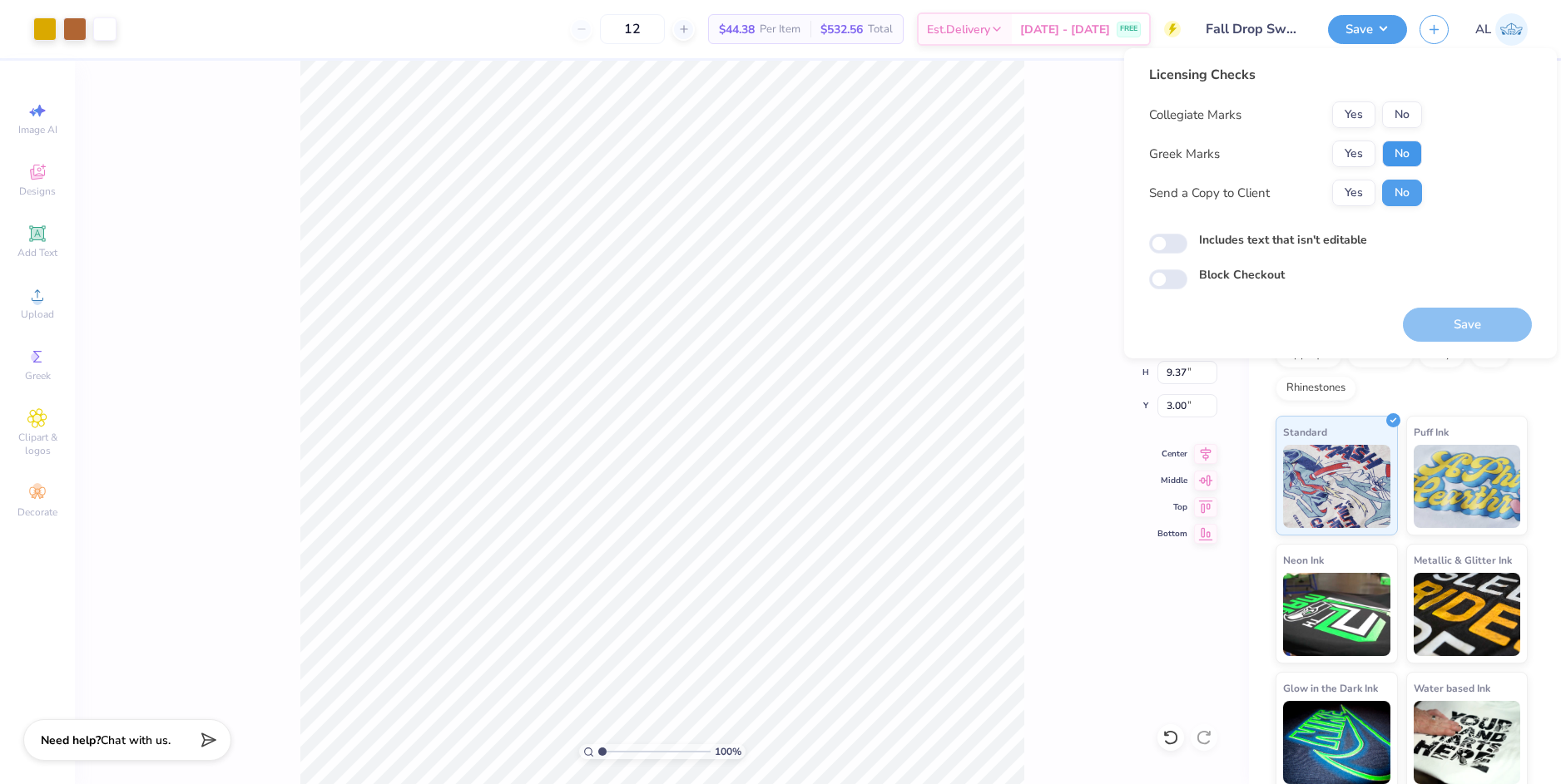
click at [1396, 156] on button "No" at bounding box center [1401, 154] width 40 height 27
click at [1398, 115] on button "No" at bounding box center [1401, 115] width 40 height 27
click at [1358, 190] on button "Yes" at bounding box center [1353, 193] width 43 height 27
click at [1447, 319] on button "Save" at bounding box center [1467, 325] width 129 height 34
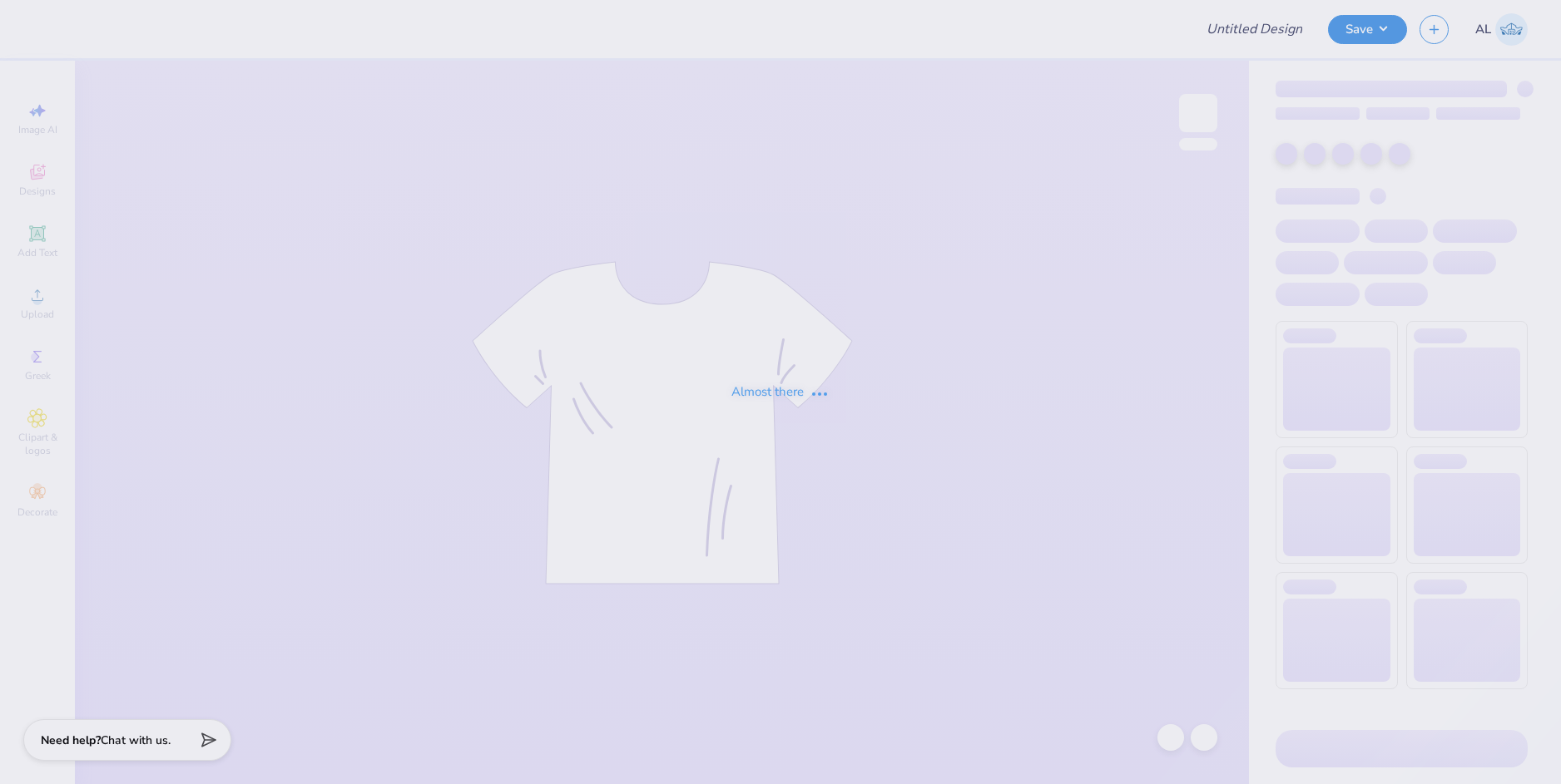
type input "[PERSON_NAME] : [GEOGRAPHIC_DATA]"
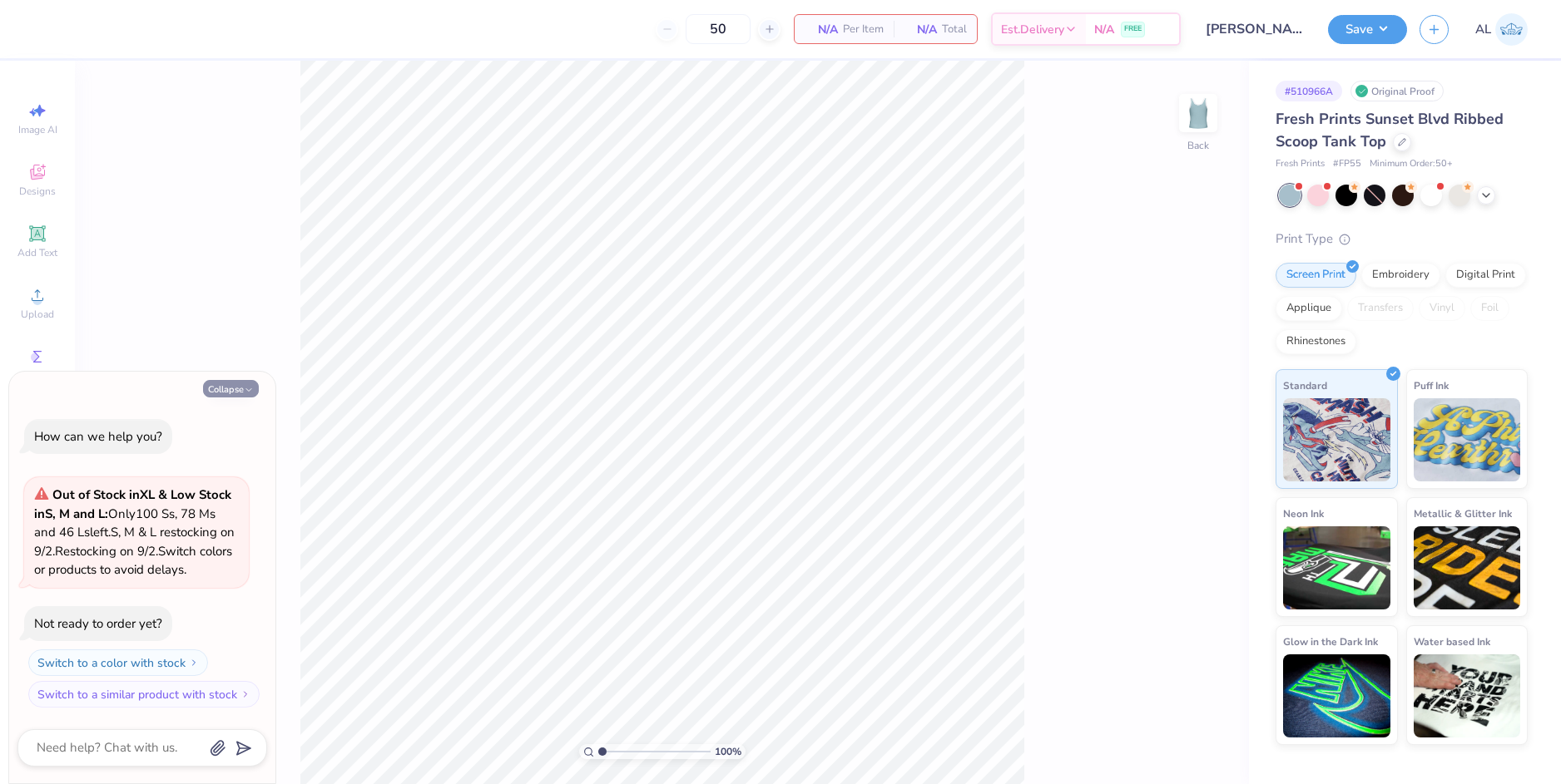
click at [222, 394] on button "Collapse" at bounding box center [230, 389] width 55 height 18
type textarea "x"
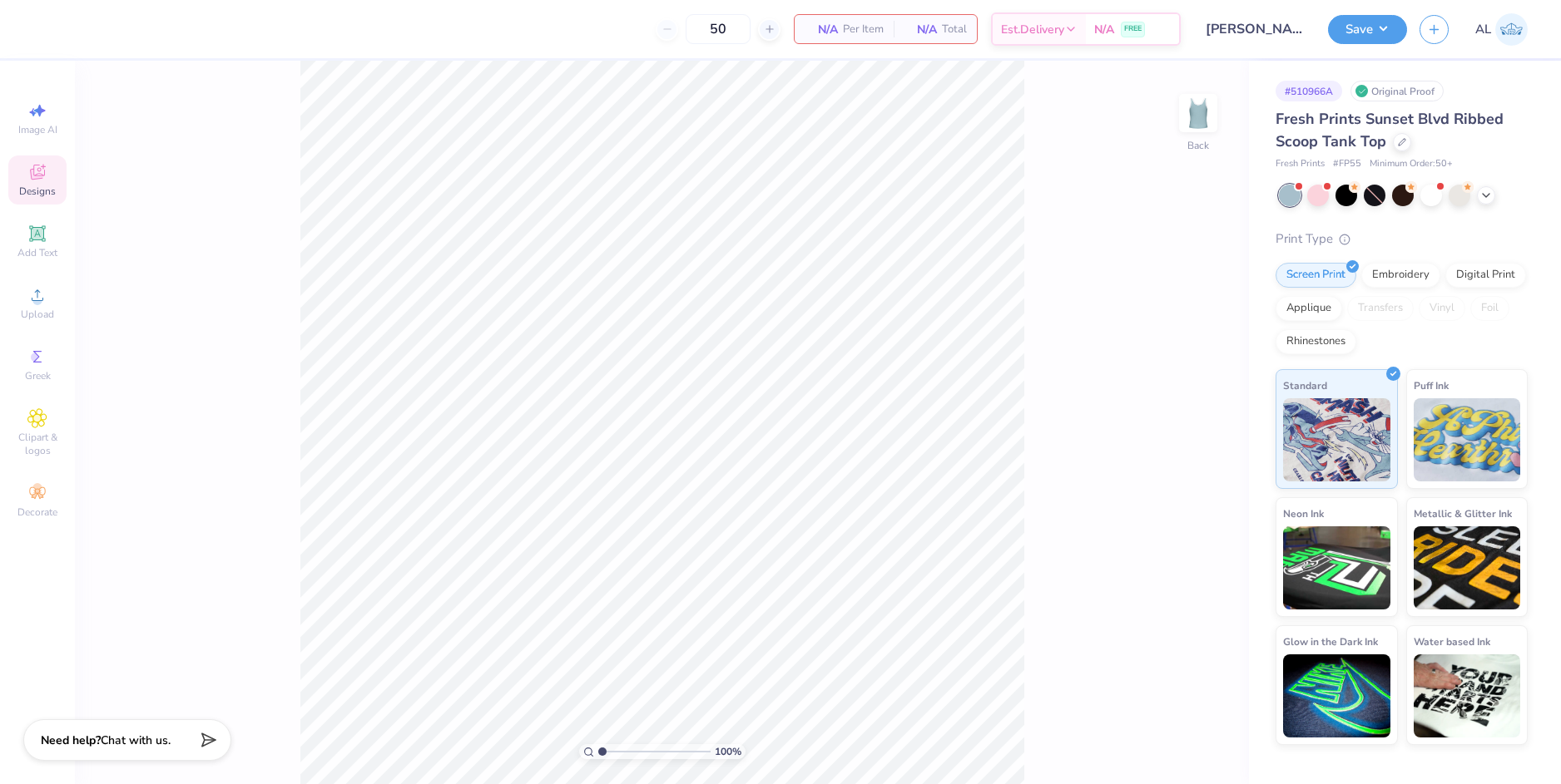
click at [39, 178] on icon at bounding box center [37, 174] width 13 height 11
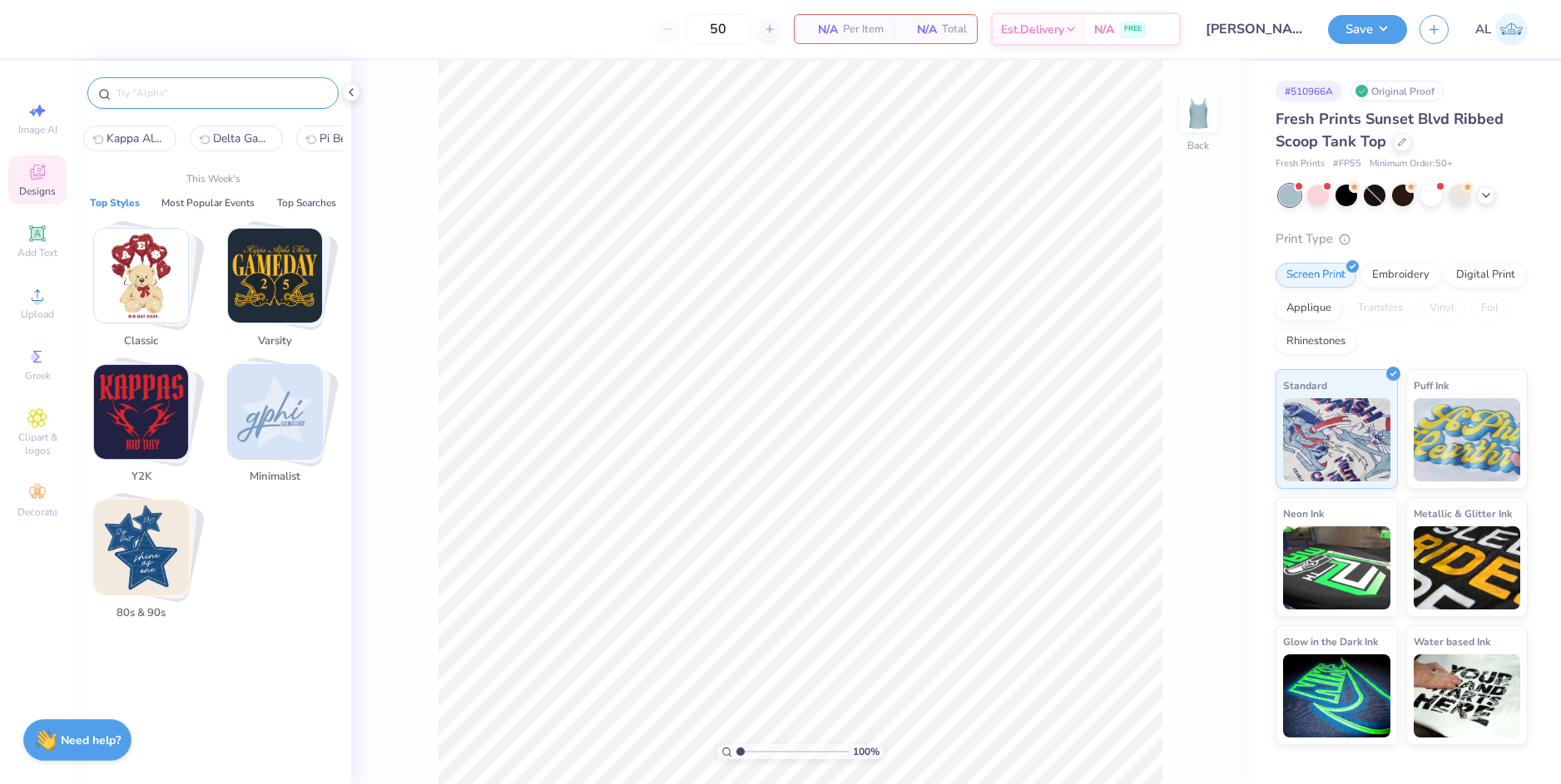
click at [185, 96] on input "text" at bounding box center [221, 93] width 213 height 17
paste input "Alpha Xi Delta Elegant Flower on Floral Vase Bouquet Drawing PR Tank"
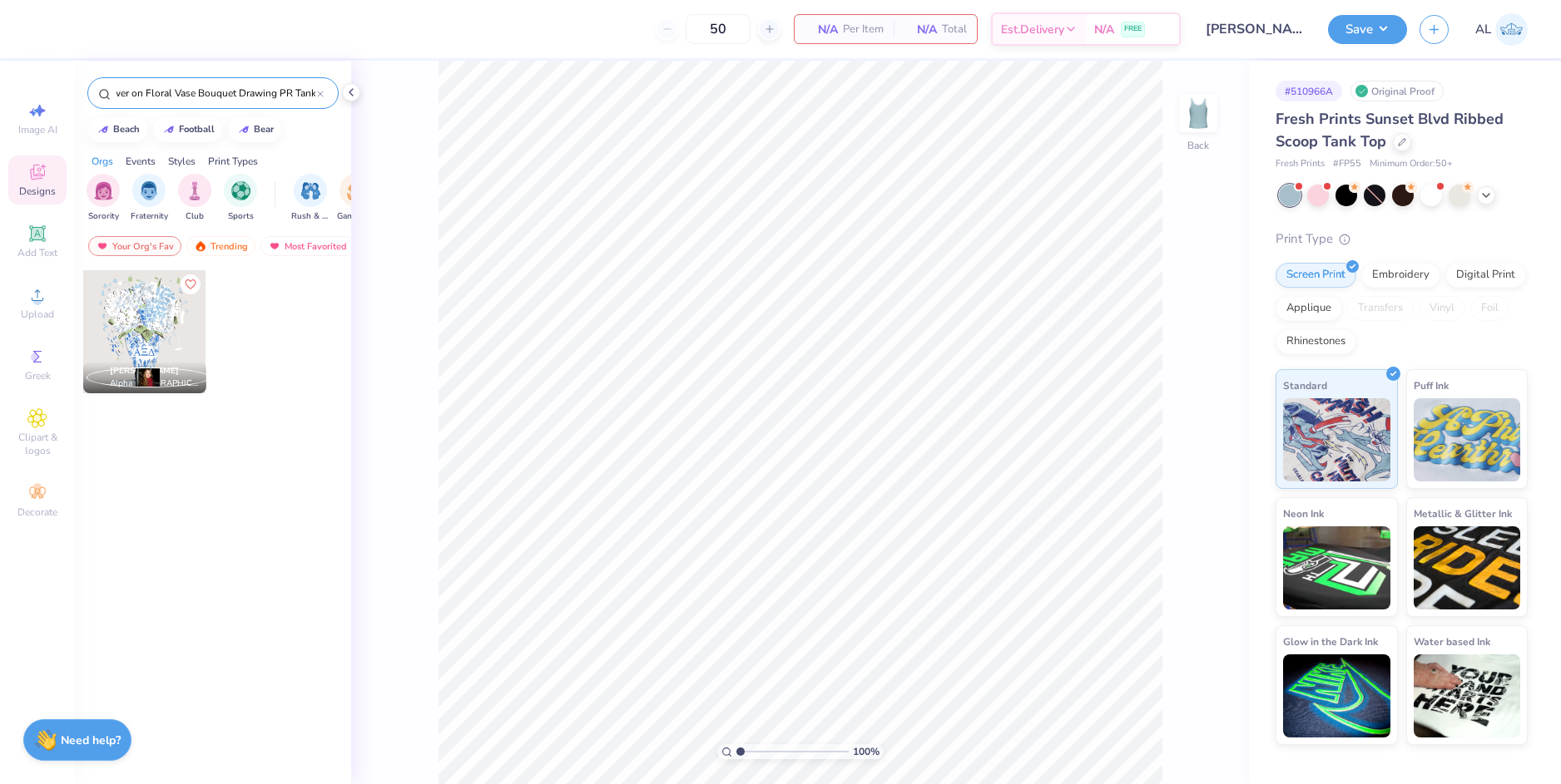
type input "Alpha Xi Delta Elegant Flower on Floral Vase Bouquet Drawing PR Tank"
click at [150, 336] on div at bounding box center [145, 332] width 123 height 123
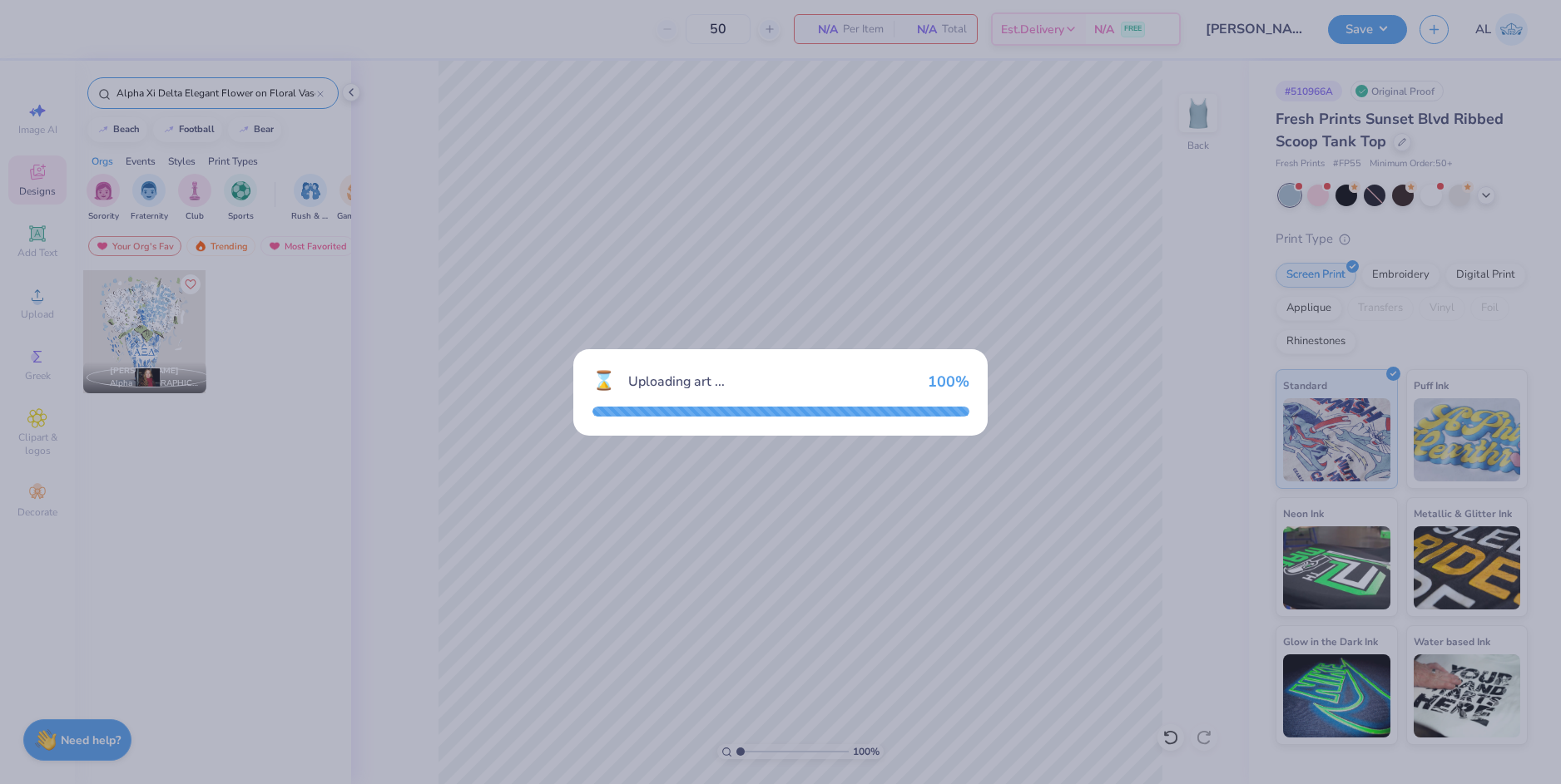
click at [906, 520] on div "⌛ Uploading art ... 100 %" at bounding box center [780, 392] width 1561 height 784
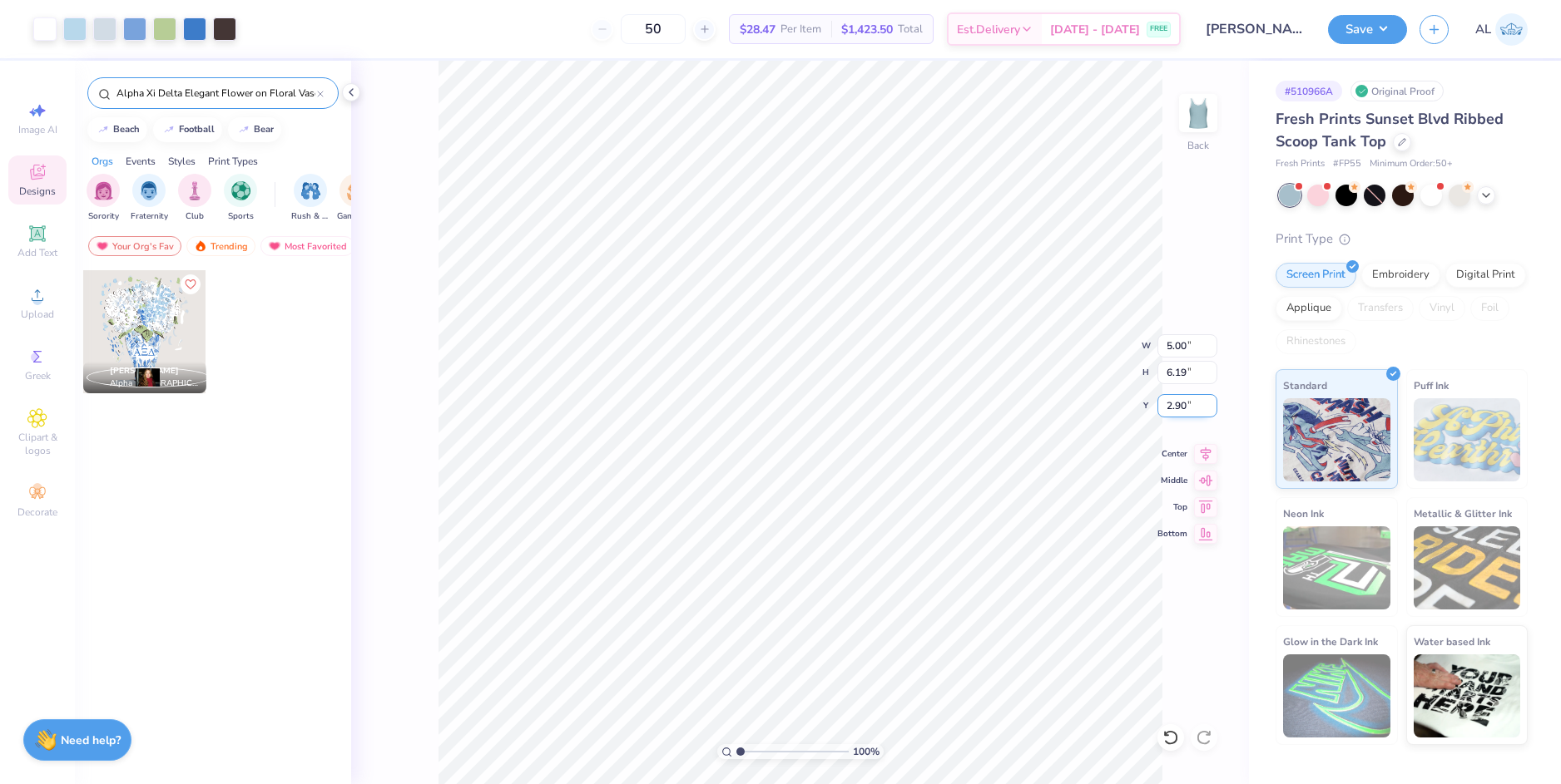
click at [1177, 409] on input "2.90" at bounding box center [1187, 406] width 60 height 23
type input "2"
click at [1177, 374] on input "6.19" at bounding box center [1187, 372] width 60 height 23
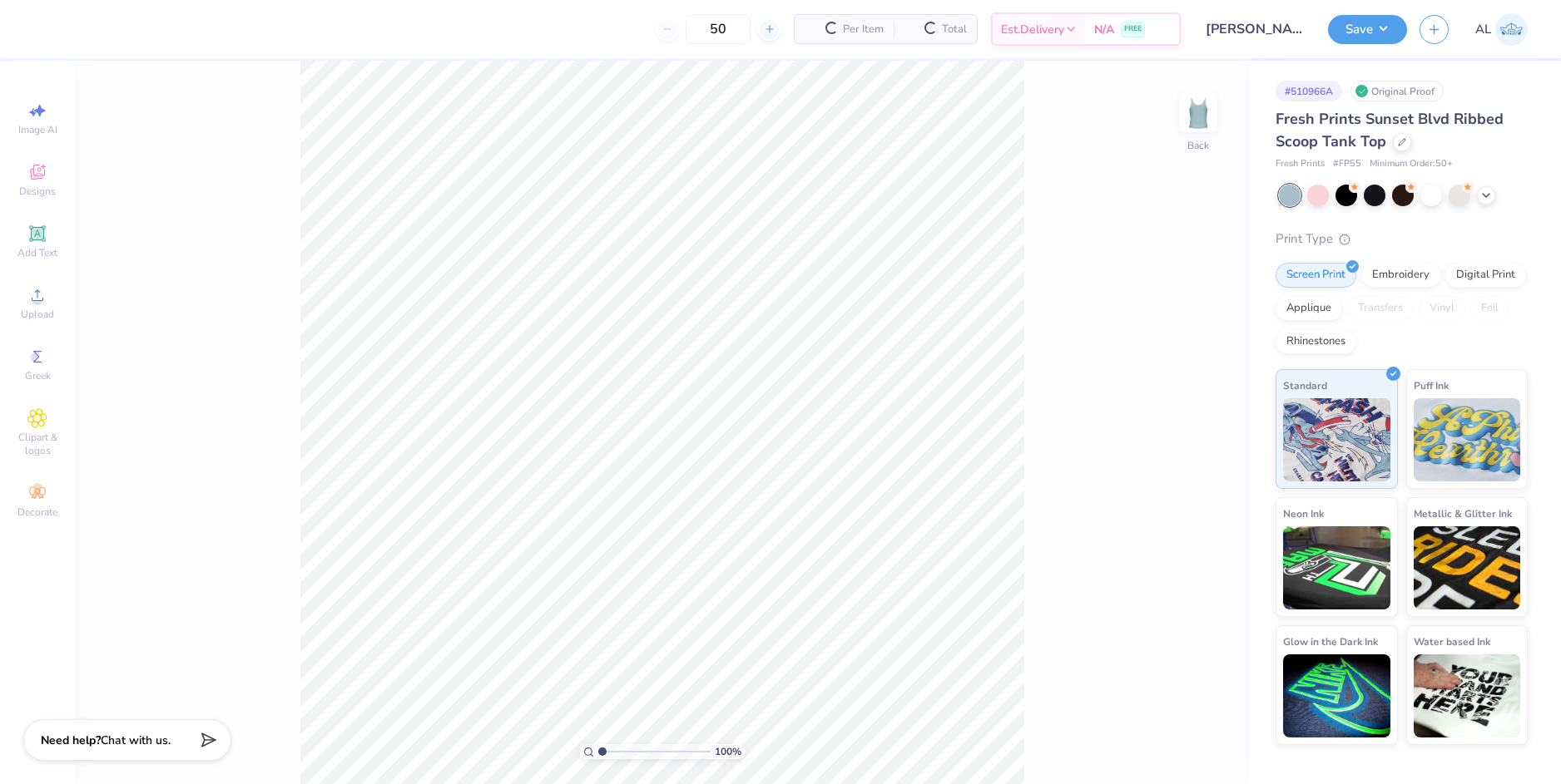
type input "50"
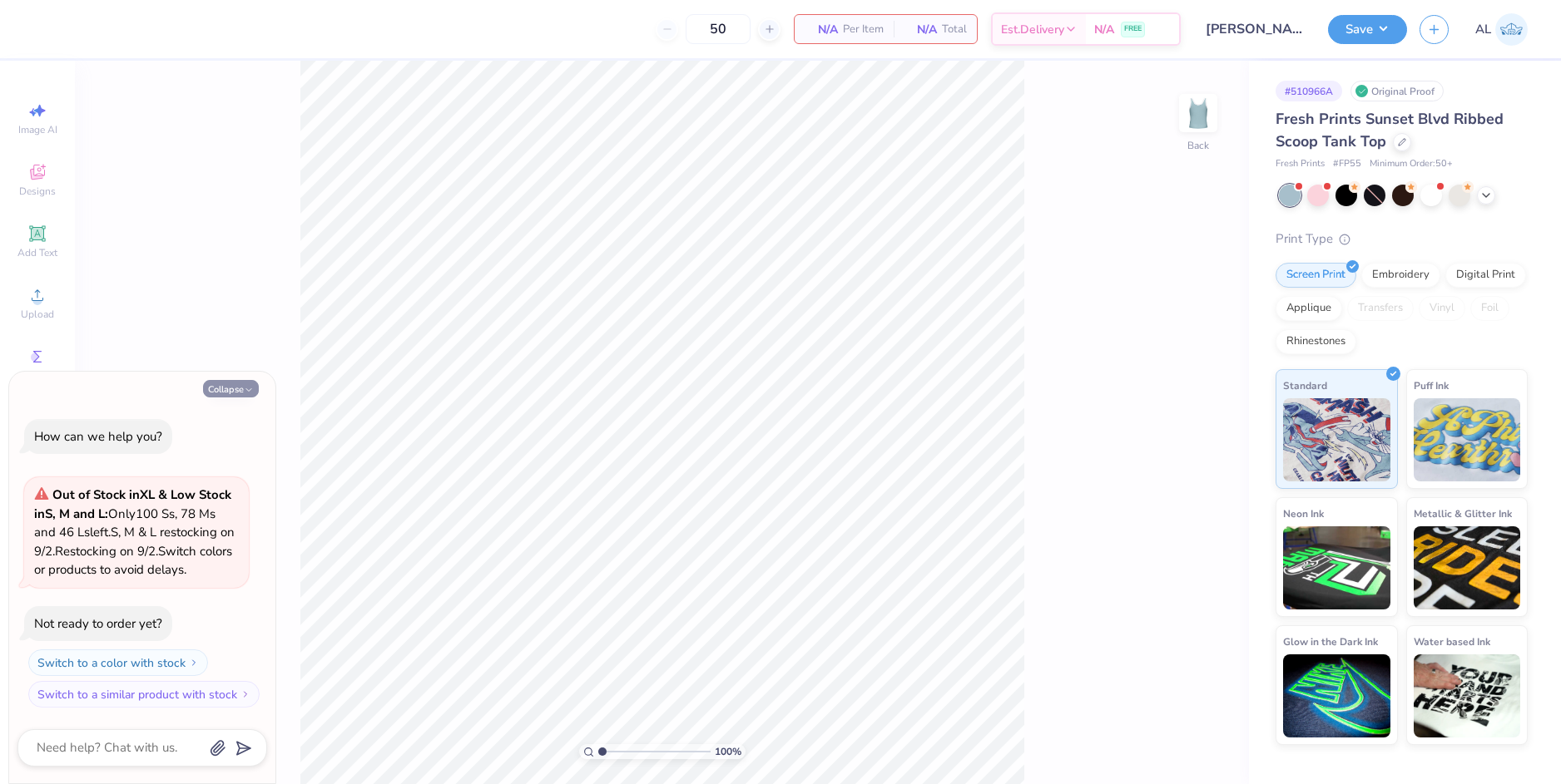
drag, startPoint x: 231, startPoint y: 395, endPoint x: 239, endPoint y: 383, distance: 14.4
click at [232, 395] on button "Collapse" at bounding box center [230, 389] width 55 height 18
type textarea "x"
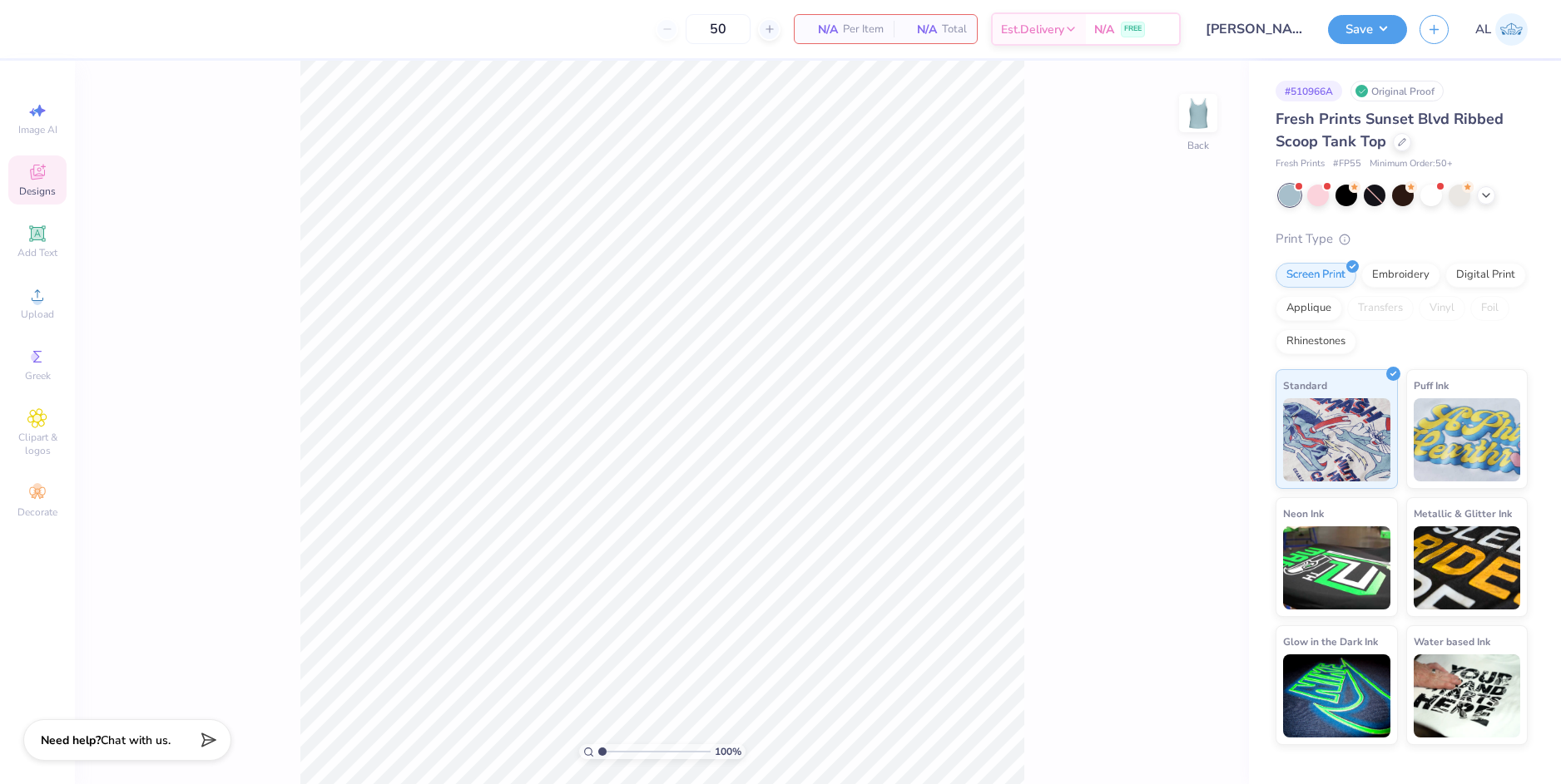
click at [38, 187] on span "Designs" at bounding box center [37, 191] width 37 height 13
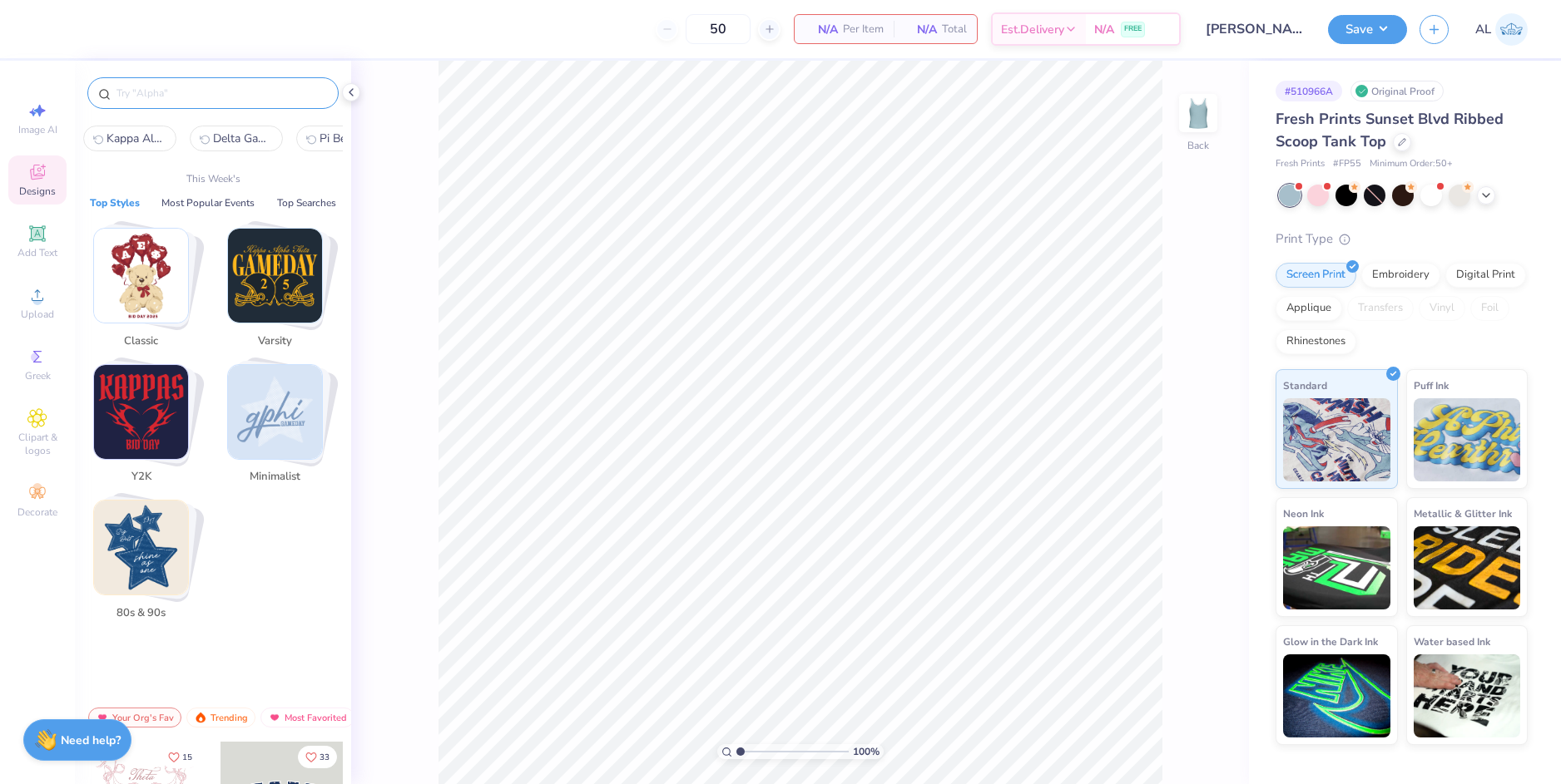
click at [197, 89] on input "text" at bounding box center [221, 93] width 213 height 17
paste input "Alpha Xi Delta Elegant Flower on Floral Vase Bouquet Drawing PR Tank"
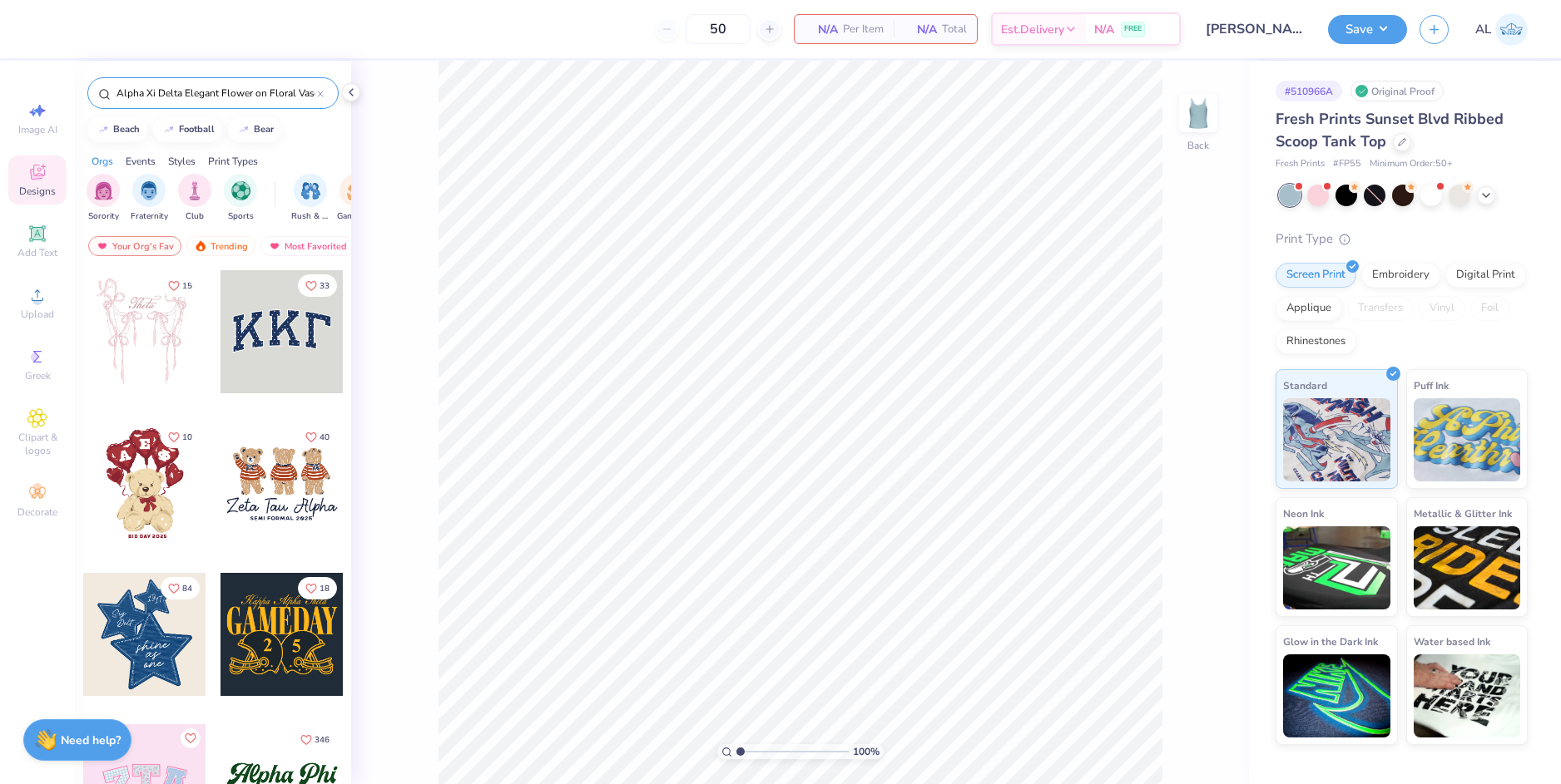
scroll to position [0, 124]
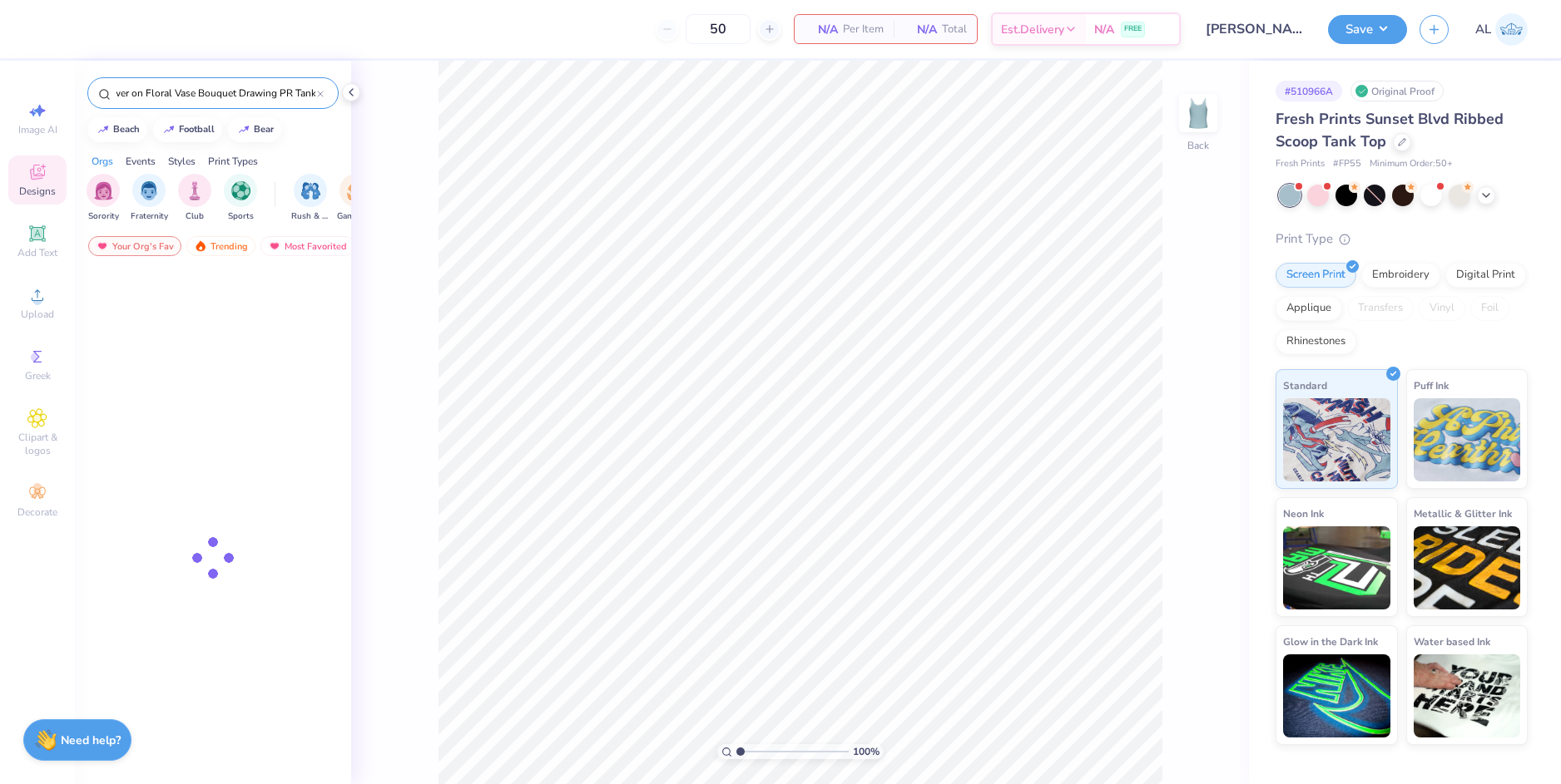
type input "Alpha Xi Delta Elegant Flower on Floral Vase Bouquet Drawing PR Tank"
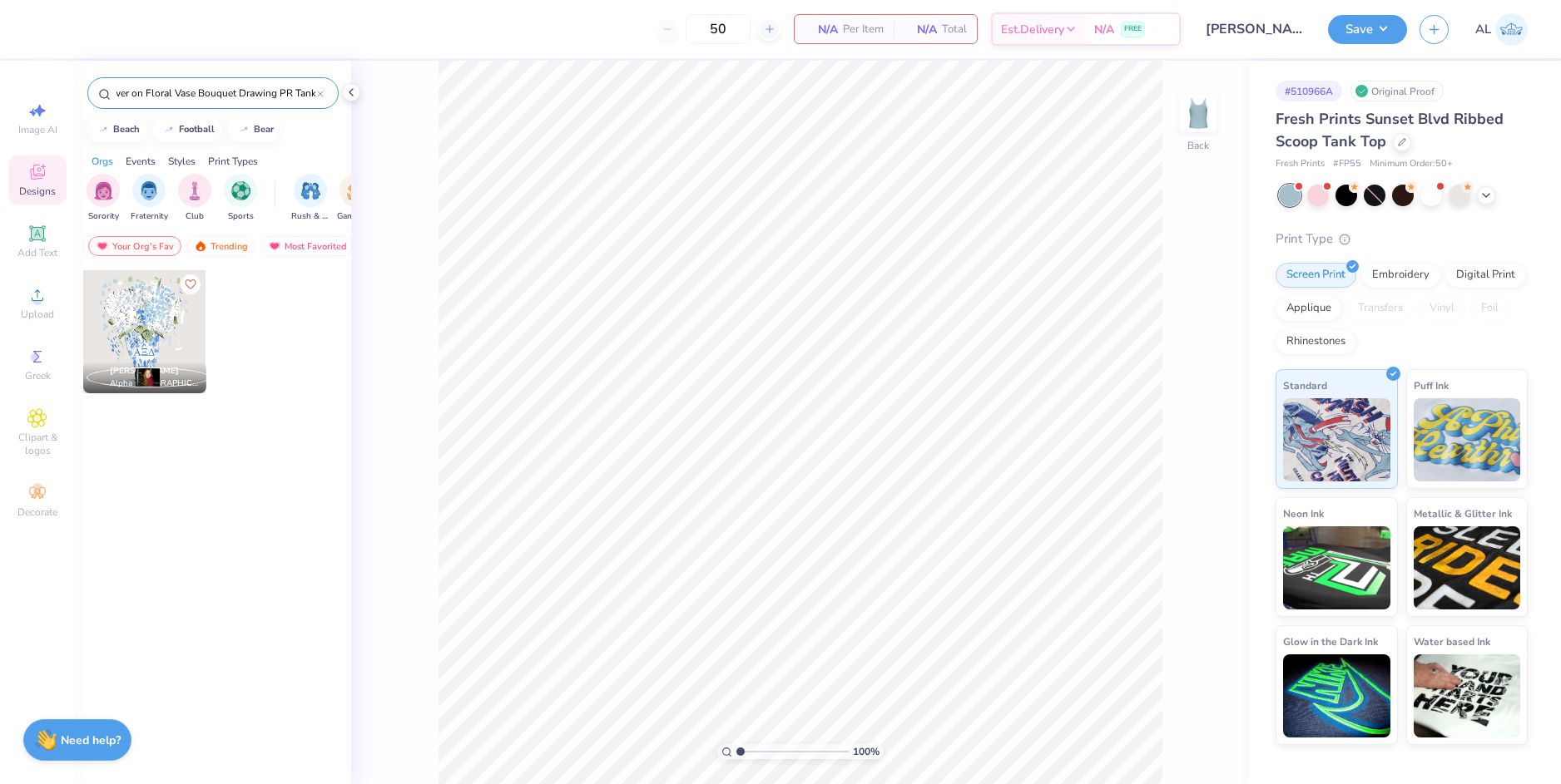
scroll to position [0, 0]
click at [180, 315] on div at bounding box center [145, 332] width 123 height 123
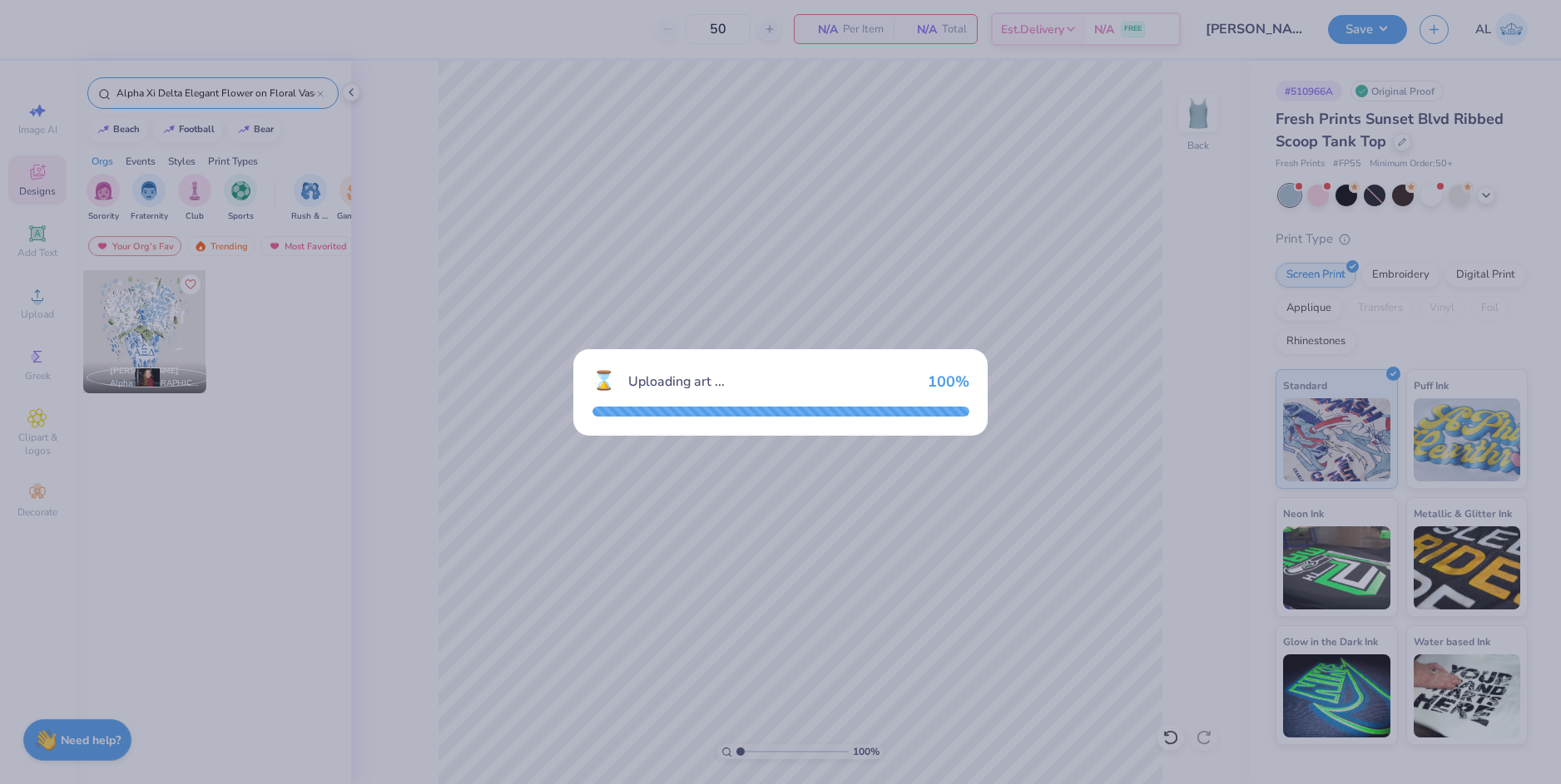
click at [829, 286] on div "⌛ Uploading art ... 100 %" at bounding box center [780, 392] width 1561 height 784
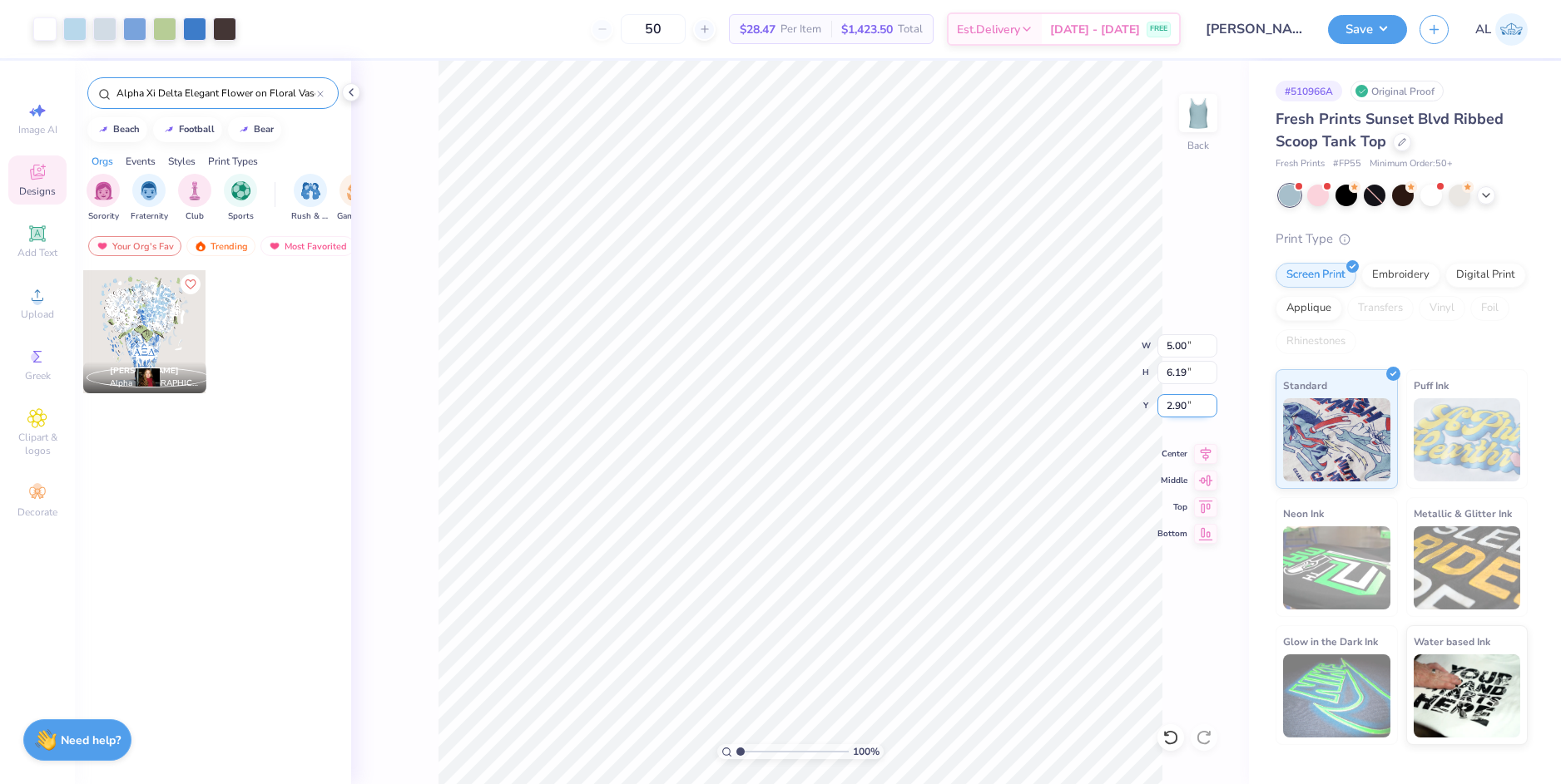
click at [1165, 406] on input "2.90" at bounding box center [1187, 406] width 60 height 23
type input "2"
click at [1184, 372] on input "6.19" at bounding box center [1187, 372] width 60 height 23
click at [1181, 344] on input "5.00" at bounding box center [1187, 346] width 60 height 23
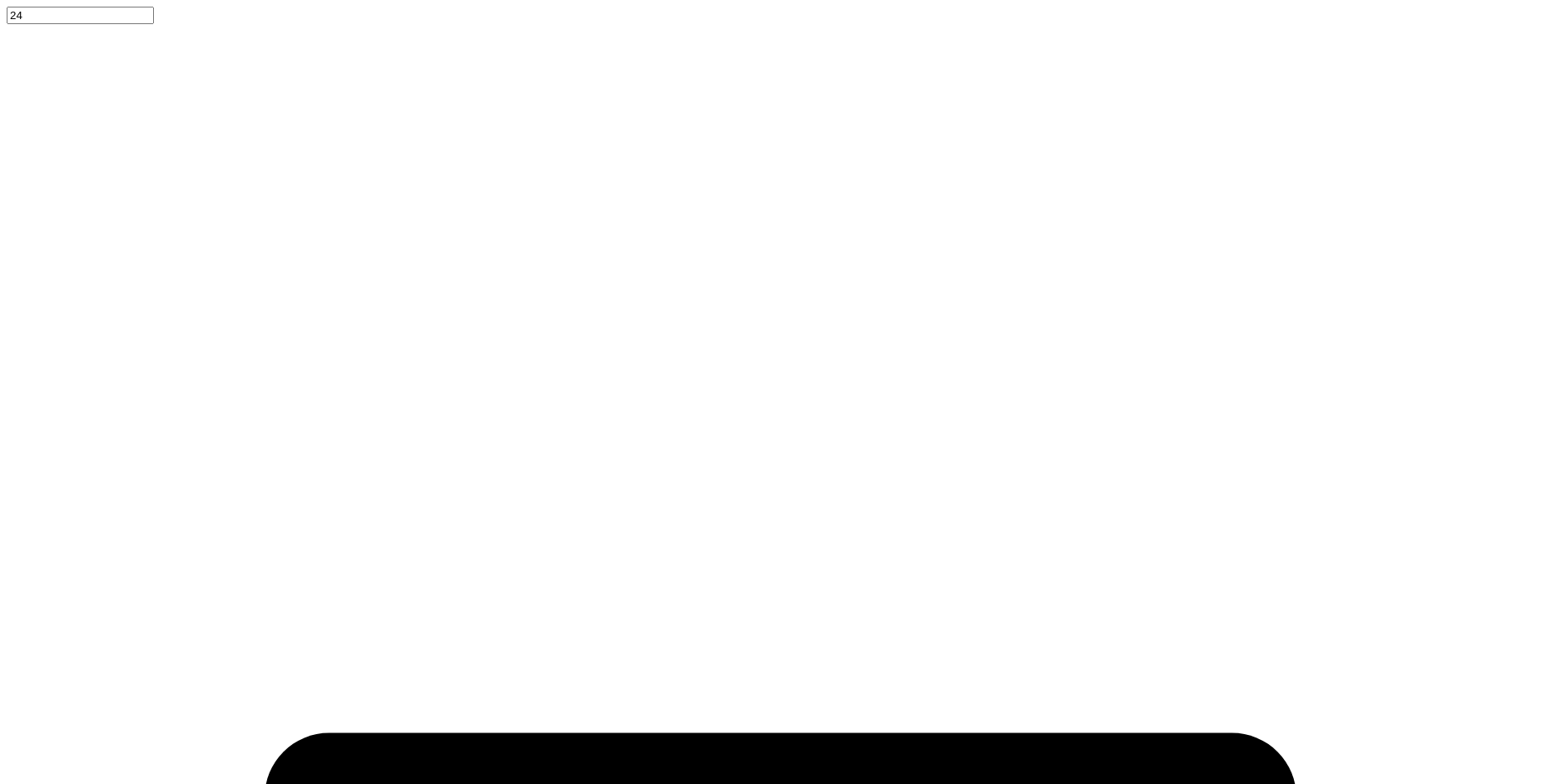
type input "50"
type textarea "x"
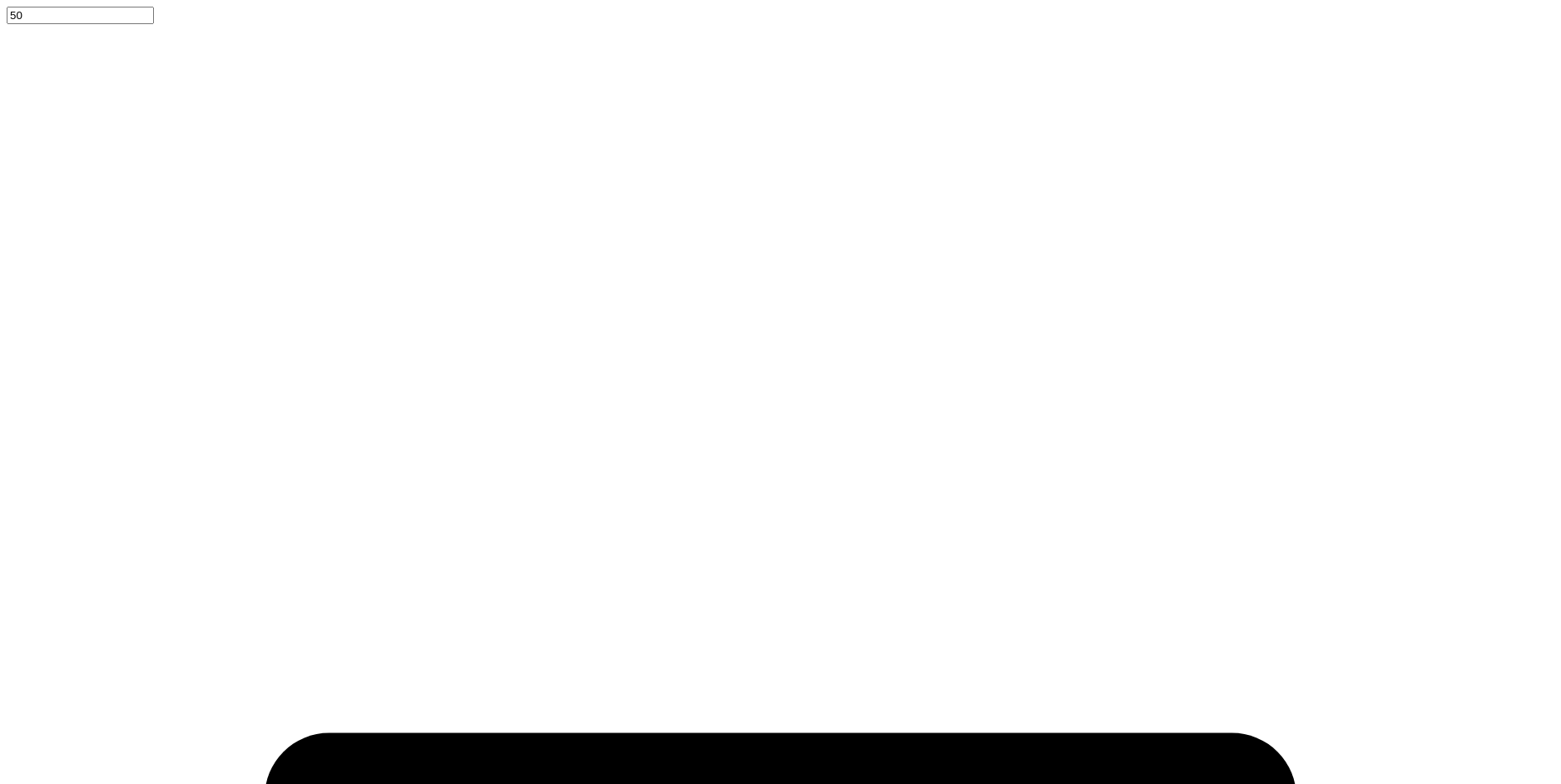
paste input "Alpha Xi Delta Elegant Flower on Floral Vase Bouquet Drawing PR Tank Copy Link"
type input "Alpha Xi Delta Elegant Flower on Floral Vase Bouquet Drawing PR Tank"
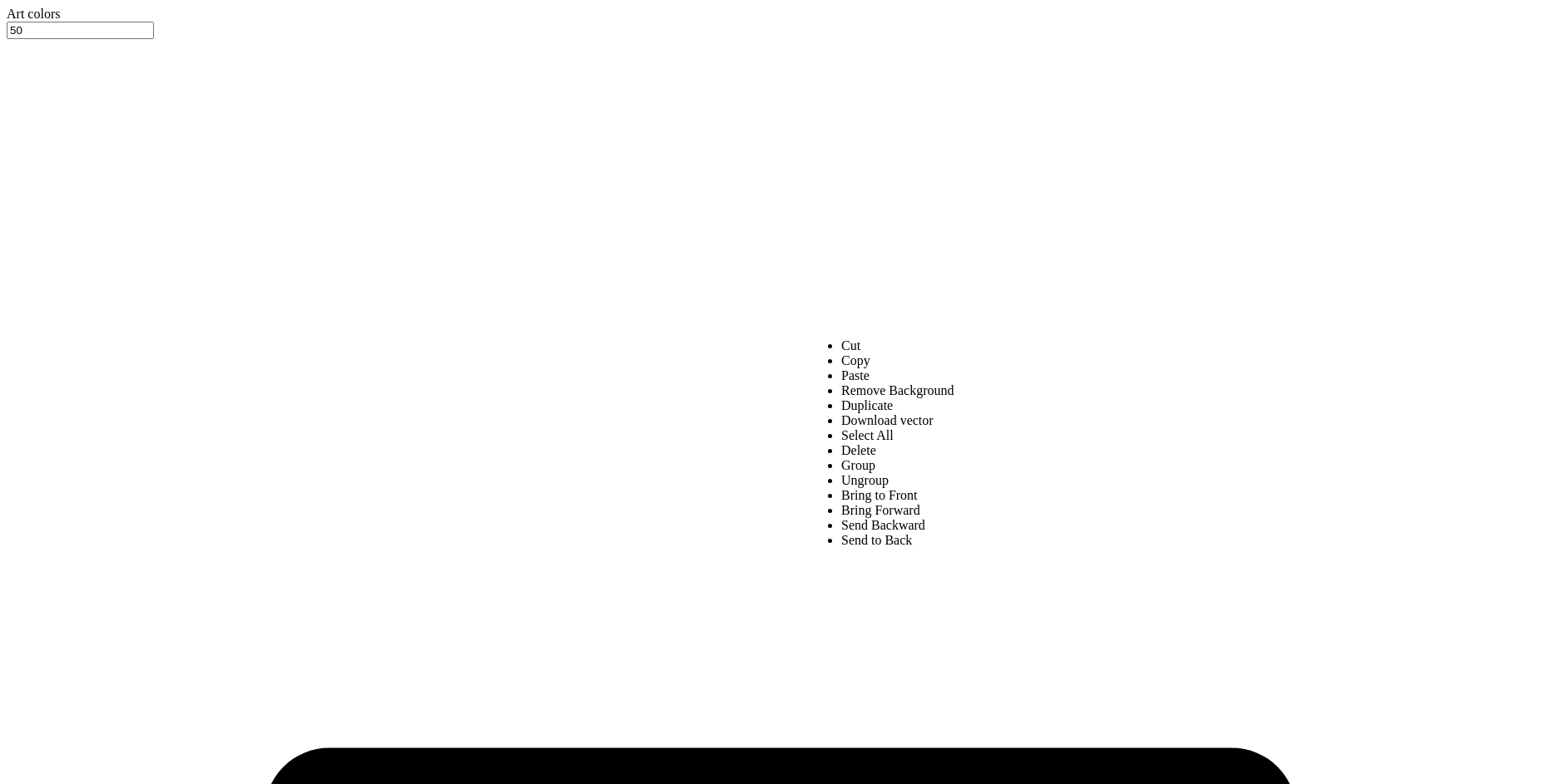
click at [841, 429] on li "Download vector" at bounding box center [897, 421] width 113 height 15
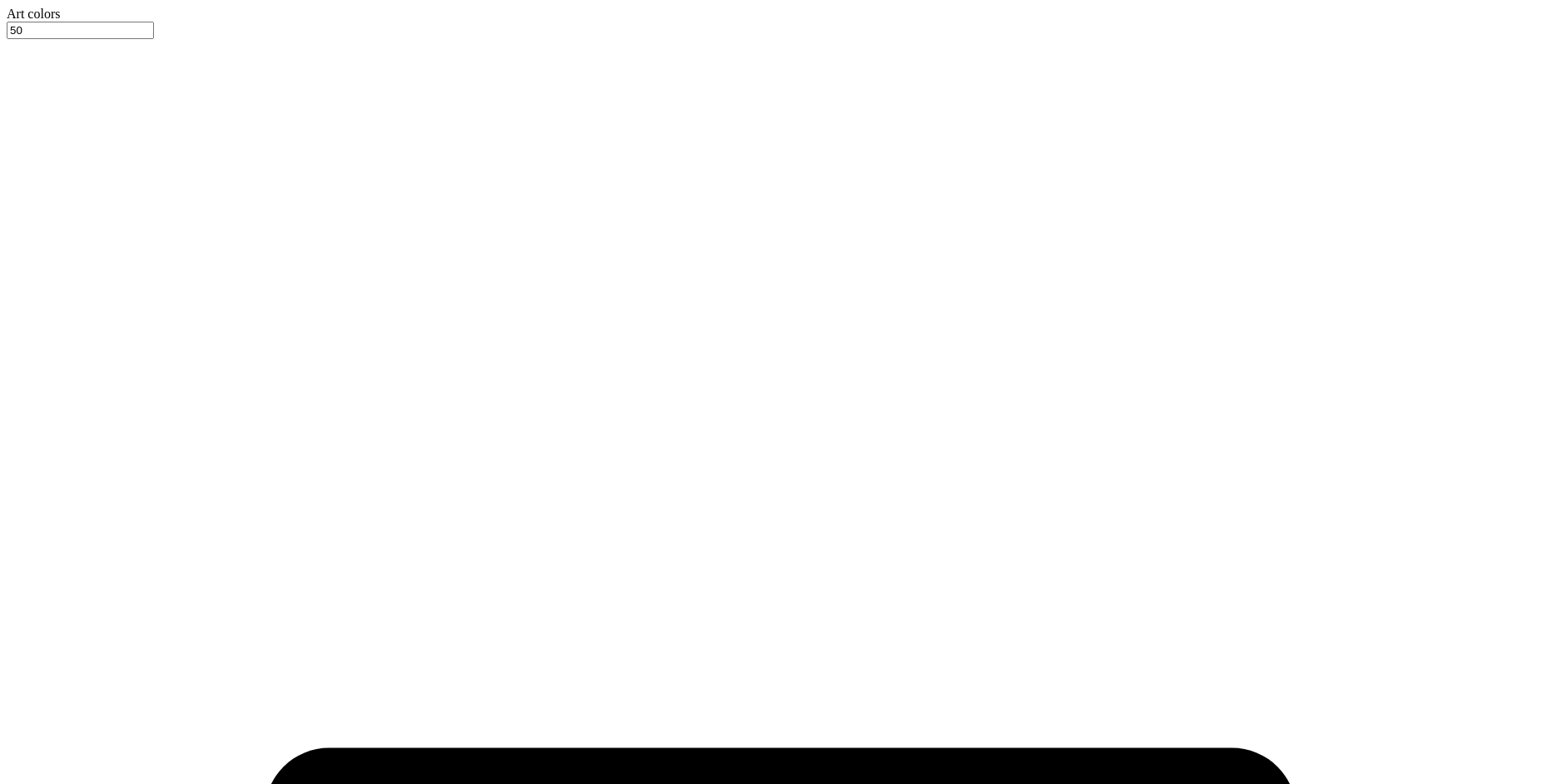
type input "5.00"
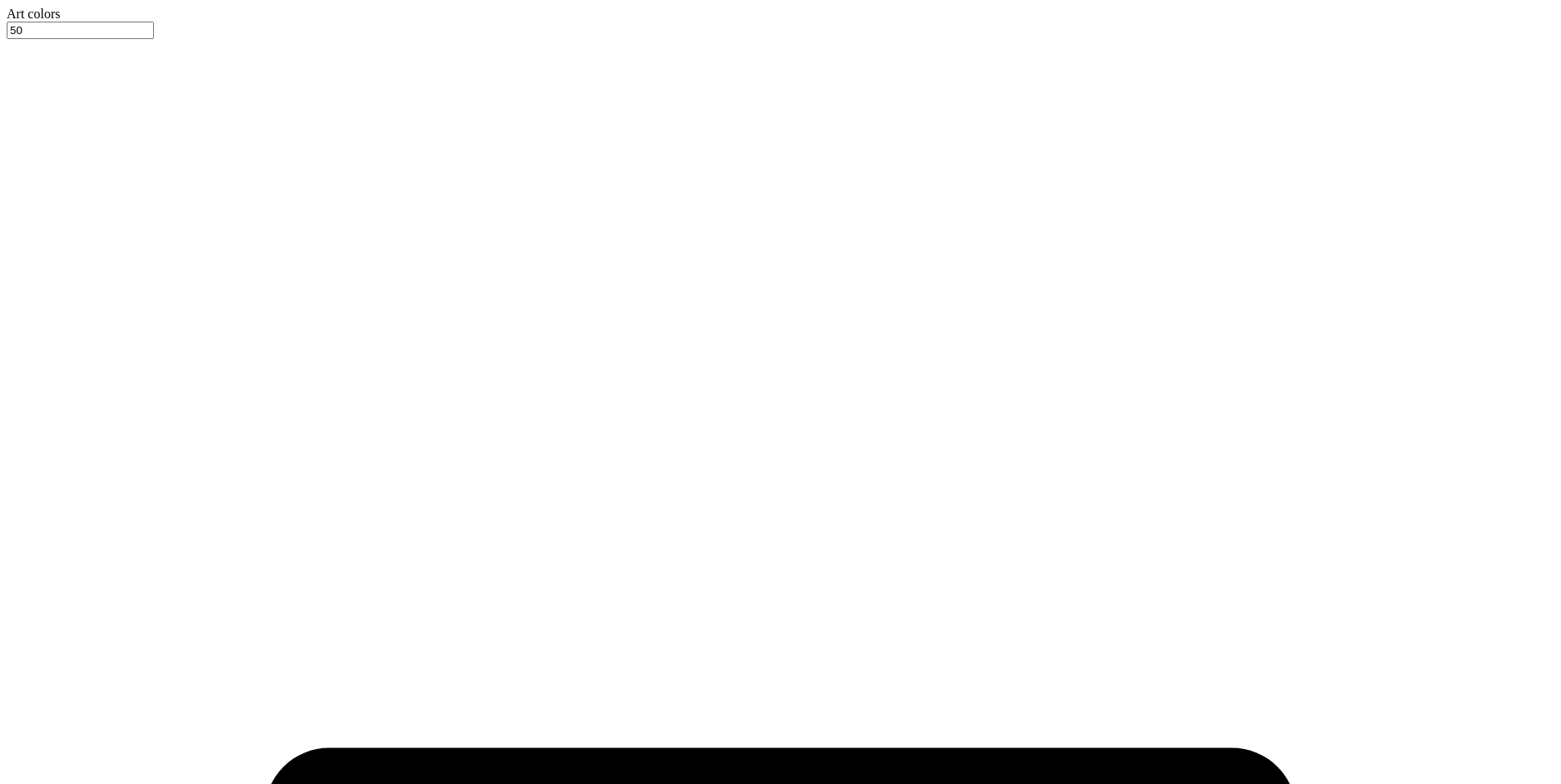
type input "6.19"
type input "1.00"
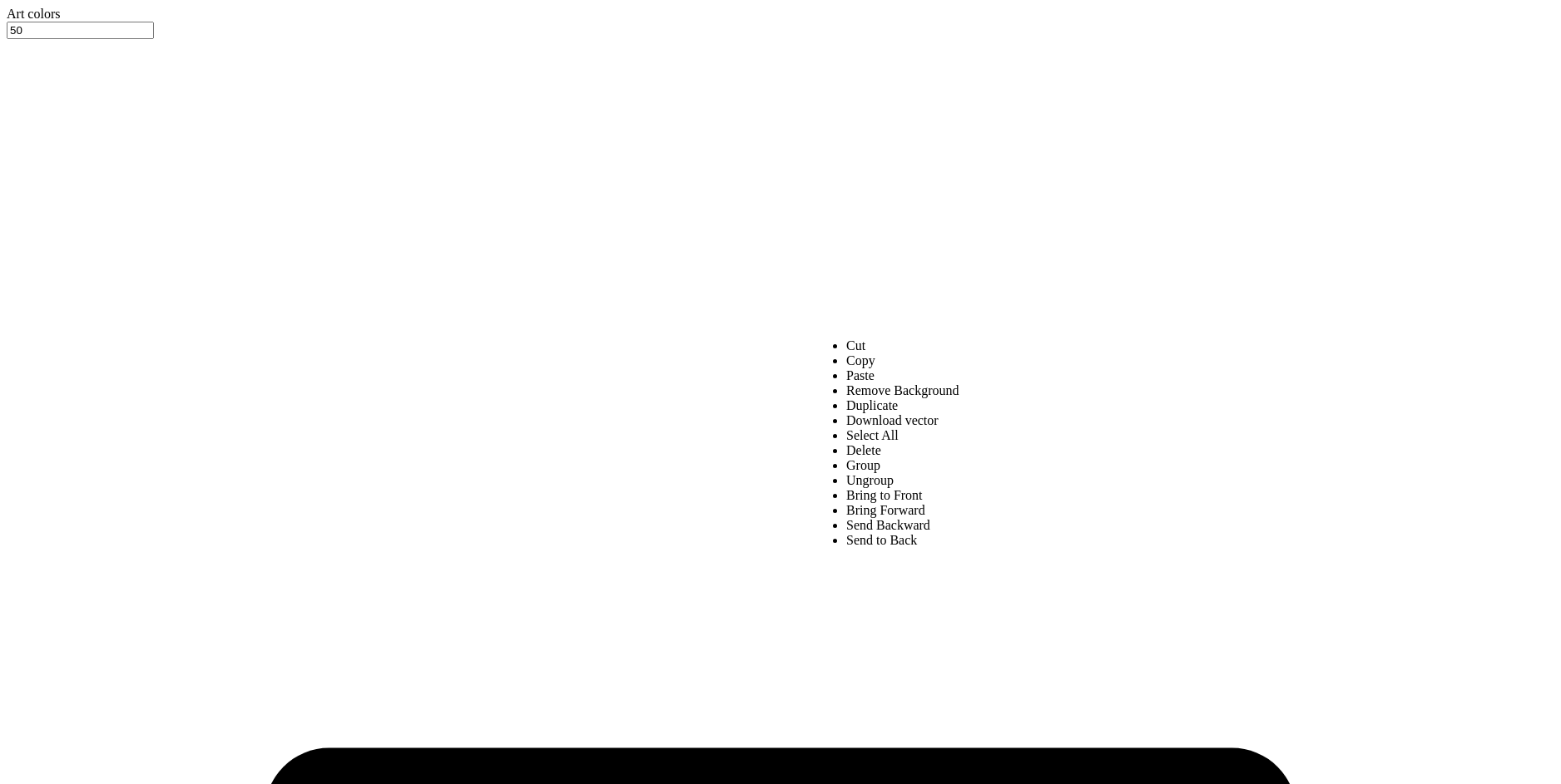
click at [876, 429] on li "Download vector" at bounding box center [902, 421] width 113 height 15
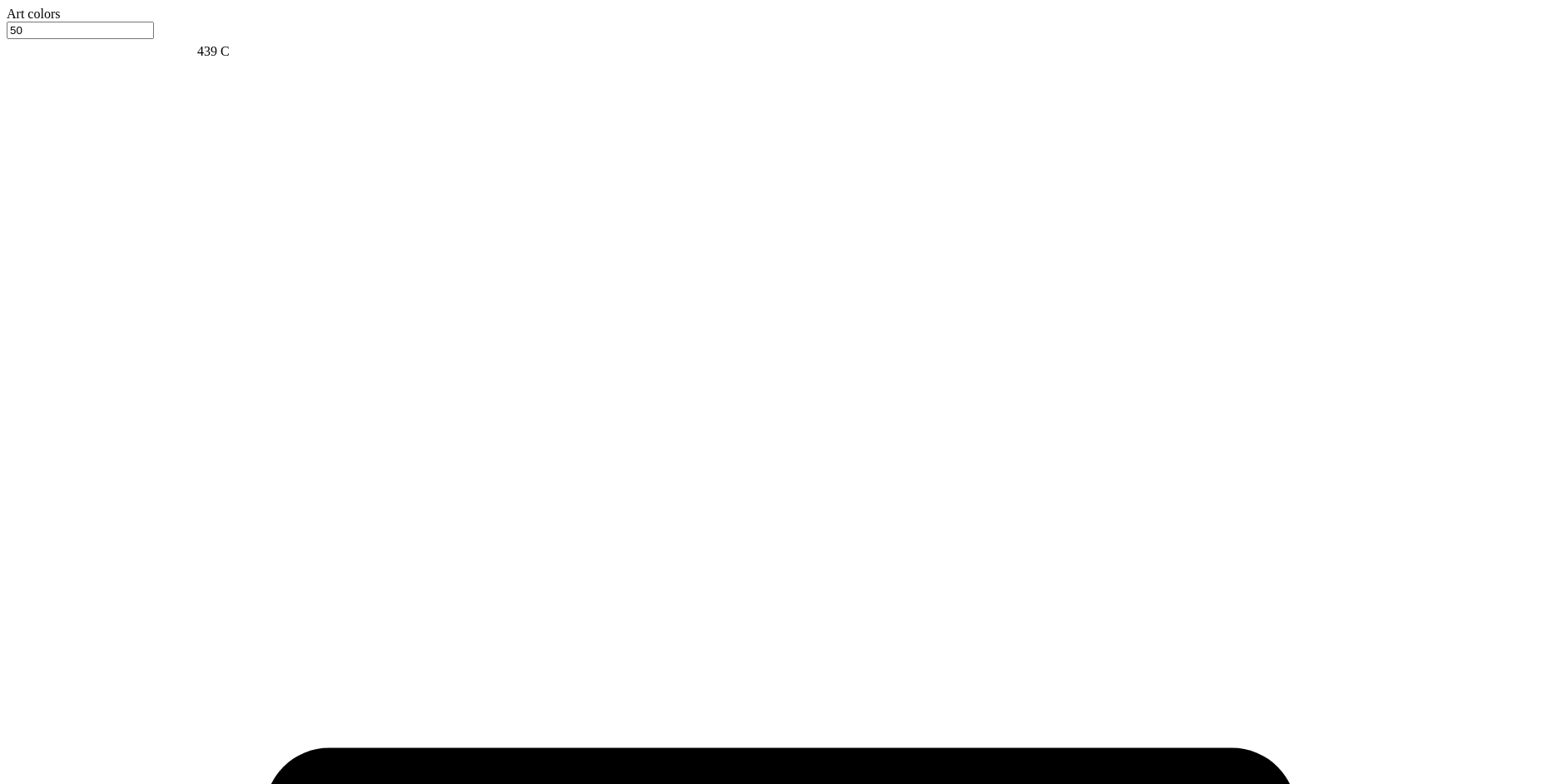
click at [226, 21] on div at bounding box center [780, 21] width 1548 height 0
click at [223, 21] on div at bounding box center [780, 21] width 1548 height 0
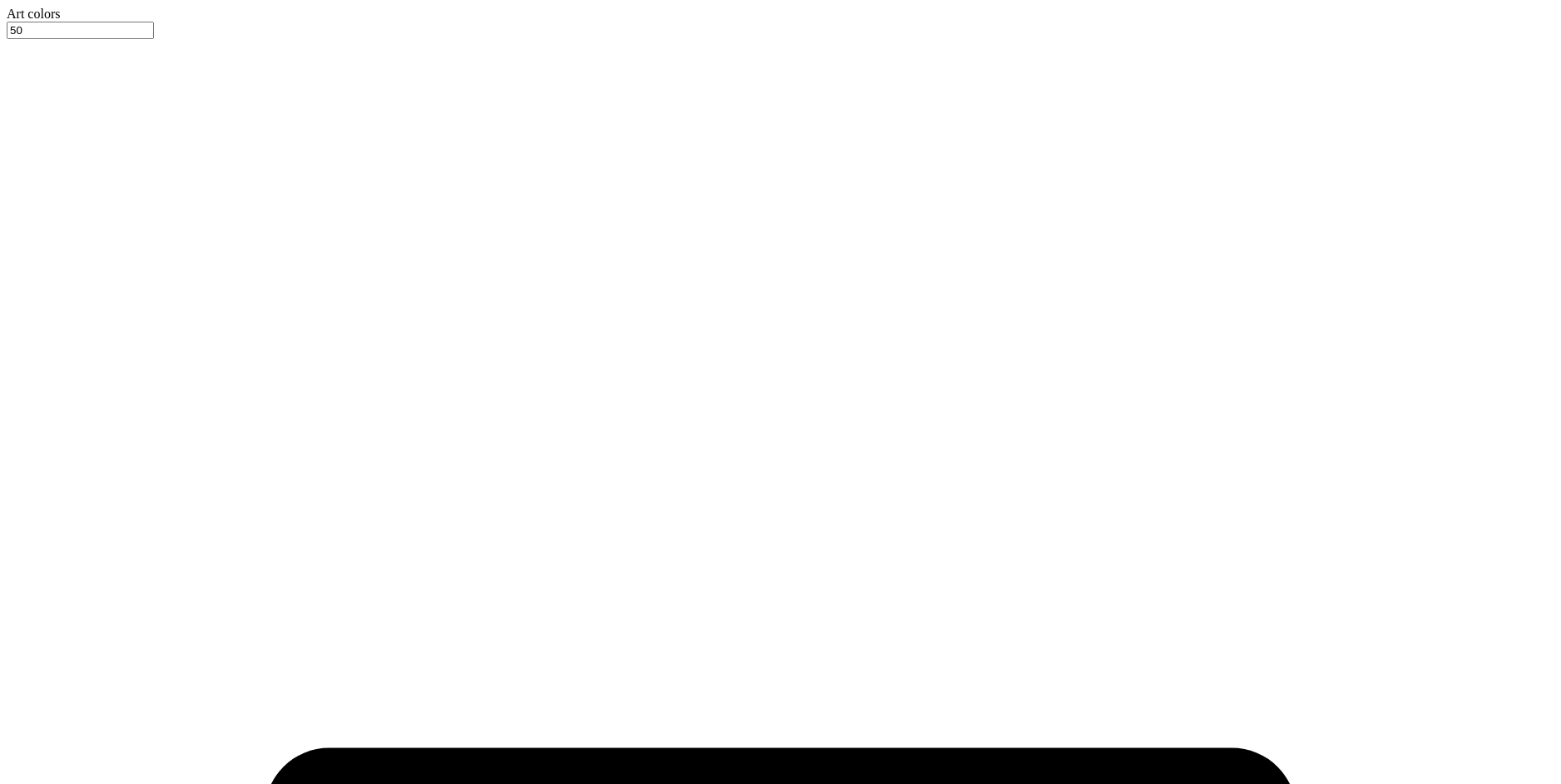
paste input "Alpha Xi Delta Elegant Flower on Floral Vase Bouquet Drawing PR Tank"
type input "Alpha Xi Delta Elegant Flower on Floral Vase Bouquet Drawing PR Tank"
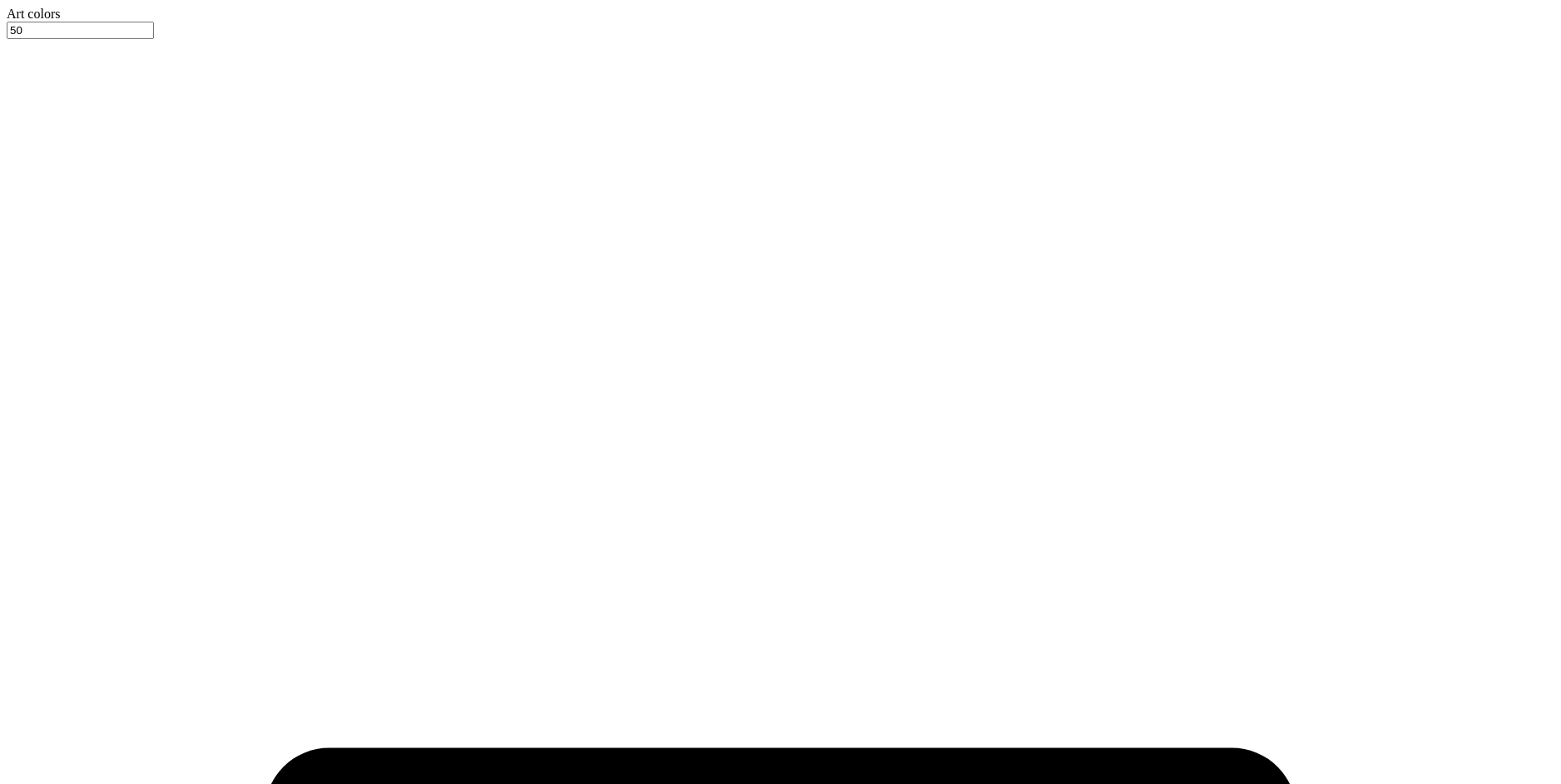
click at [1183, 128] on button "No" at bounding box center [1169, 120] width 28 height 18
click at [1183, 96] on button "No" at bounding box center [1169, 88] width 28 height 18
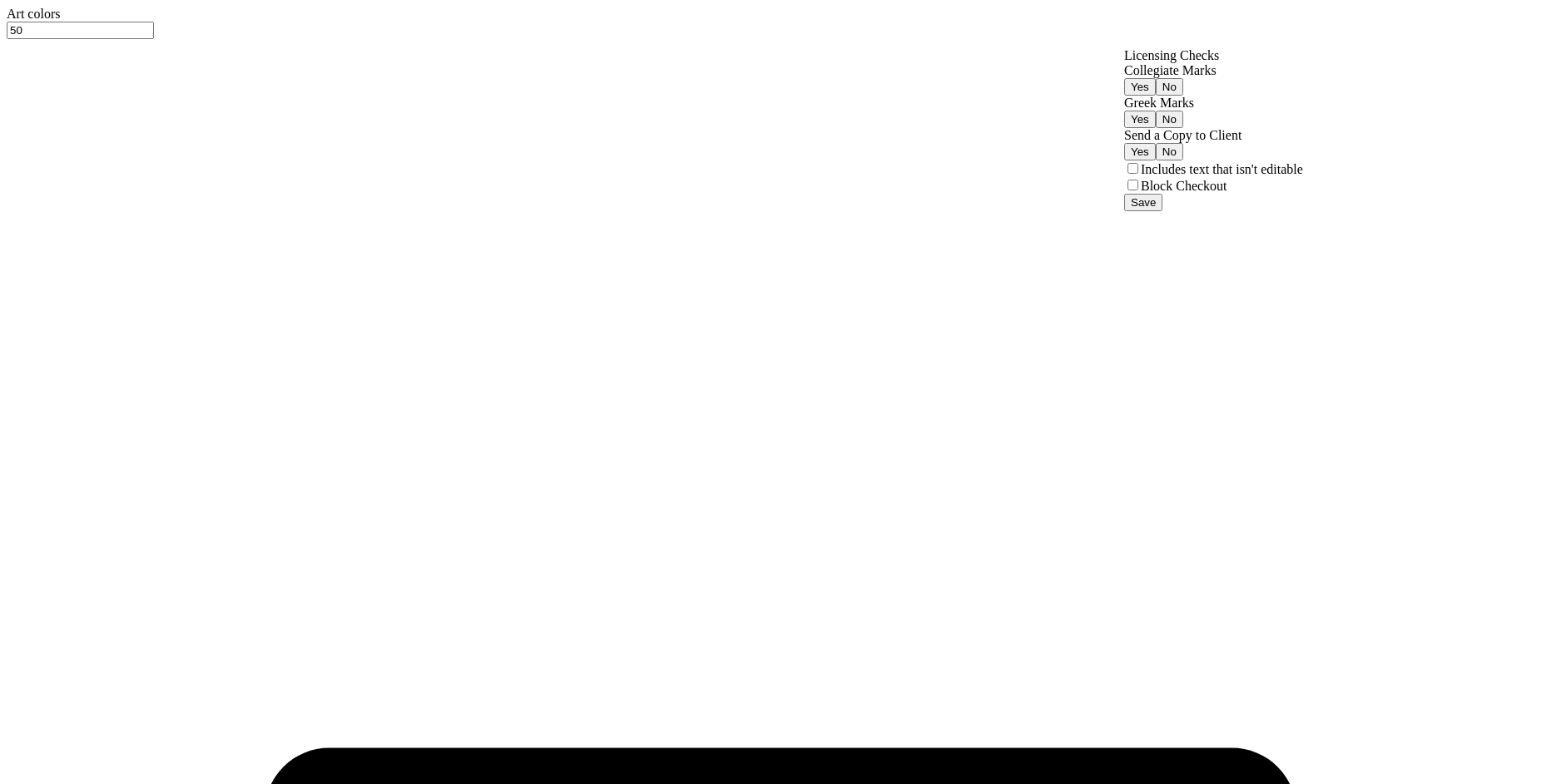
click at [1156, 161] on button "Yes" at bounding box center [1139, 152] width 31 height 18
click at [1162, 212] on button "Save" at bounding box center [1143, 203] width 38 height 18
